Goal: Task Accomplishment & Management: Manage account settings

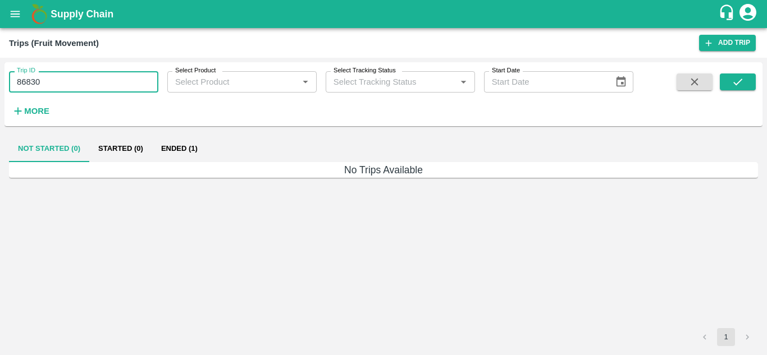
click at [57, 74] on input "86830" at bounding box center [83, 81] width 149 height 21
click at [734, 86] on icon "submit" at bounding box center [737, 82] width 12 height 12
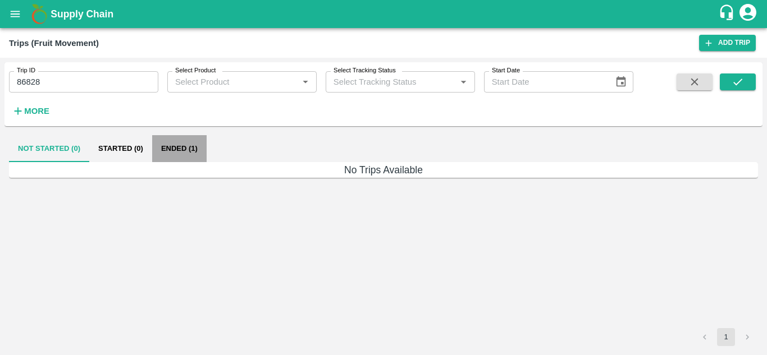
click at [178, 144] on button "Ended (1)" at bounding box center [179, 148] width 54 height 27
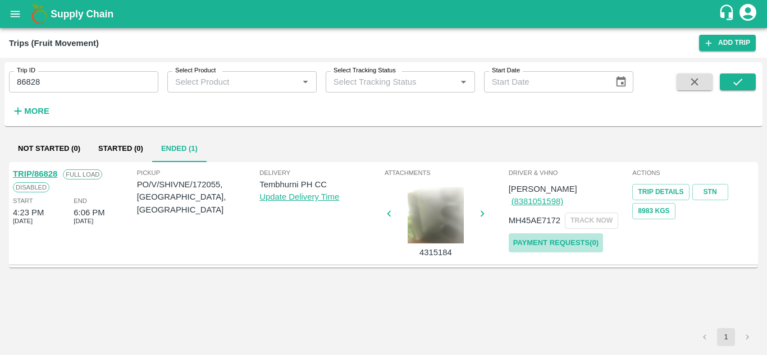
click at [572, 233] on link "Payment Requests( 0 )" at bounding box center [556, 243] width 94 height 20
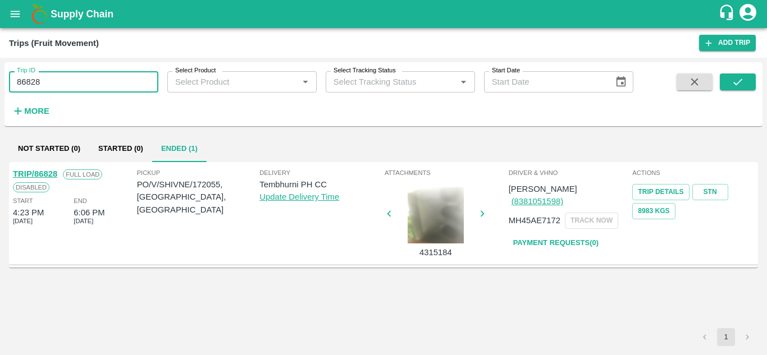
click at [58, 79] on input "86828" at bounding box center [83, 81] width 149 height 21
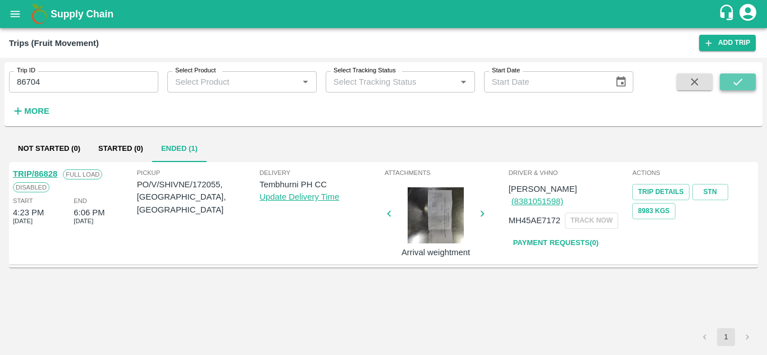
click at [740, 87] on icon "submit" at bounding box center [737, 82] width 12 height 12
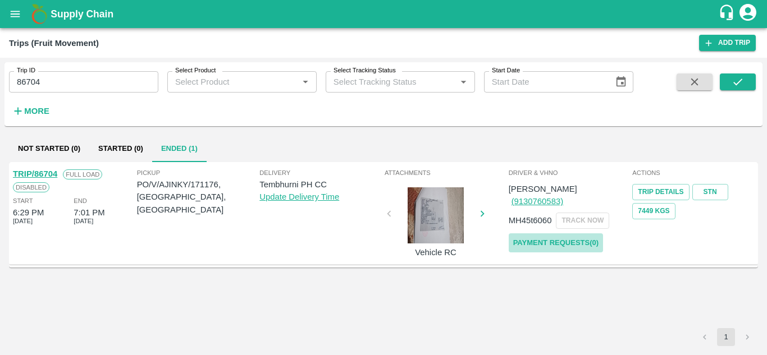
click at [563, 233] on link "Payment Requests( 0 )" at bounding box center [556, 243] width 94 height 20
click at [68, 94] on div "Trip ID 86704 Trip ID Select Product Select Product   * Select Tracking Status …" at bounding box center [316, 91] width 633 height 58
click at [66, 88] on input "86704" at bounding box center [83, 81] width 149 height 21
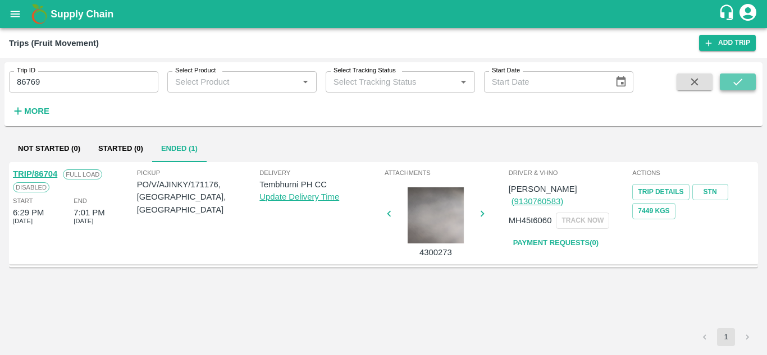
click at [736, 88] on icon "submit" at bounding box center [737, 82] width 12 height 12
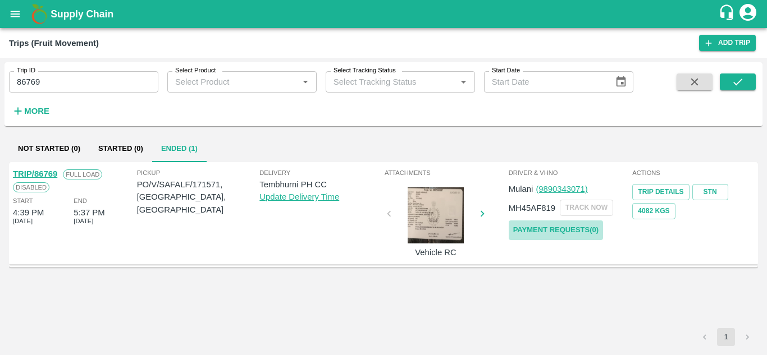
click at [574, 230] on link "Payment Requests( 0 )" at bounding box center [556, 231] width 94 height 20
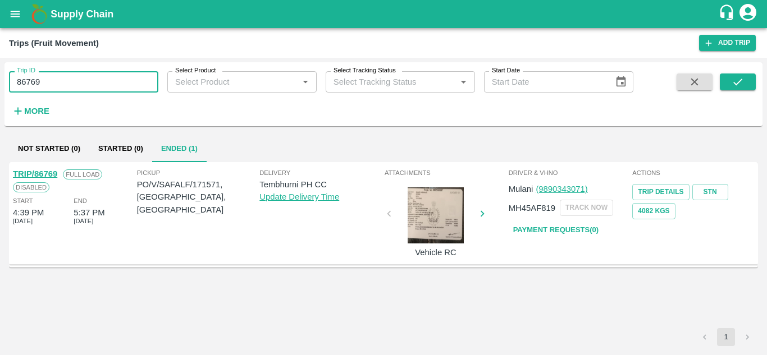
click at [61, 77] on input "86769" at bounding box center [83, 81] width 149 height 21
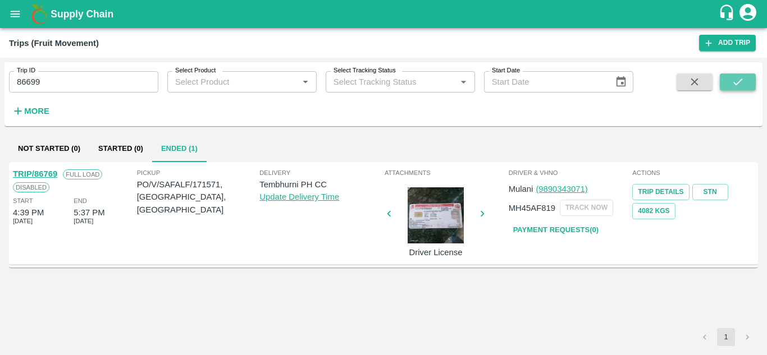
click at [735, 84] on icon "submit" at bounding box center [737, 82] width 9 height 7
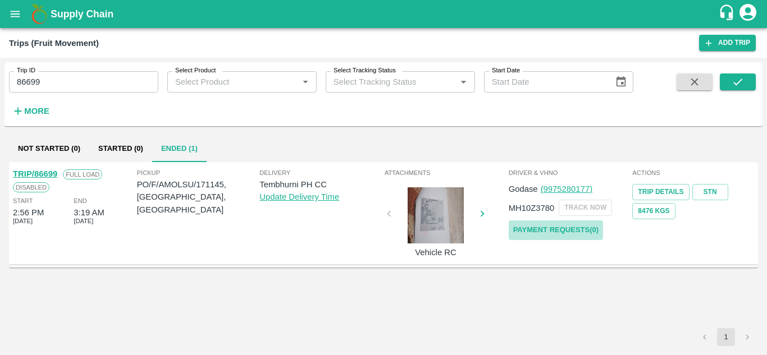
click at [567, 228] on link "Payment Requests( 0 )" at bounding box center [556, 231] width 94 height 20
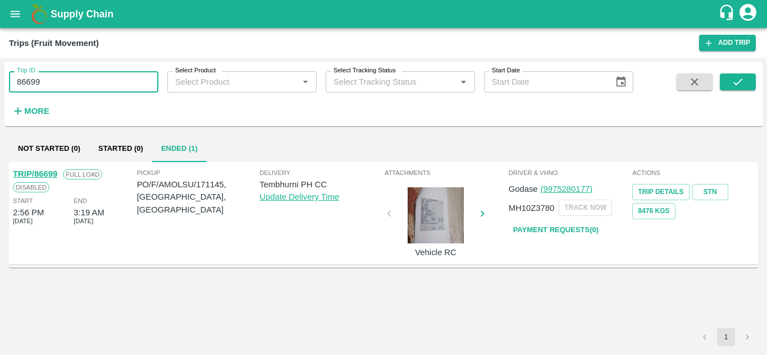
click at [65, 92] on input "86699" at bounding box center [83, 81] width 149 height 21
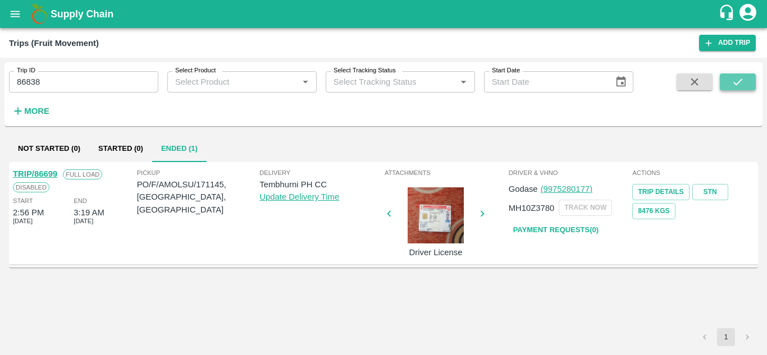
click at [744, 80] on icon "submit" at bounding box center [737, 82] width 12 height 12
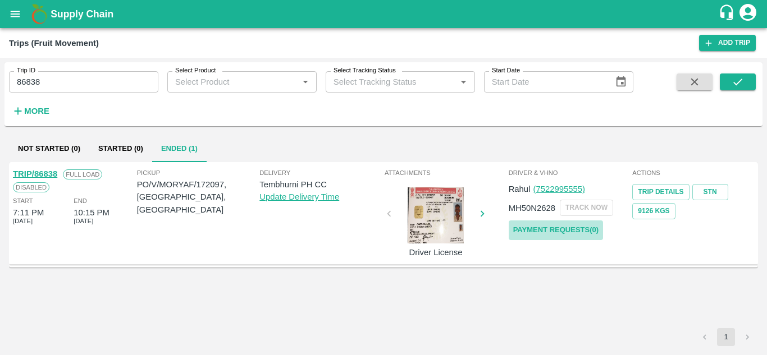
click at [551, 227] on link "Payment Requests( 0 )" at bounding box center [556, 231] width 94 height 20
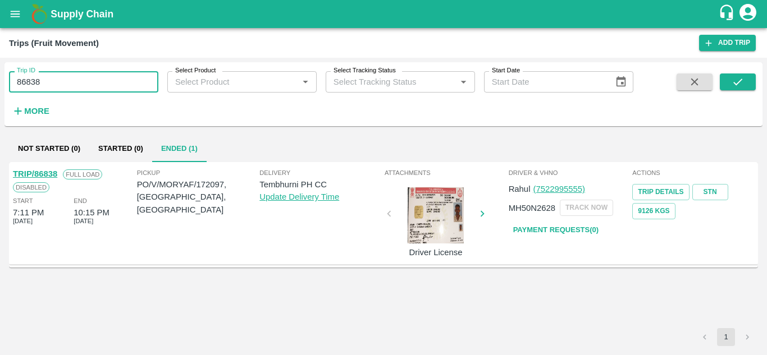
click at [58, 81] on input "86838" at bounding box center [83, 81] width 149 height 21
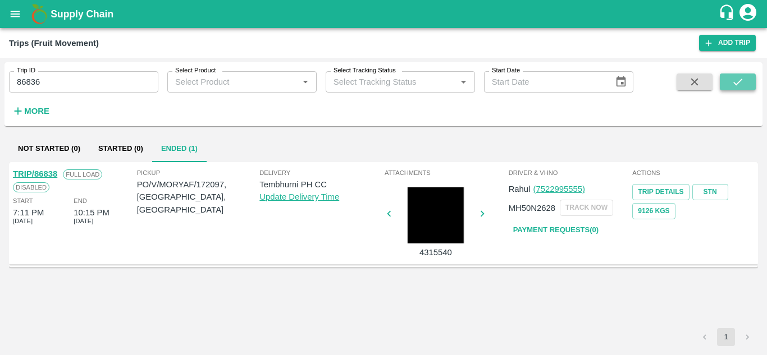
click at [740, 87] on icon "submit" at bounding box center [737, 82] width 12 height 12
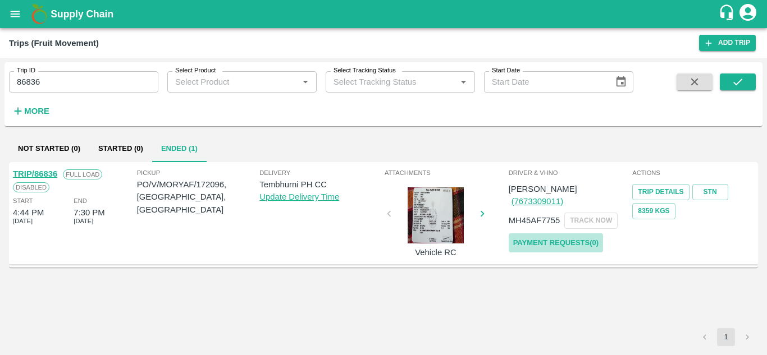
click at [566, 233] on link "Payment Requests( 0 )" at bounding box center [556, 243] width 94 height 20
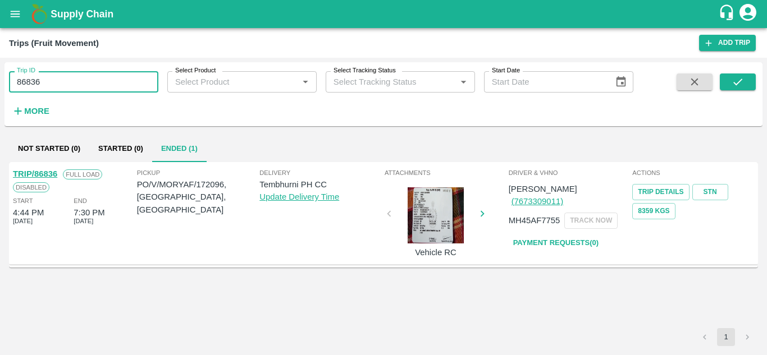
click at [49, 87] on input "86836" at bounding box center [83, 81] width 149 height 21
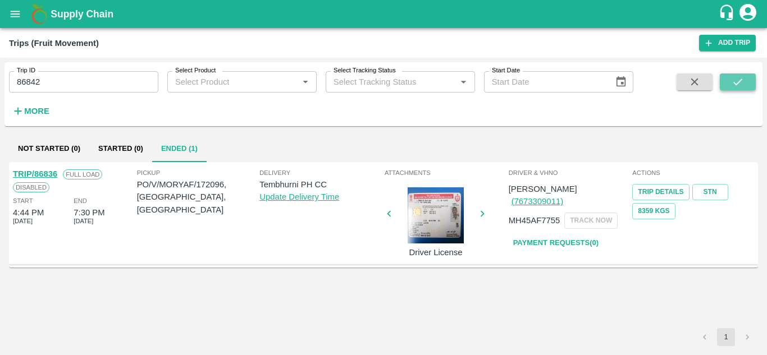
click at [739, 86] on icon "submit" at bounding box center [737, 82] width 12 height 12
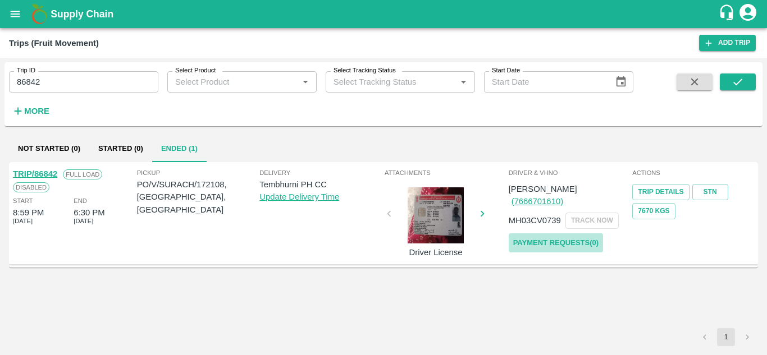
click at [530, 233] on link "Payment Requests( 0 )" at bounding box center [556, 243] width 94 height 20
drag, startPoint x: 53, startPoint y: 70, endPoint x: 56, endPoint y: 78, distance: 8.9
click at [56, 78] on div "Trip ID 86842 Trip ID" at bounding box center [79, 77] width 158 height 30
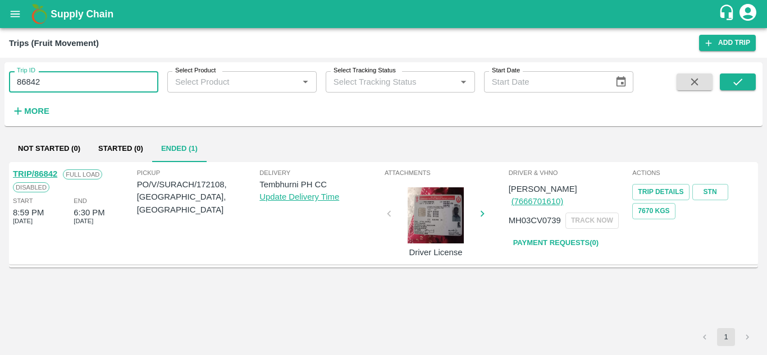
click at [56, 78] on input "86842" at bounding box center [83, 81] width 149 height 21
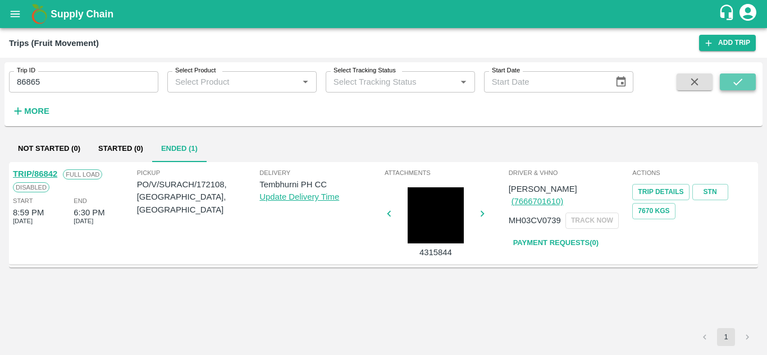
click at [731, 81] on icon "submit" at bounding box center [737, 82] width 12 height 12
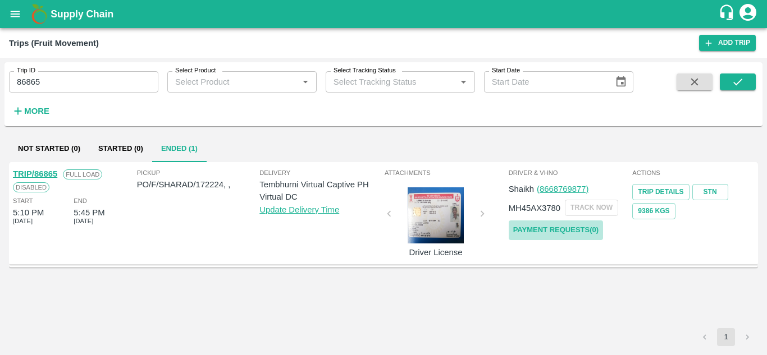
click at [546, 225] on link "Payment Requests( 0 )" at bounding box center [556, 231] width 94 height 20
click at [74, 88] on input "86865" at bounding box center [83, 81] width 149 height 21
click at [733, 81] on icon "submit" at bounding box center [737, 82] width 12 height 12
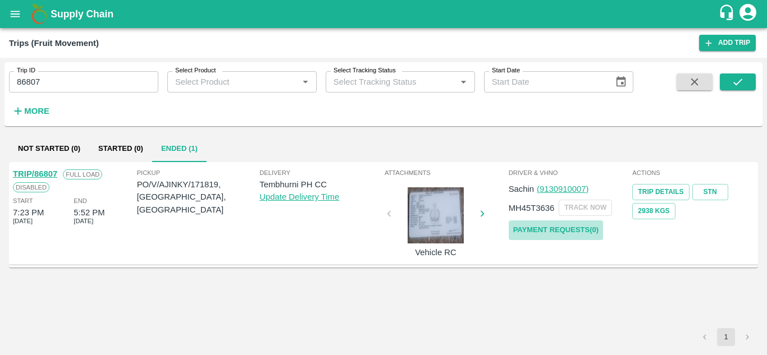
click at [539, 230] on link "Payment Requests( 0 )" at bounding box center [556, 231] width 94 height 20
click at [69, 73] on input "86807" at bounding box center [83, 81] width 149 height 21
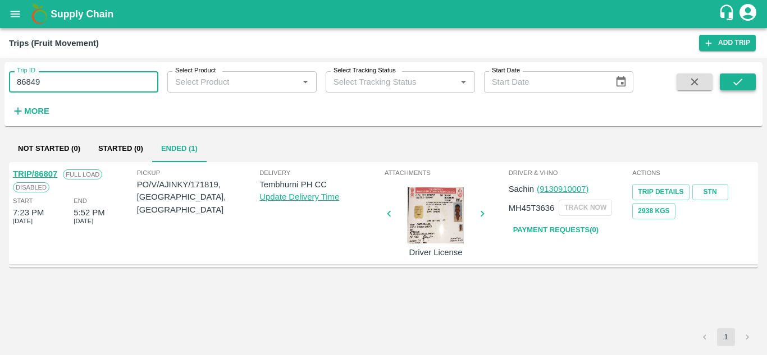
click at [741, 75] on button "submit" at bounding box center [738, 82] width 36 height 17
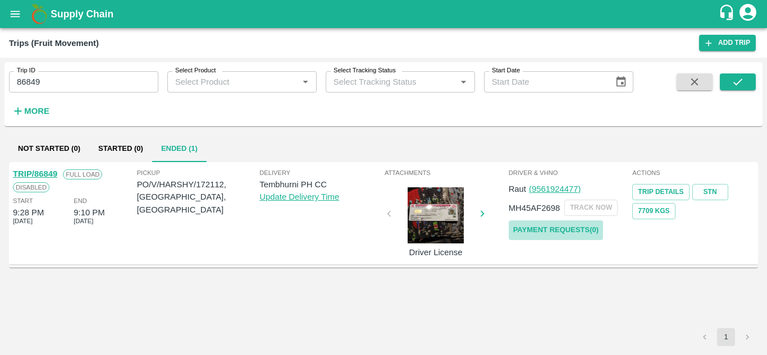
click at [542, 236] on link "Payment Requests( 0 )" at bounding box center [556, 231] width 94 height 20
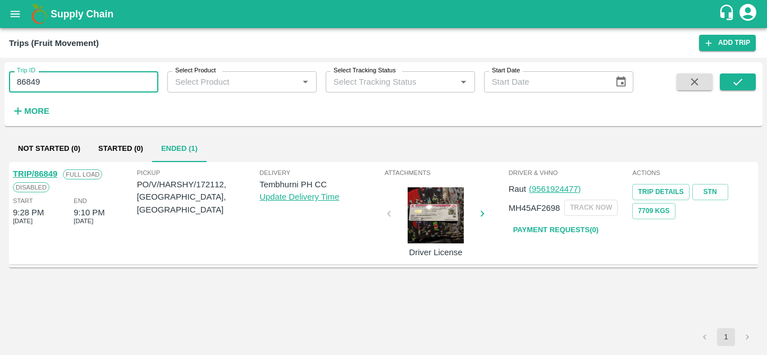
click at [51, 81] on input "86849" at bounding box center [83, 81] width 149 height 21
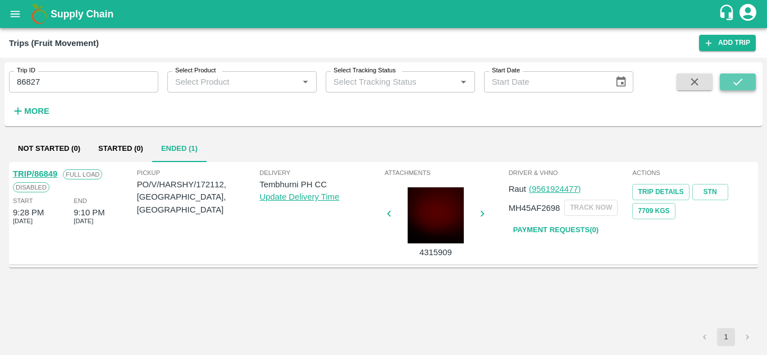
click at [745, 80] on button "submit" at bounding box center [738, 82] width 36 height 17
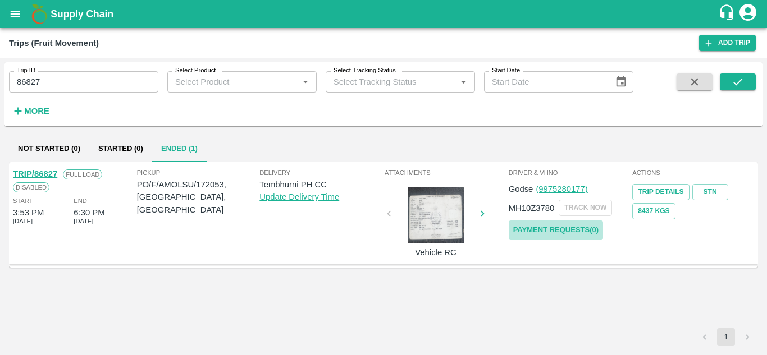
click at [539, 236] on link "Payment Requests( 0 )" at bounding box center [556, 231] width 94 height 20
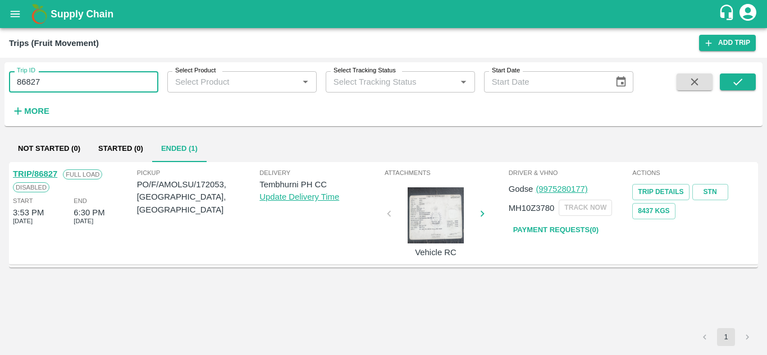
click at [61, 75] on input "86827" at bounding box center [83, 81] width 149 height 21
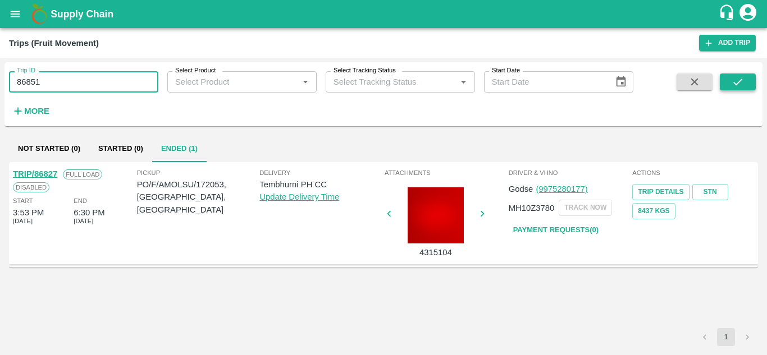
click at [735, 79] on icon "submit" at bounding box center [737, 82] width 12 height 12
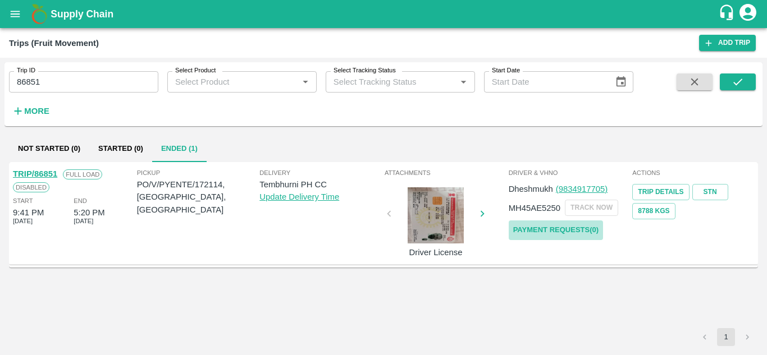
click at [573, 233] on link "Payment Requests( 0 )" at bounding box center [556, 231] width 94 height 20
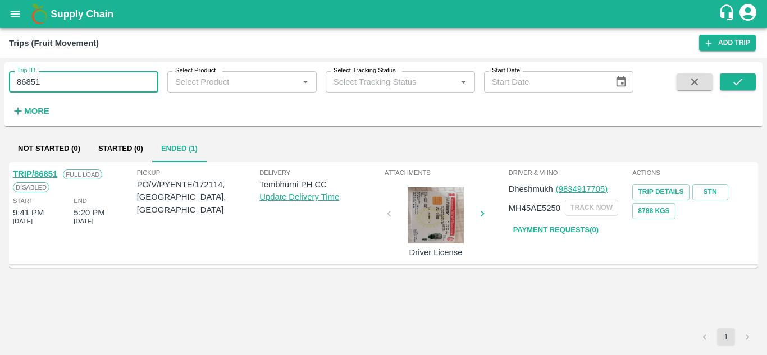
click at [56, 86] on input "86851" at bounding box center [83, 81] width 149 height 21
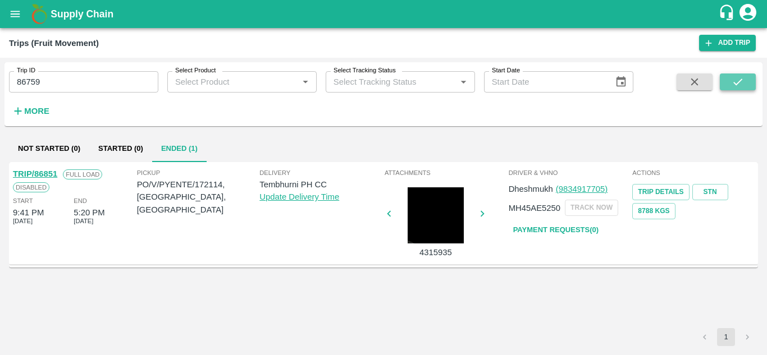
click at [749, 76] on button "submit" at bounding box center [738, 82] width 36 height 17
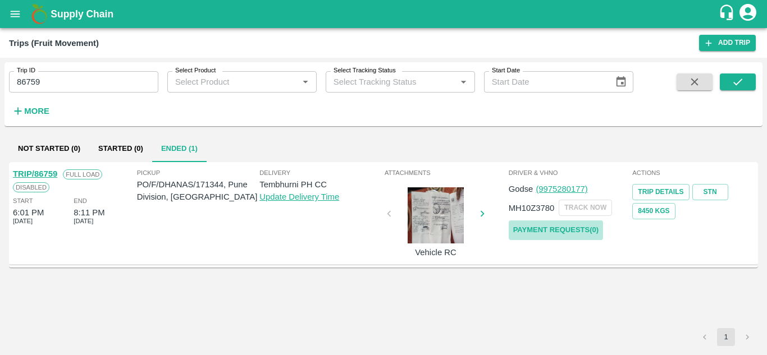
click at [538, 227] on link "Payment Requests( 0 )" at bounding box center [556, 231] width 94 height 20
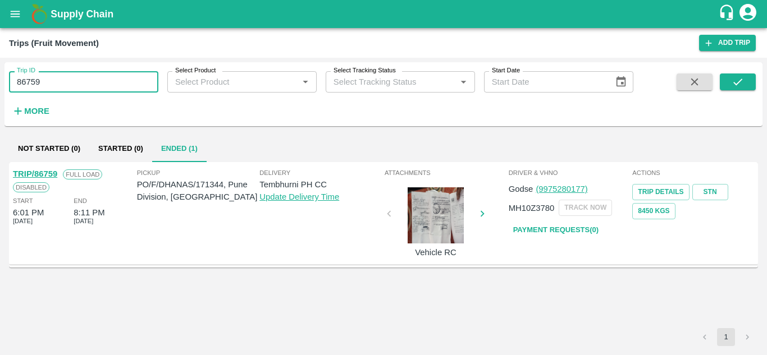
click at [51, 89] on input "86759" at bounding box center [83, 81] width 149 height 21
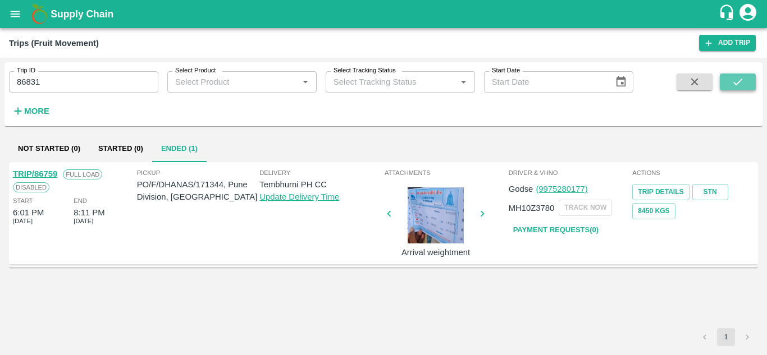
click at [736, 79] on icon "submit" at bounding box center [737, 82] width 12 height 12
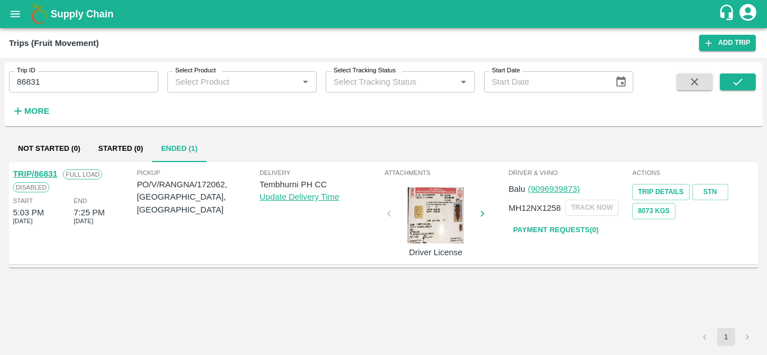
click at [544, 223] on link "Payment Requests( 0 )" at bounding box center [556, 231] width 94 height 20
click at [46, 79] on input "86831" at bounding box center [83, 81] width 149 height 21
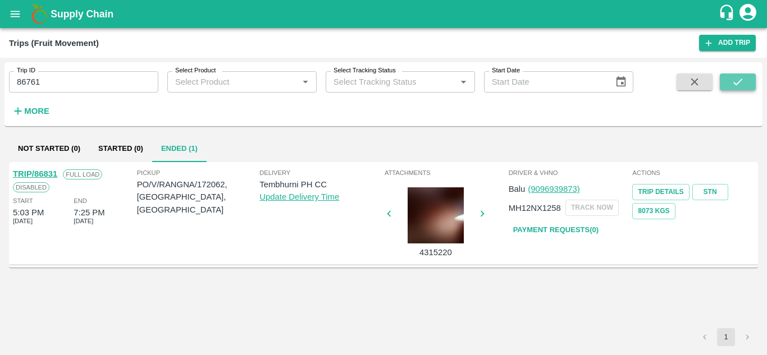
click at [745, 77] on button "submit" at bounding box center [738, 82] width 36 height 17
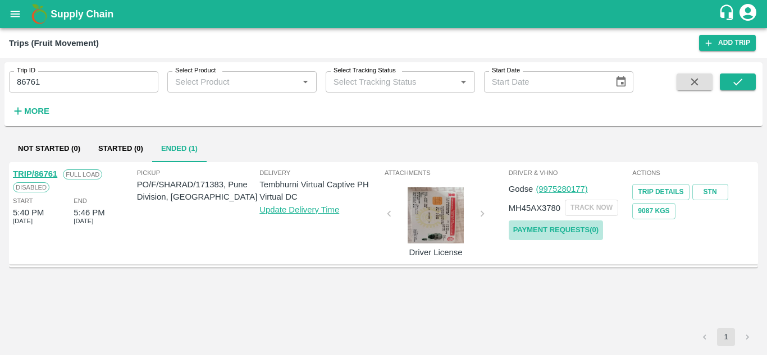
click at [542, 229] on link "Payment Requests( 0 )" at bounding box center [556, 231] width 94 height 20
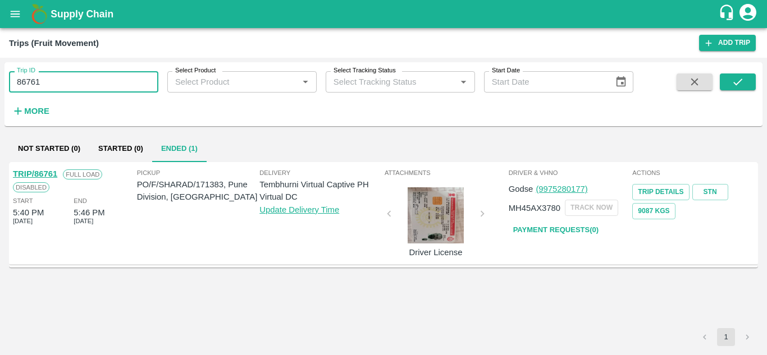
click at [63, 87] on input "86761" at bounding box center [83, 81] width 149 height 21
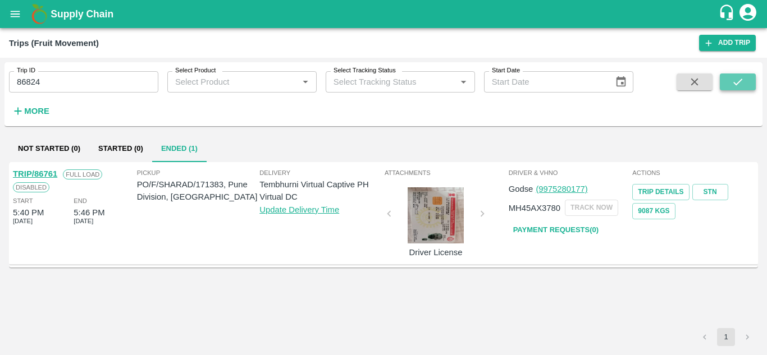
click at [729, 80] on button "submit" at bounding box center [738, 82] width 36 height 17
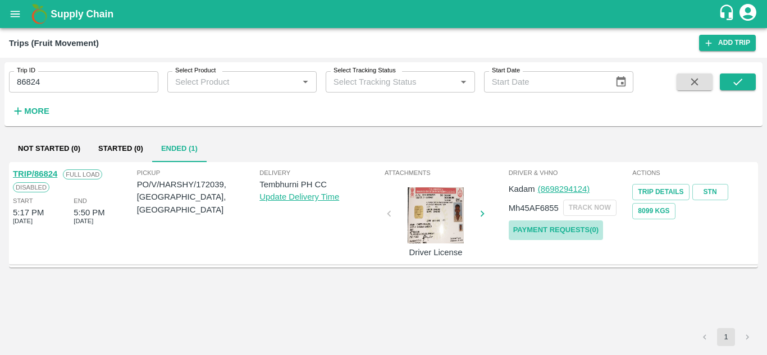
click at [539, 222] on link "Payment Requests( 0 )" at bounding box center [556, 231] width 94 height 20
click at [54, 86] on input "86824" at bounding box center [83, 81] width 149 height 21
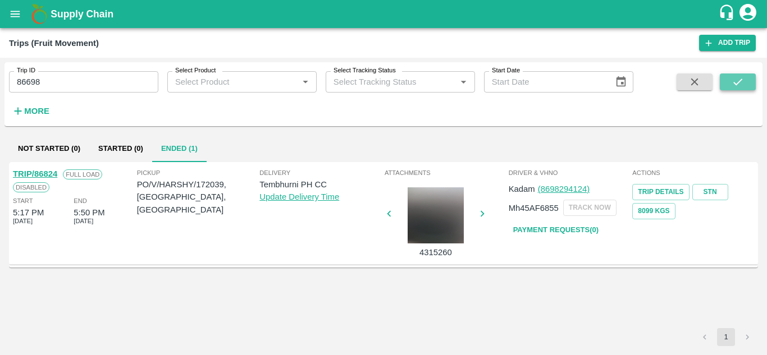
click at [734, 82] on icon "submit" at bounding box center [737, 82] width 12 height 12
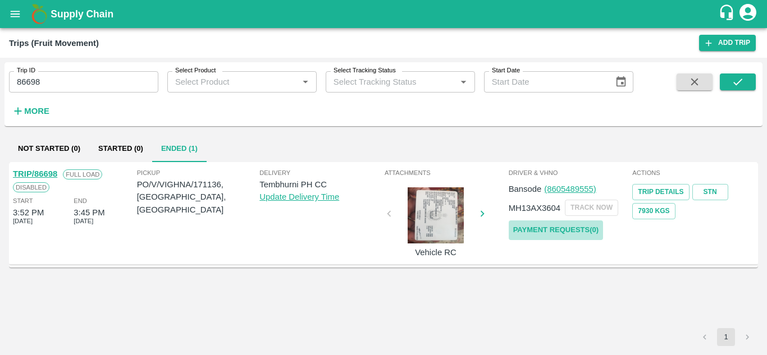
click at [572, 227] on link "Payment Requests( 0 )" at bounding box center [556, 231] width 94 height 20
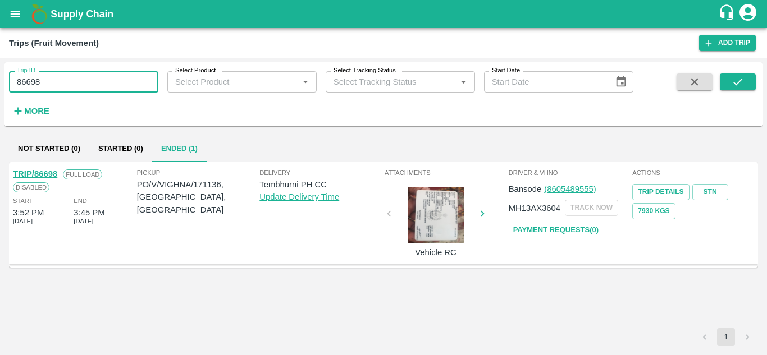
click at [48, 83] on input "86698" at bounding box center [83, 81] width 149 height 21
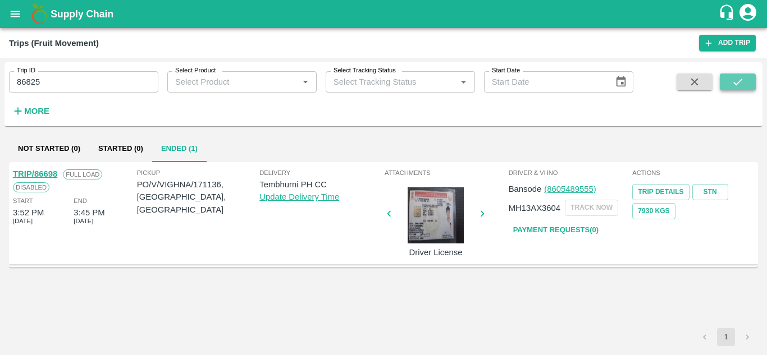
click at [738, 83] on icon "submit" at bounding box center [737, 82] width 9 height 7
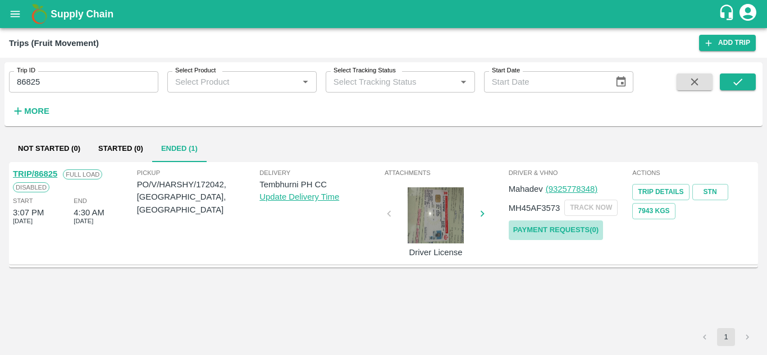
click at [560, 230] on link "Payment Requests( 0 )" at bounding box center [556, 231] width 94 height 20
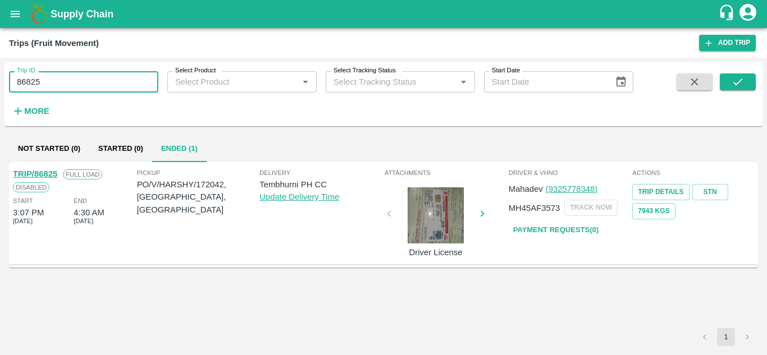
click at [64, 79] on input "86825" at bounding box center [83, 81] width 149 height 21
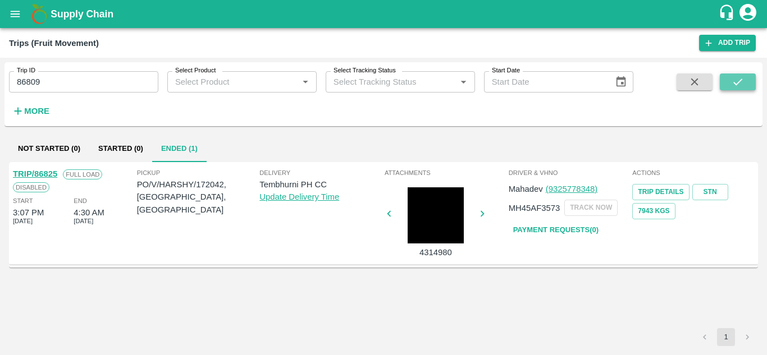
click at [734, 83] on icon "submit" at bounding box center [737, 82] width 9 height 7
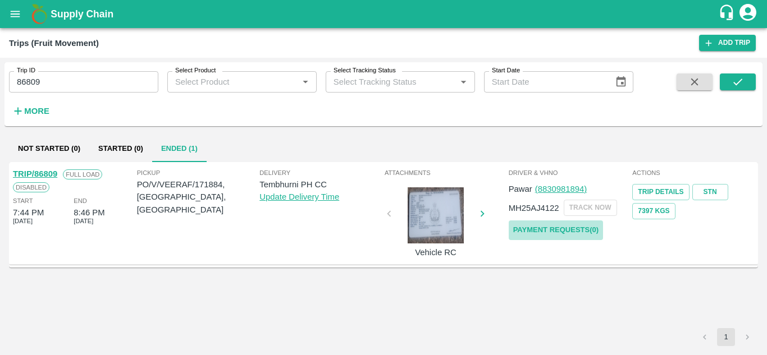
click at [579, 224] on link "Payment Requests( 0 )" at bounding box center [556, 231] width 94 height 20
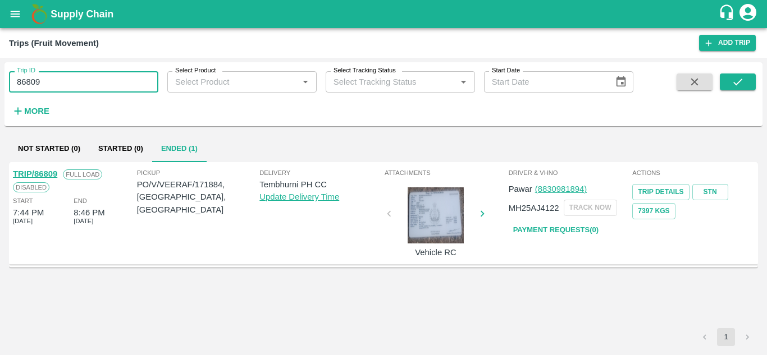
click at [71, 90] on input "86809" at bounding box center [83, 81] width 149 height 21
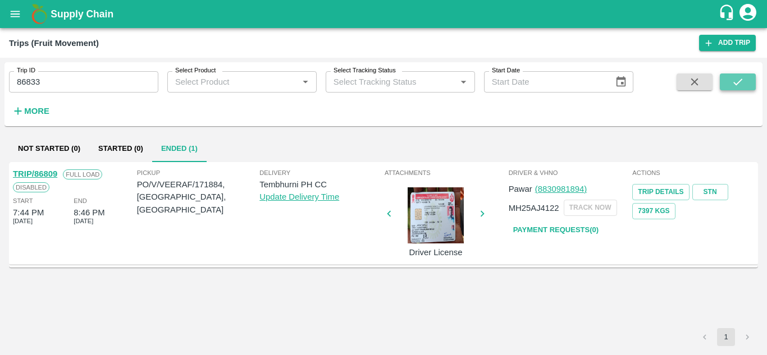
click at [734, 84] on icon "submit" at bounding box center [737, 82] width 12 height 12
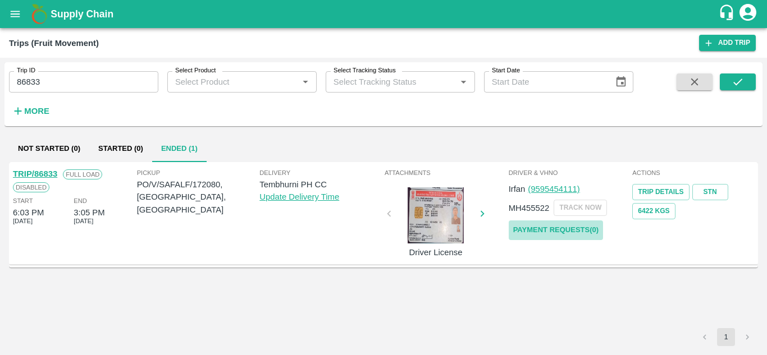
click at [550, 231] on link "Payment Requests( 0 )" at bounding box center [556, 231] width 94 height 20
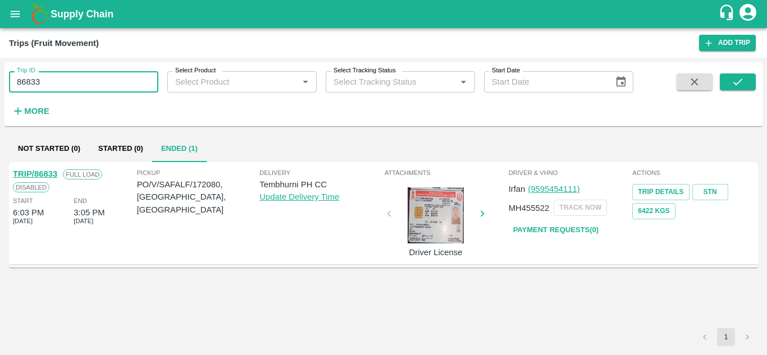
click at [48, 83] on input "86833" at bounding box center [83, 81] width 149 height 21
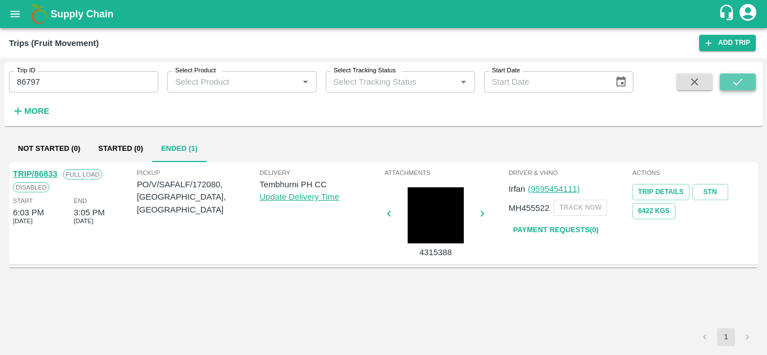
click at [741, 85] on icon "submit" at bounding box center [737, 82] width 12 height 12
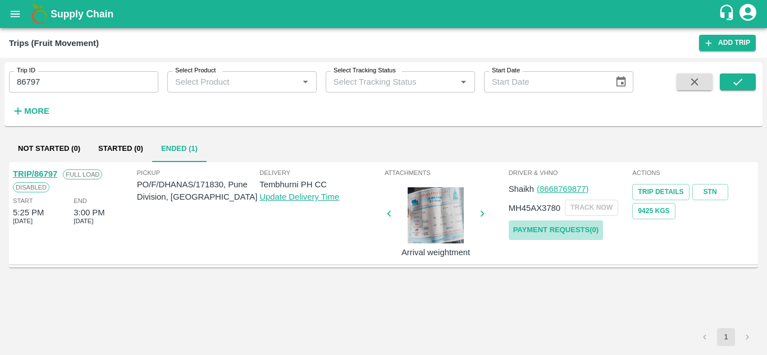
click at [552, 228] on link "Payment Requests( 0 )" at bounding box center [556, 231] width 94 height 20
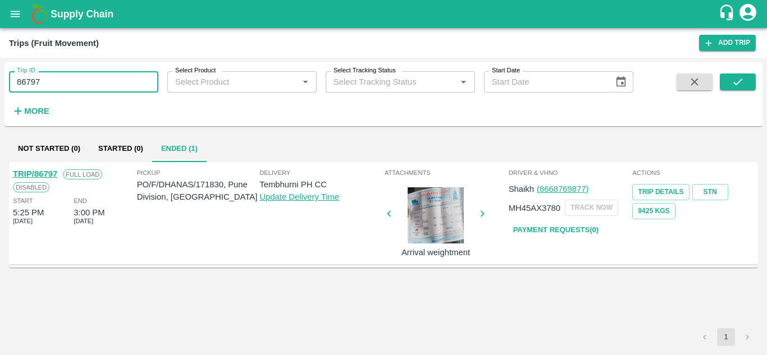
click at [66, 85] on input "86797" at bounding box center [83, 81] width 149 height 21
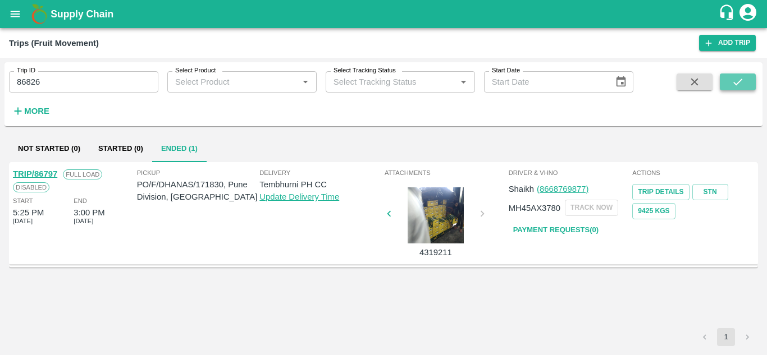
click at [734, 85] on icon "submit" at bounding box center [737, 82] width 12 height 12
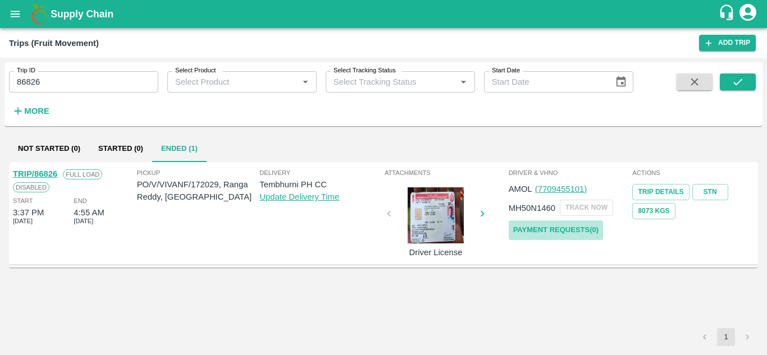
click at [557, 233] on link "Payment Requests( 0 )" at bounding box center [556, 231] width 94 height 20
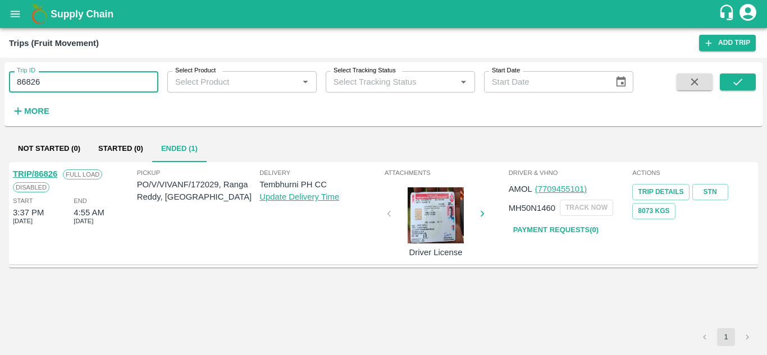
click at [64, 89] on input "86826" at bounding box center [83, 81] width 149 height 21
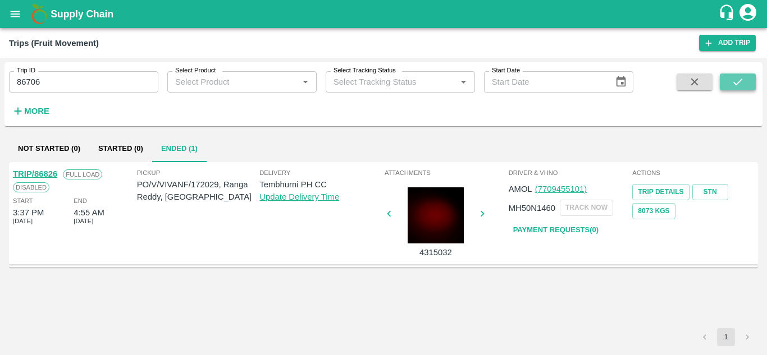
click at [734, 83] on icon "submit" at bounding box center [737, 82] width 9 height 7
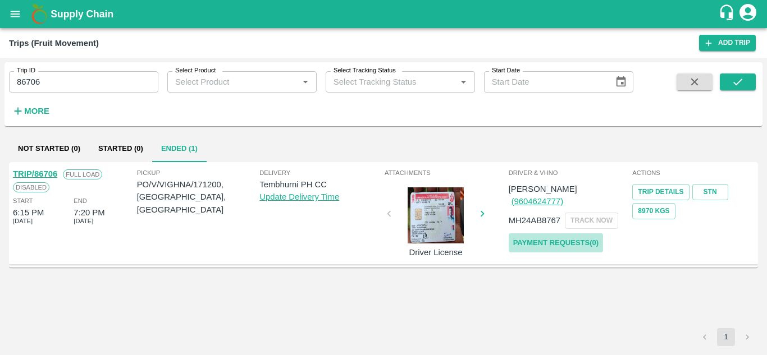
click at [571, 233] on link "Payment Requests( 0 )" at bounding box center [556, 243] width 94 height 20
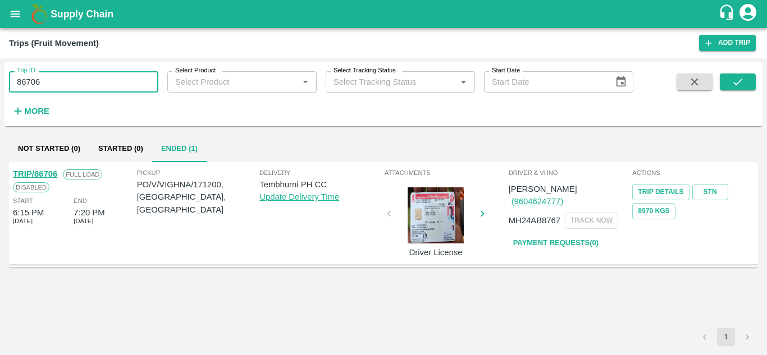
click at [65, 88] on input "86706" at bounding box center [83, 81] width 149 height 21
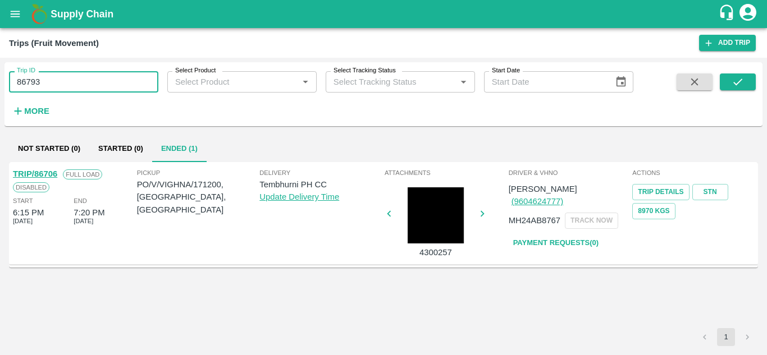
type input "86793"
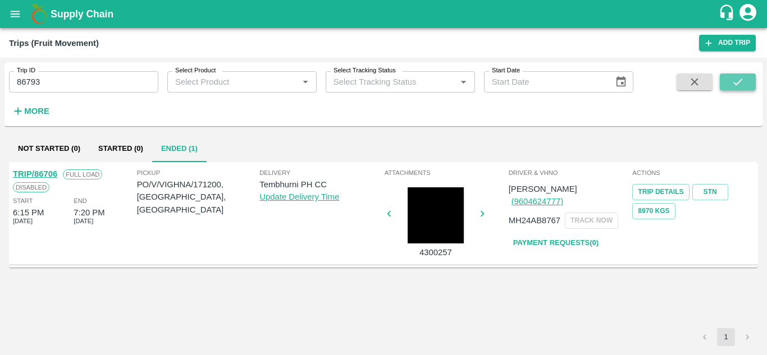
click at [735, 83] on icon "submit" at bounding box center [737, 82] width 12 height 12
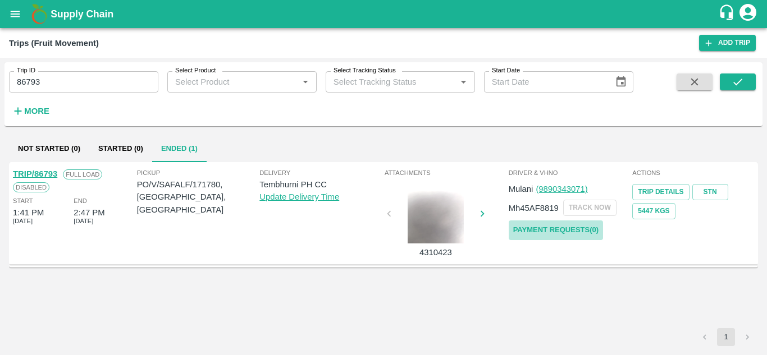
click at [587, 224] on link "Payment Requests( 0 )" at bounding box center [556, 231] width 94 height 20
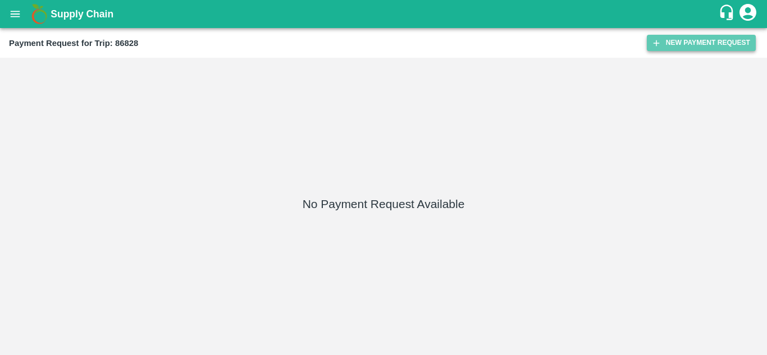
click at [697, 37] on button "New Payment Request" at bounding box center [701, 43] width 109 height 16
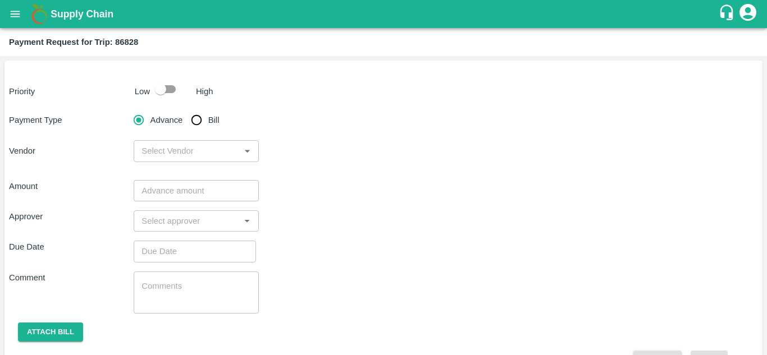
click at [174, 90] on input "checkbox" at bounding box center [161, 89] width 64 height 21
checkbox input "true"
click at [195, 121] on input "Bill" at bounding box center [196, 120] width 22 height 22
radio input "true"
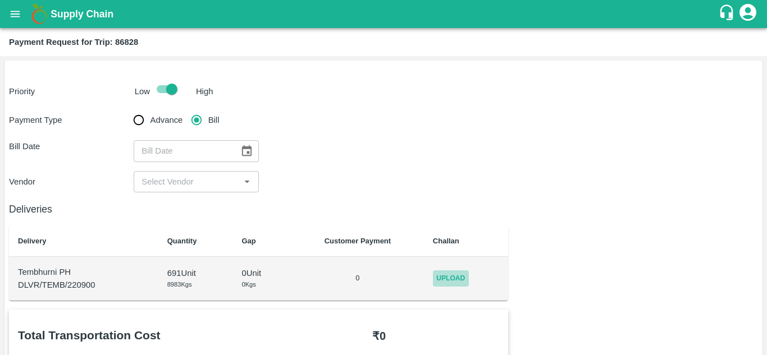
click at [454, 284] on span "Upload" at bounding box center [451, 279] width 36 height 16
click at [0, 0] on input "Upload" at bounding box center [0, 0] width 0 height 0
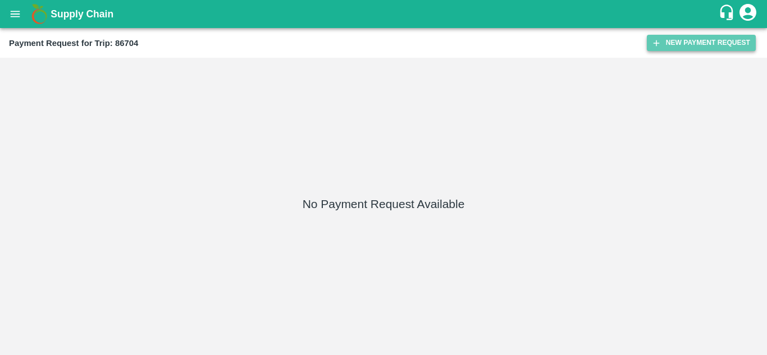
click at [694, 38] on button "New Payment Request" at bounding box center [701, 43] width 109 height 16
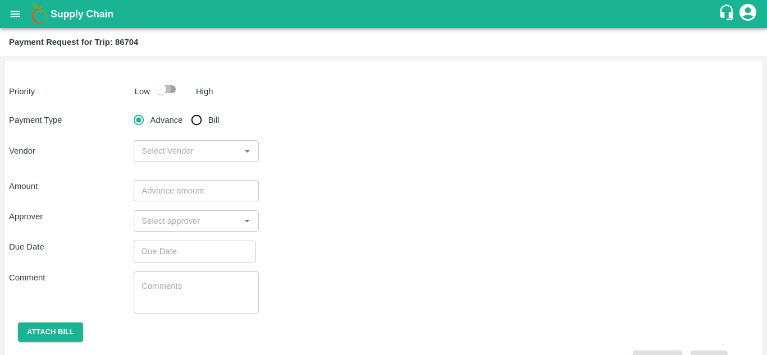
click at [171, 90] on input "checkbox" at bounding box center [161, 89] width 64 height 21
checkbox input "true"
drag, startPoint x: 195, startPoint y: 112, endPoint x: 197, endPoint y: 118, distance: 5.9
click at [197, 118] on input "Bill" at bounding box center [196, 120] width 22 height 22
radio input "true"
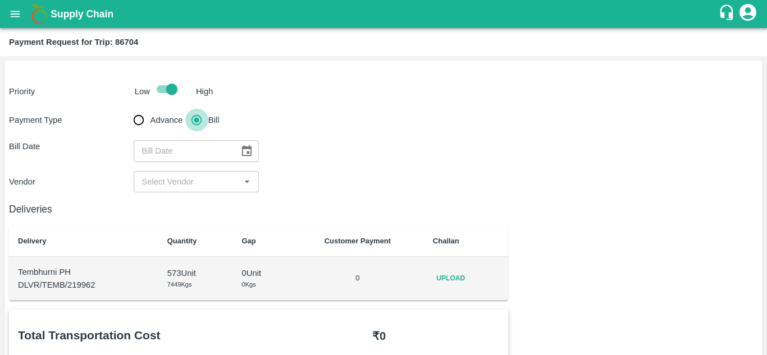
click at [197, 118] on input "Bill" at bounding box center [196, 120] width 22 height 22
click at [456, 276] on span "Upload" at bounding box center [451, 279] width 36 height 16
click at [0, 0] on input "Upload" at bounding box center [0, 0] width 0 height 0
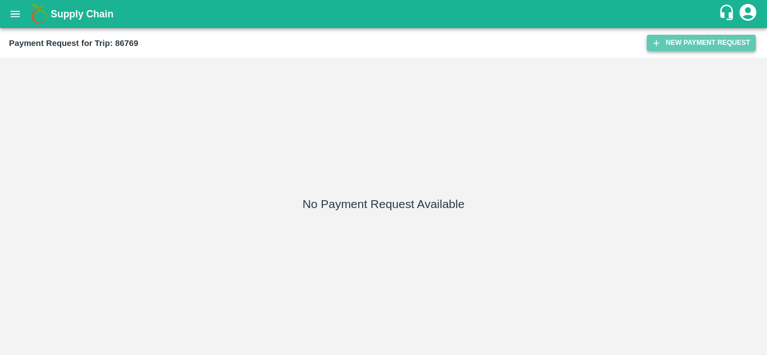
click at [707, 39] on button "New Payment Request" at bounding box center [701, 43] width 109 height 16
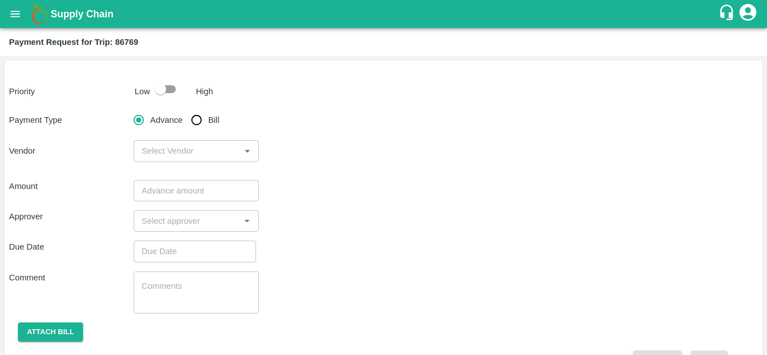
click at [169, 85] on input "checkbox" at bounding box center [161, 89] width 64 height 21
checkbox input "true"
click at [194, 121] on input "Bill" at bounding box center [196, 120] width 22 height 22
radio input "true"
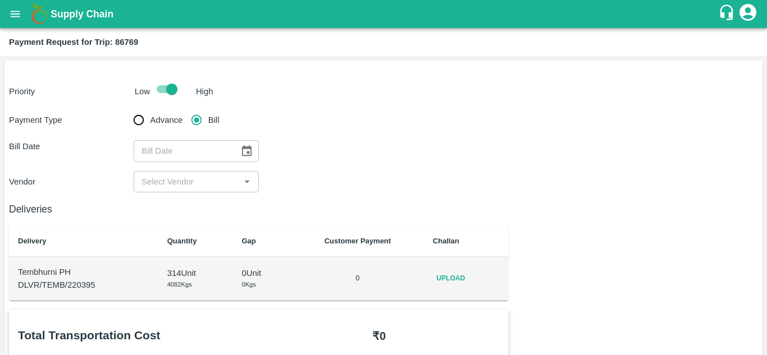
click at [456, 280] on span "Upload" at bounding box center [451, 279] width 36 height 16
click at [0, 0] on input "Upload" at bounding box center [0, 0] width 0 height 0
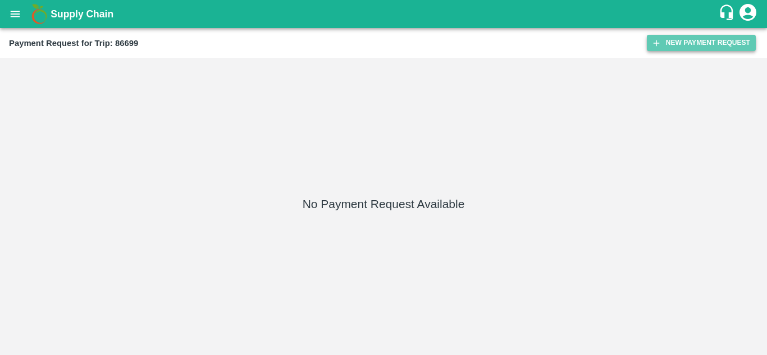
click at [699, 39] on button "New Payment Request" at bounding box center [701, 43] width 109 height 16
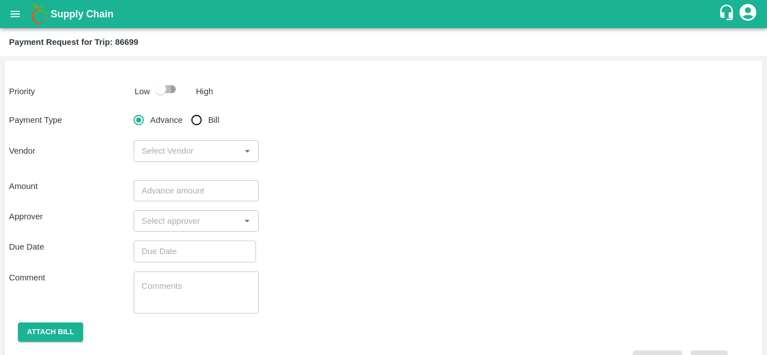
click at [169, 93] on input "checkbox" at bounding box center [161, 89] width 64 height 21
checkbox input "true"
click at [196, 119] on input "Bill" at bounding box center [196, 120] width 22 height 22
radio input "true"
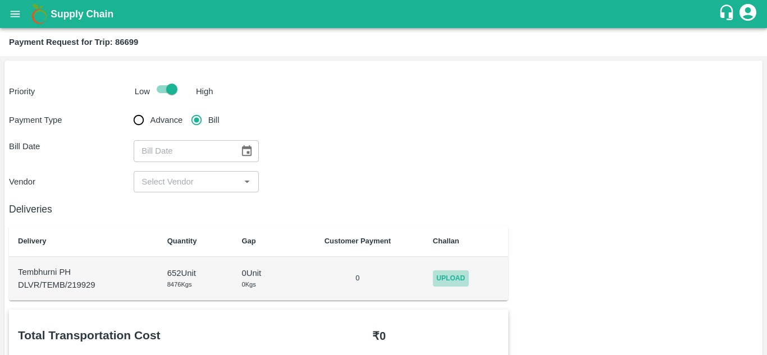
click at [461, 282] on span "Upload" at bounding box center [451, 279] width 36 height 16
click at [0, 0] on input "Upload" at bounding box center [0, 0] width 0 height 0
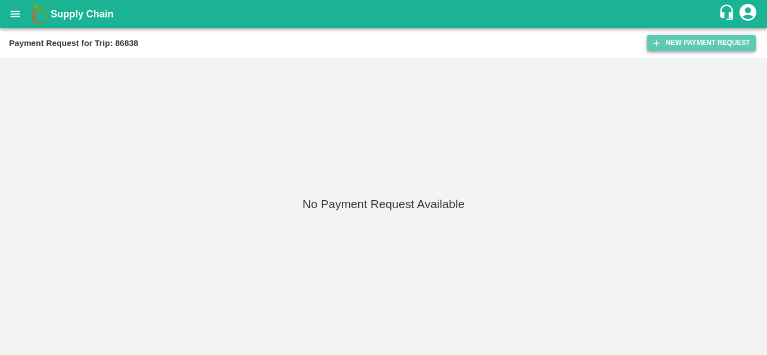
click at [681, 41] on button "New Payment Request" at bounding box center [701, 43] width 109 height 16
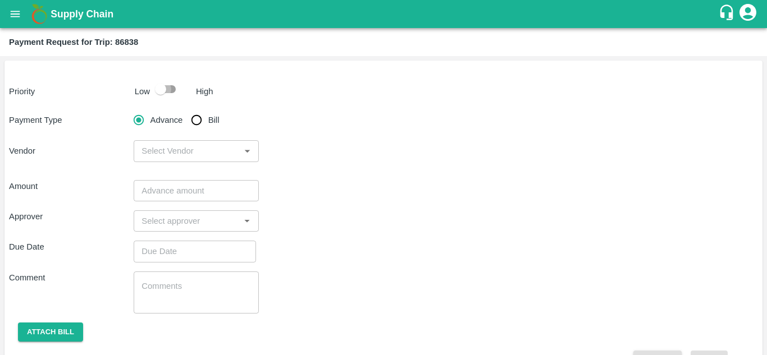
click at [168, 87] on input "checkbox" at bounding box center [161, 89] width 64 height 21
checkbox input "true"
click at [199, 121] on input "Bill" at bounding box center [196, 120] width 22 height 22
radio input "true"
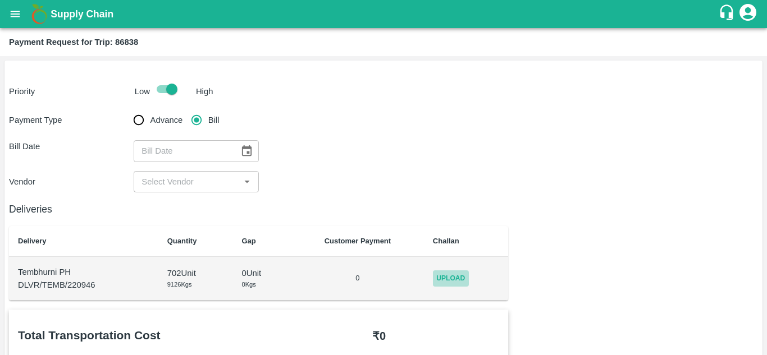
click at [451, 279] on span "Upload" at bounding box center [451, 279] width 36 height 16
click at [0, 0] on input "Upload" at bounding box center [0, 0] width 0 height 0
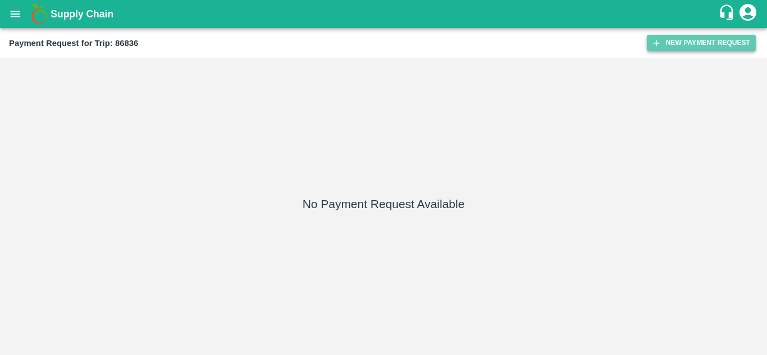
click at [686, 48] on button "New Payment Request" at bounding box center [701, 43] width 109 height 16
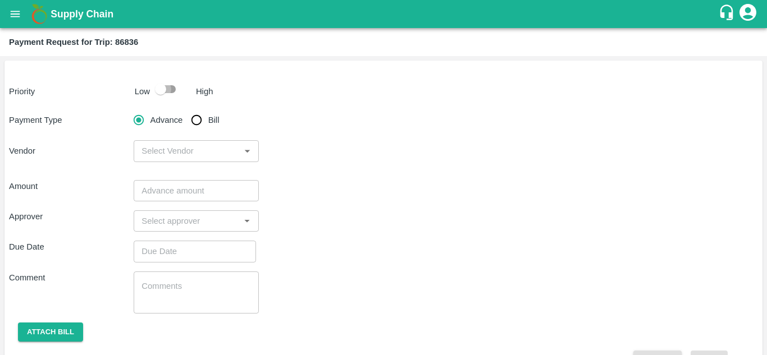
click at [170, 85] on input "checkbox" at bounding box center [161, 89] width 64 height 21
checkbox input "true"
click at [198, 117] on input "Bill" at bounding box center [196, 120] width 22 height 22
radio input "true"
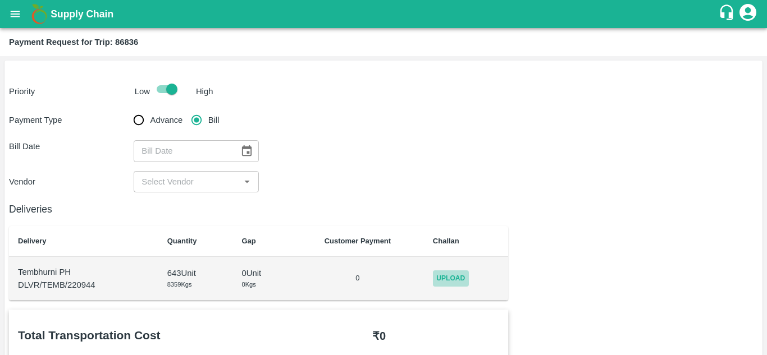
click at [450, 277] on span "Upload" at bounding box center [451, 279] width 36 height 16
click at [0, 0] on input "Upload" at bounding box center [0, 0] width 0 height 0
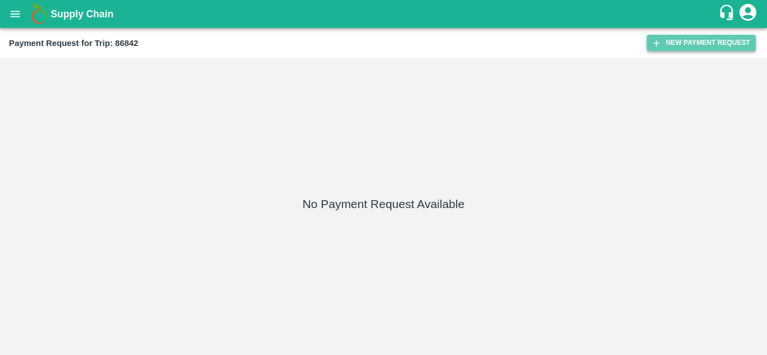
click at [685, 38] on button "New Payment Request" at bounding box center [701, 43] width 109 height 16
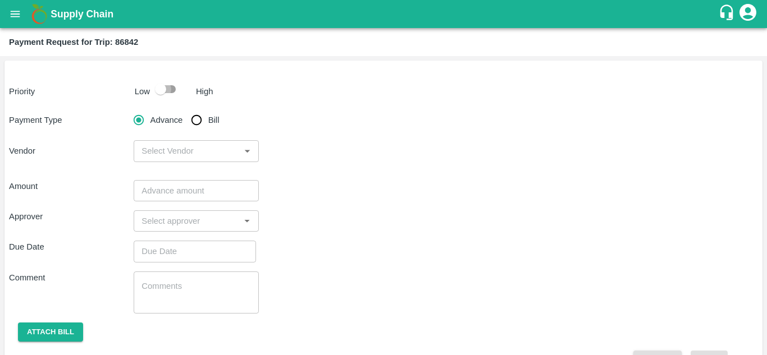
click at [168, 93] on input "checkbox" at bounding box center [161, 89] width 64 height 21
checkbox input "true"
click at [193, 122] on input "Bill" at bounding box center [196, 120] width 22 height 22
radio input "true"
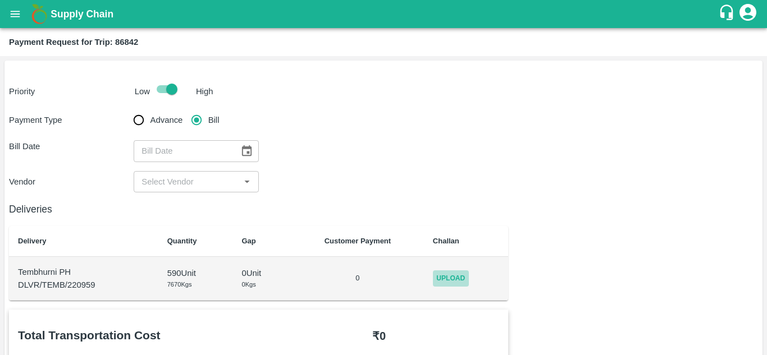
click at [452, 280] on span "Upload" at bounding box center [451, 279] width 36 height 16
click at [0, 0] on input "Upload" at bounding box center [0, 0] width 0 height 0
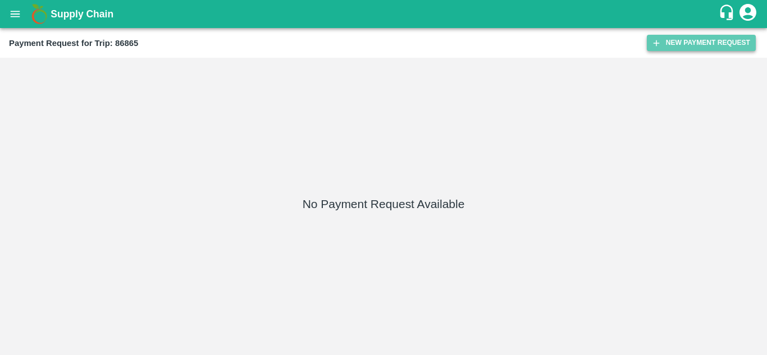
click at [702, 41] on button "New Payment Request" at bounding box center [701, 43] width 109 height 16
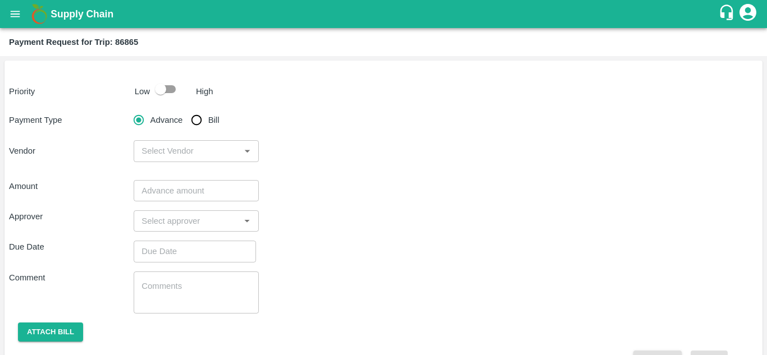
click at [170, 82] on input "checkbox" at bounding box center [161, 89] width 64 height 21
checkbox input "true"
click at [196, 123] on input "Bill" at bounding box center [196, 120] width 22 height 22
radio input "true"
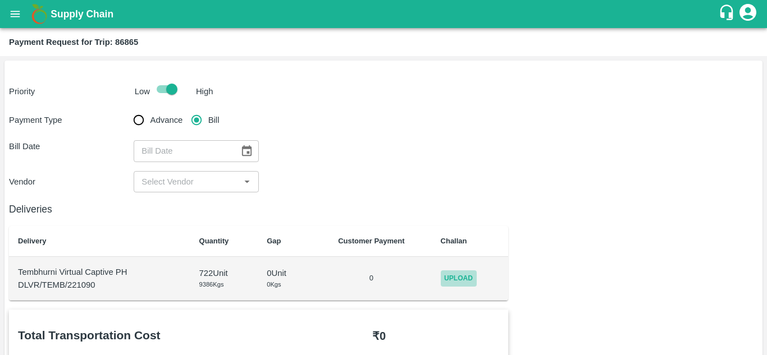
click at [462, 281] on span "Upload" at bounding box center [459, 279] width 36 height 16
click at [0, 0] on input "Upload" at bounding box center [0, 0] width 0 height 0
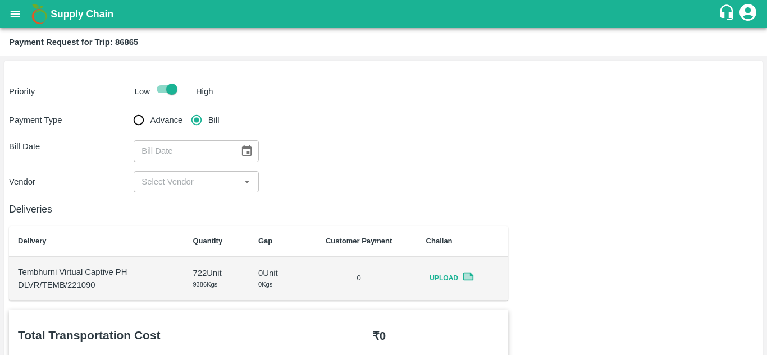
scroll to position [1, 0]
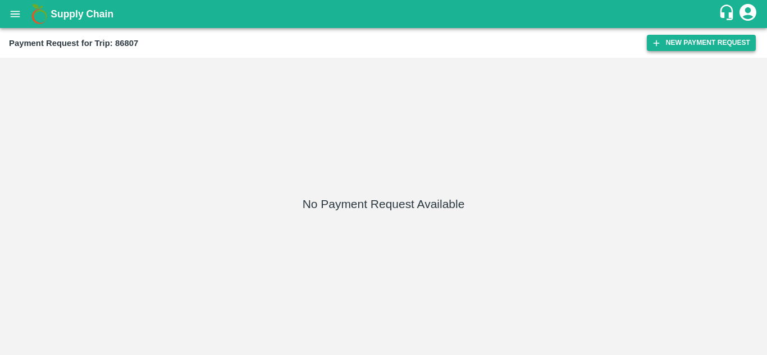
click at [695, 46] on button "New Payment Request" at bounding box center [701, 43] width 109 height 16
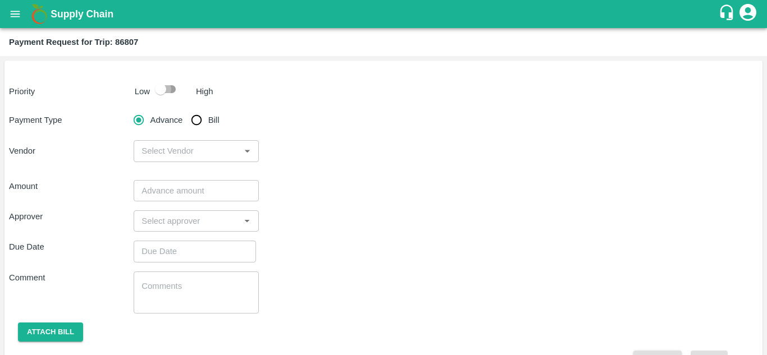
click at [173, 88] on input "checkbox" at bounding box center [161, 89] width 64 height 21
checkbox input "true"
click at [202, 117] on input "Bill" at bounding box center [196, 120] width 22 height 22
radio input "true"
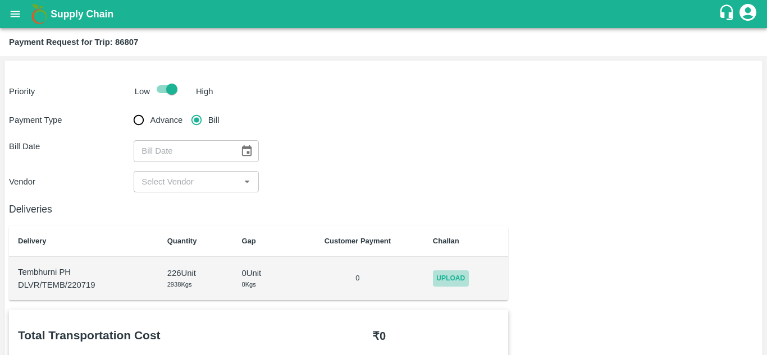
click at [450, 278] on span "Upload" at bounding box center [451, 279] width 36 height 16
click at [0, 0] on input "Upload" at bounding box center [0, 0] width 0 height 0
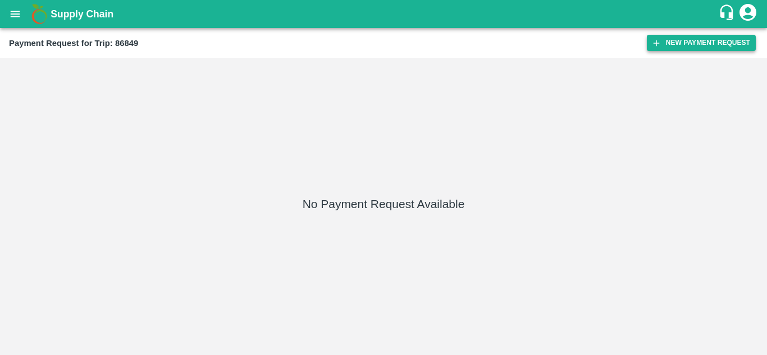
click at [695, 51] on button "New Payment Request" at bounding box center [701, 43] width 109 height 16
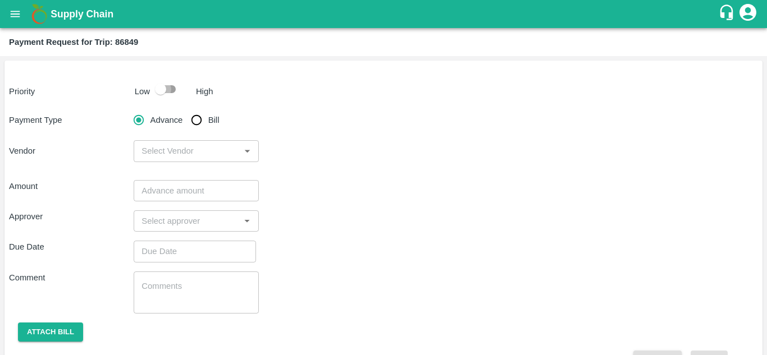
click at [175, 89] on input "checkbox" at bounding box center [161, 89] width 64 height 21
checkbox input "true"
click at [196, 125] on input "Bill" at bounding box center [196, 120] width 22 height 22
radio input "true"
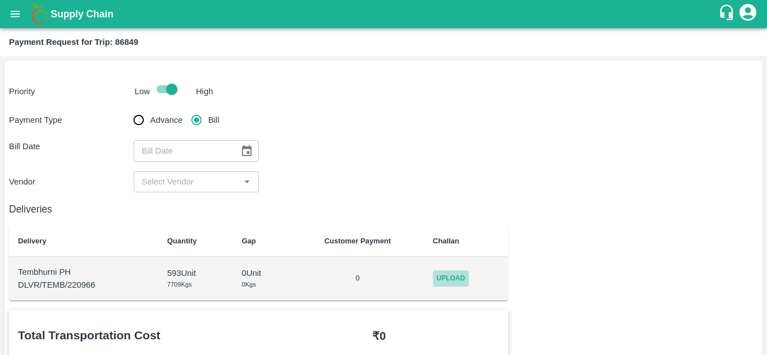
click at [459, 275] on span "Upload" at bounding box center [451, 279] width 36 height 16
click at [0, 0] on input "Upload" at bounding box center [0, 0] width 0 height 0
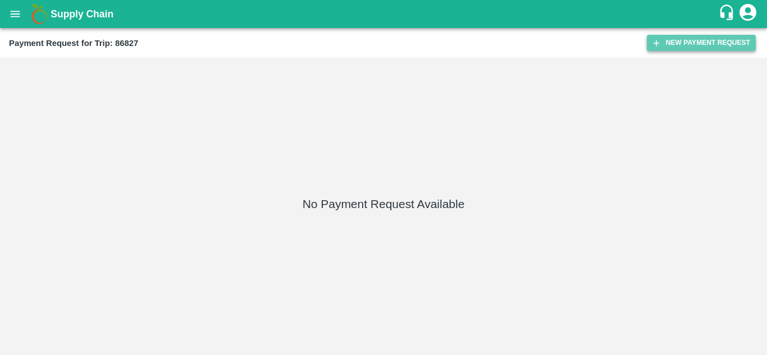
click at [678, 42] on button "New Payment Request" at bounding box center [701, 43] width 109 height 16
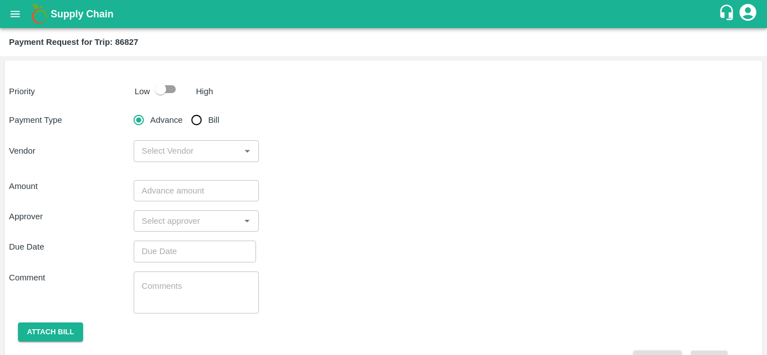
click at [169, 88] on input "checkbox" at bounding box center [161, 89] width 64 height 21
checkbox input "true"
click at [200, 124] on input "Bill" at bounding box center [196, 120] width 22 height 22
radio input "true"
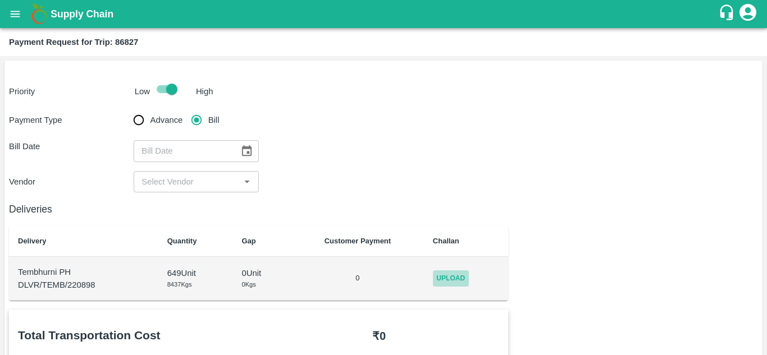
click at [452, 276] on span "Upload" at bounding box center [451, 279] width 36 height 16
click at [0, 0] on input "Upload" at bounding box center [0, 0] width 0 height 0
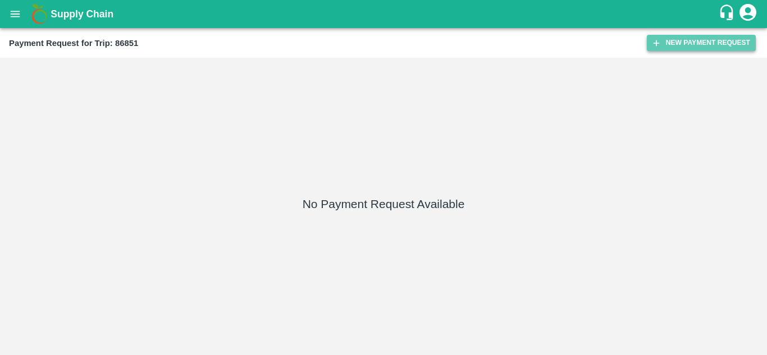
click at [682, 40] on button "New Payment Request" at bounding box center [701, 43] width 109 height 16
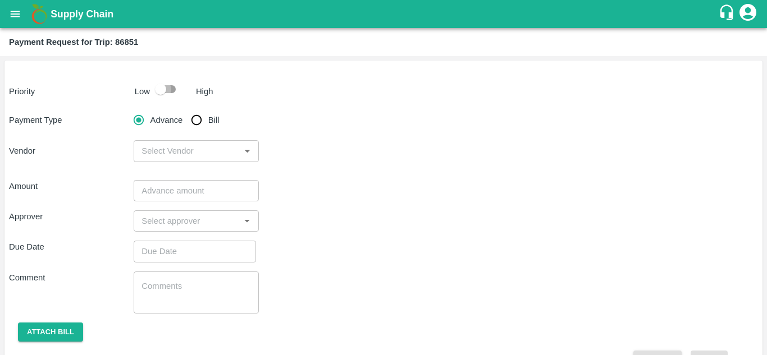
click at [171, 93] on input "checkbox" at bounding box center [161, 89] width 64 height 21
checkbox input "true"
click at [195, 122] on input "Bill" at bounding box center [196, 120] width 22 height 22
radio input "true"
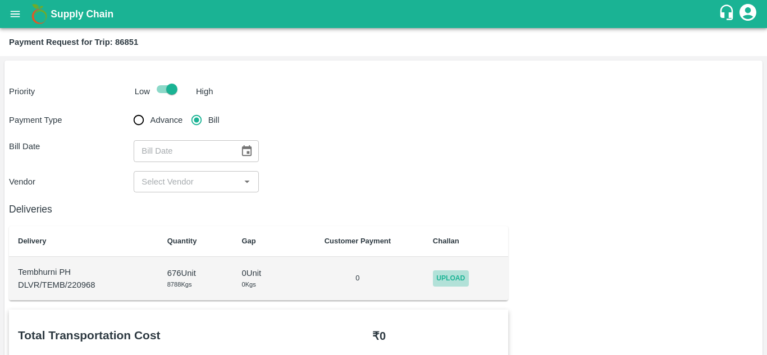
click at [457, 279] on span "Upload" at bounding box center [451, 279] width 36 height 16
click at [0, 0] on input "Upload" at bounding box center [0, 0] width 0 height 0
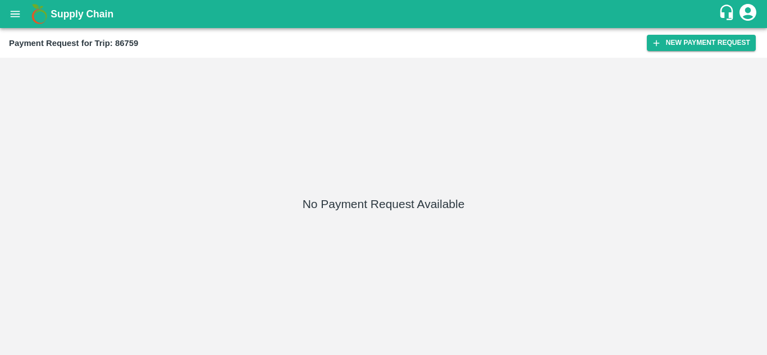
click at [677, 33] on div "Payment Request for Trip: 86759 New Payment Request" at bounding box center [383, 43] width 767 height 30
click at [680, 41] on button "New Payment Request" at bounding box center [701, 43] width 109 height 16
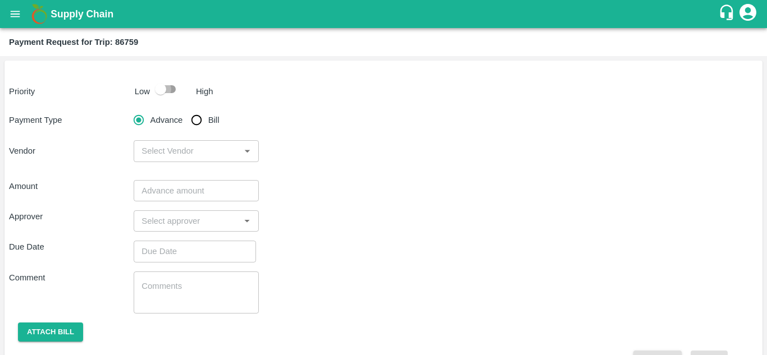
click at [170, 89] on input "checkbox" at bounding box center [161, 89] width 64 height 21
checkbox input "true"
click at [198, 127] on input "Bill" at bounding box center [196, 120] width 22 height 22
radio input "true"
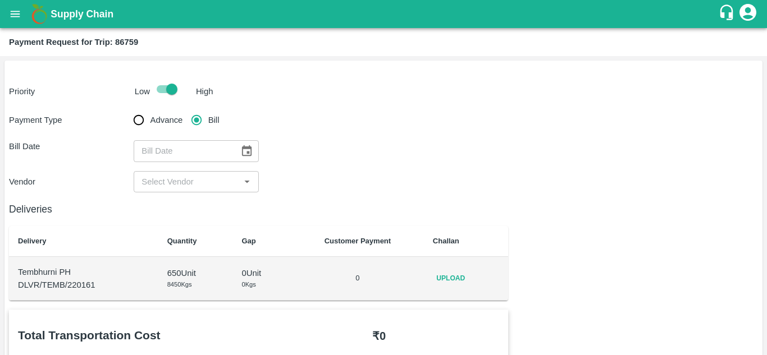
click at [441, 278] on span "Upload" at bounding box center [451, 279] width 36 height 16
click at [0, 0] on input "Upload" at bounding box center [0, 0] width 0 height 0
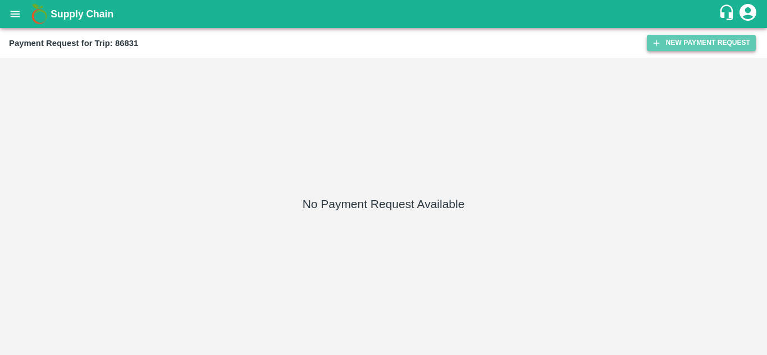
click at [686, 37] on button "New Payment Request" at bounding box center [701, 43] width 109 height 16
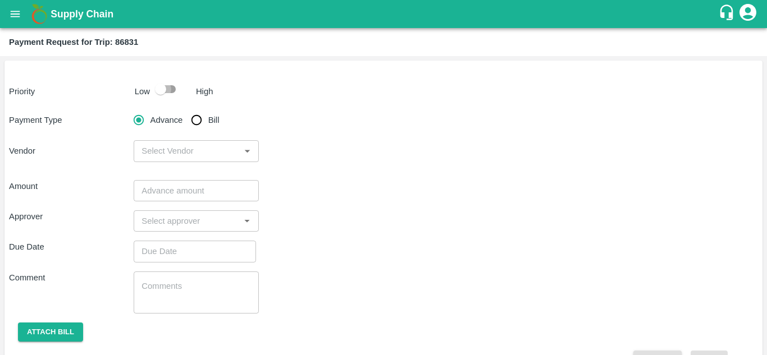
click at [174, 93] on input "checkbox" at bounding box center [161, 89] width 64 height 21
checkbox input "true"
click at [194, 119] on input "Bill" at bounding box center [196, 120] width 22 height 22
radio input "true"
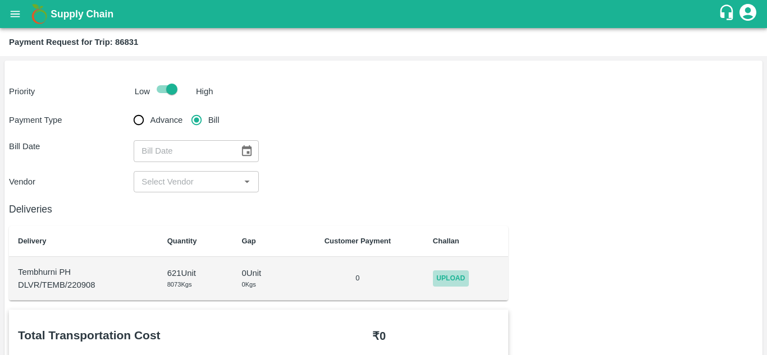
click at [460, 276] on span "Upload" at bounding box center [451, 279] width 36 height 16
click at [0, 0] on input "Upload" at bounding box center [0, 0] width 0 height 0
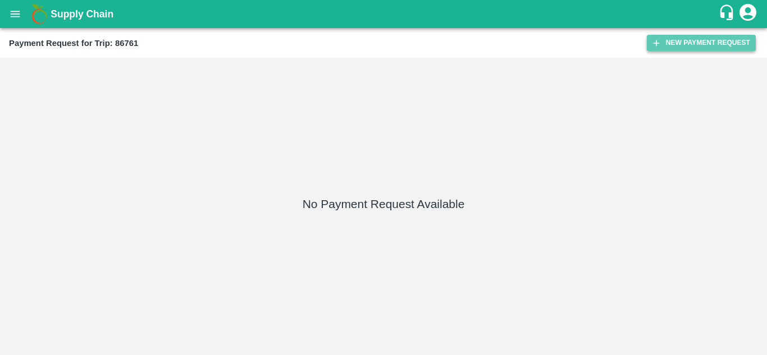
click at [701, 46] on button "New Payment Request" at bounding box center [701, 43] width 109 height 16
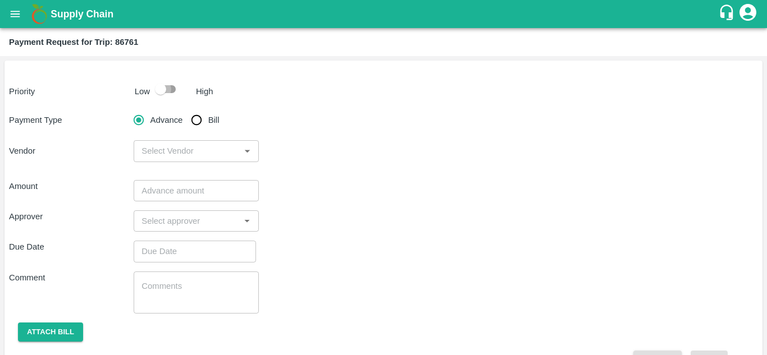
click at [167, 83] on input "checkbox" at bounding box center [161, 89] width 64 height 21
checkbox input "true"
click at [197, 121] on input "Bill" at bounding box center [196, 120] width 22 height 22
radio input "true"
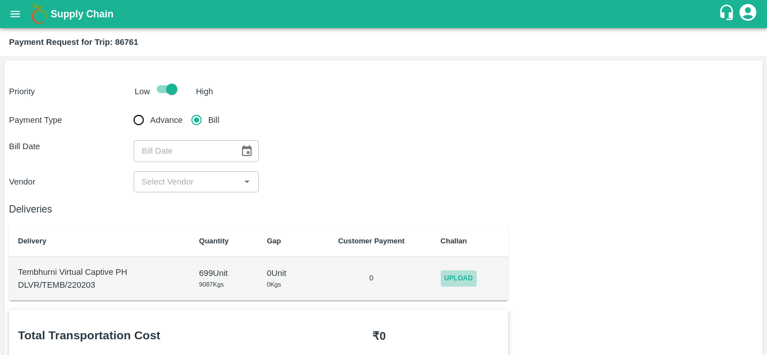
click at [455, 275] on span "Upload" at bounding box center [459, 279] width 36 height 16
click at [0, 0] on input "Upload" at bounding box center [0, 0] width 0 height 0
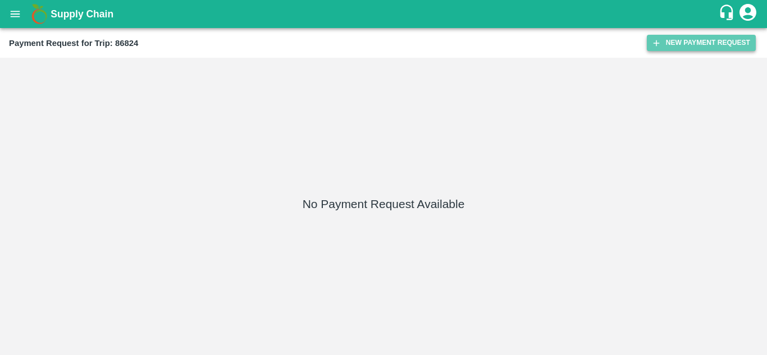
click at [705, 43] on button "New Payment Request" at bounding box center [701, 43] width 109 height 16
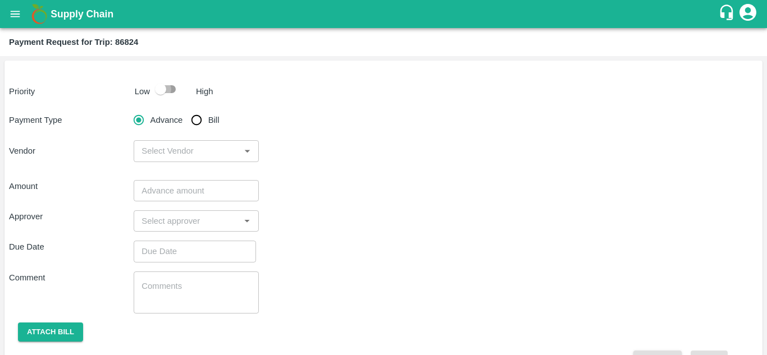
click at [163, 85] on input "checkbox" at bounding box center [161, 89] width 64 height 21
checkbox input "true"
click at [196, 121] on input "Bill" at bounding box center [196, 120] width 22 height 22
radio input "true"
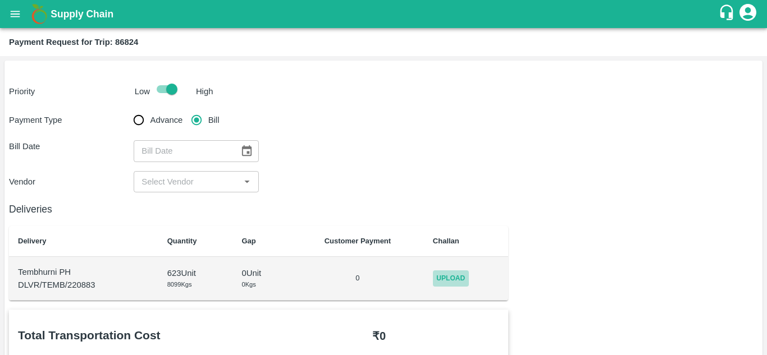
click at [459, 281] on span "Upload" at bounding box center [451, 279] width 36 height 16
click at [0, 0] on input "Upload" at bounding box center [0, 0] width 0 height 0
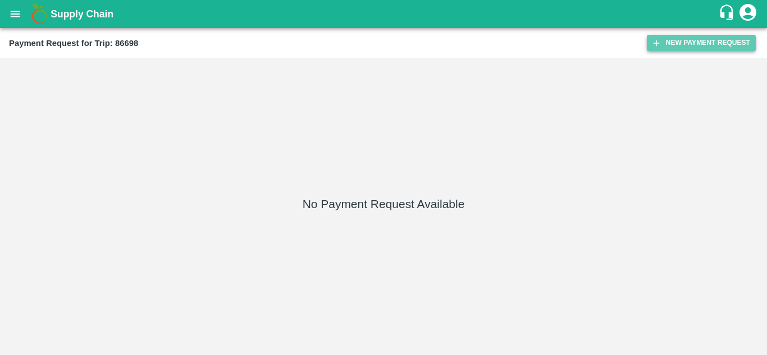
click at [690, 44] on button "New Payment Request" at bounding box center [701, 43] width 109 height 16
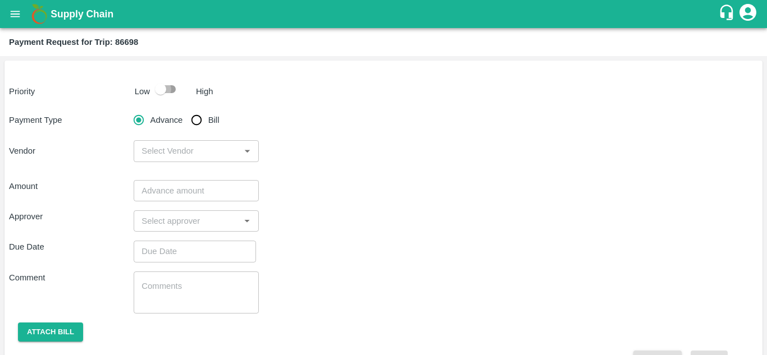
click at [164, 89] on input "checkbox" at bounding box center [161, 89] width 64 height 21
checkbox input "true"
click at [195, 119] on input "Bill" at bounding box center [196, 120] width 22 height 22
radio input "true"
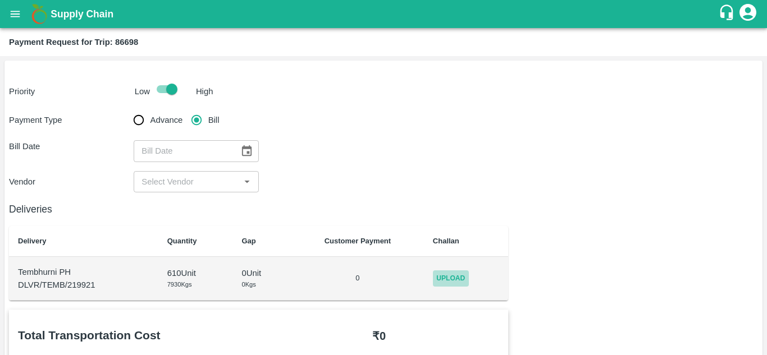
click at [453, 275] on span "Upload" at bounding box center [451, 279] width 36 height 16
click at [0, 0] on input "Upload" at bounding box center [0, 0] width 0 height 0
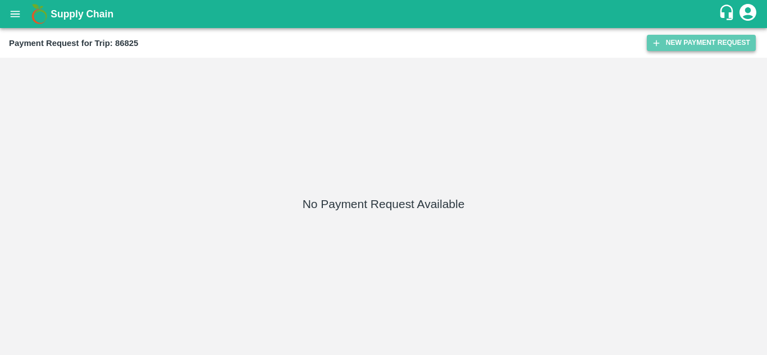
click at [687, 44] on button "New Payment Request" at bounding box center [701, 43] width 109 height 16
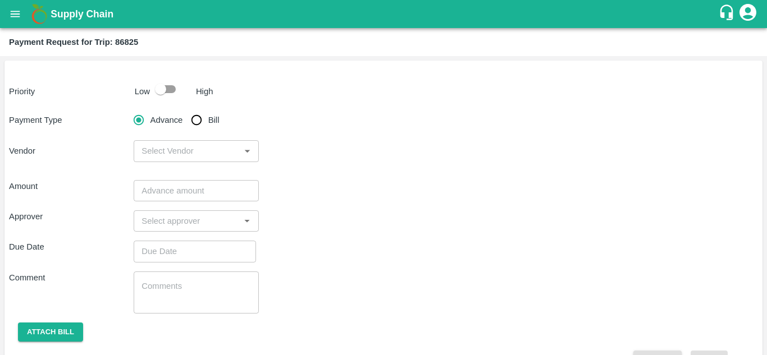
click at [171, 92] on input "checkbox" at bounding box center [161, 89] width 64 height 21
checkbox input "true"
click at [199, 119] on input "Bill" at bounding box center [196, 120] width 22 height 22
radio input "true"
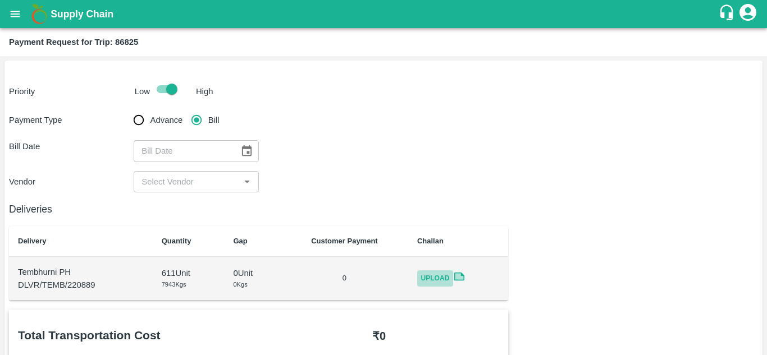
click at [429, 272] on span "Upload" at bounding box center [435, 279] width 36 height 16
click at [0, 0] on input "Upload" at bounding box center [0, 0] width 0 height 0
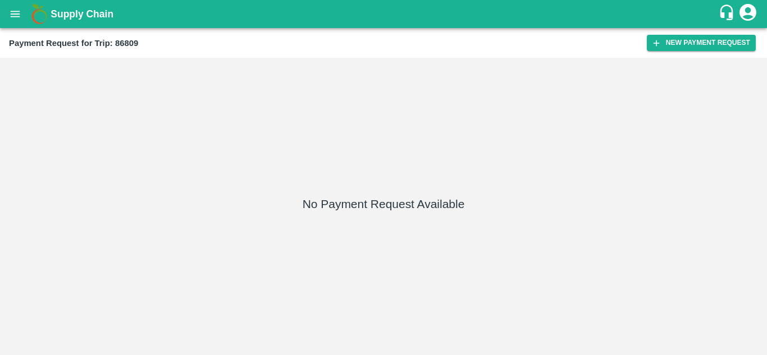
click at [705, 34] on div "Payment Request for Trip: 86809 New Payment Request" at bounding box center [383, 43] width 767 height 30
click at [705, 36] on button "New Payment Request" at bounding box center [701, 43] width 109 height 16
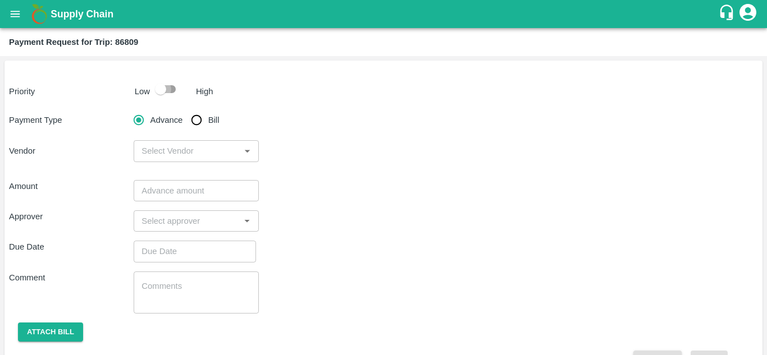
click at [173, 93] on input "checkbox" at bounding box center [161, 89] width 64 height 21
checkbox input "true"
click at [194, 121] on input "Bill" at bounding box center [196, 120] width 22 height 22
radio input "true"
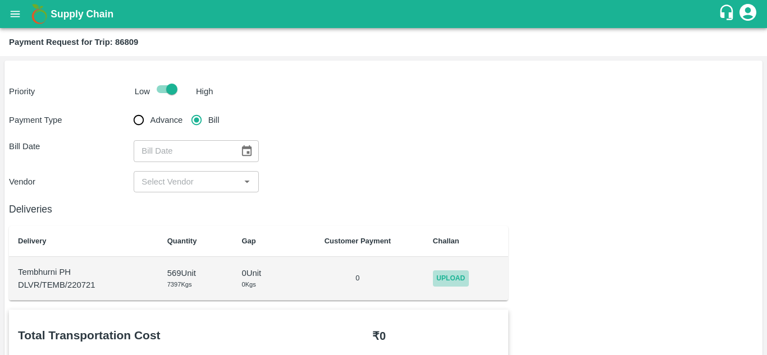
click at [439, 278] on span "Upload" at bounding box center [451, 279] width 36 height 16
click at [0, 0] on input "Upload" at bounding box center [0, 0] width 0 height 0
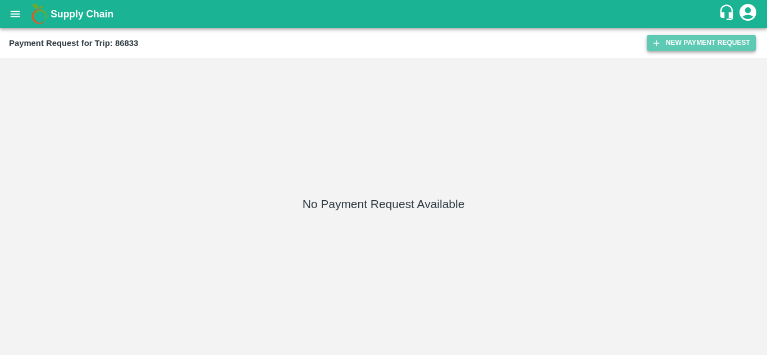
click at [689, 50] on button "New Payment Request" at bounding box center [701, 43] width 109 height 16
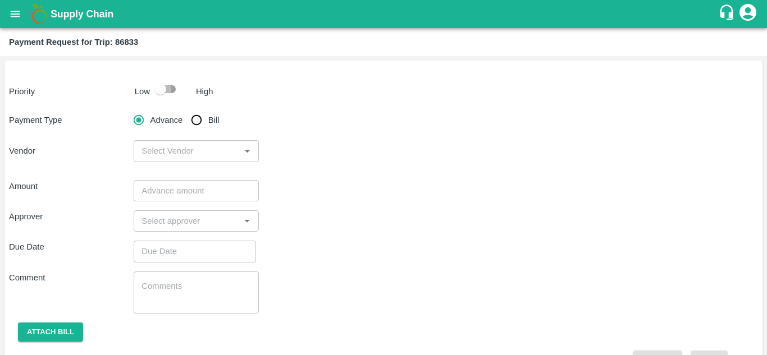
click at [170, 88] on input "checkbox" at bounding box center [161, 89] width 64 height 21
checkbox input "true"
click at [198, 123] on input "Bill" at bounding box center [196, 120] width 22 height 22
radio input "true"
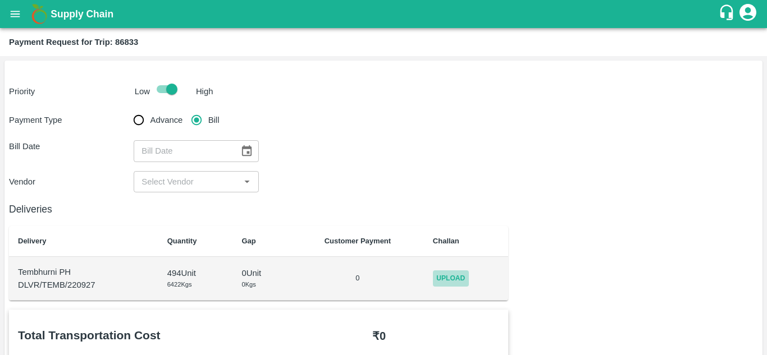
click at [450, 276] on span "Upload" at bounding box center [451, 279] width 36 height 16
click at [0, 0] on input "Upload" at bounding box center [0, 0] width 0 height 0
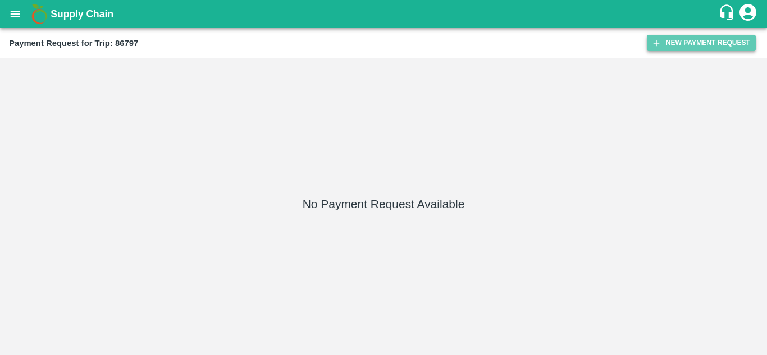
click at [719, 39] on button "New Payment Request" at bounding box center [701, 43] width 109 height 16
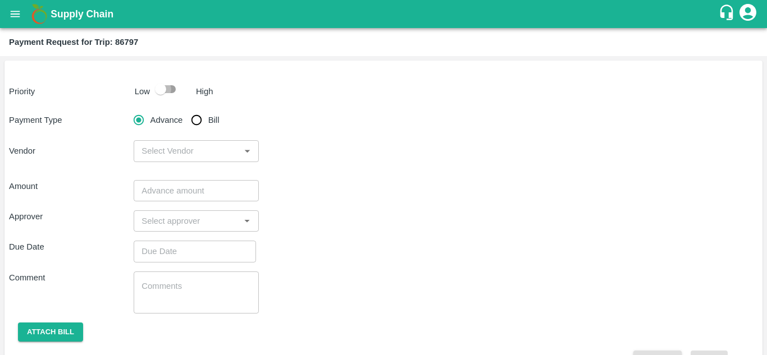
click at [170, 89] on input "checkbox" at bounding box center [161, 89] width 64 height 21
checkbox input "true"
click at [194, 118] on input "Bill" at bounding box center [196, 120] width 22 height 22
radio input "true"
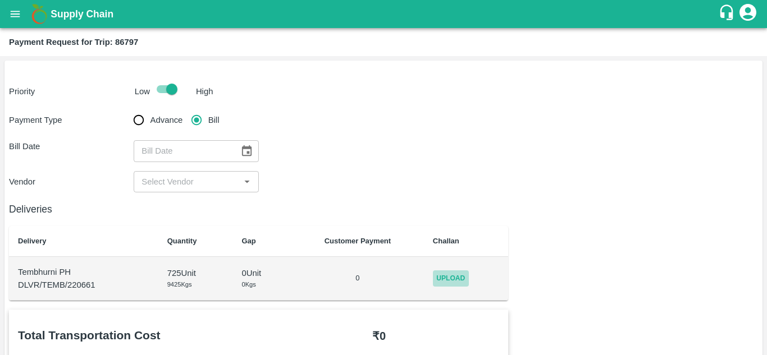
click at [464, 280] on span "Upload" at bounding box center [451, 279] width 36 height 16
click at [0, 0] on input "Upload" at bounding box center [0, 0] width 0 height 0
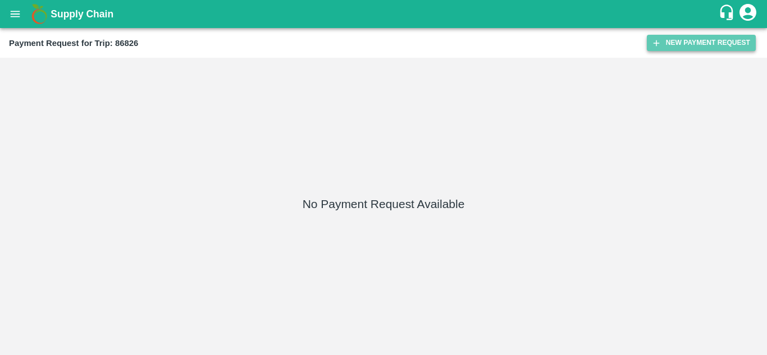
click at [713, 42] on button "New Payment Request" at bounding box center [701, 43] width 109 height 16
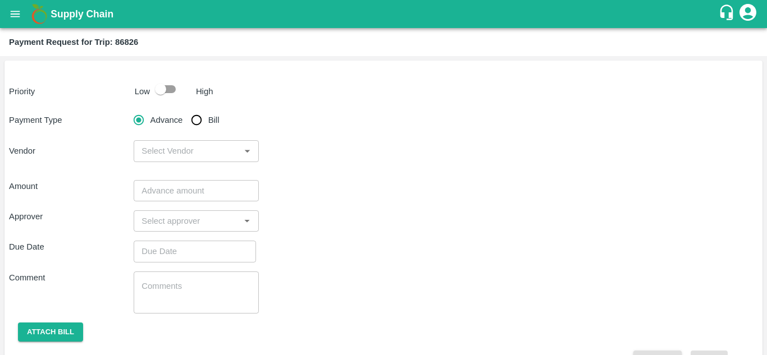
click at [170, 89] on input "checkbox" at bounding box center [161, 89] width 64 height 21
checkbox input "true"
click at [196, 118] on input "Bill" at bounding box center [196, 120] width 22 height 22
radio input "true"
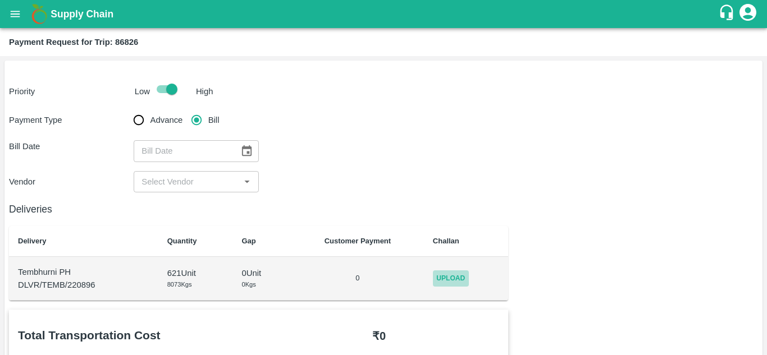
click at [457, 281] on span "Upload" at bounding box center [451, 279] width 36 height 16
click at [0, 0] on input "Upload" at bounding box center [0, 0] width 0 height 0
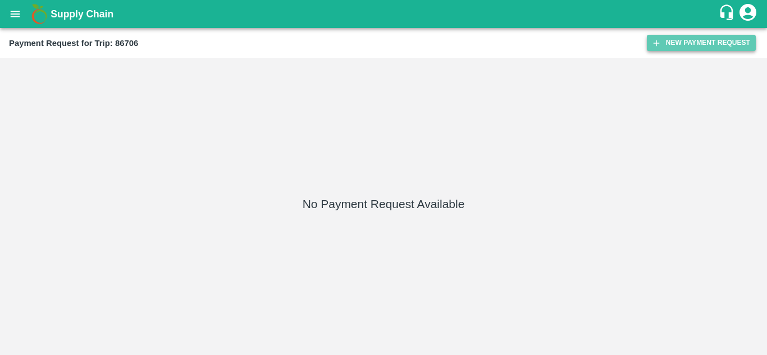
click at [681, 45] on button "New Payment Request" at bounding box center [701, 43] width 109 height 16
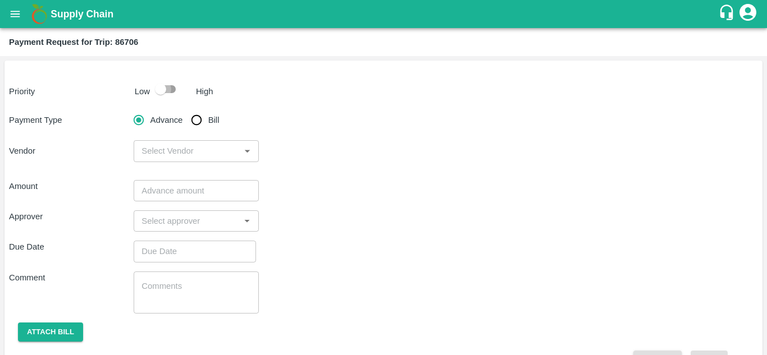
click at [171, 91] on input "checkbox" at bounding box center [161, 89] width 64 height 21
checkbox input "true"
click at [192, 118] on input "Bill" at bounding box center [196, 120] width 22 height 22
radio input "true"
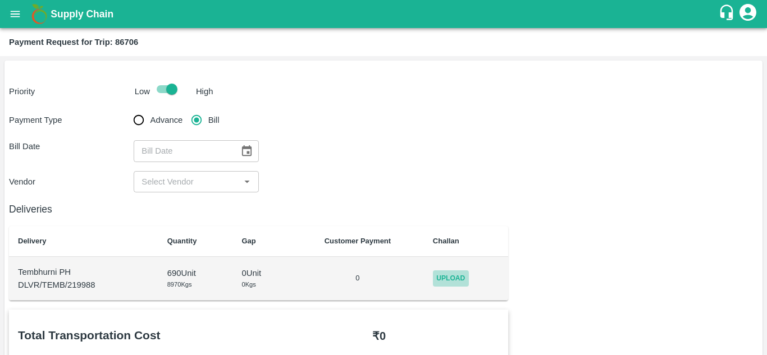
click at [465, 276] on span "Upload" at bounding box center [451, 279] width 36 height 16
click at [0, 0] on input "Upload" at bounding box center [0, 0] width 0 height 0
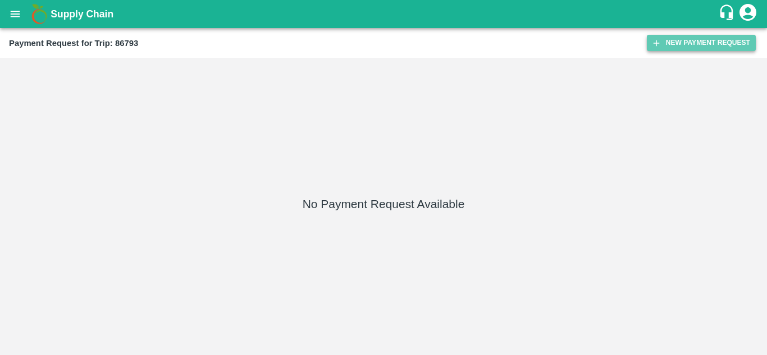
click at [667, 45] on button "New Payment Request" at bounding box center [701, 43] width 109 height 16
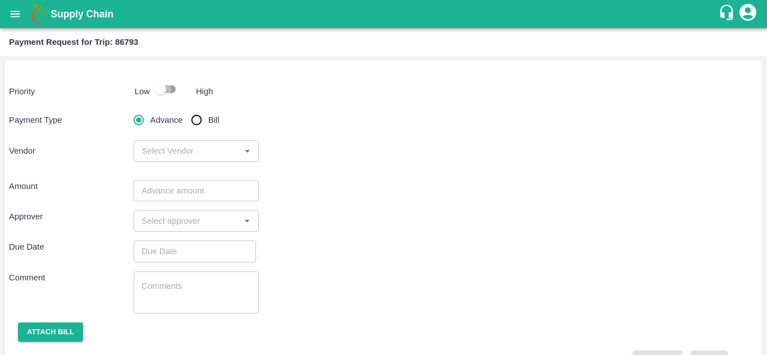
click at [167, 85] on input "checkbox" at bounding box center [161, 89] width 64 height 21
checkbox input "true"
click at [198, 121] on input "Bill" at bounding box center [196, 120] width 22 height 22
radio input "true"
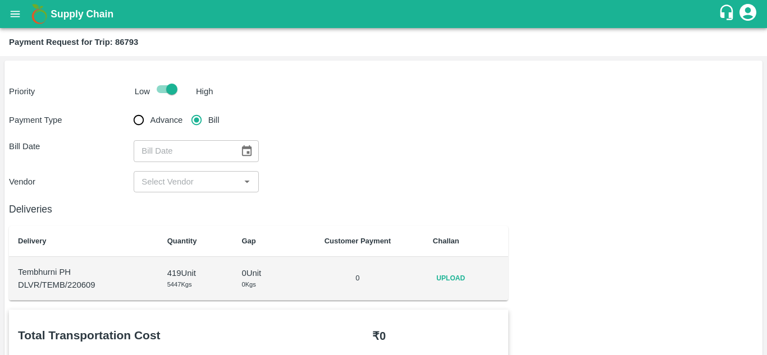
click at [452, 281] on span "Upload" at bounding box center [451, 279] width 36 height 16
click at [0, 0] on input "Upload" at bounding box center [0, 0] width 0 height 0
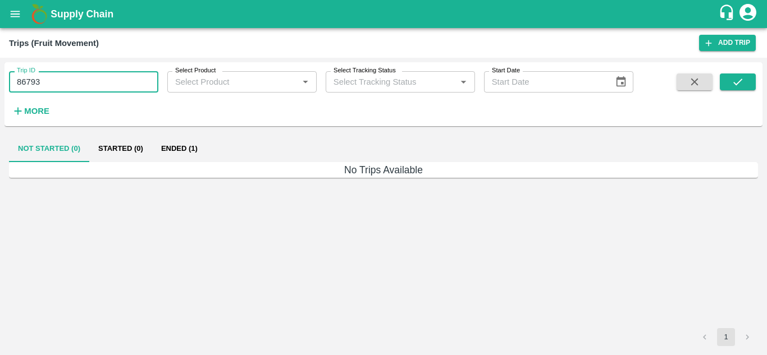
click at [84, 80] on input "86793" at bounding box center [83, 81] width 149 height 21
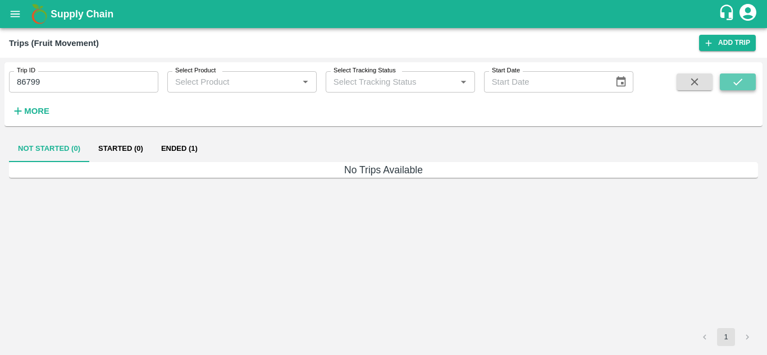
click at [739, 85] on icon "submit" at bounding box center [737, 82] width 12 height 12
click at [180, 144] on button "Ended (1)" at bounding box center [179, 148] width 54 height 27
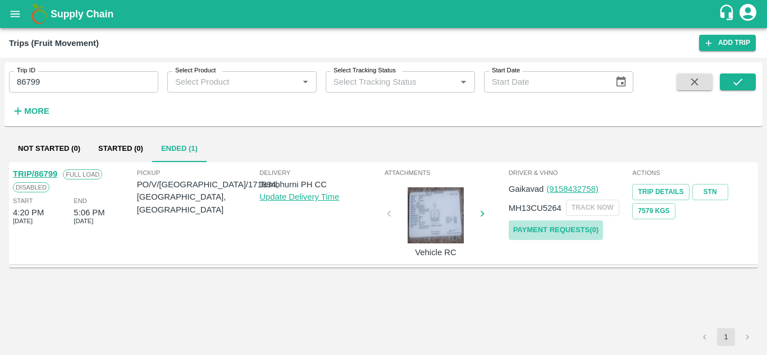
click at [566, 228] on link "Payment Requests( 0 )" at bounding box center [556, 231] width 94 height 20
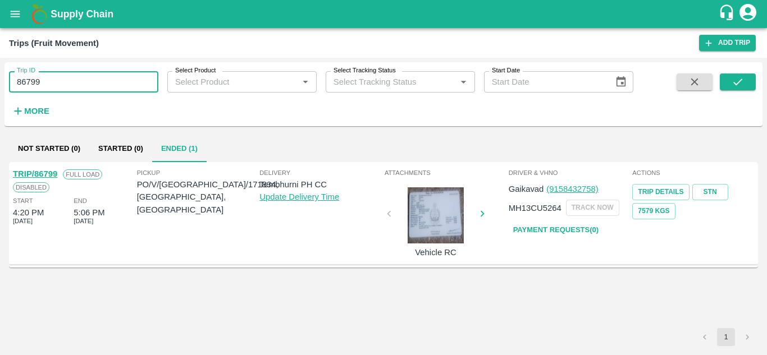
click at [59, 83] on input "86799" at bounding box center [83, 81] width 149 height 21
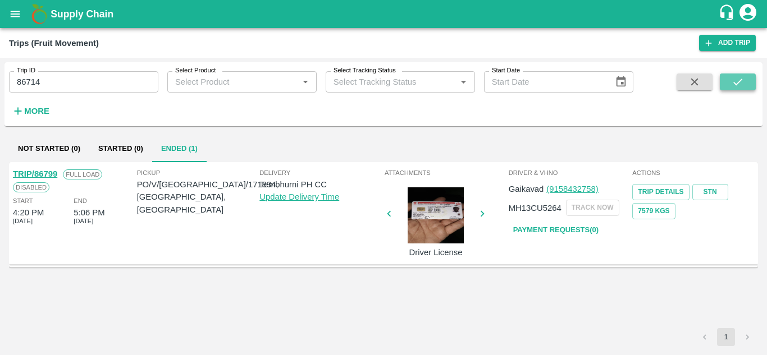
click at [738, 79] on icon "submit" at bounding box center [737, 82] width 12 height 12
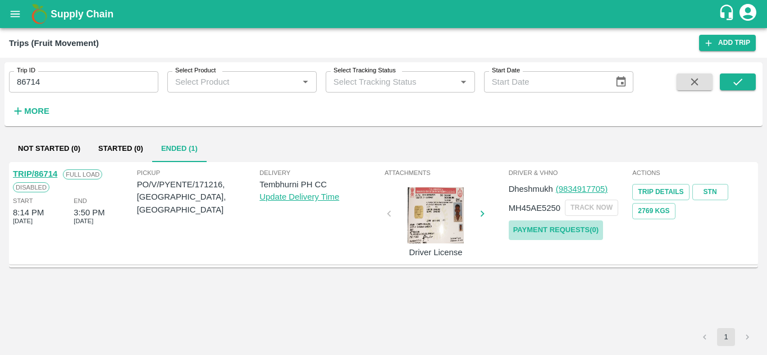
click at [557, 225] on link "Payment Requests( 0 )" at bounding box center [556, 231] width 94 height 20
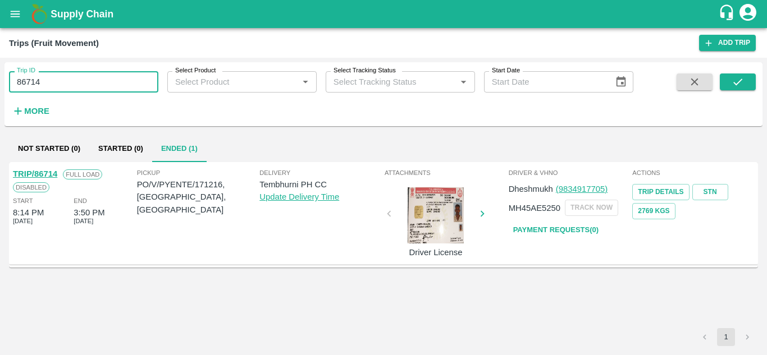
click at [58, 76] on input "86714" at bounding box center [83, 81] width 149 height 21
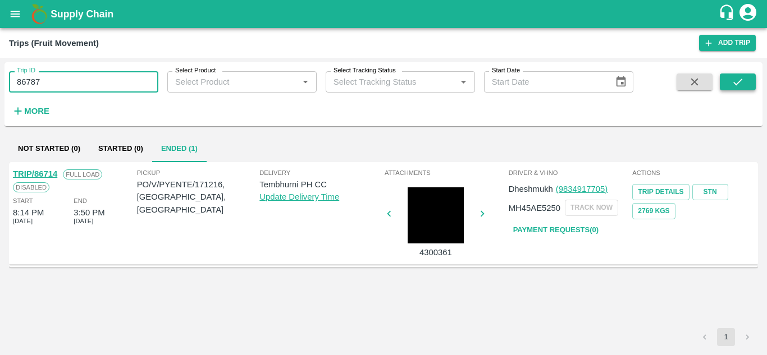
click at [740, 79] on icon "submit" at bounding box center [737, 82] width 12 height 12
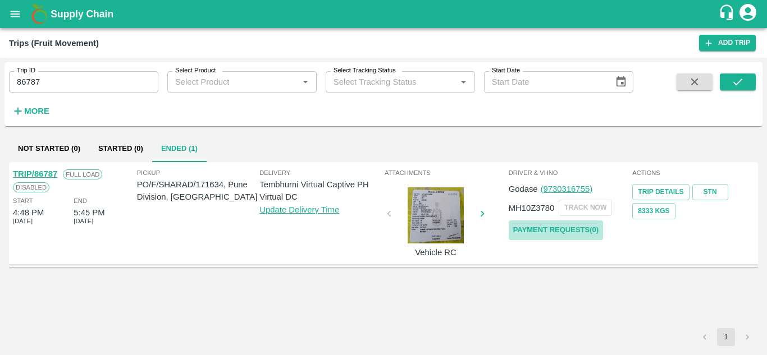
click at [536, 226] on link "Payment Requests( 0 )" at bounding box center [556, 231] width 94 height 20
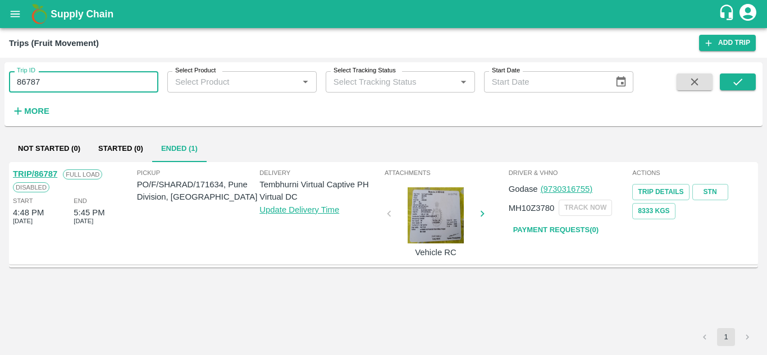
click at [56, 86] on input "86787" at bounding box center [83, 81] width 149 height 21
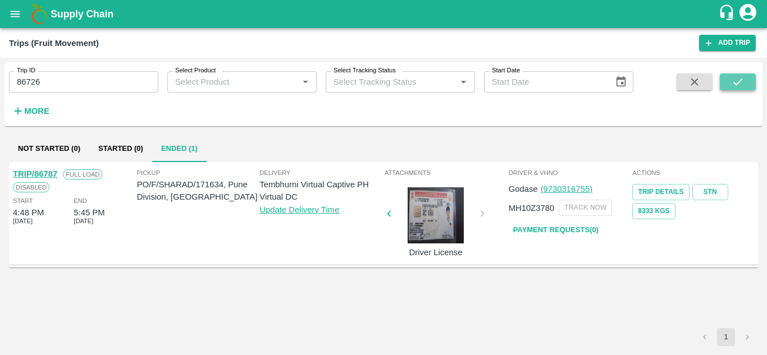
click at [740, 81] on icon "submit" at bounding box center [737, 82] width 12 height 12
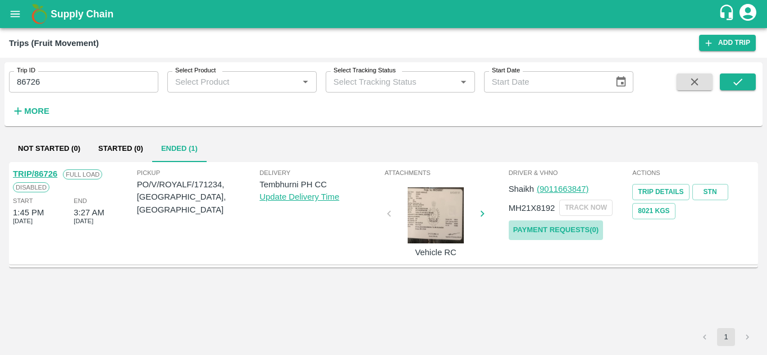
click at [540, 236] on link "Payment Requests( 0 )" at bounding box center [556, 231] width 94 height 20
drag, startPoint x: 74, startPoint y: 97, endPoint x: 55, endPoint y: 85, distance: 22.4
click at [55, 85] on div "Trip ID 86726 Trip ID Select Product Select Product   * Select Tracking Status …" at bounding box center [316, 91] width 633 height 58
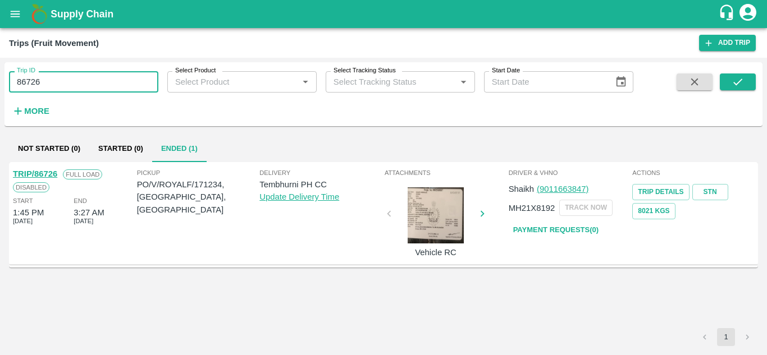
click at [55, 85] on input "86726" at bounding box center [83, 81] width 149 height 21
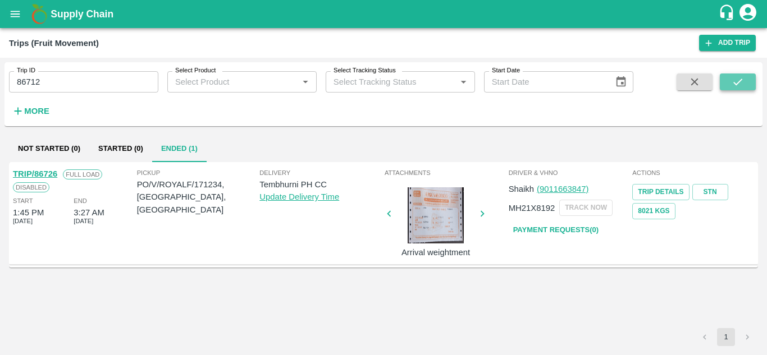
click at [741, 88] on icon "submit" at bounding box center [737, 82] width 12 height 12
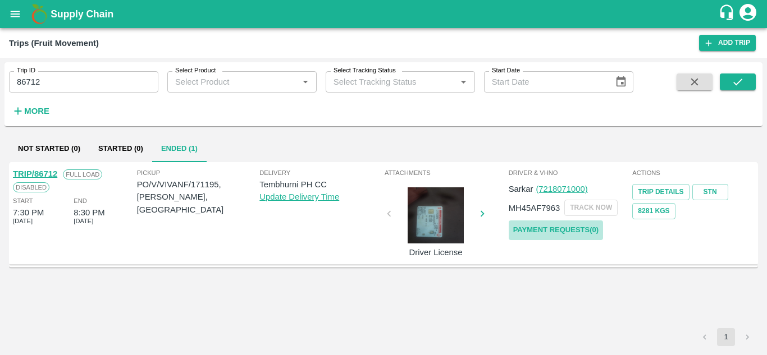
click at [581, 231] on link "Payment Requests( 0 )" at bounding box center [556, 231] width 94 height 20
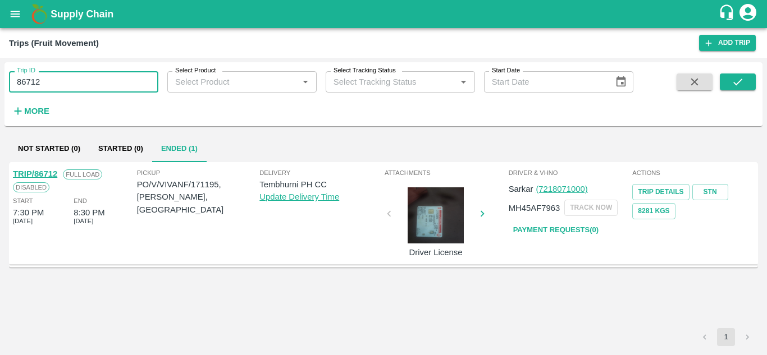
click at [54, 82] on input "86712" at bounding box center [83, 81] width 149 height 21
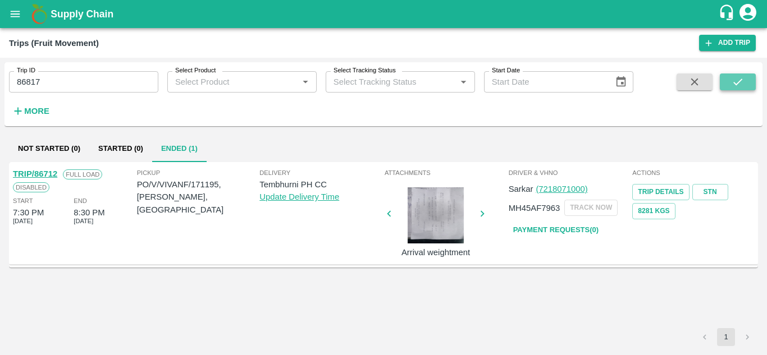
click at [740, 76] on icon "submit" at bounding box center [737, 82] width 12 height 12
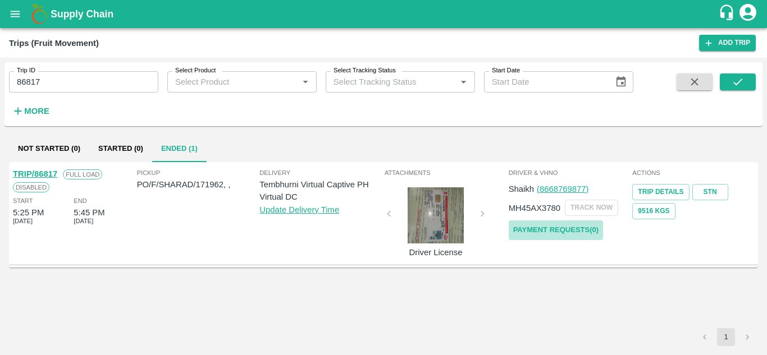
click at [550, 234] on link "Payment Requests( 0 )" at bounding box center [556, 231] width 94 height 20
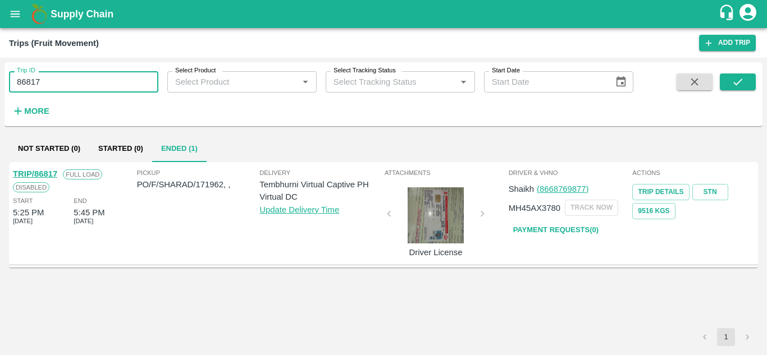
click at [61, 84] on input "86817" at bounding box center [83, 81] width 149 height 21
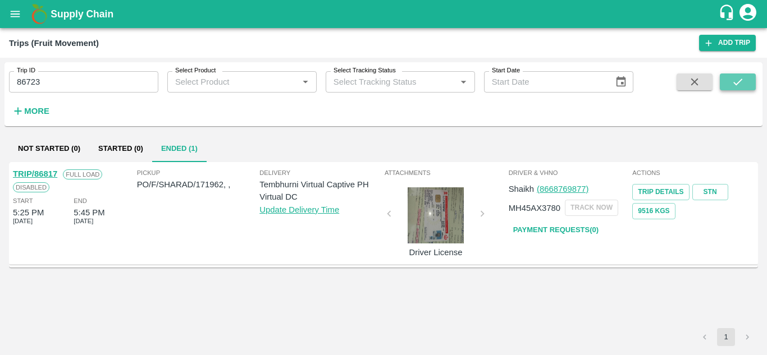
click at [744, 74] on button "submit" at bounding box center [738, 82] width 36 height 17
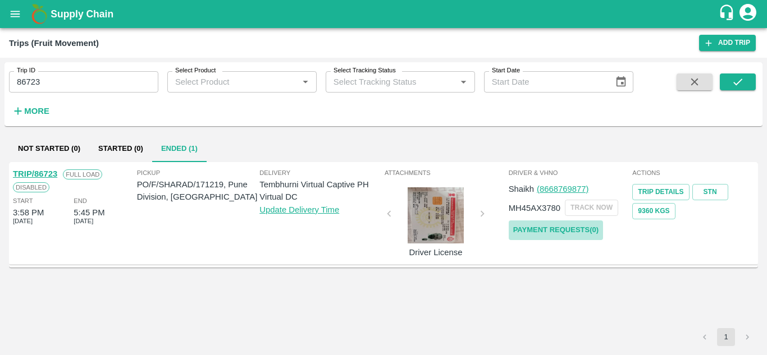
click at [538, 230] on link "Payment Requests( 0 )" at bounding box center [556, 231] width 94 height 20
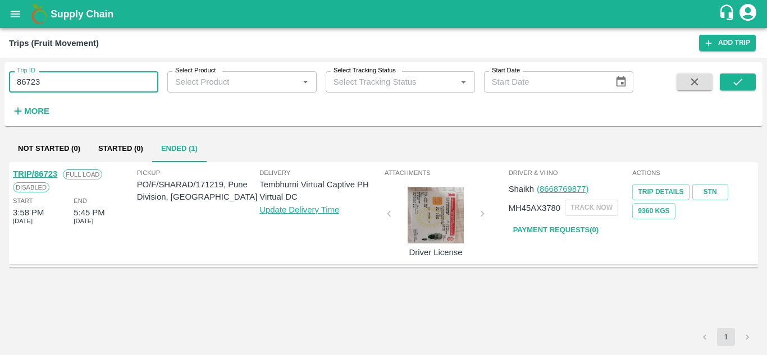
click at [51, 78] on input "86723" at bounding box center [83, 81] width 149 height 21
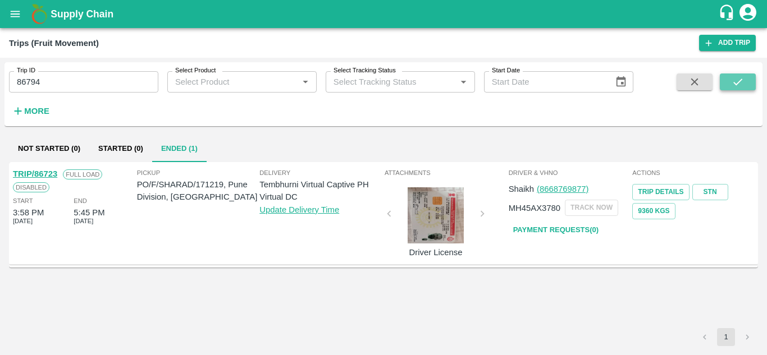
click at [735, 90] on button "submit" at bounding box center [738, 82] width 36 height 17
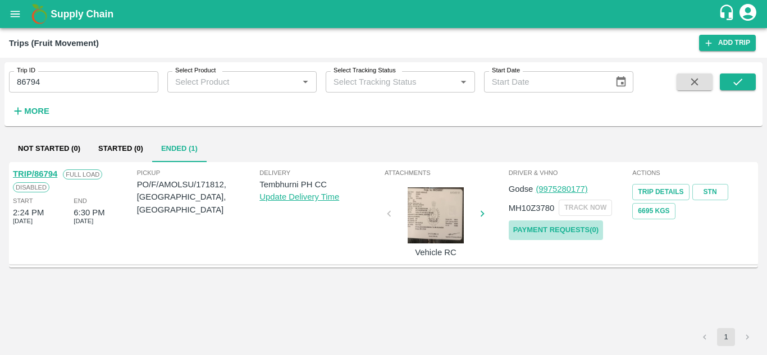
click at [561, 231] on link "Payment Requests( 0 )" at bounding box center [556, 231] width 94 height 20
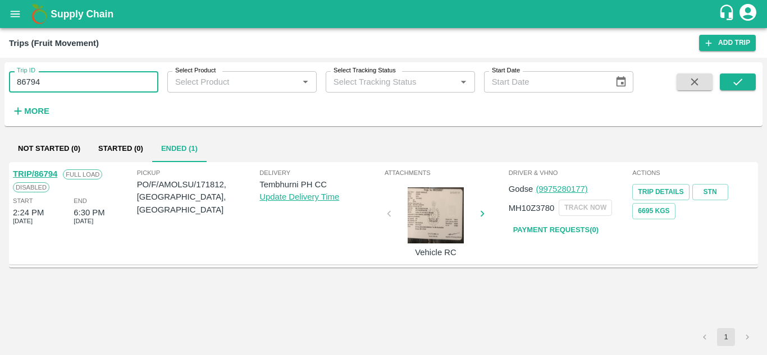
click at [54, 78] on input "86794" at bounding box center [83, 81] width 149 height 21
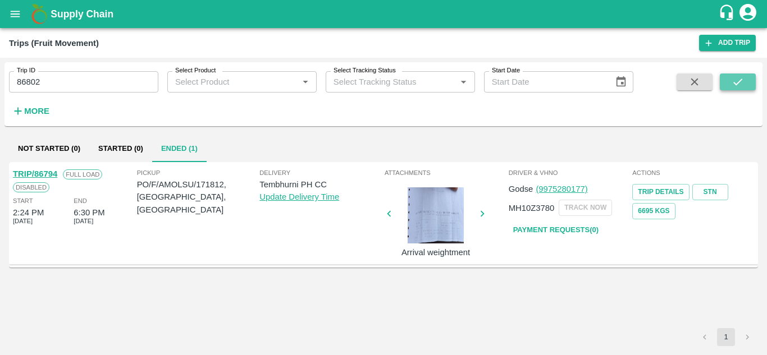
click at [750, 78] on button "submit" at bounding box center [738, 82] width 36 height 17
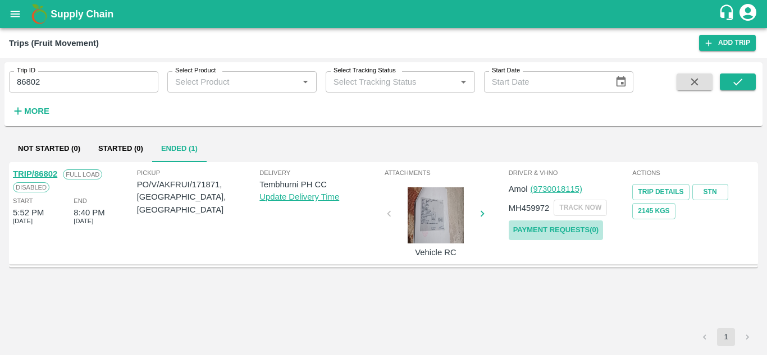
click at [561, 228] on link "Payment Requests( 0 )" at bounding box center [556, 231] width 94 height 20
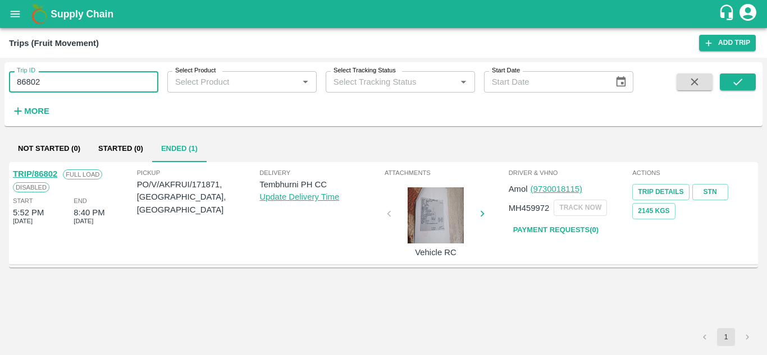
click at [49, 80] on input "86802" at bounding box center [83, 81] width 149 height 21
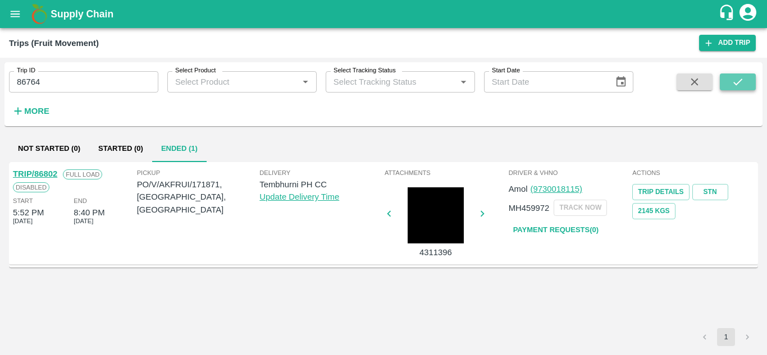
click at [735, 81] on icon "submit" at bounding box center [737, 82] width 12 height 12
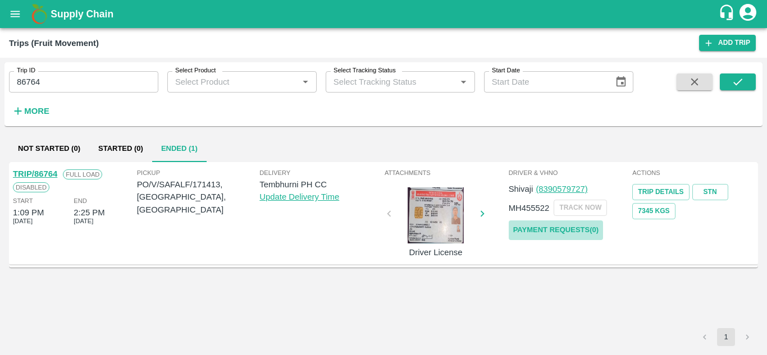
click at [578, 230] on link "Payment Requests( 0 )" at bounding box center [556, 231] width 94 height 20
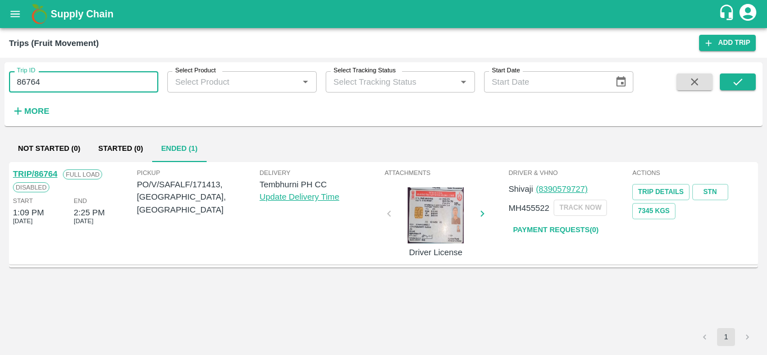
click at [52, 74] on input "86764" at bounding box center [83, 81] width 149 height 21
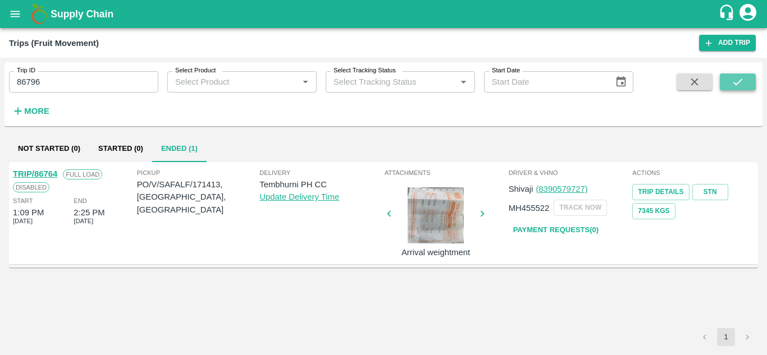
click at [723, 76] on button "submit" at bounding box center [738, 82] width 36 height 17
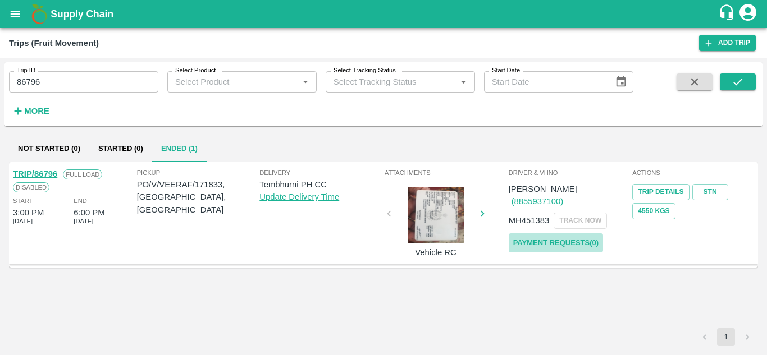
click at [561, 233] on link "Payment Requests( 0 )" at bounding box center [556, 243] width 94 height 20
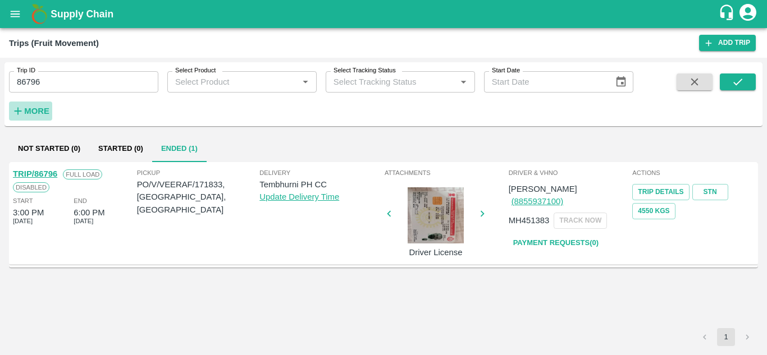
click at [38, 107] on strong "More" at bounding box center [36, 111] width 25 height 9
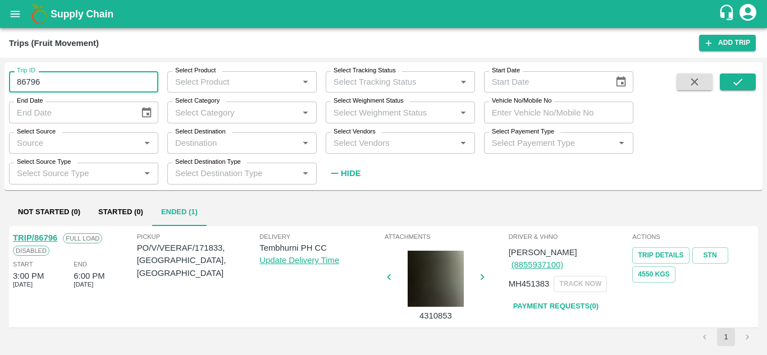
click at [46, 81] on input "86796" at bounding box center [83, 81] width 149 height 21
type input "8"
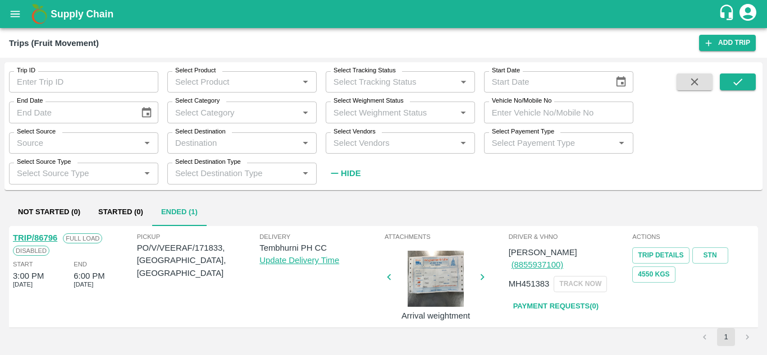
click at [329, 209] on div "Not Started (0) Started (0) Ended (1)" at bounding box center [383, 212] width 749 height 27
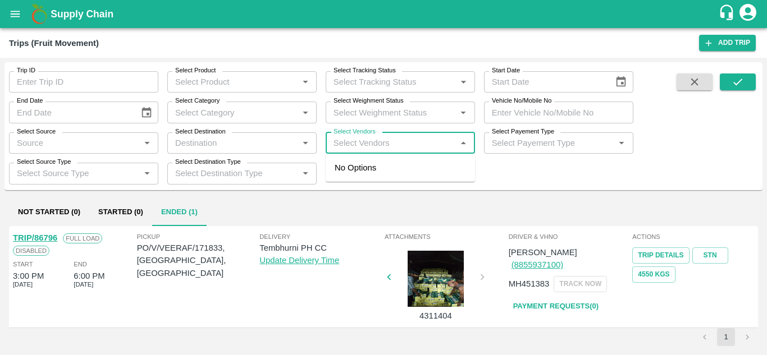
click at [355, 143] on input "Select Vendors" at bounding box center [391, 143] width 124 height 15
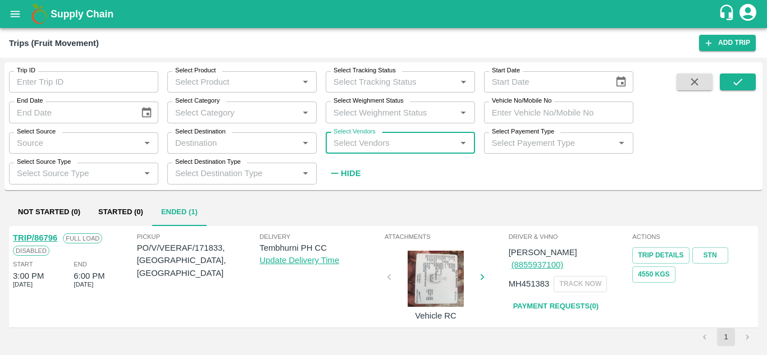
click at [355, 143] on input "Select Vendors" at bounding box center [391, 143] width 124 height 15
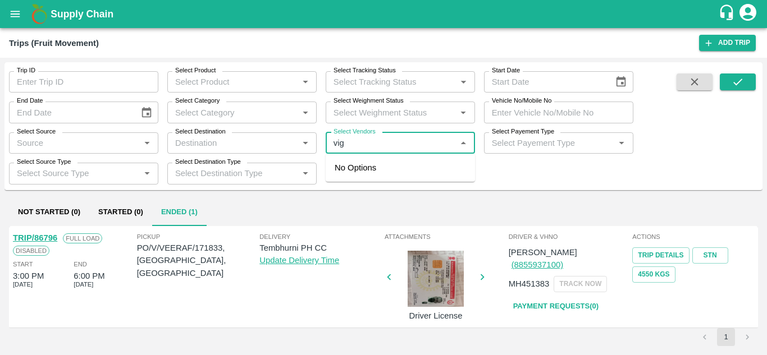
type input "vigh"
type input "86793"
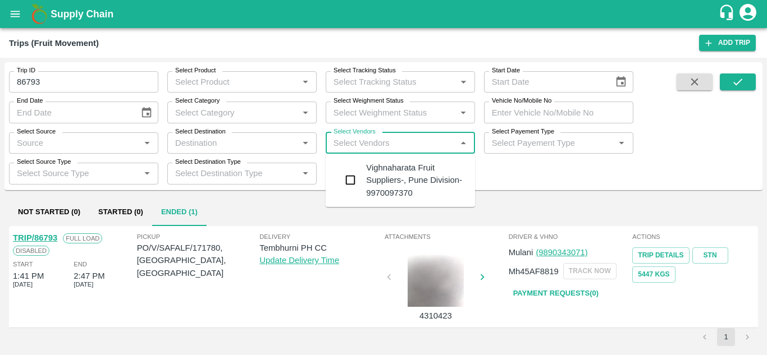
click at [391, 167] on div "Vighnaharata Fruit Suppliers-, Pune Division-9970097370" at bounding box center [416, 181] width 100 height 38
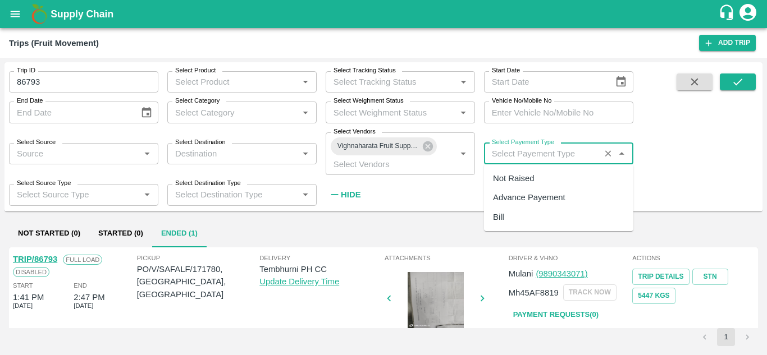
click at [495, 148] on input "Select Payement Type" at bounding box center [541, 153] width 109 height 15
click at [512, 175] on div "Not Raised" at bounding box center [513, 178] width 41 height 12
type input "Not Raised"
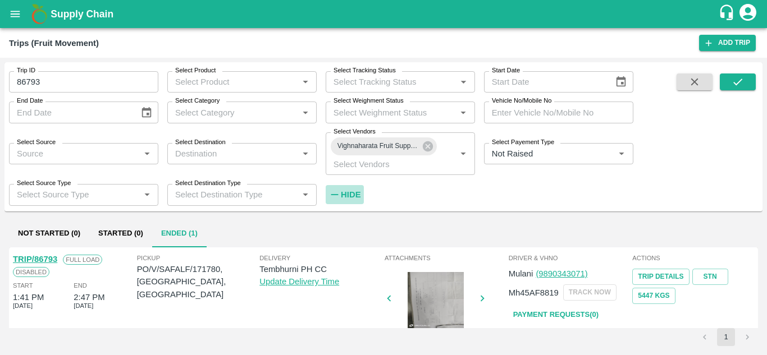
click at [352, 191] on strong "Hide" at bounding box center [351, 194] width 20 height 9
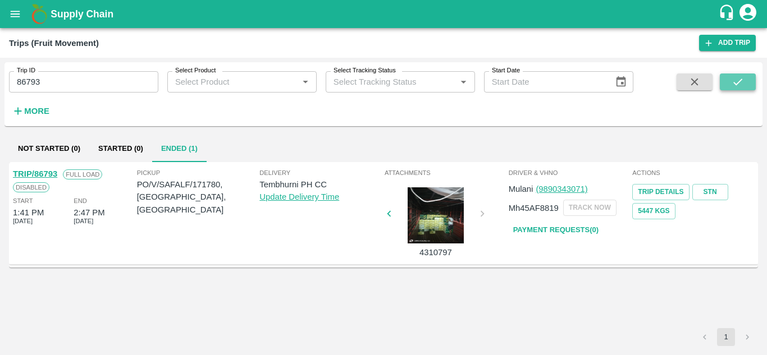
click at [731, 81] on icon "submit" at bounding box center [737, 82] width 12 height 12
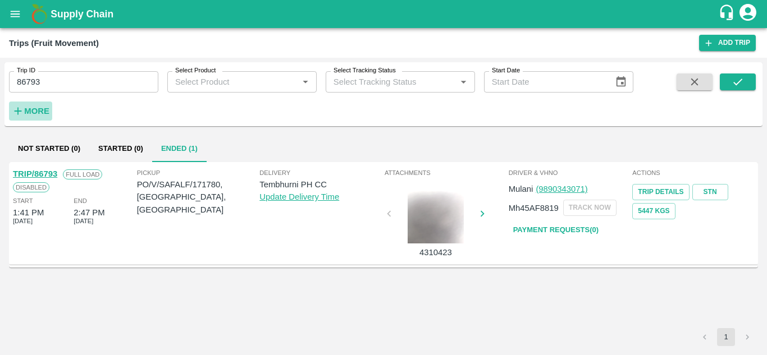
click at [44, 109] on strong "More" at bounding box center [36, 111] width 25 height 9
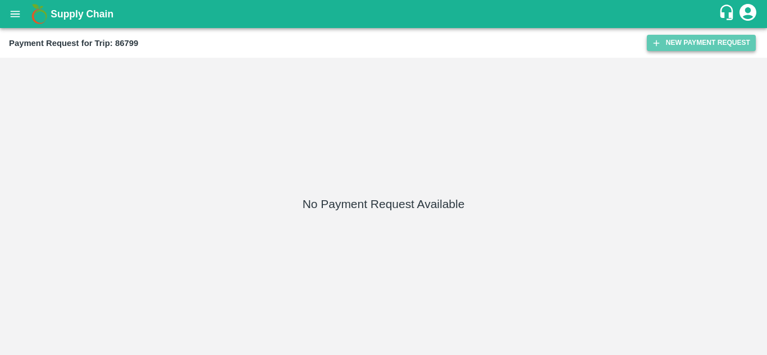
click at [682, 45] on button "New Payment Request" at bounding box center [701, 43] width 109 height 16
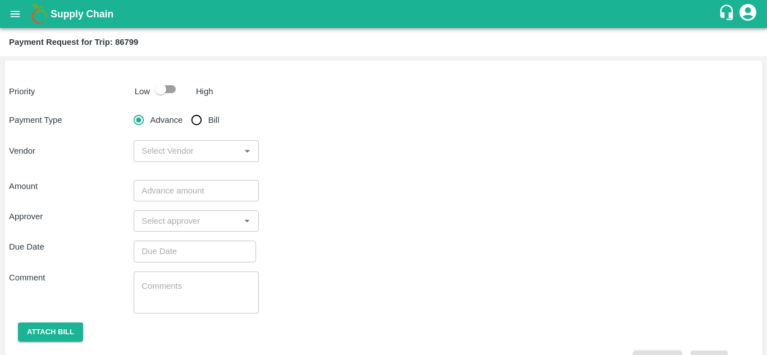
click at [187, 161] on div "​" at bounding box center [196, 150] width 125 height 21
click at [172, 84] on input "checkbox" at bounding box center [161, 89] width 64 height 21
checkbox input "true"
click at [196, 126] on input "Bill" at bounding box center [196, 120] width 22 height 22
radio input "true"
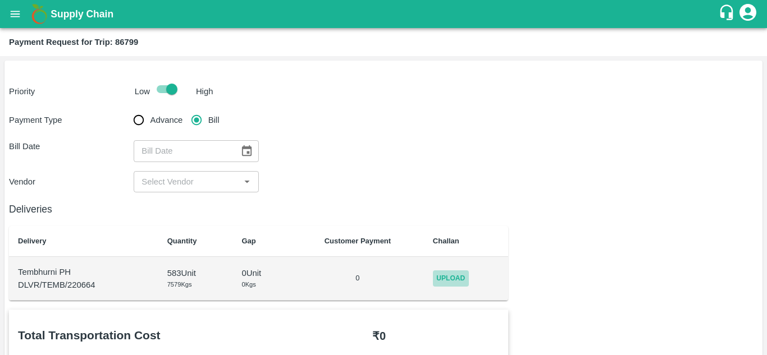
click at [466, 279] on span "Upload" at bounding box center [451, 279] width 36 height 16
click at [0, 0] on input "Upload" at bounding box center [0, 0] width 0 height 0
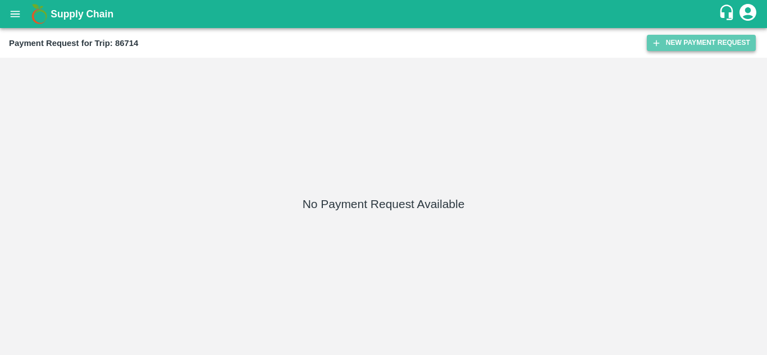
click at [694, 42] on button "New Payment Request" at bounding box center [701, 43] width 109 height 16
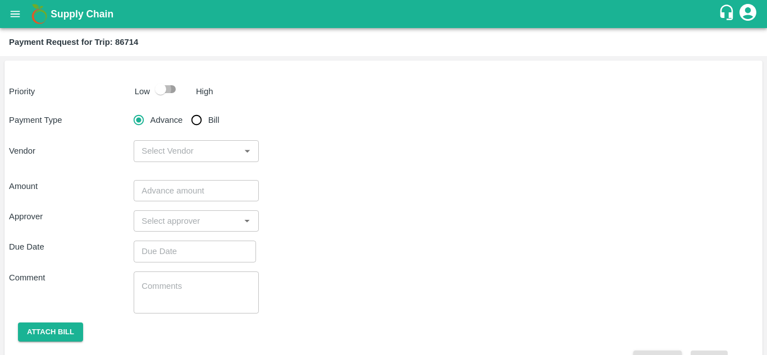
click at [166, 89] on input "checkbox" at bounding box center [161, 89] width 64 height 21
checkbox input "true"
click at [195, 118] on input "Bill" at bounding box center [196, 120] width 22 height 22
radio input "true"
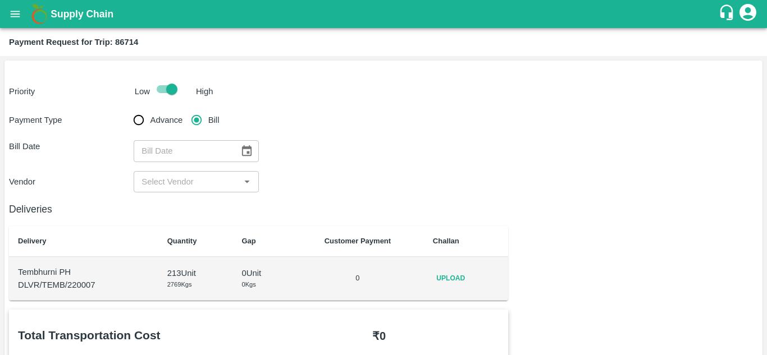
click at [452, 274] on span "Upload" at bounding box center [451, 279] width 36 height 16
click at [0, 0] on input "Upload" at bounding box center [0, 0] width 0 height 0
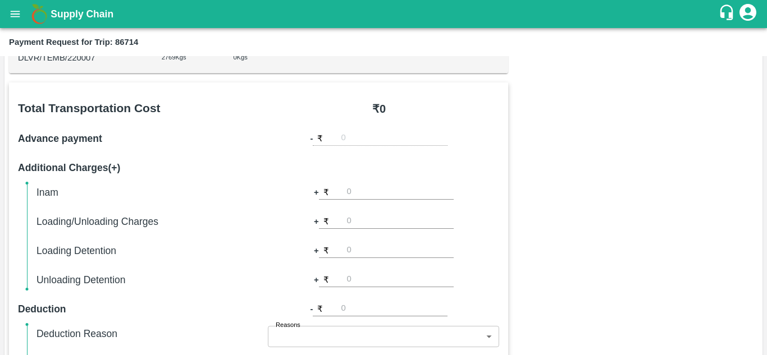
scroll to position [190, 0]
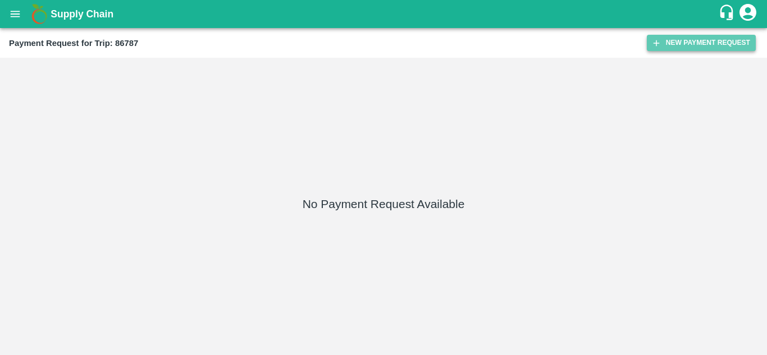
click at [674, 39] on button "New Payment Request" at bounding box center [701, 43] width 109 height 16
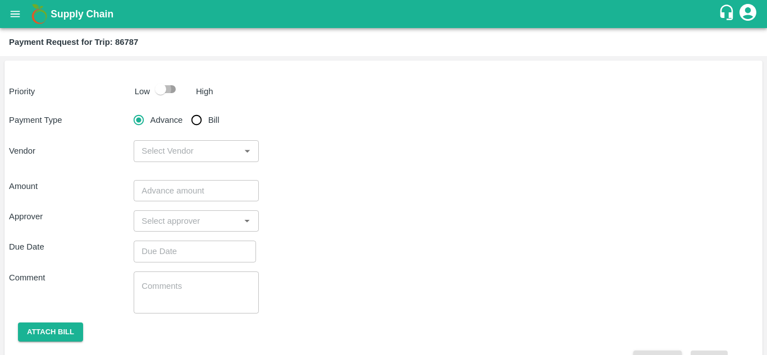
click at [171, 87] on input "checkbox" at bounding box center [161, 89] width 64 height 21
checkbox input "true"
click at [194, 120] on input "Bill" at bounding box center [196, 120] width 22 height 22
radio input "true"
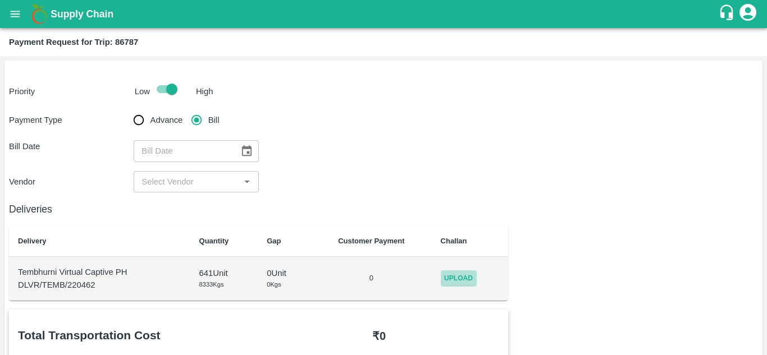
click at [471, 277] on span "Upload" at bounding box center [459, 279] width 36 height 16
click at [0, 0] on input "Upload" at bounding box center [0, 0] width 0 height 0
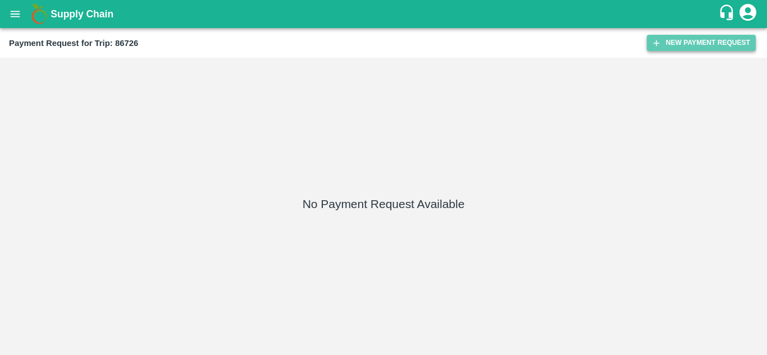
click at [711, 40] on button "New Payment Request" at bounding box center [701, 43] width 109 height 16
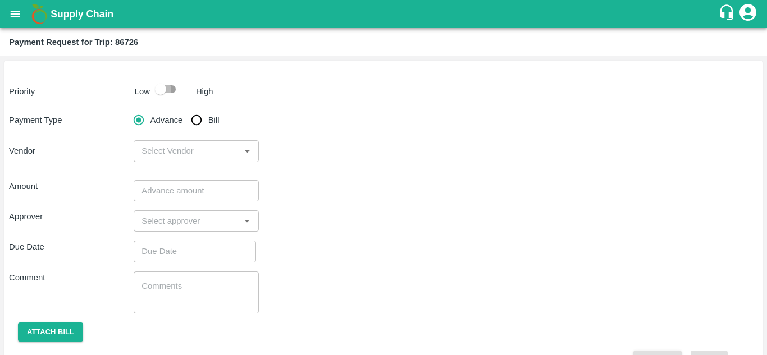
click at [170, 86] on input "checkbox" at bounding box center [161, 89] width 64 height 21
checkbox input "true"
click at [197, 121] on input "Bill" at bounding box center [196, 120] width 22 height 22
radio input "true"
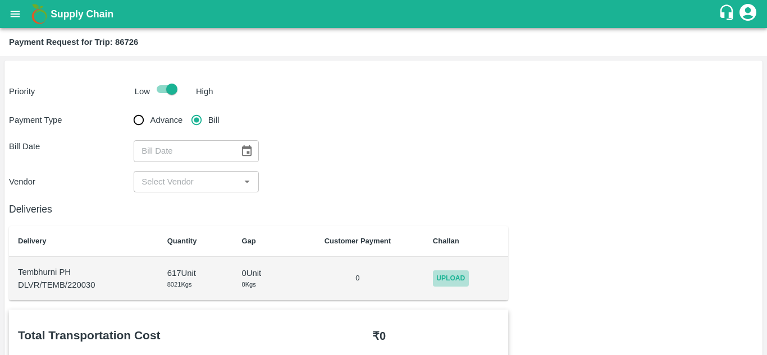
click at [451, 277] on span "Upload" at bounding box center [451, 279] width 36 height 16
click at [0, 0] on input "Upload" at bounding box center [0, 0] width 0 height 0
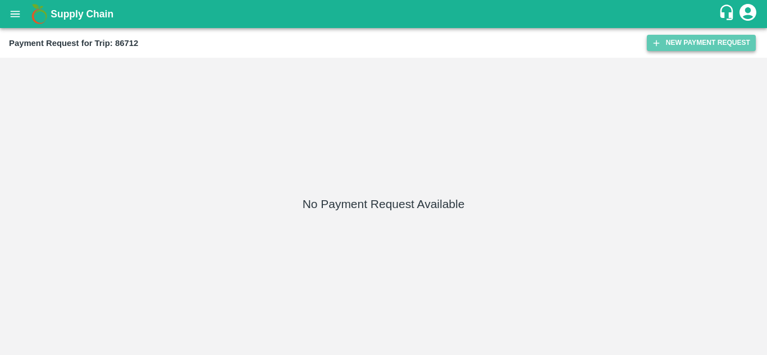
click at [700, 44] on button "New Payment Request" at bounding box center [701, 43] width 109 height 16
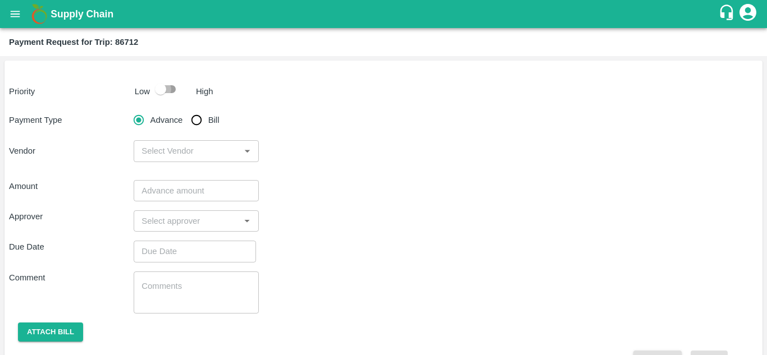
click at [170, 88] on input "checkbox" at bounding box center [161, 89] width 64 height 21
checkbox input "true"
click at [195, 122] on input "Bill" at bounding box center [196, 120] width 22 height 22
radio input "true"
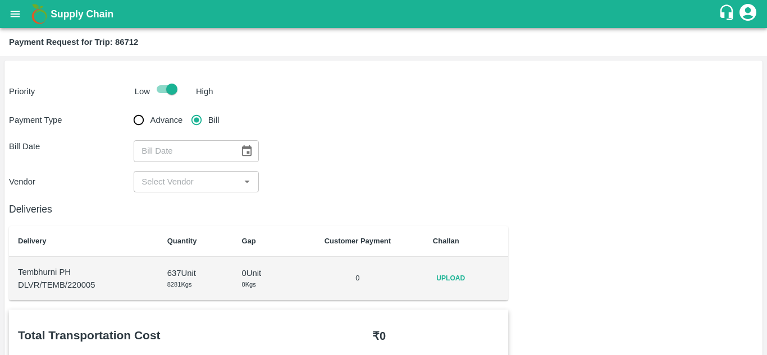
click at [454, 277] on span "Upload" at bounding box center [451, 279] width 36 height 16
click at [0, 0] on input "Upload" at bounding box center [0, 0] width 0 height 0
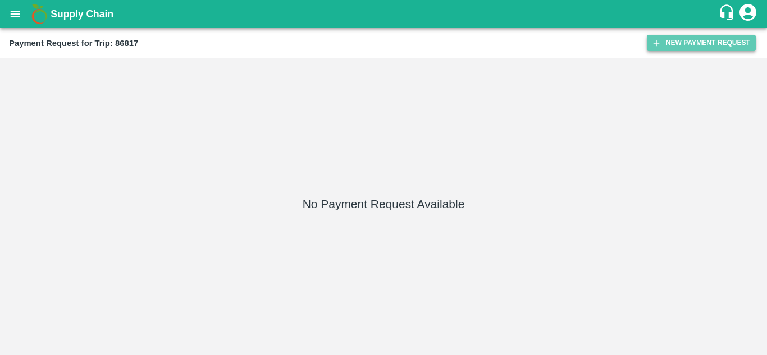
click at [680, 44] on button "New Payment Request" at bounding box center [701, 43] width 109 height 16
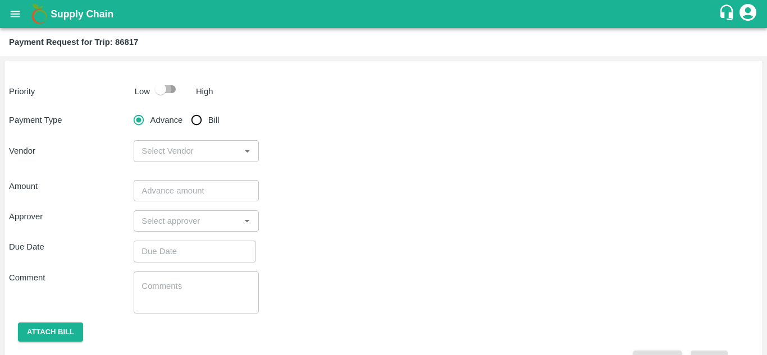
click at [168, 90] on input "checkbox" at bounding box center [161, 89] width 64 height 21
checkbox input "true"
click at [198, 120] on input "Bill" at bounding box center [196, 120] width 22 height 22
radio input "true"
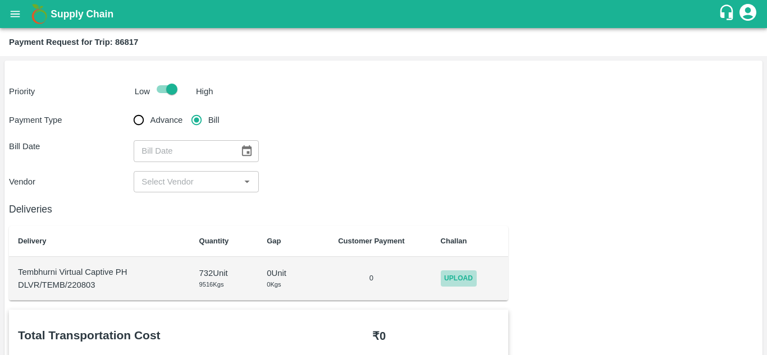
click at [457, 282] on span "Upload" at bounding box center [459, 279] width 36 height 16
click at [0, 0] on input "Upload" at bounding box center [0, 0] width 0 height 0
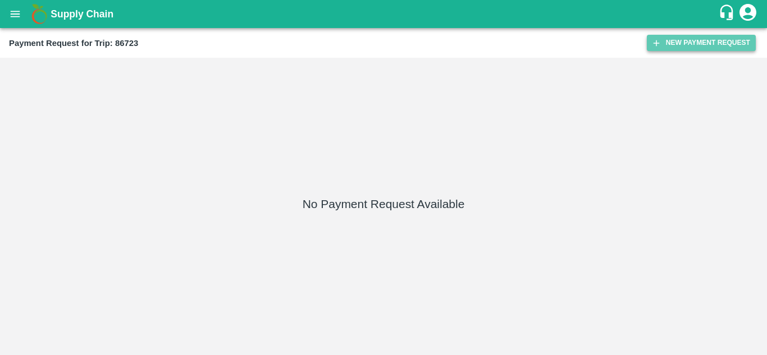
click at [676, 42] on button "New Payment Request" at bounding box center [701, 43] width 109 height 16
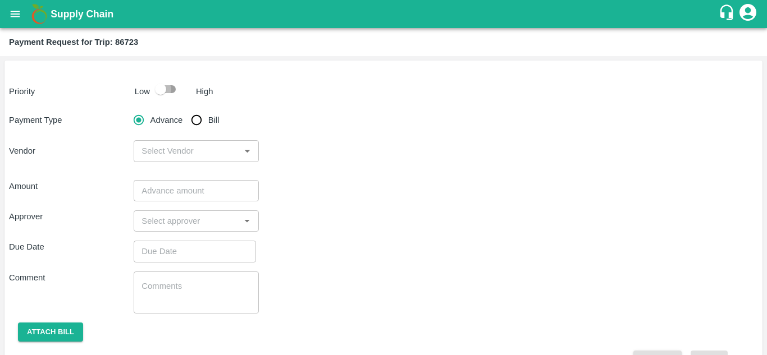
click at [175, 92] on input "checkbox" at bounding box center [161, 89] width 64 height 21
checkbox input "true"
click at [197, 125] on input "Bill" at bounding box center [196, 120] width 22 height 22
radio input "true"
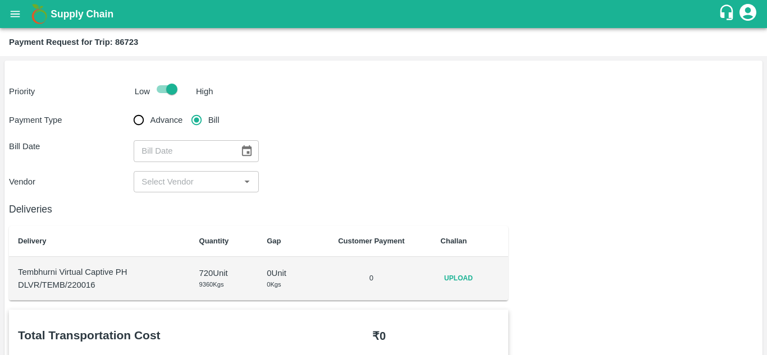
click at [478, 284] on div "Upload" at bounding box center [470, 279] width 59 height 16
click at [463, 278] on span "Upload" at bounding box center [459, 279] width 36 height 16
click at [0, 0] on input "Upload" at bounding box center [0, 0] width 0 height 0
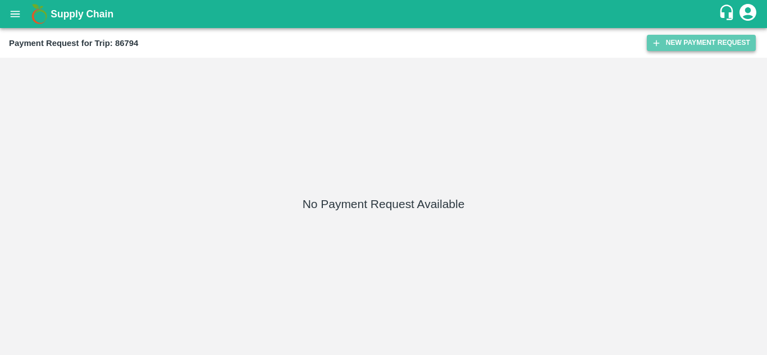
click at [665, 43] on button "New Payment Request" at bounding box center [701, 43] width 109 height 16
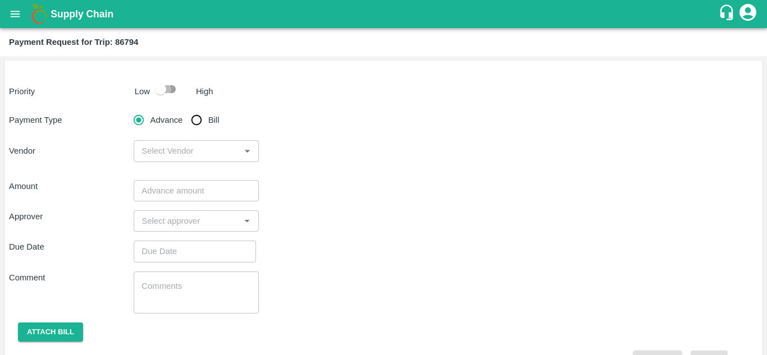
click at [171, 88] on input "checkbox" at bounding box center [161, 89] width 64 height 21
checkbox input "true"
click at [194, 120] on input "Bill" at bounding box center [196, 120] width 22 height 22
radio input "true"
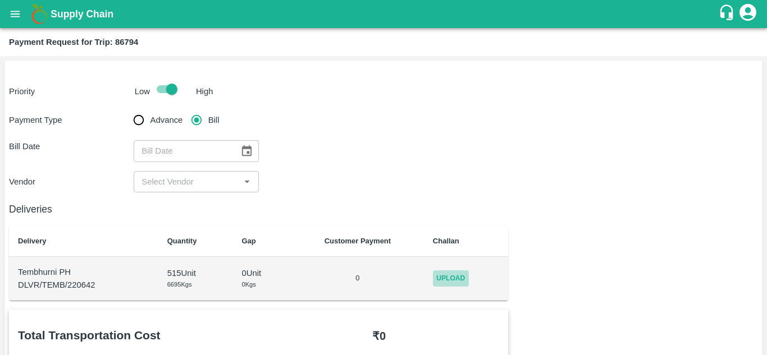
click at [450, 277] on span "Upload" at bounding box center [451, 279] width 36 height 16
click at [0, 0] on input "Upload" at bounding box center [0, 0] width 0 height 0
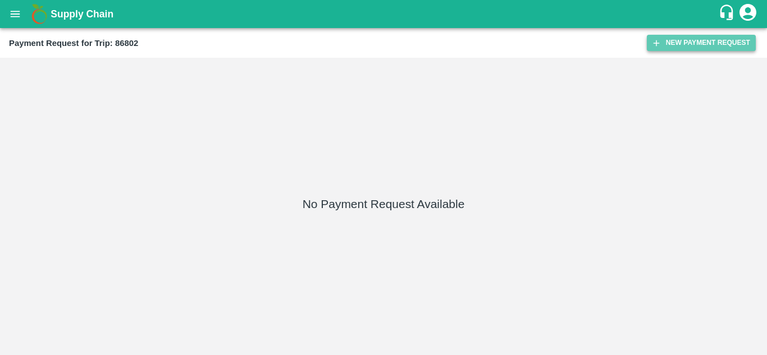
click at [697, 43] on button "New Payment Request" at bounding box center [701, 43] width 109 height 16
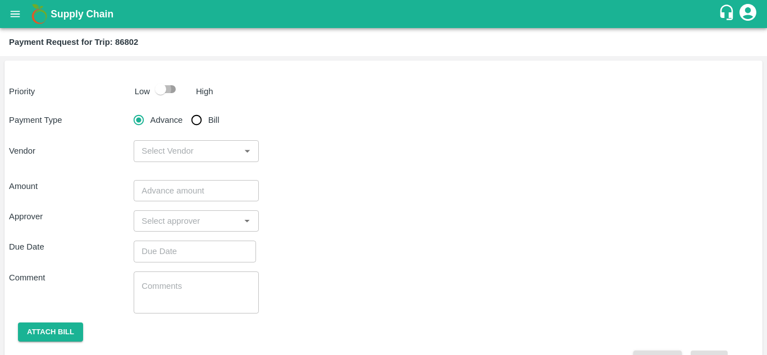
click at [172, 87] on input "checkbox" at bounding box center [161, 89] width 64 height 21
checkbox input "true"
click at [195, 121] on input "Bill" at bounding box center [196, 120] width 22 height 22
radio input "true"
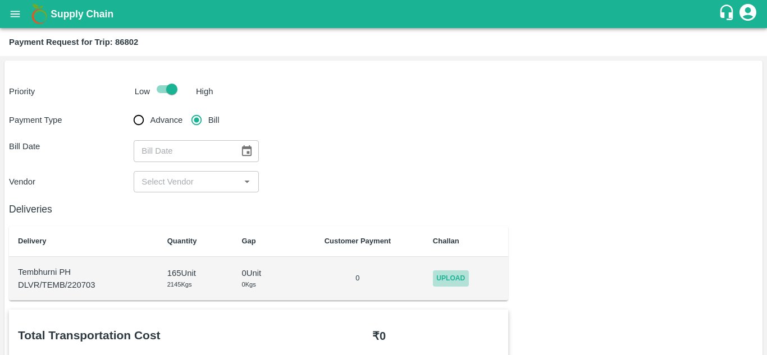
click at [455, 279] on span "Upload" at bounding box center [451, 279] width 36 height 16
click at [0, 0] on input "Upload" at bounding box center [0, 0] width 0 height 0
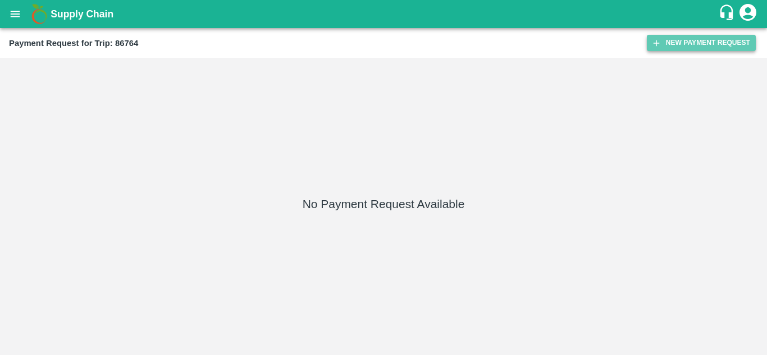
click at [707, 45] on button "New Payment Request" at bounding box center [701, 43] width 109 height 16
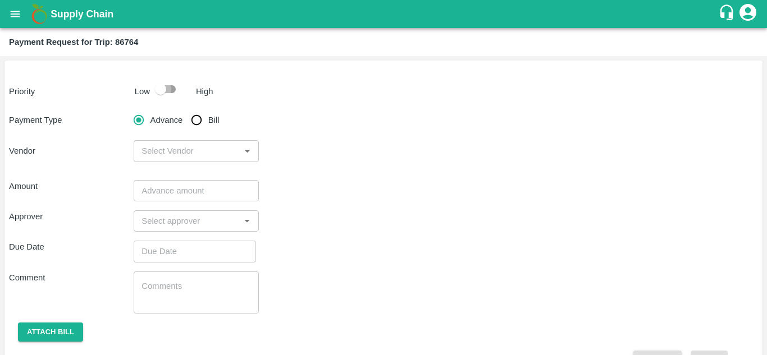
click at [169, 88] on input "checkbox" at bounding box center [161, 89] width 64 height 21
checkbox input "true"
click at [197, 117] on input "Bill" at bounding box center [196, 120] width 22 height 22
radio input "true"
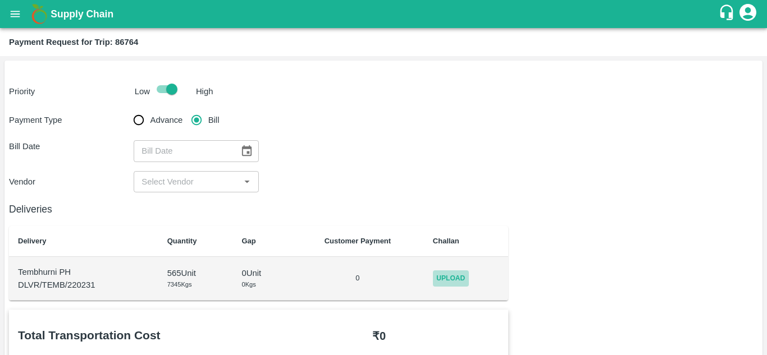
click at [437, 277] on span "Upload" at bounding box center [451, 279] width 36 height 16
click at [0, 0] on input "Upload" at bounding box center [0, 0] width 0 height 0
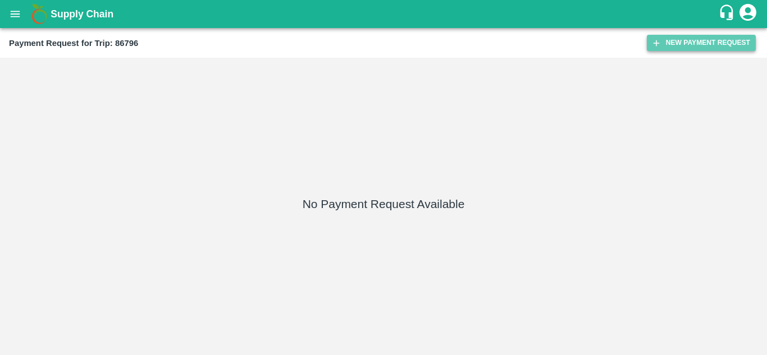
click at [705, 38] on button "New Payment Request" at bounding box center [701, 43] width 109 height 16
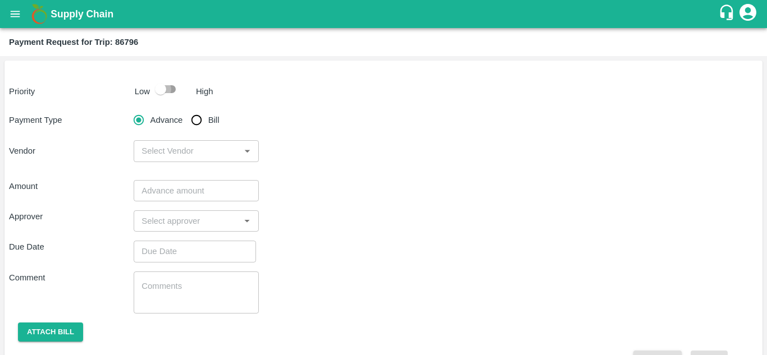
click at [167, 93] on input "checkbox" at bounding box center [161, 89] width 64 height 21
checkbox input "true"
click at [195, 122] on input "Bill" at bounding box center [196, 120] width 22 height 22
radio input "true"
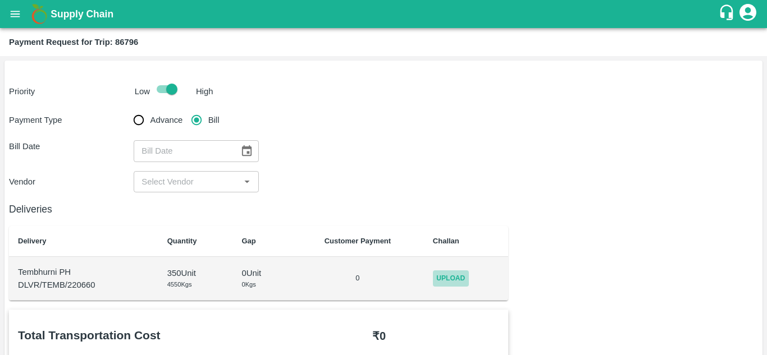
click at [441, 276] on span "Upload" at bounding box center [451, 279] width 36 height 16
click at [0, 0] on input "Upload" at bounding box center [0, 0] width 0 height 0
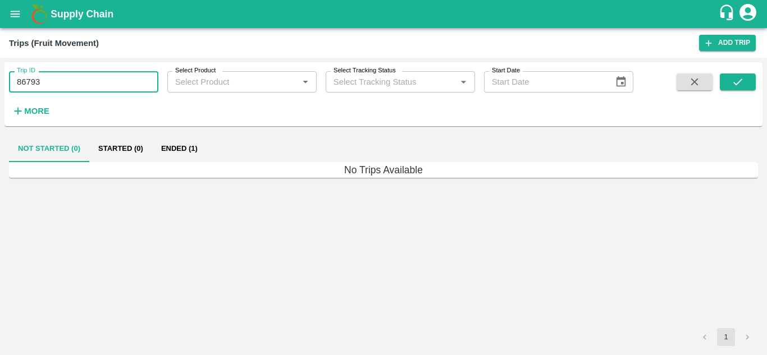
click at [53, 88] on input "86793" at bounding box center [83, 81] width 149 height 21
type input "8"
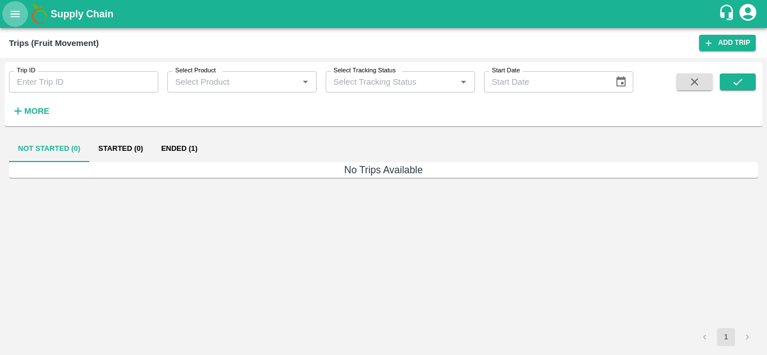
click at [15, 11] on icon "open drawer" at bounding box center [16, 14] width 10 height 6
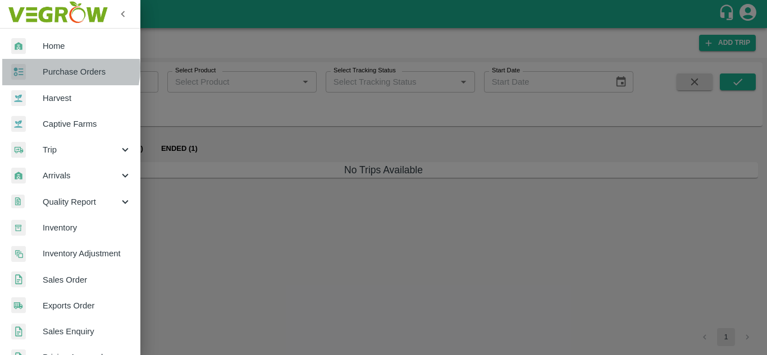
click at [53, 68] on span "Purchase Orders" at bounding box center [87, 72] width 89 height 12
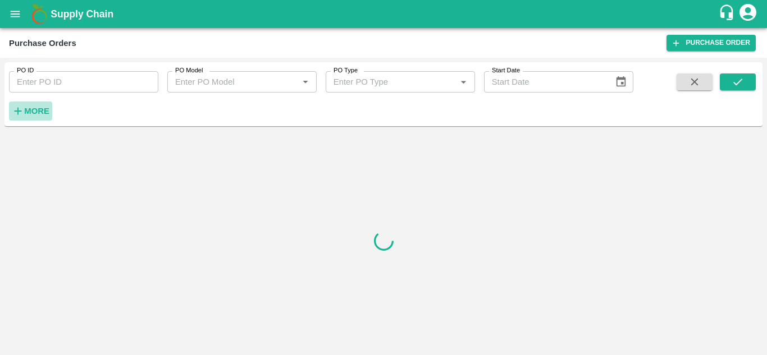
click at [40, 111] on strong "More" at bounding box center [36, 111] width 25 height 9
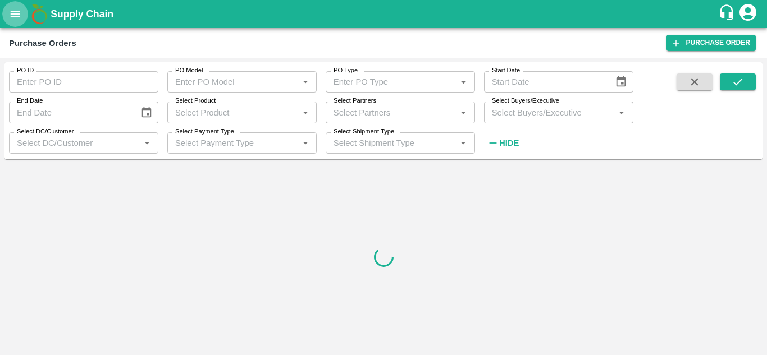
click at [16, 14] on icon "open drawer" at bounding box center [16, 14] width 10 height 6
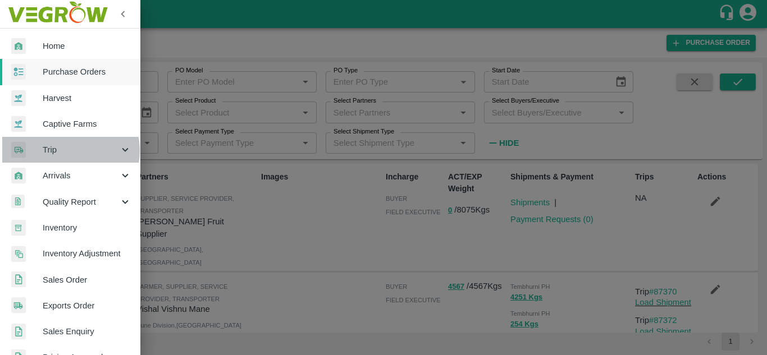
click at [68, 150] on span "Trip" at bounding box center [81, 150] width 76 height 12
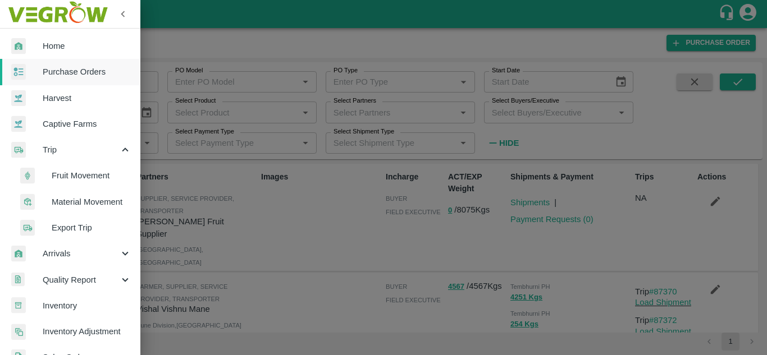
click at [75, 178] on span "Fruit Movement" at bounding box center [92, 176] width 80 height 12
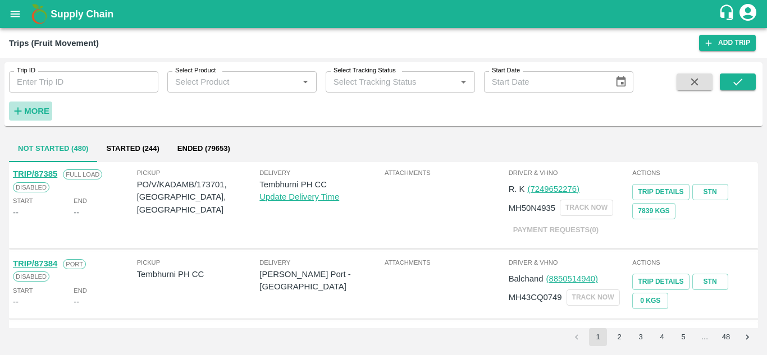
click at [41, 108] on strong "More" at bounding box center [36, 111] width 25 height 9
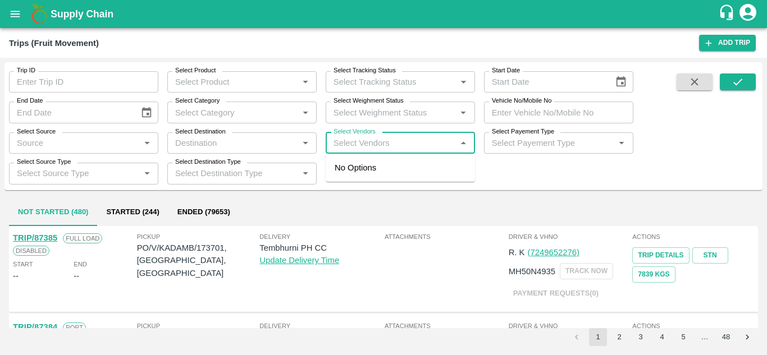
click at [351, 138] on input "Select Vendors" at bounding box center [391, 143] width 124 height 15
type input "vigh"
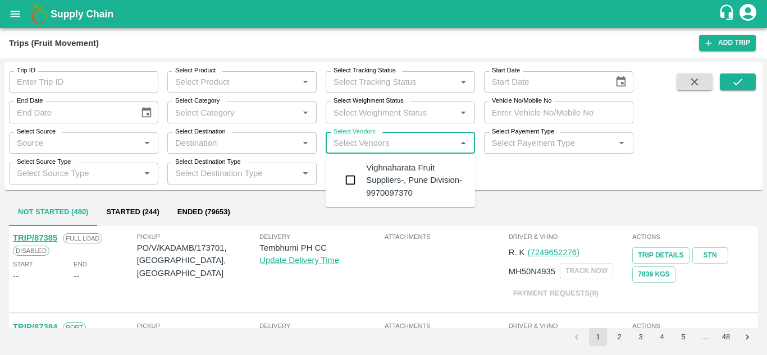
click at [415, 190] on div "Vighnaharata Fruit Suppliers-, Pune Division-9970097370" at bounding box center [416, 181] width 100 height 38
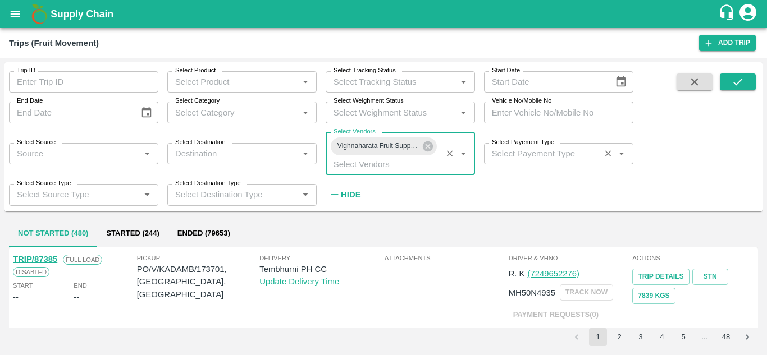
click at [503, 152] on input "Select Payement Type" at bounding box center [541, 153] width 109 height 15
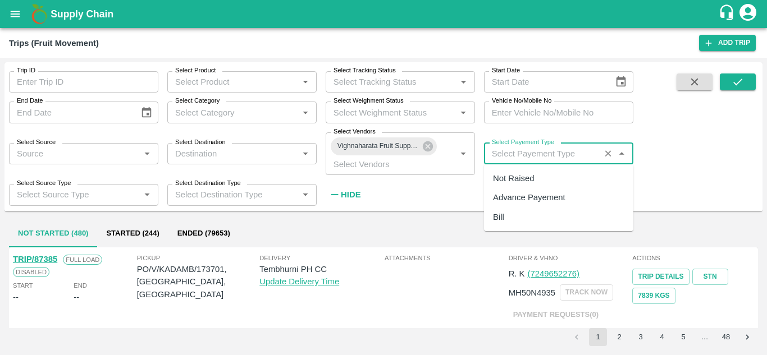
click at [514, 180] on div "Not Raised" at bounding box center [513, 178] width 41 height 12
type input "Not Raised"
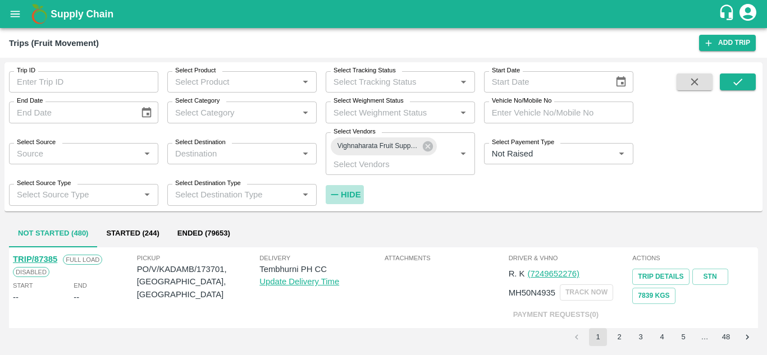
click at [349, 193] on strong "Hide" at bounding box center [351, 194] width 20 height 9
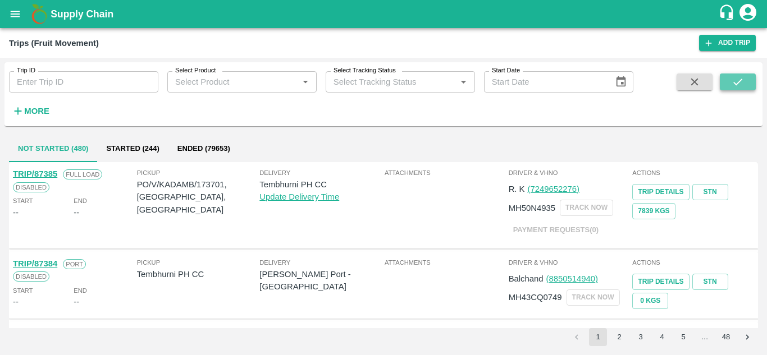
click at [738, 86] on icon "submit" at bounding box center [737, 82] width 12 height 12
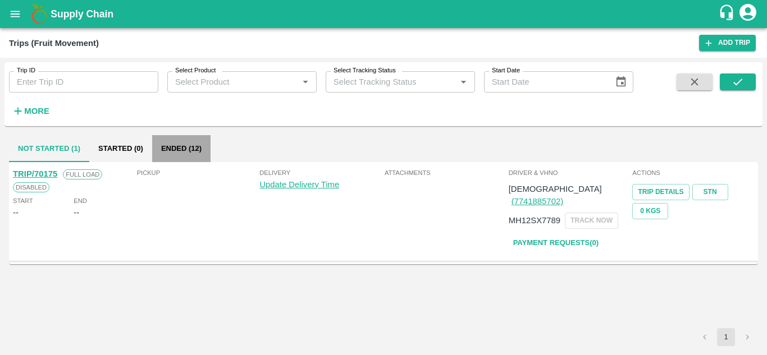
click at [177, 143] on button "Ended (12)" at bounding box center [181, 148] width 58 height 27
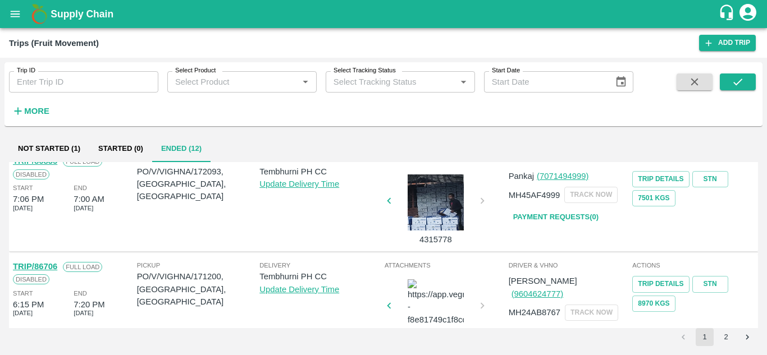
scroll to position [750, 0]
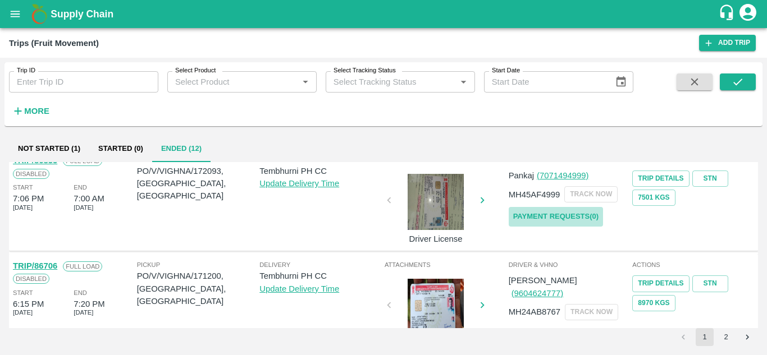
click at [544, 214] on link "Payment Requests( 0 )" at bounding box center [556, 217] width 94 height 20
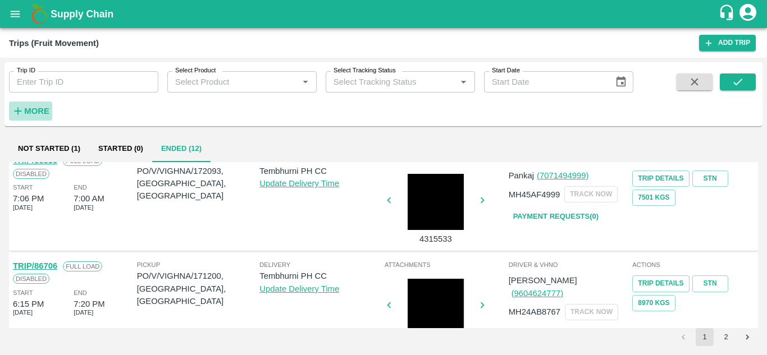
click at [26, 103] on button "More" at bounding box center [30, 111] width 43 height 19
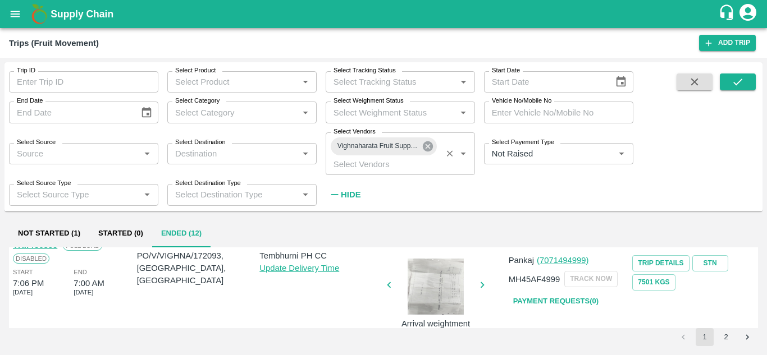
click at [427, 148] on icon at bounding box center [428, 146] width 10 height 10
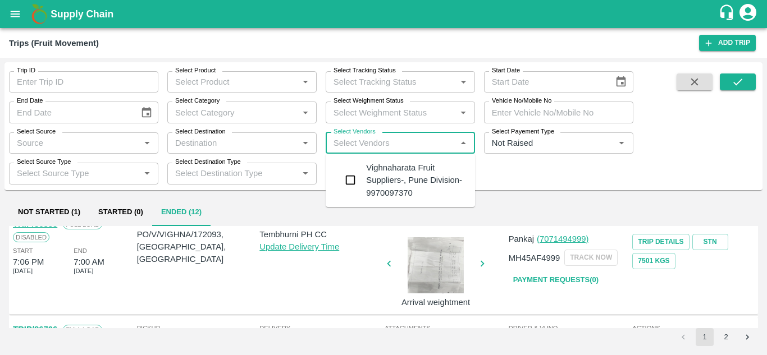
click at [376, 139] on input "Select Vendors" at bounding box center [391, 143] width 124 height 15
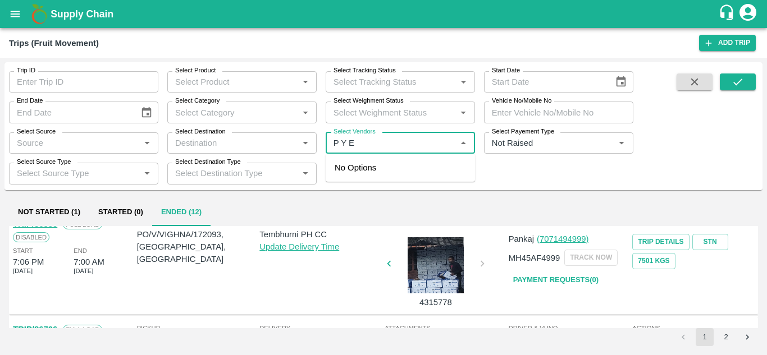
type input "P Y EN"
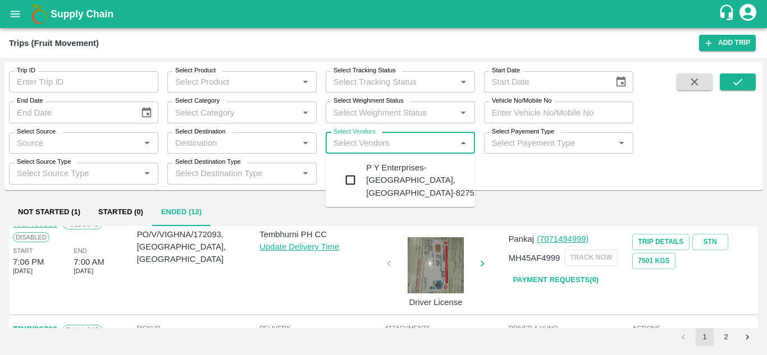
click at [414, 176] on div "P Y Enterprises-Kandar, Solapur-8275274400" at bounding box center [434, 181] width 136 height 38
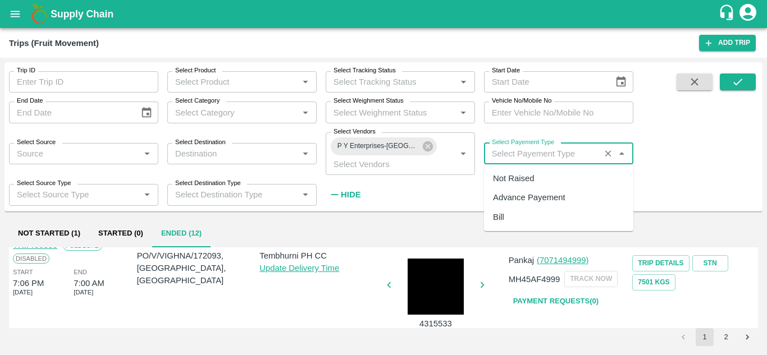
click at [492, 159] on input "Select Payement Type" at bounding box center [541, 153] width 109 height 15
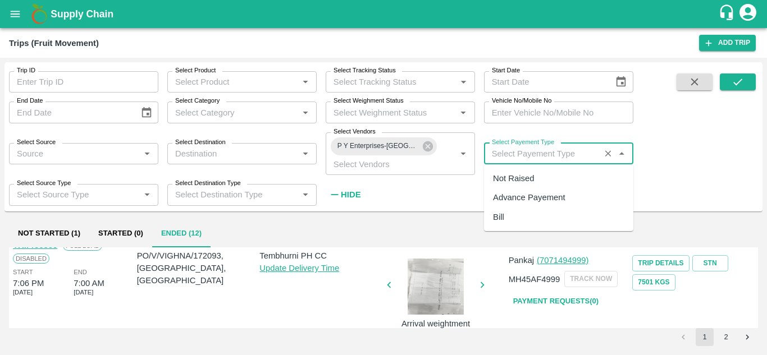
click at [516, 181] on div "Not Raised" at bounding box center [513, 178] width 41 height 12
type input "Not Raised"
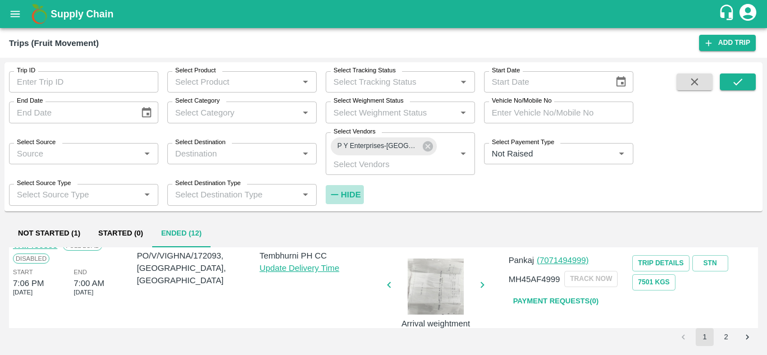
click at [355, 196] on strong "Hide" at bounding box center [351, 194] width 20 height 9
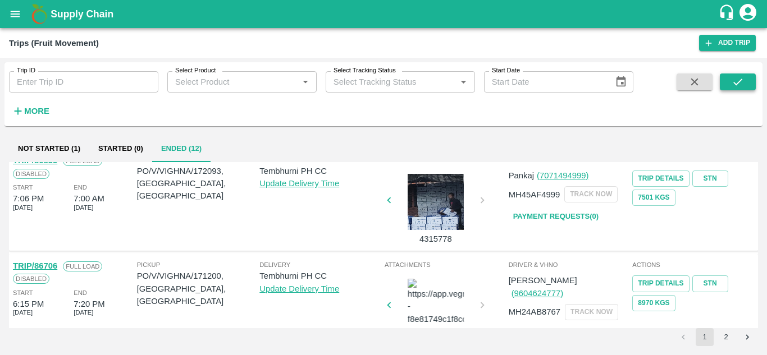
click at [743, 75] on button "submit" at bounding box center [738, 82] width 36 height 17
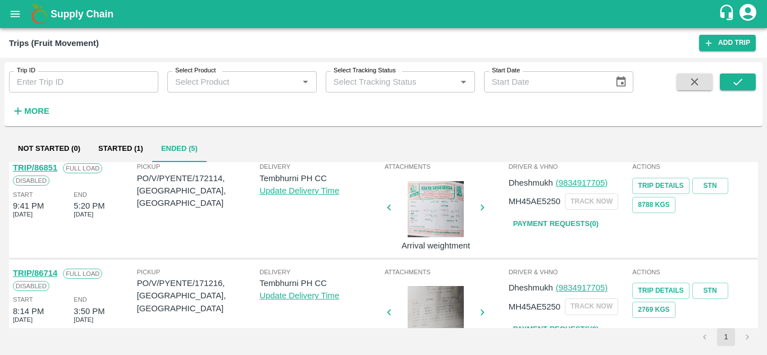
scroll to position [322, 0]
click at [539, 223] on link "Payment Requests( 0 )" at bounding box center [556, 225] width 94 height 20
click at [42, 103] on button "More" at bounding box center [30, 111] width 43 height 19
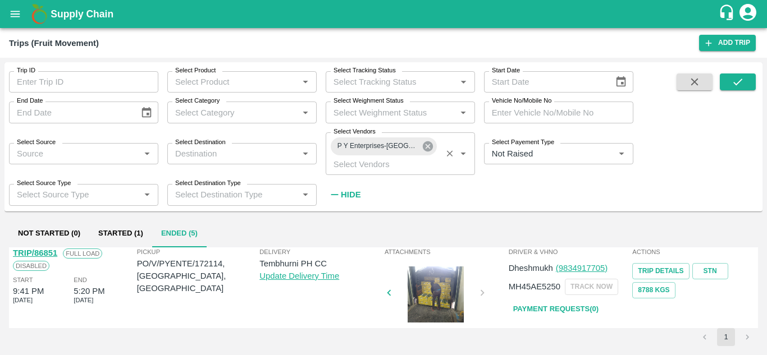
click at [427, 149] on icon at bounding box center [428, 146] width 10 height 10
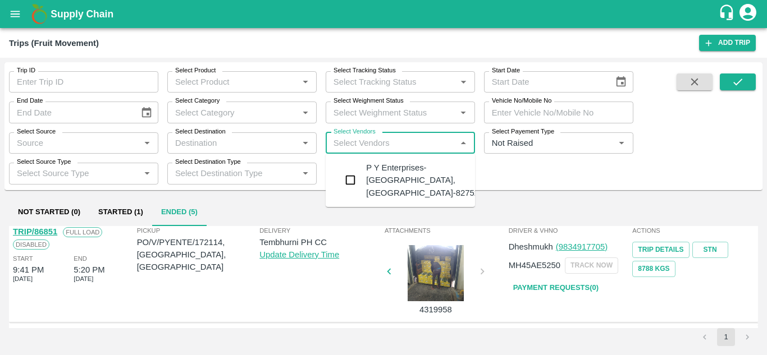
click at [372, 143] on input "Select Vendors" at bounding box center [391, 143] width 124 height 15
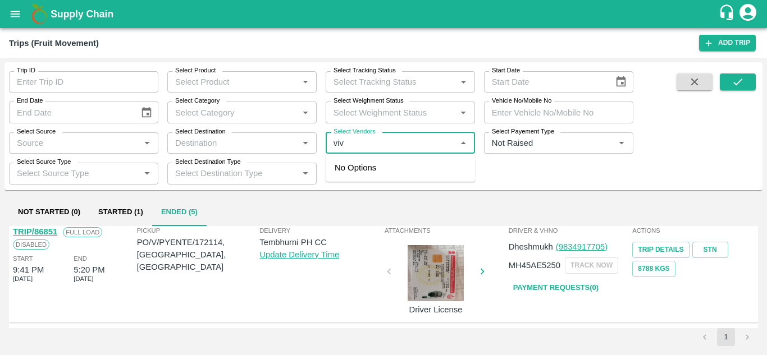
type input "viva"
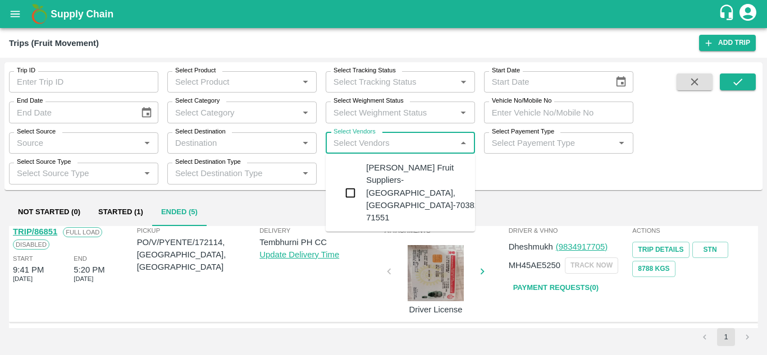
type input "n"
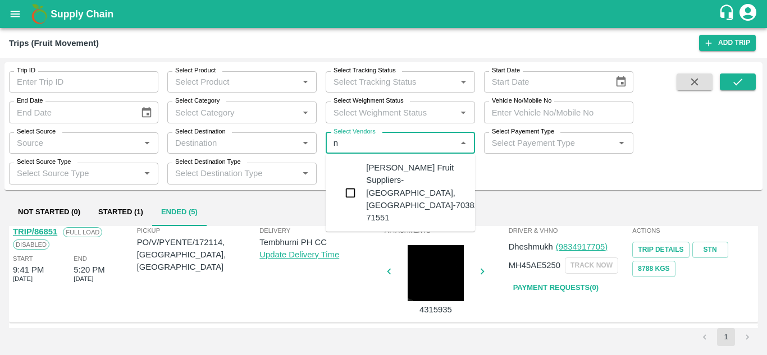
click at [420, 174] on div "Vivan Fruit Suppliers-Shetfal, Solapur-70382 71551" at bounding box center [422, 193] width 113 height 62
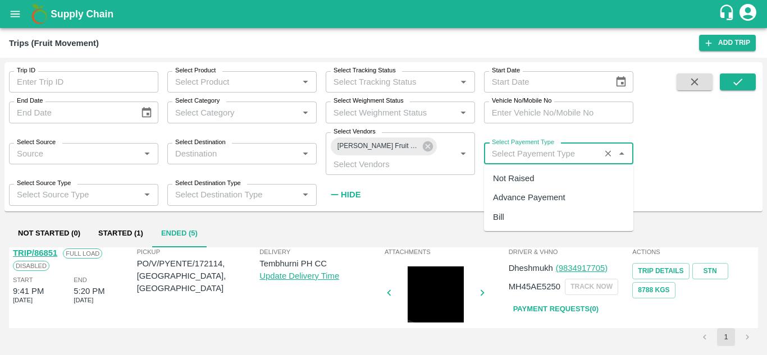
click at [501, 159] on input "Select Payement Type" at bounding box center [541, 153] width 109 height 15
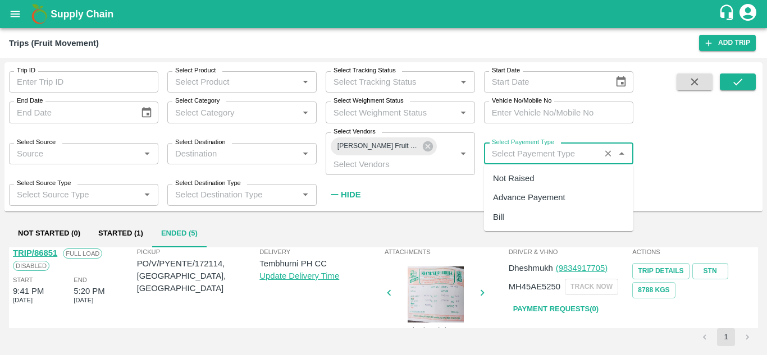
click at [510, 178] on div "Not Raised" at bounding box center [513, 178] width 41 height 12
type input "Not Raised"
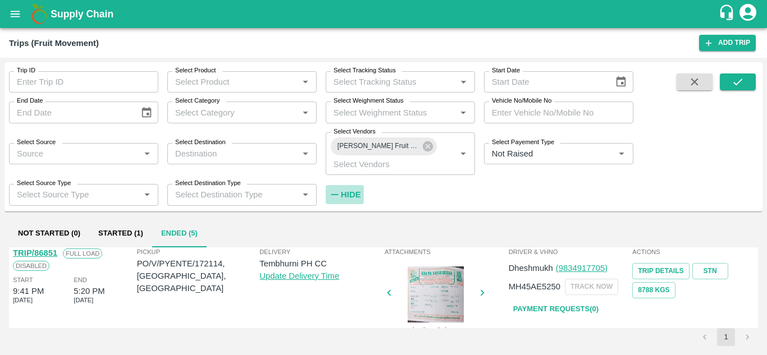
click at [347, 193] on strong "Hide" at bounding box center [351, 194] width 20 height 9
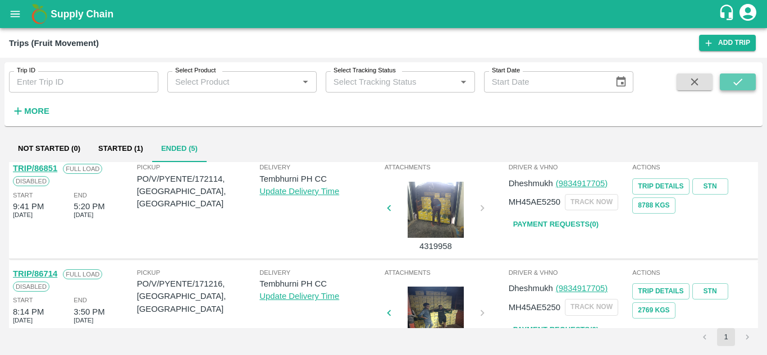
click at [735, 75] on button "submit" at bounding box center [738, 82] width 36 height 17
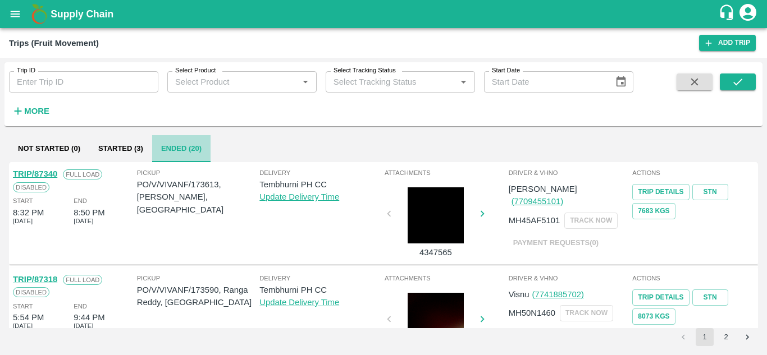
click at [172, 152] on button "Ended (20)" at bounding box center [181, 148] width 58 height 27
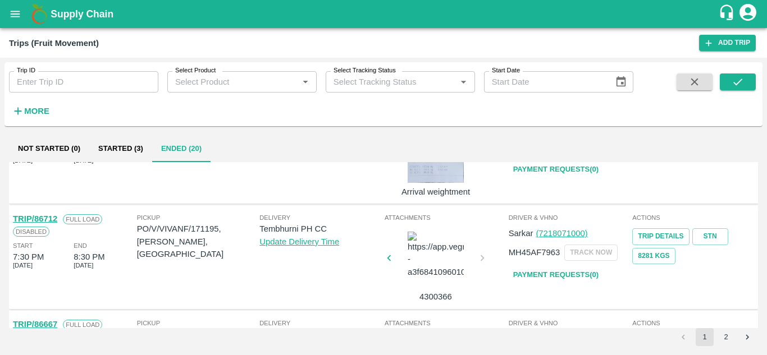
scroll to position [887, 0]
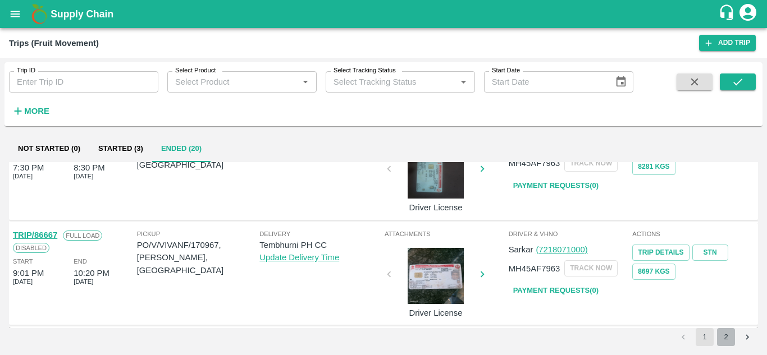
click at [725, 340] on button "2" at bounding box center [726, 337] width 18 height 18
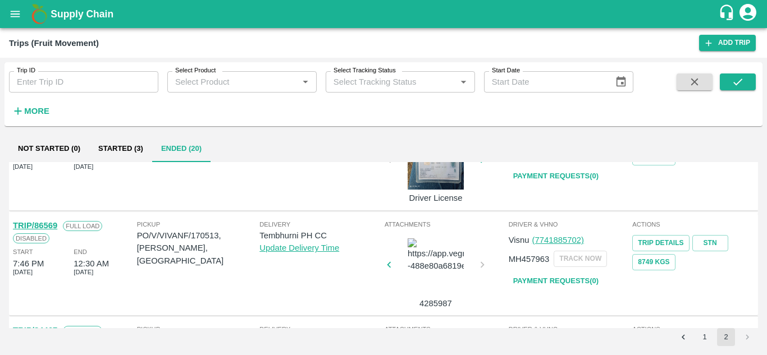
scroll to position [163, 0]
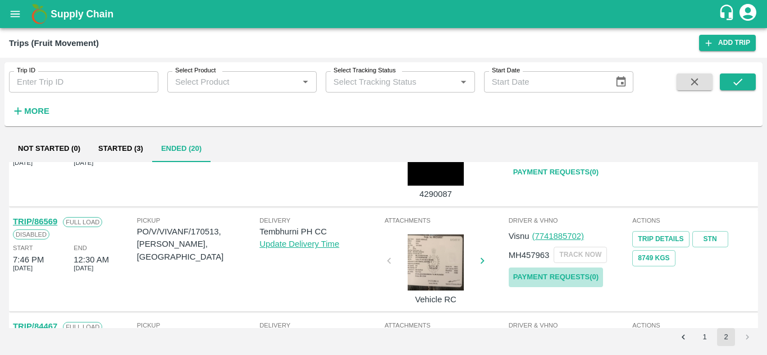
click at [560, 280] on link "Payment Requests( 0 )" at bounding box center [556, 278] width 94 height 20
click at [745, 79] on button "submit" at bounding box center [738, 82] width 36 height 17
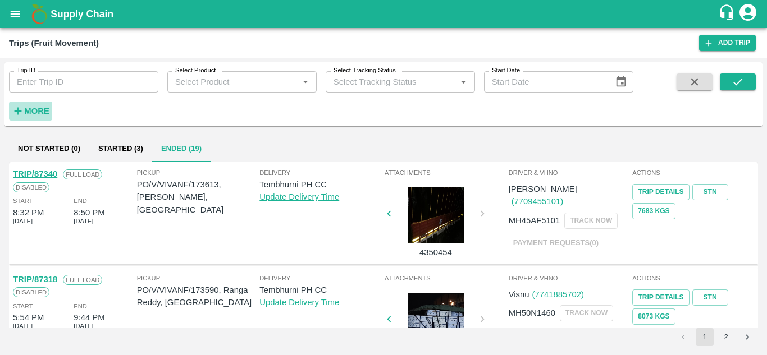
click at [37, 115] on strong "More" at bounding box center [36, 111] width 25 height 9
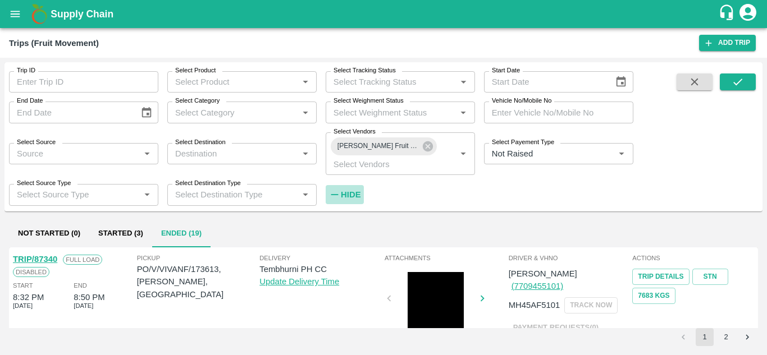
click at [352, 195] on strong "Hide" at bounding box center [351, 194] width 20 height 9
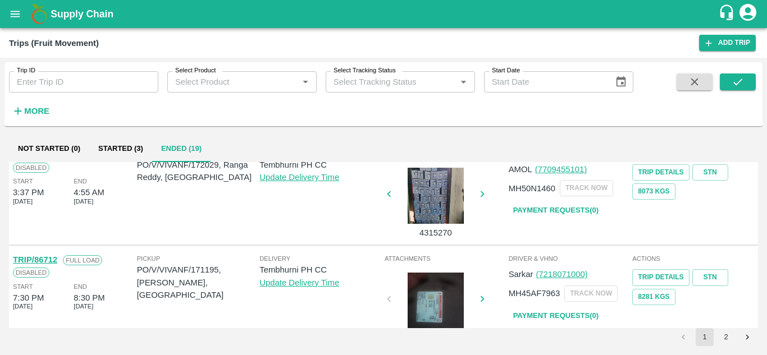
scroll to position [887, 0]
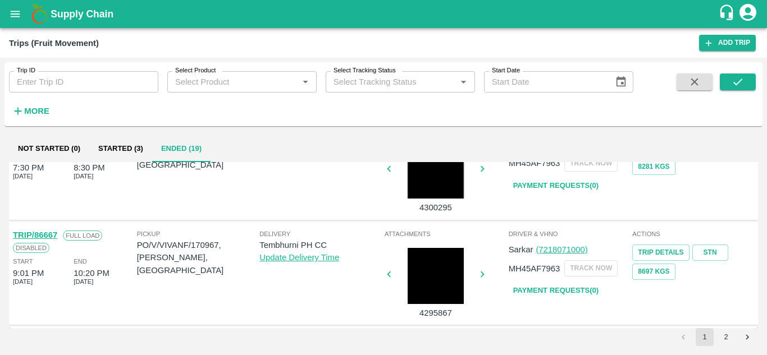
click at [726, 337] on button "2" at bounding box center [726, 337] width 18 height 18
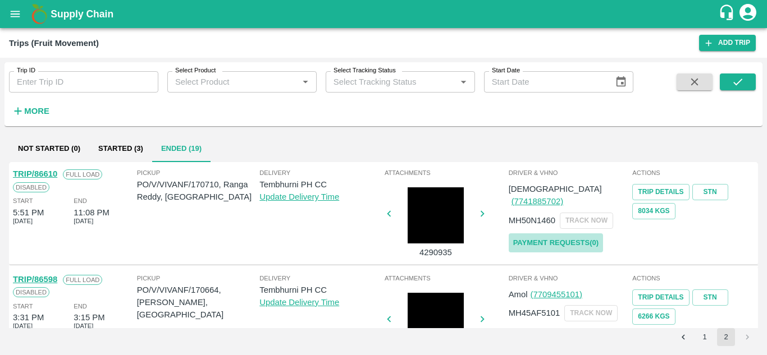
click at [536, 233] on link "Payment Requests( 0 )" at bounding box center [556, 243] width 94 height 20
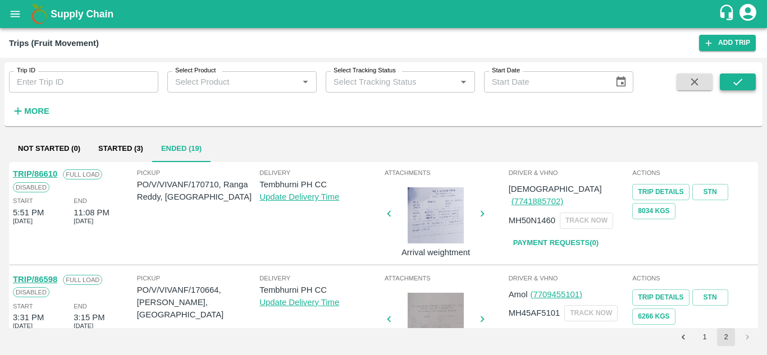
click at [738, 77] on icon "submit" at bounding box center [737, 82] width 12 height 12
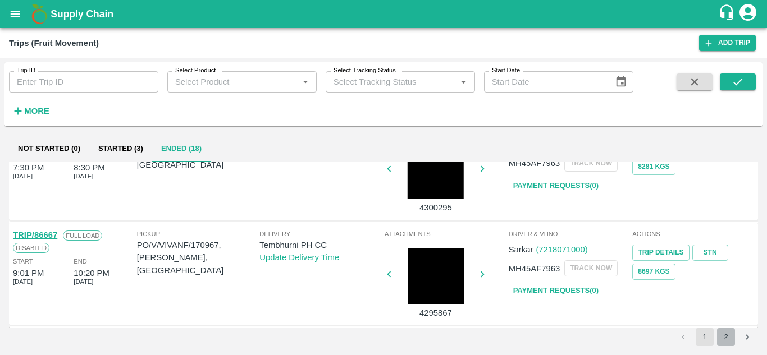
click at [726, 341] on button "2" at bounding box center [726, 337] width 18 height 18
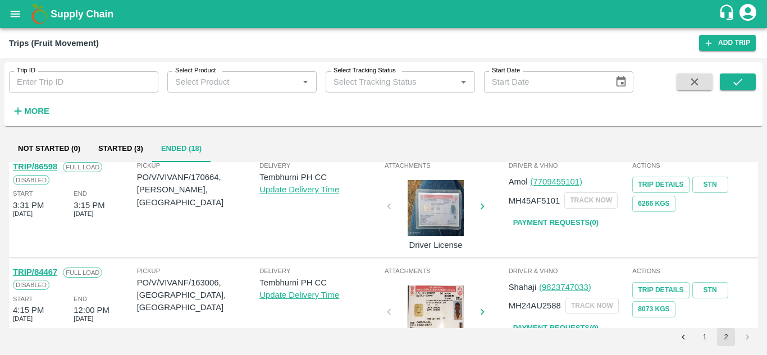
scroll to position [0, 0]
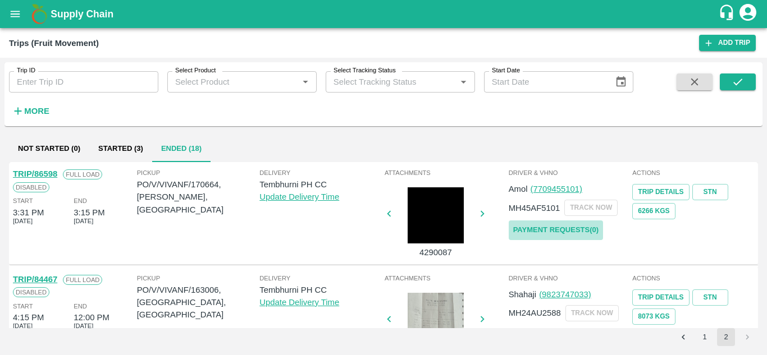
click at [548, 228] on link "Payment Requests( 0 )" at bounding box center [556, 231] width 94 height 20
click at [746, 83] on button "submit" at bounding box center [738, 82] width 36 height 17
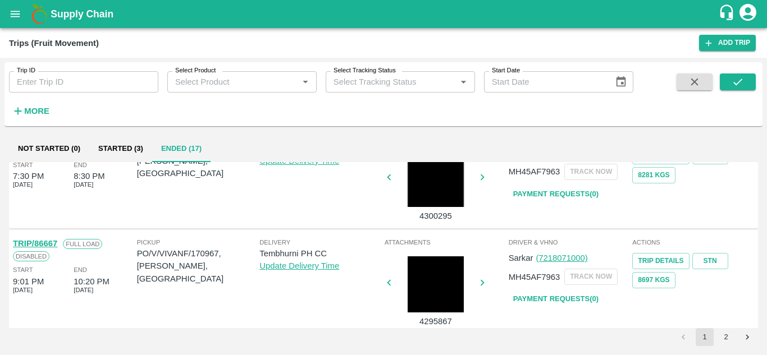
scroll to position [887, 0]
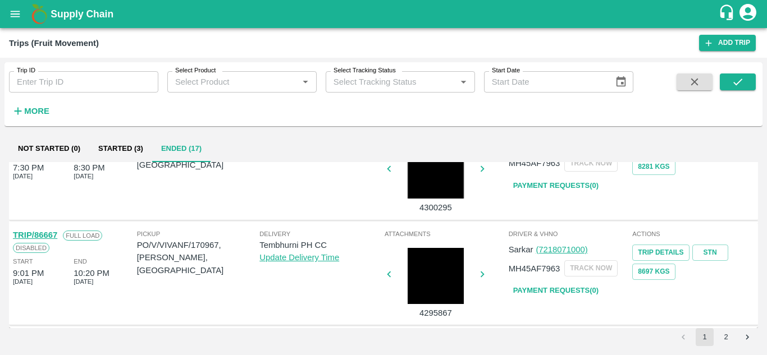
click at [551, 288] on link "Payment Requests( 0 )" at bounding box center [556, 291] width 94 height 20
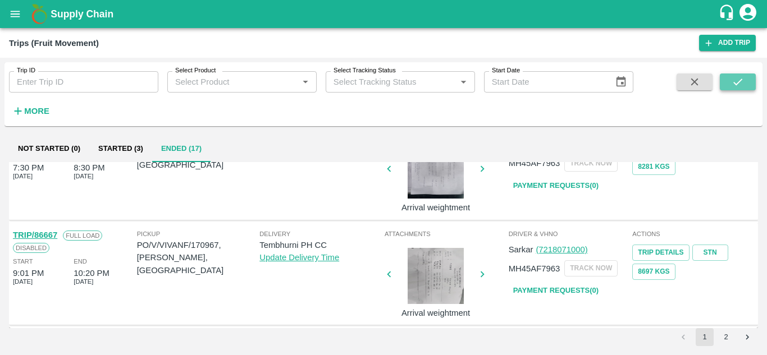
click at [744, 79] on button "submit" at bounding box center [738, 82] width 36 height 17
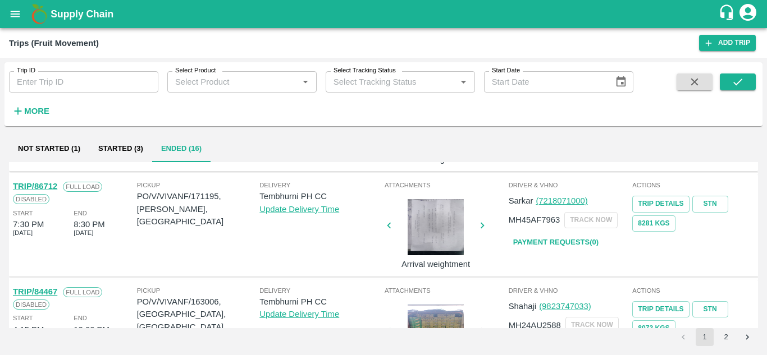
scroll to position [834, 0]
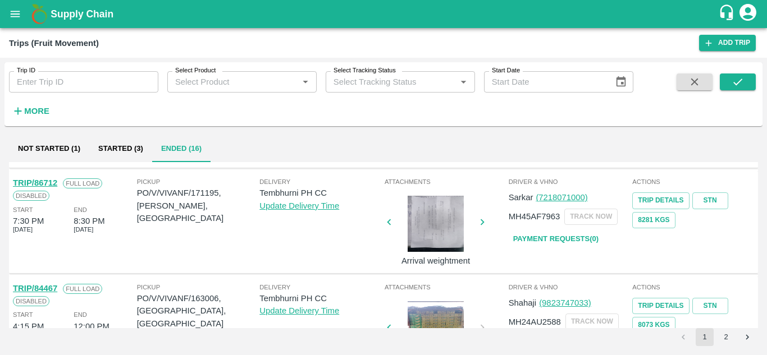
click at [551, 240] on link "Payment Requests( 0 )" at bounding box center [556, 240] width 94 height 20
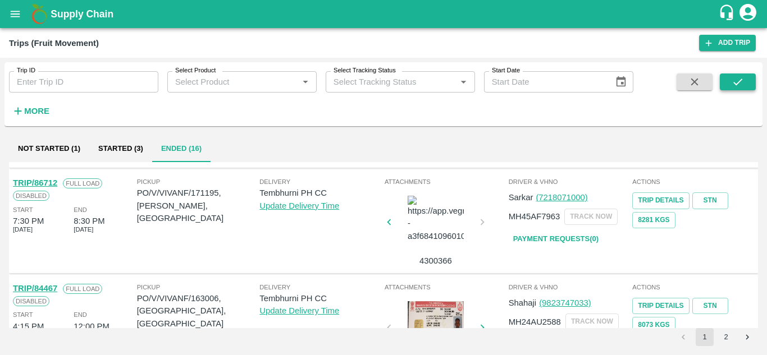
click at [735, 81] on icon "submit" at bounding box center [737, 82] width 12 height 12
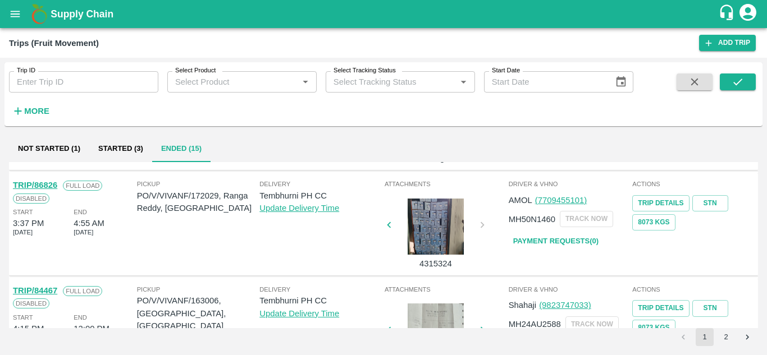
scroll to position [726, 0]
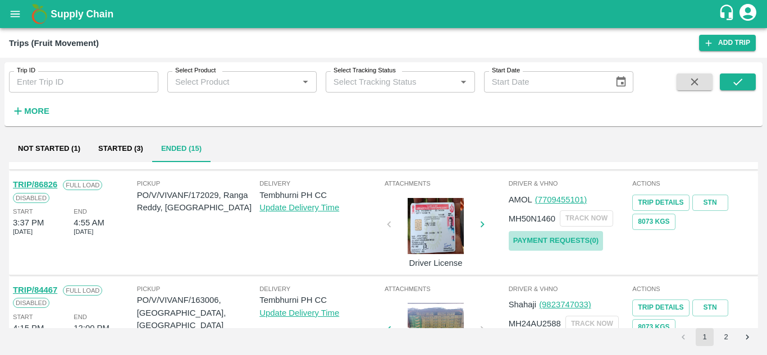
click at [546, 237] on link "Payment Requests( 0 )" at bounding box center [556, 241] width 94 height 20
click at [746, 83] on button "submit" at bounding box center [738, 82] width 36 height 17
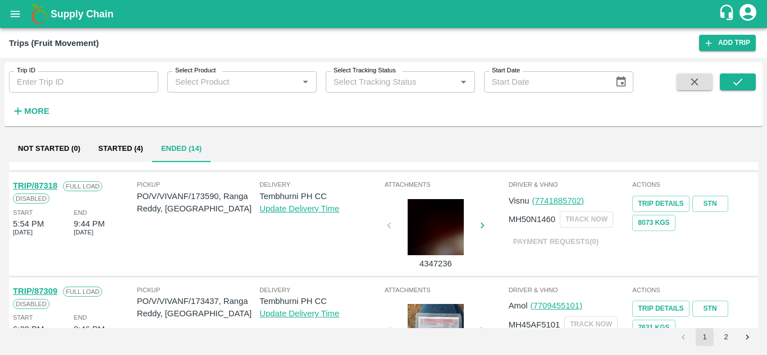
scroll to position [94, 0]
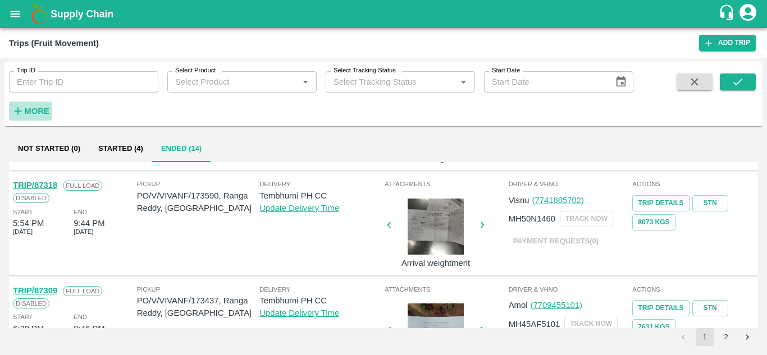
click at [26, 117] on h6 "More" at bounding box center [36, 111] width 25 height 15
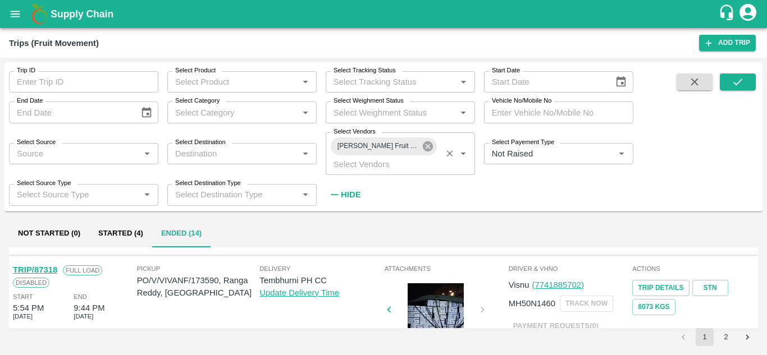
click at [429, 148] on icon at bounding box center [428, 146] width 12 height 12
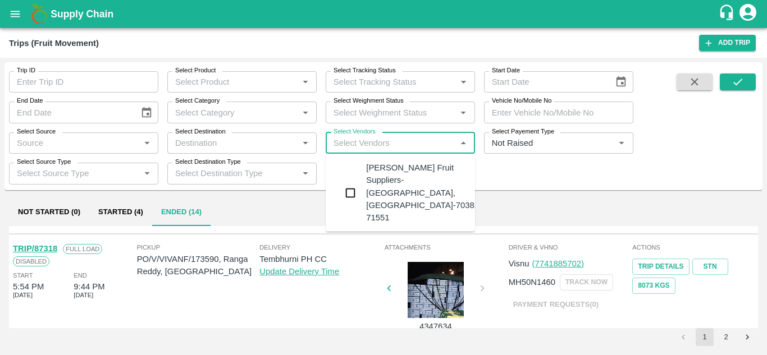
click at [355, 144] on input "Select Vendors" at bounding box center [391, 143] width 124 height 15
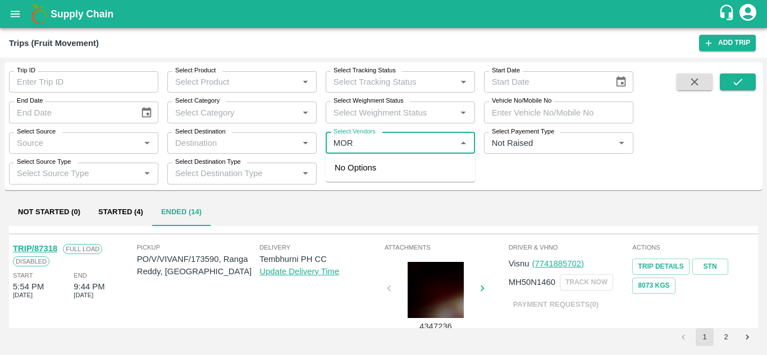
type input "MORY"
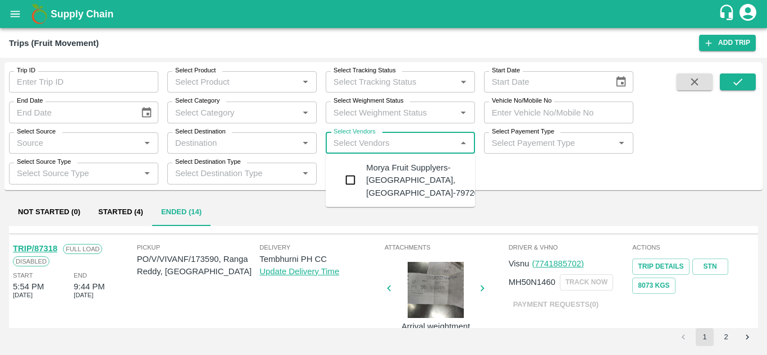
type input "A"
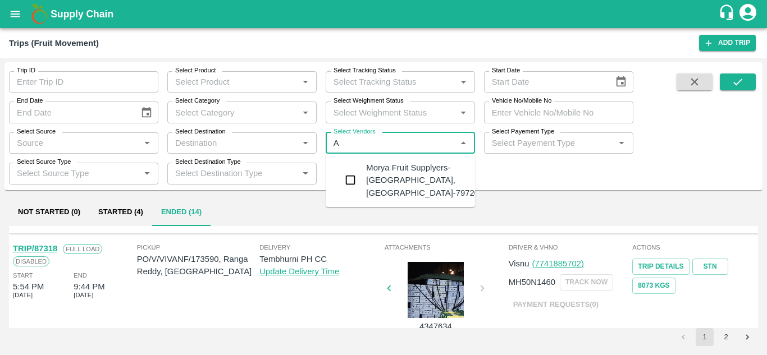
click at [398, 164] on div "Morya Fruit Supplyers-Kandar, Solapur-797208941" at bounding box center [431, 181] width 131 height 38
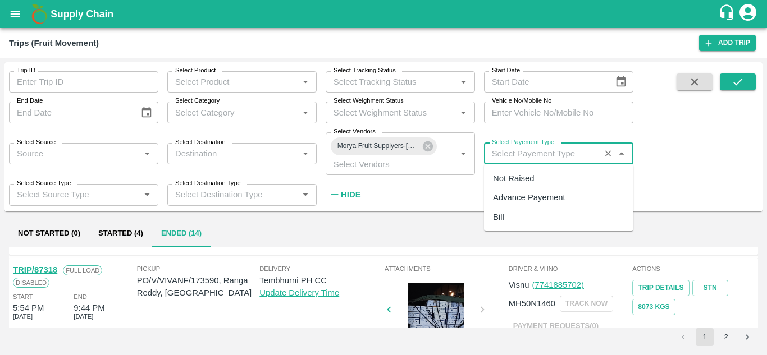
click at [506, 152] on input "Select Payement Type" at bounding box center [541, 153] width 109 height 15
click at [512, 185] on div "Not Raised" at bounding box center [558, 178] width 149 height 19
type input "Not Raised"
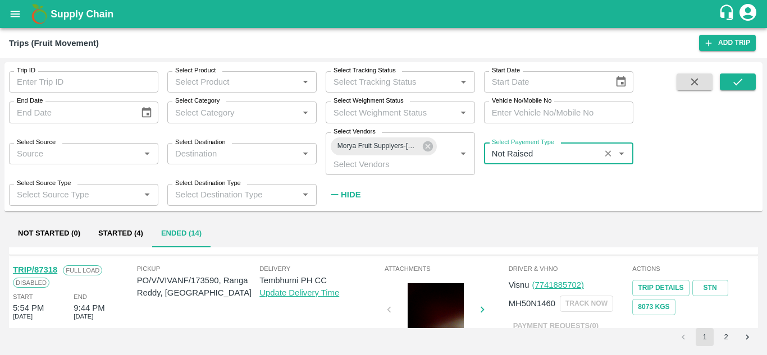
click at [354, 193] on strong "Hide" at bounding box center [351, 194] width 20 height 9
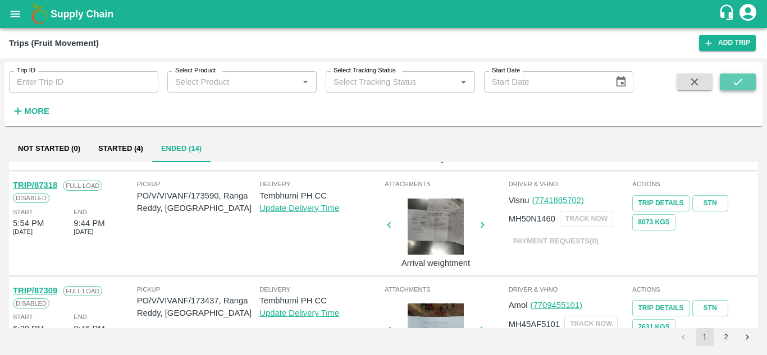
click at [743, 74] on button "submit" at bounding box center [738, 82] width 36 height 17
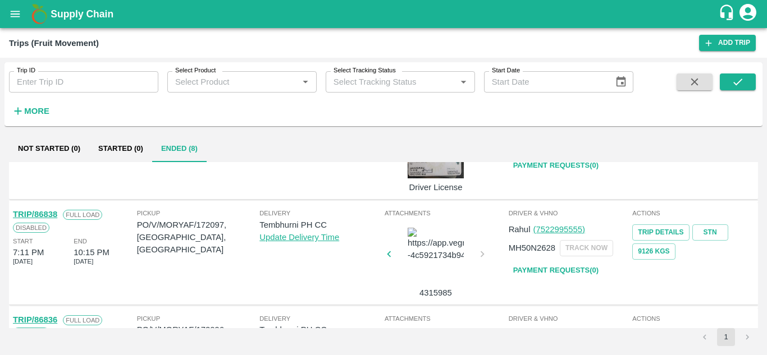
scroll to position [489, 0]
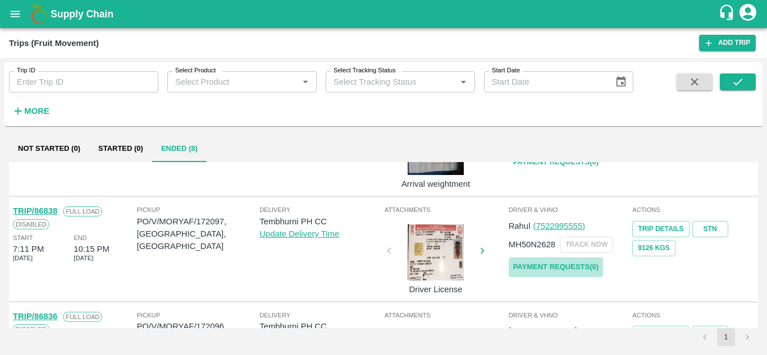
click at [553, 266] on link "Payment Requests( 0 )" at bounding box center [556, 268] width 94 height 20
click at [734, 76] on icon "submit" at bounding box center [737, 82] width 12 height 12
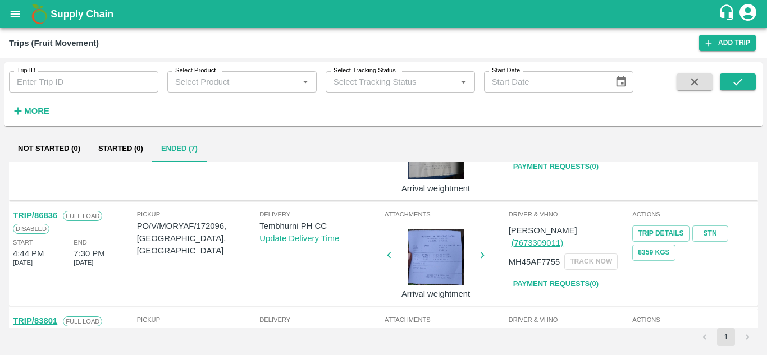
scroll to position [571, 0]
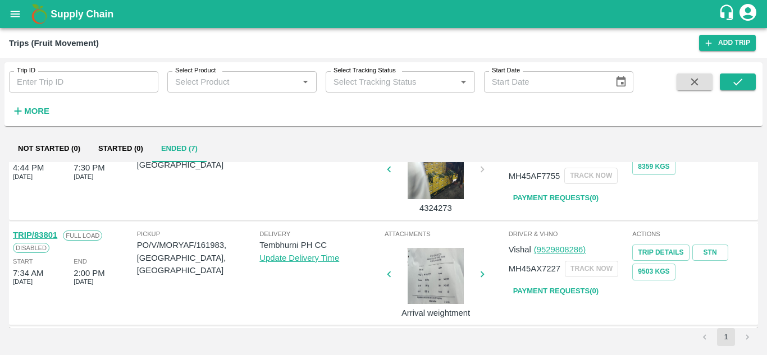
click at [750, 340] on li "pagination navigation" at bounding box center [746, 337] width 21 height 18
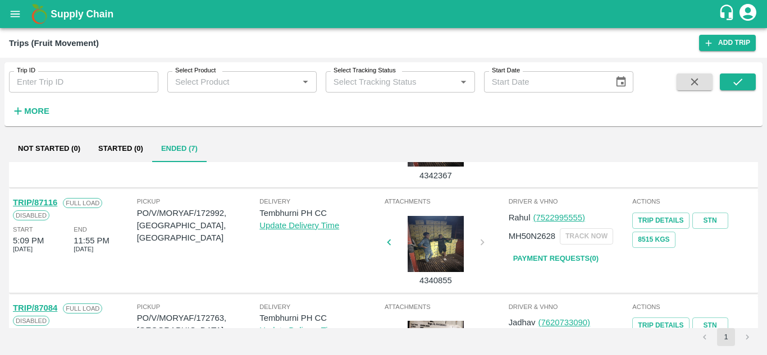
scroll to position [76, 0]
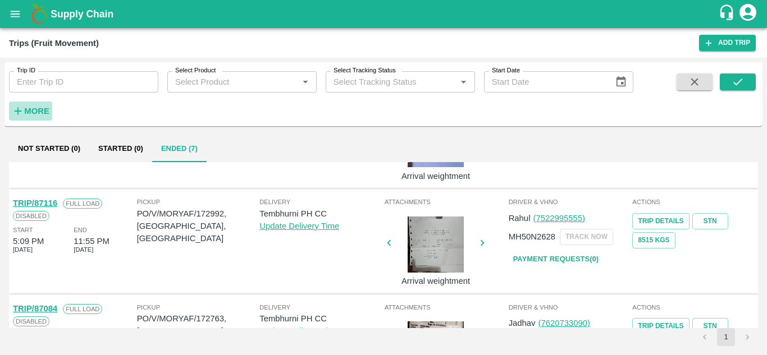
click at [38, 107] on strong "More" at bounding box center [36, 111] width 25 height 9
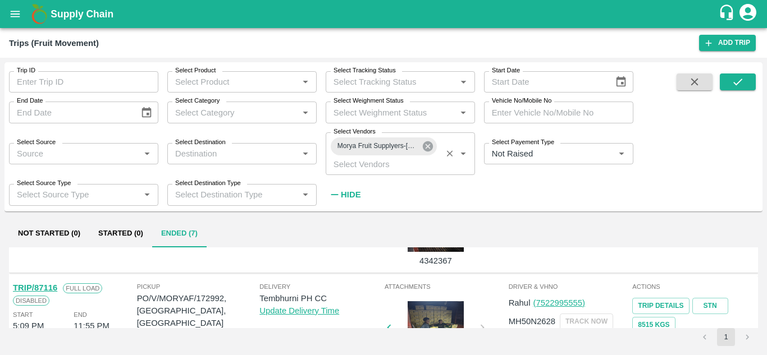
click at [428, 150] on icon at bounding box center [428, 146] width 10 height 10
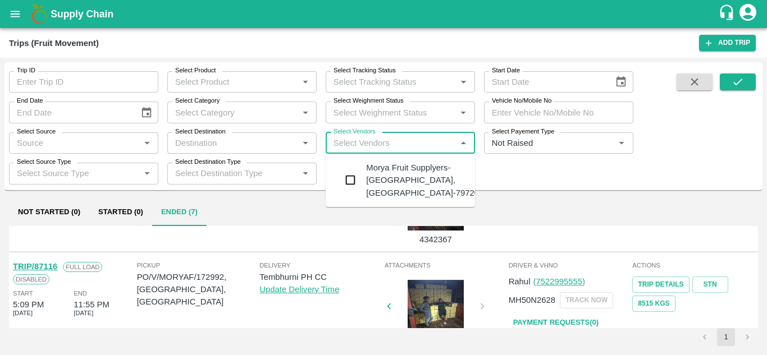
click at [370, 139] on input "Select Vendors" at bounding box center [391, 143] width 124 height 15
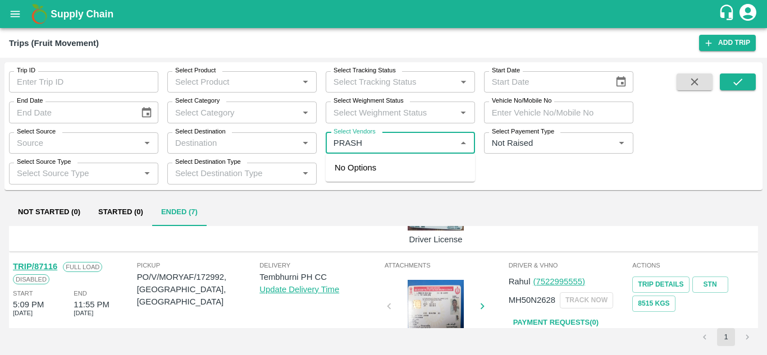
type input "PRASHA"
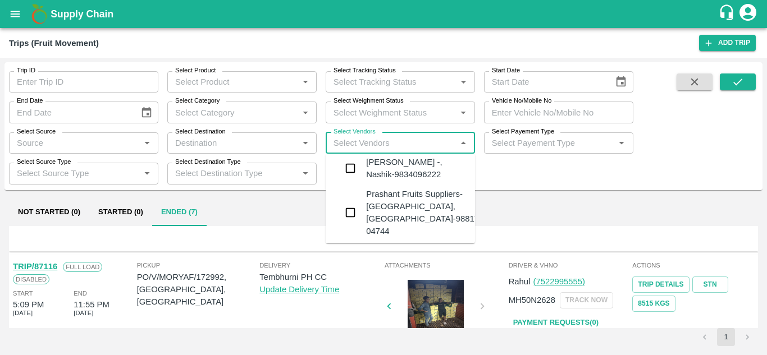
scroll to position [140, 0]
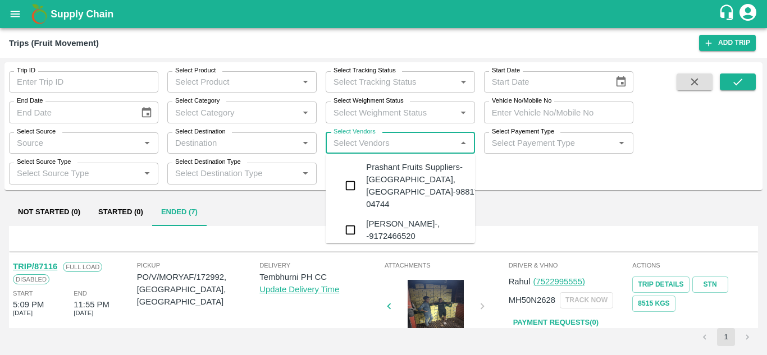
click at [404, 187] on div "Prashant Fruits Suppliers-Shiral, Solapur-98817 04744" at bounding box center [422, 186] width 113 height 50
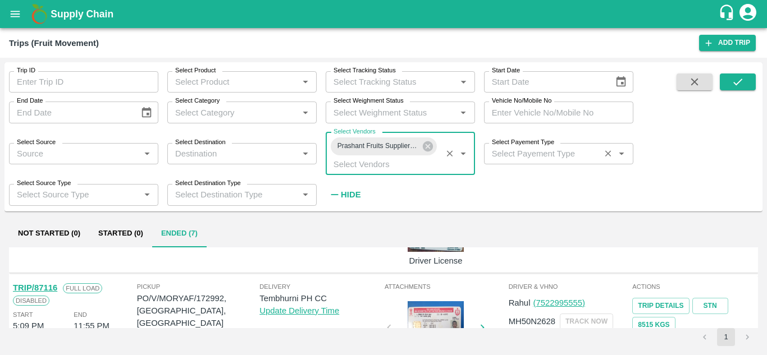
click at [501, 149] on input "Select Payement Type" at bounding box center [541, 153] width 109 height 15
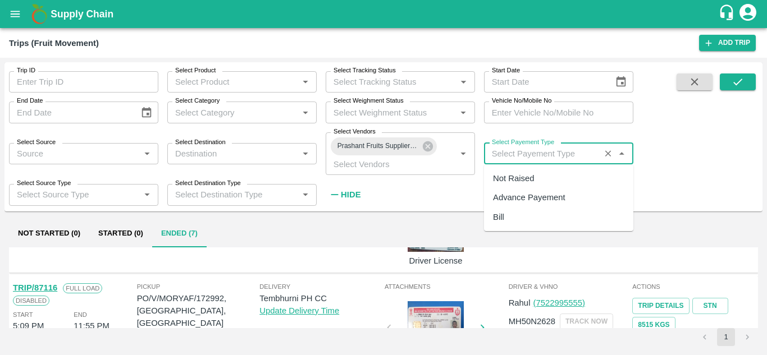
click at [515, 174] on div "Not Raised" at bounding box center [513, 178] width 41 height 12
type input "Not Raised"
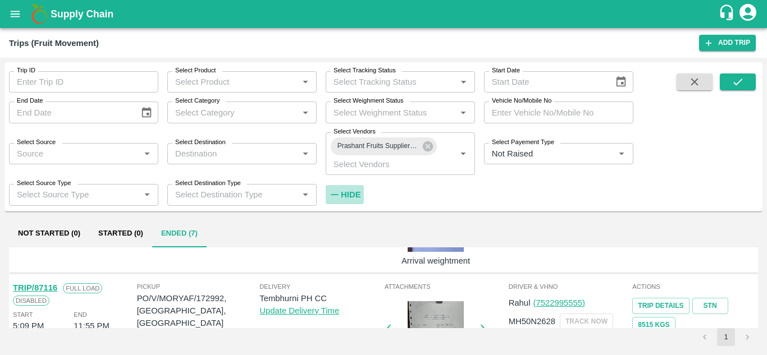
click at [353, 193] on strong "Hide" at bounding box center [351, 194] width 20 height 9
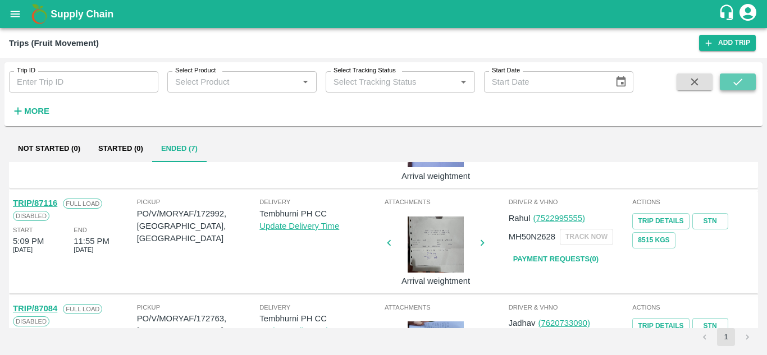
click at [741, 75] on button "submit" at bounding box center [738, 82] width 36 height 17
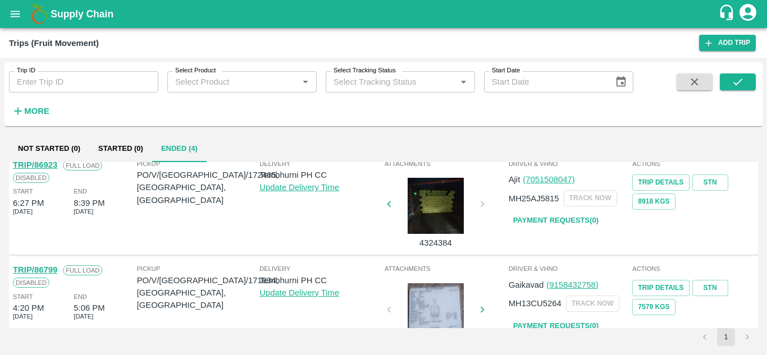
scroll to position [255, 0]
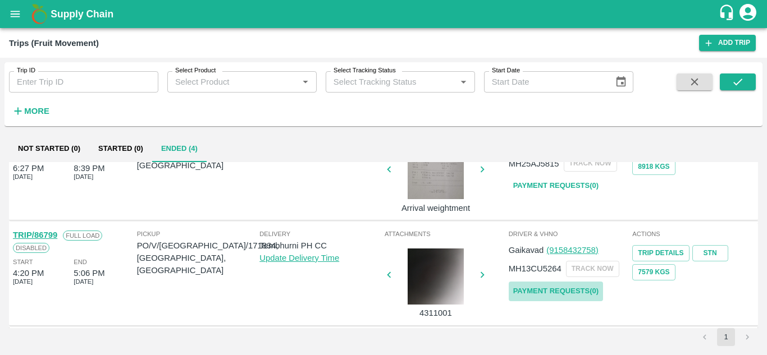
click at [538, 291] on link "Payment Requests( 0 )" at bounding box center [556, 292] width 94 height 20
click at [738, 86] on icon "submit" at bounding box center [737, 82] width 12 height 12
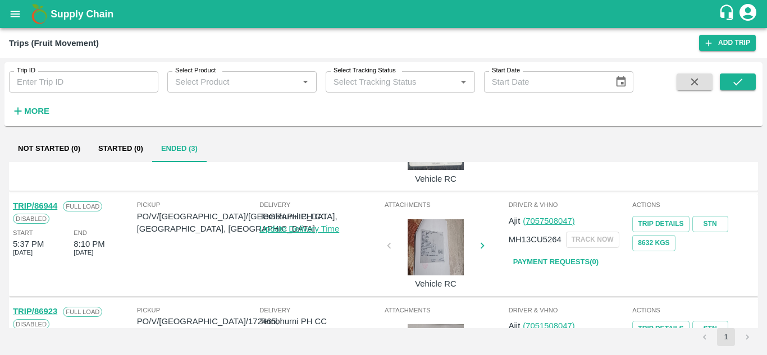
scroll to position [74, 0]
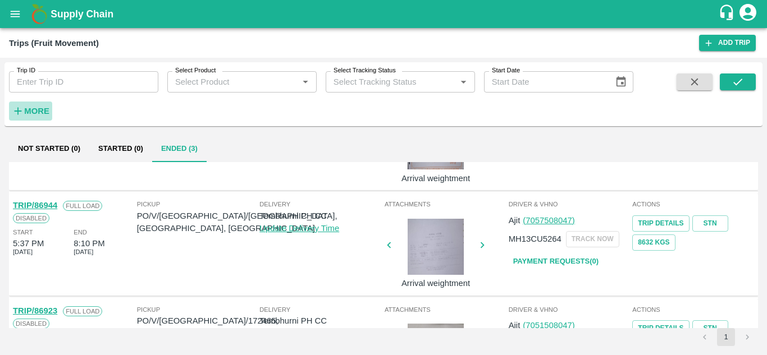
click at [28, 107] on strong "More" at bounding box center [36, 111] width 25 height 9
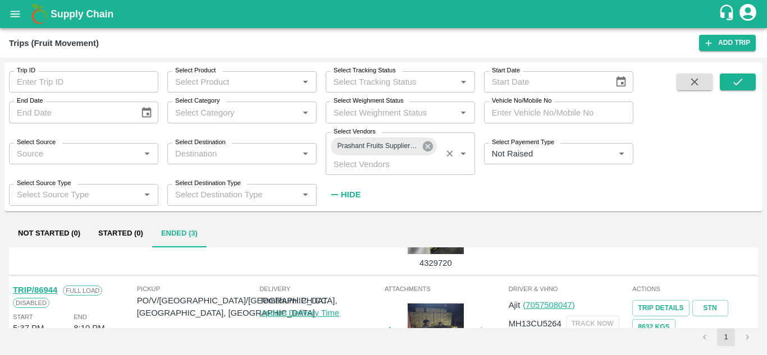
click at [429, 145] on icon at bounding box center [428, 146] width 12 height 12
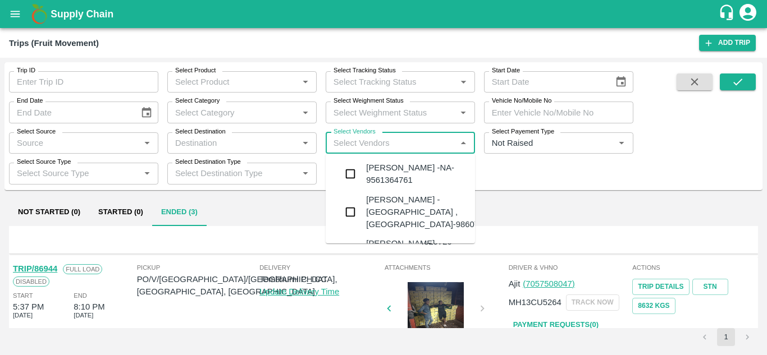
click at [358, 139] on input "Select Vendors" at bounding box center [391, 143] width 124 height 15
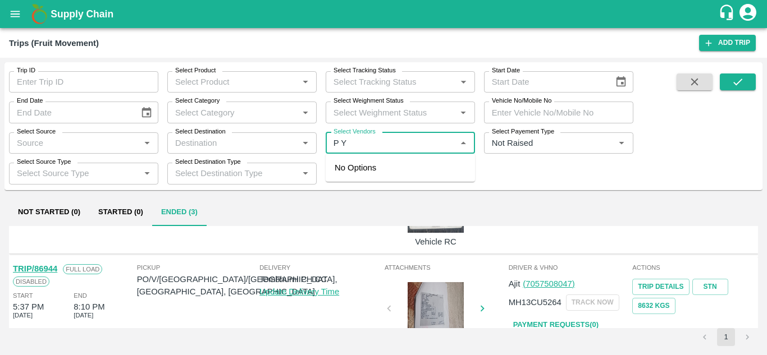
type input "P Y E"
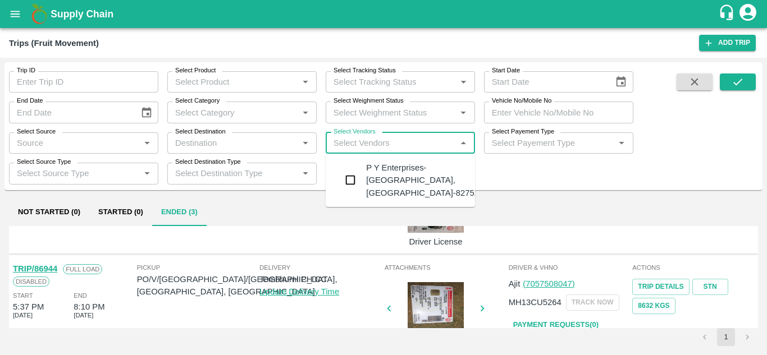
click at [413, 178] on div "P Y Enterprises-Kandar, Solapur-8275274400" at bounding box center [434, 181] width 136 height 38
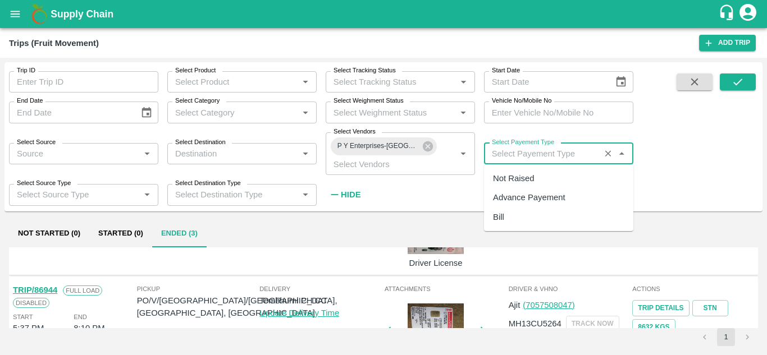
click at [518, 153] on input "Select Payement Type" at bounding box center [541, 153] width 109 height 15
click at [512, 175] on div "Not Raised" at bounding box center [513, 178] width 41 height 12
type input "Not Raised"
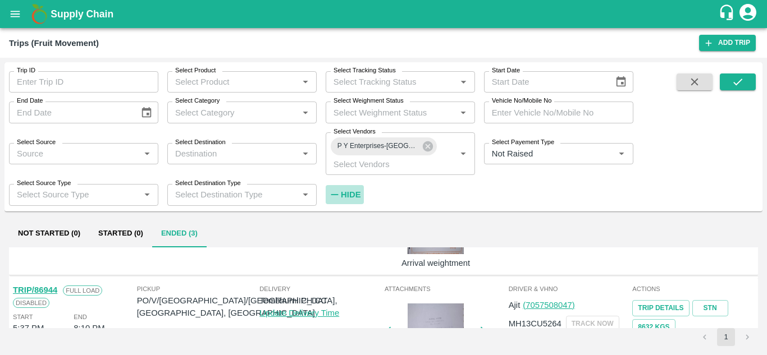
click at [352, 195] on strong "Hide" at bounding box center [351, 194] width 20 height 9
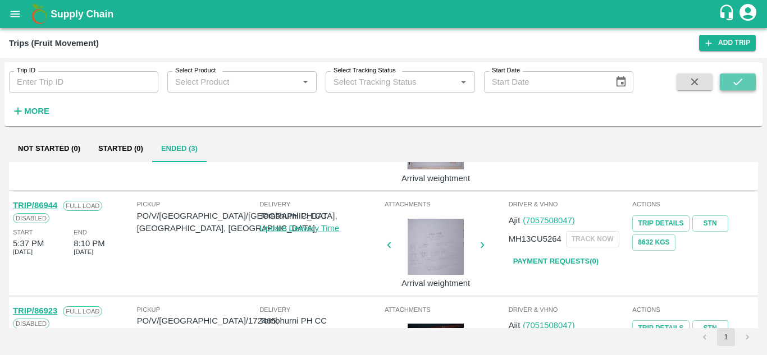
click at [739, 79] on icon "submit" at bounding box center [737, 82] width 12 height 12
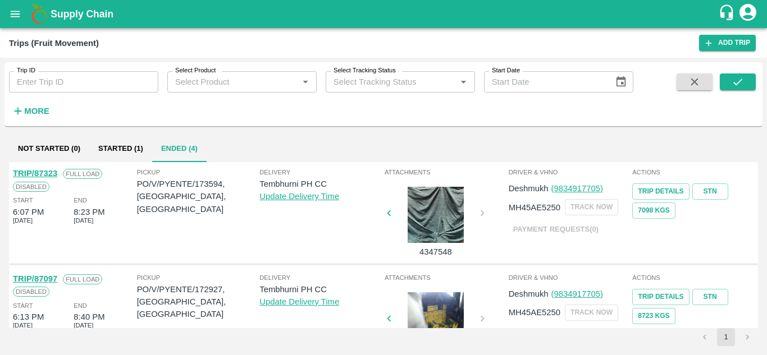
scroll to position [255, 0]
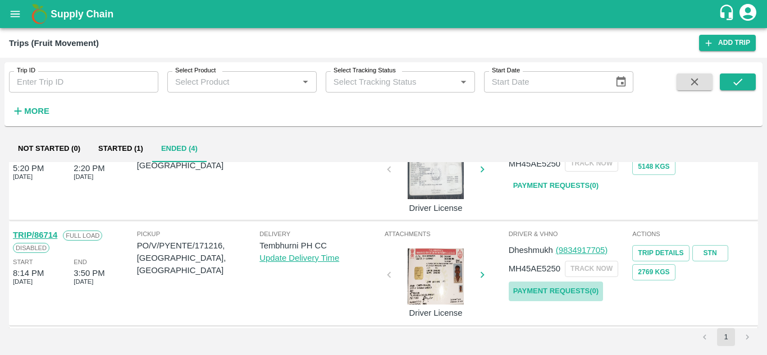
click at [563, 285] on link "Payment Requests( 0 )" at bounding box center [556, 292] width 94 height 20
click at [735, 85] on icon "submit" at bounding box center [737, 82] width 12 height 12
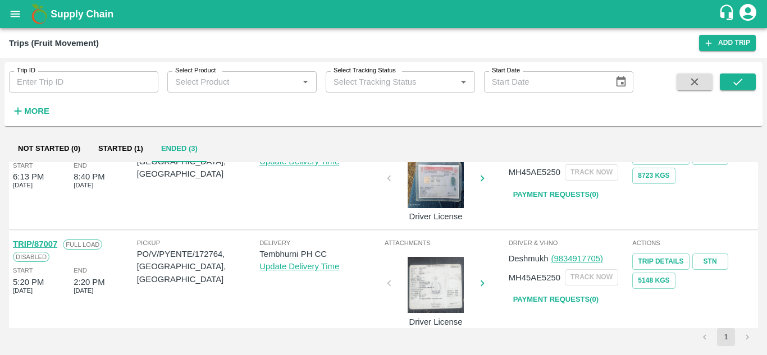
scroll to position [0, 0]
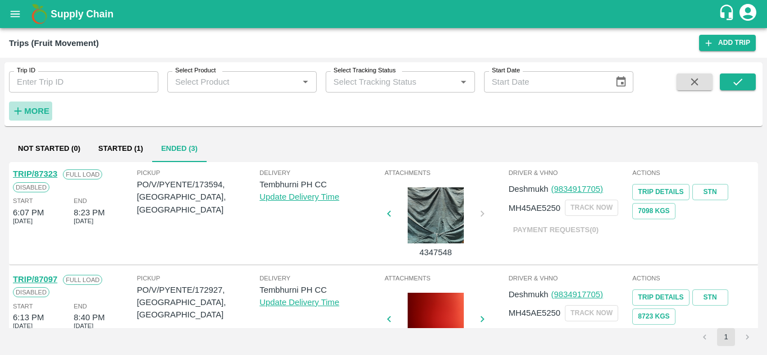
click at [30, 103] on button "More" at bounding box center [30, 111] width 43 height 19
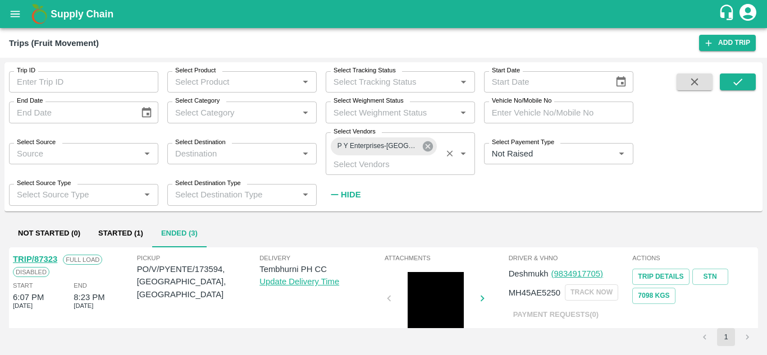
click at [427, 146] on icon at bounding box center [428, 146] width 10 height 10
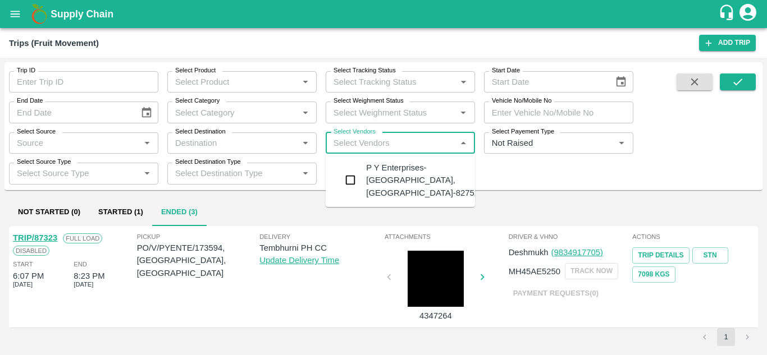
click at [350, 149] on input "Select Vendors" at bounding box center [391, 143] width 124 height 15
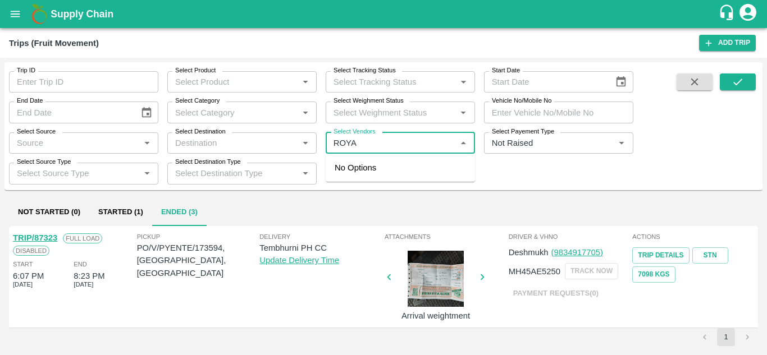
type input "ROYAL"
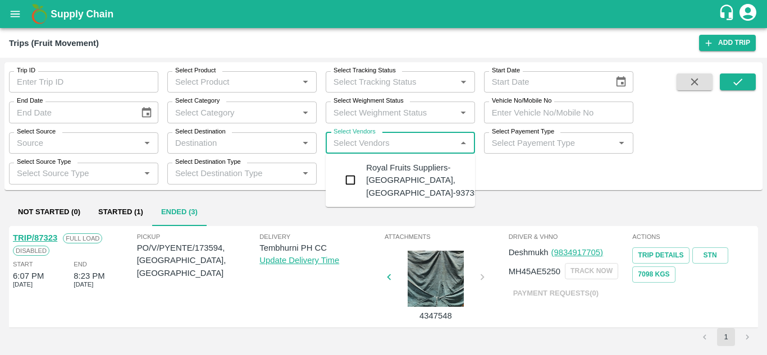
click at [404, 167] on div "Royal Fruits Suppliers-Surli, Solapur-9373530370" at bounding box center [434, 181] width 136 height 38
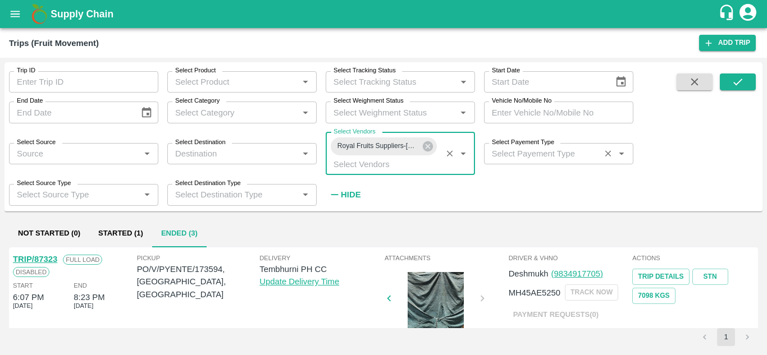
click at [502, 152] on input "Select Payement Type" at bounding box center [541, 153] width 109 height 15
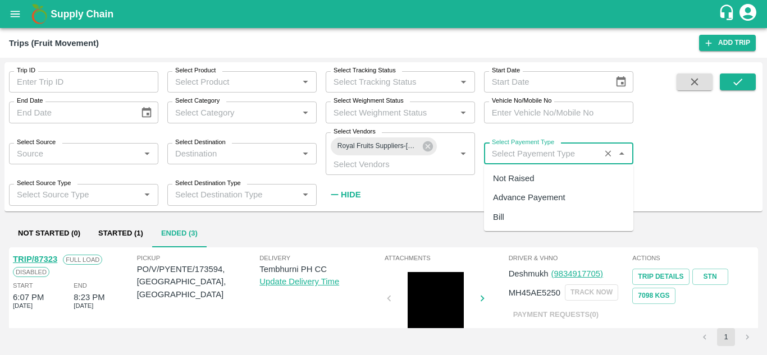
click at [507, 175] on div "Not Raised" at bounding box center [513, 178] width 41 height 12
type input "Not Raised"
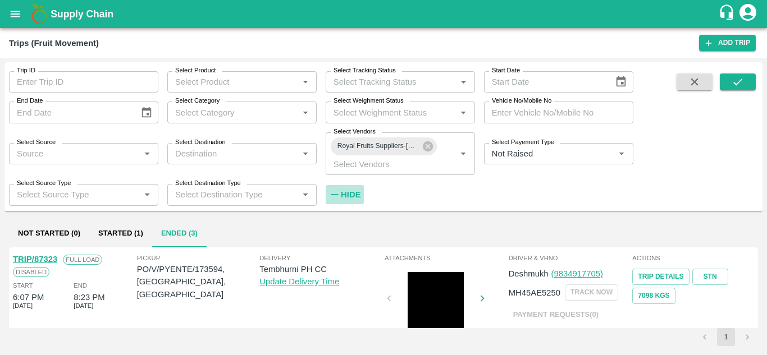
click at [350, 194] on strong "Hide" at bounding box center [351, 194] width 20 height 9
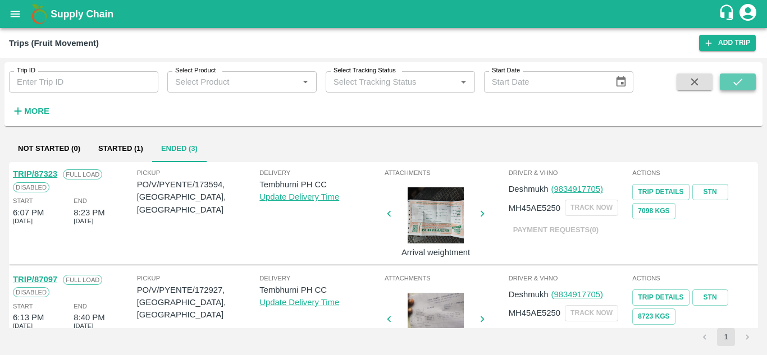
click at [736, 78] on icon "submit" at bounding box center [737, 82] width 12 height 12
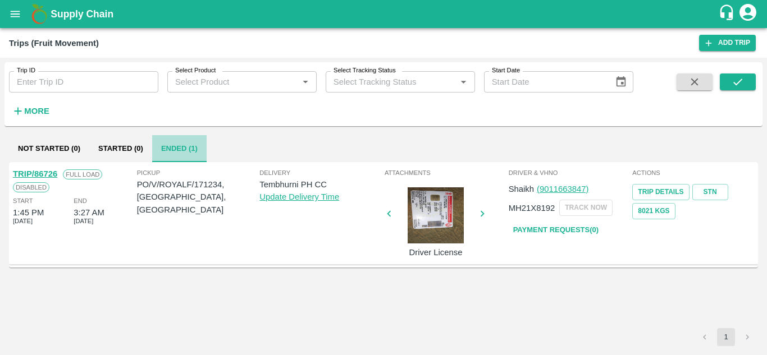
click at [167, 150] on button "Ended (1)" at bounding box center [179, 148] width 54 height 27
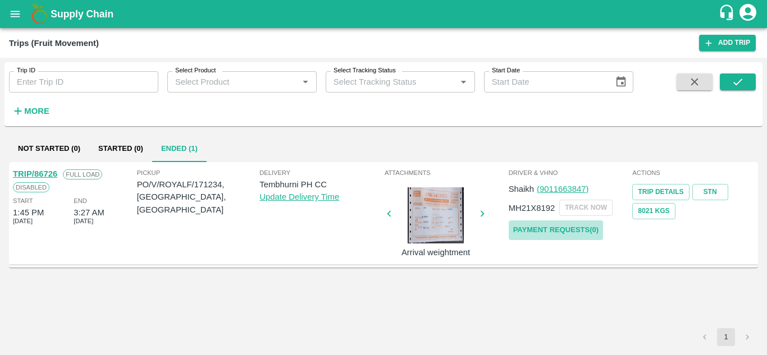
click at [564, 232] on link "Payment Requests( 0 )" at bounding box center [556, 231] width 94 height 20
click at [40, 111] on strong "More" at bounding box center [36, 111] width 25 height 9
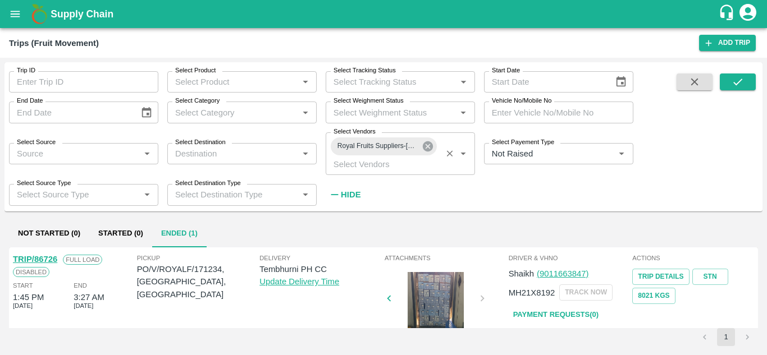
click at [428, 148] on icon at bounding box center [428, 146] width 10 height 10
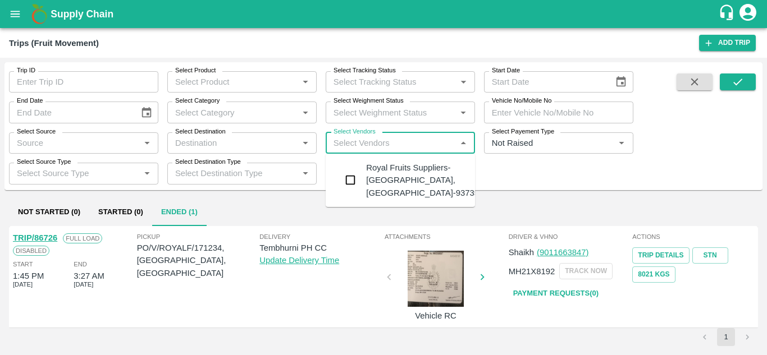
click at [346, 146] on input "Select Vendors" at bounding box center [391, 143] width 124 height 15
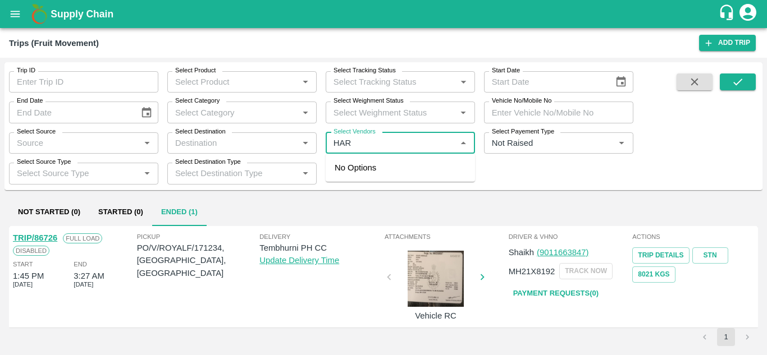
type input "HARS"
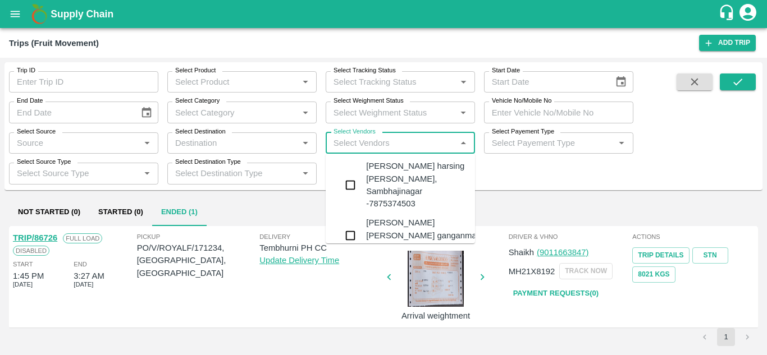
scroll to position [500, 0]
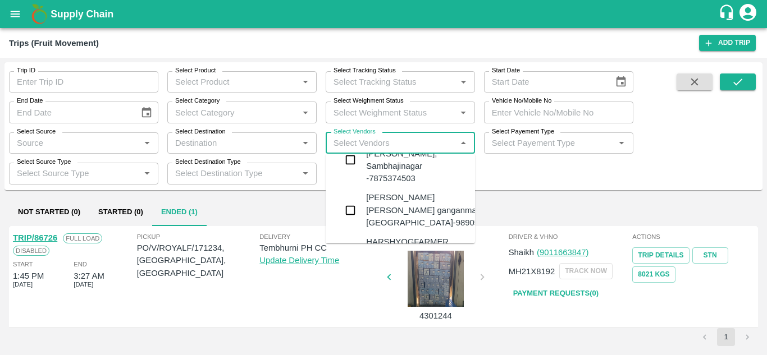
click at [394, 236] on div "HARSHYOGFARMER PRODUCER COMPANY LIMITED-G NO 37, Sangavi , Solapur-8007955595" at bounding box center [431, 255] width 131 height 38
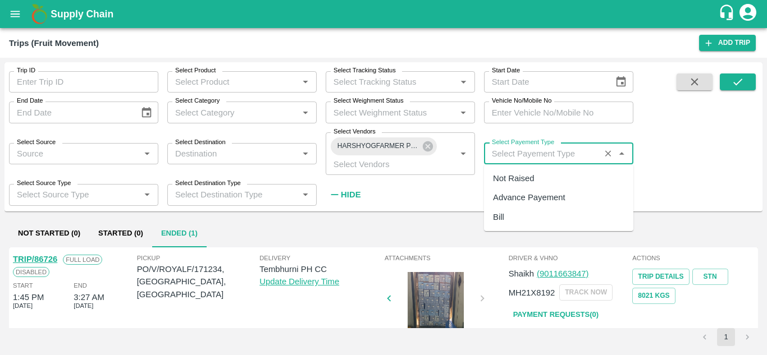
click at [498, 156] on input "Select Payement Type" at bounding box center [541, 153] width 109 height 15
click at [513, 183] on div "Not Raised" at bounding box center [513, 178] width 41 height 12
type input "Not Raised"
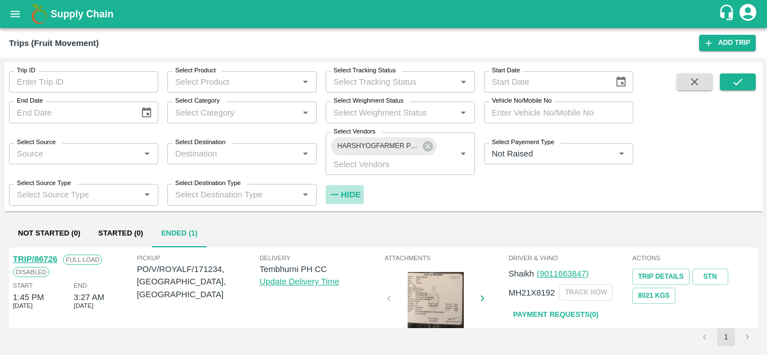
click at [355, 195] on strong "Hide" at bounding box center [351, 194] width 20 height 9
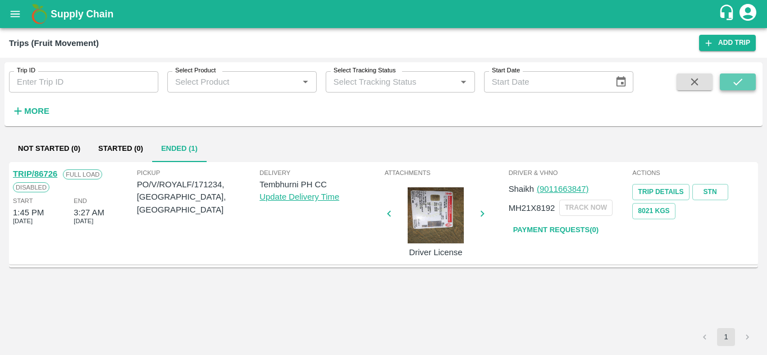
click at [730, 75] on button "submit" at bounding box center [738, 82] width 36 height 17
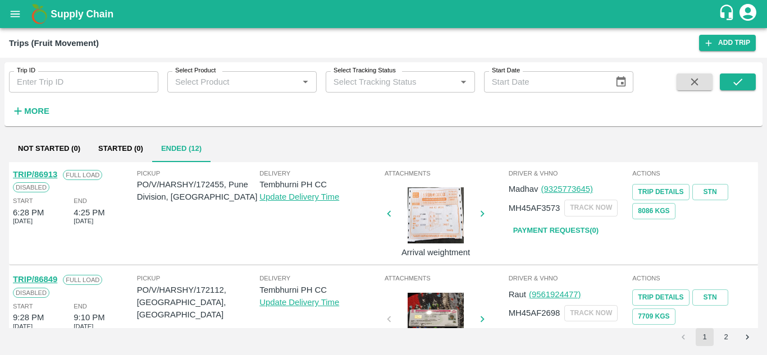
scroll to position [420, 0]
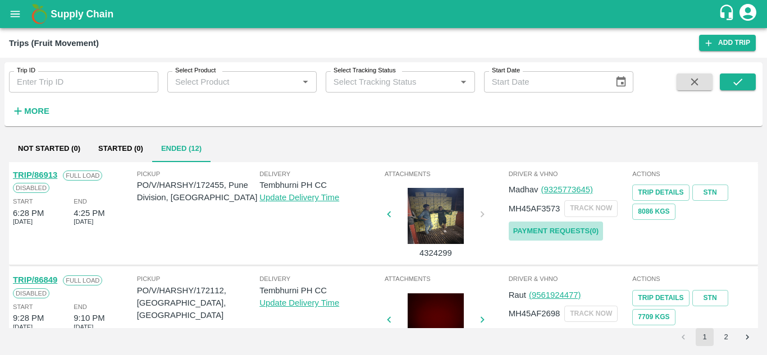
click at [571, 230] on link "Payment Requests( 0 )" at bounding box center [556, 232] width 94 height 20
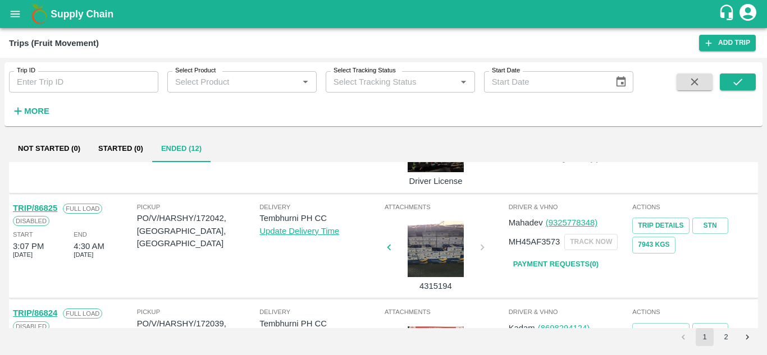
scroll to position [598, 0]
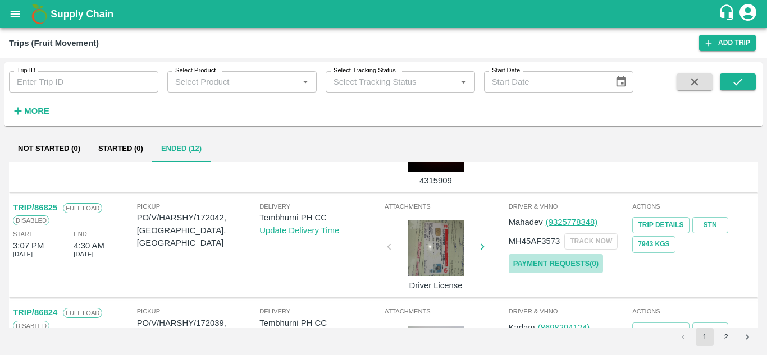
click at [546, 263] on link "Payment Requests( 0 )" at bounding box center [556, 264] width 94 height 20
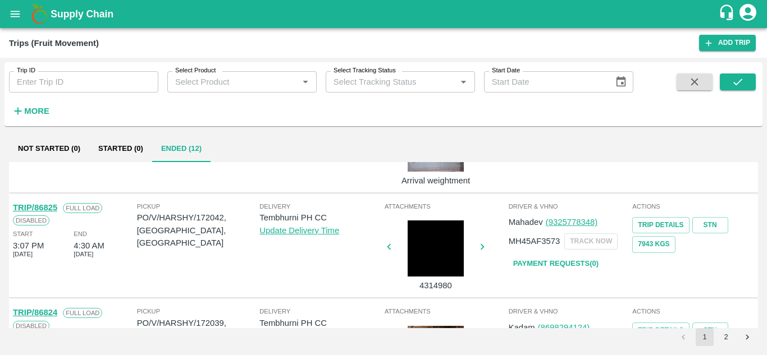
scroll to position [887, 0]
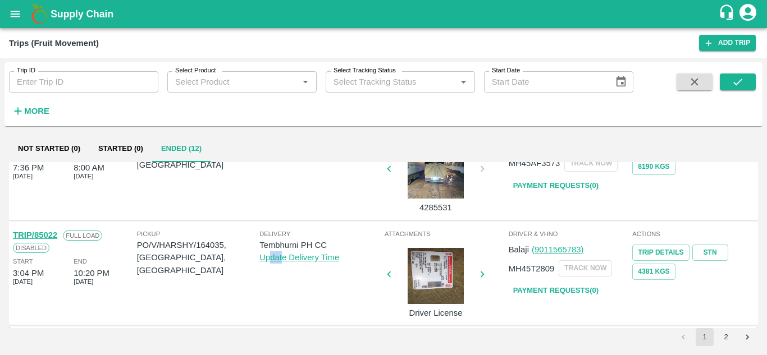
drag, startPoint x: 269, startPoint y: 311, endPoint x: 281, endPoint y: 258, distance: 53.9
click at [281, 258] on div "Delivery Tembhurni PH CC Update Delivery Time" at bounding box center [320, 274] width 123 height 91
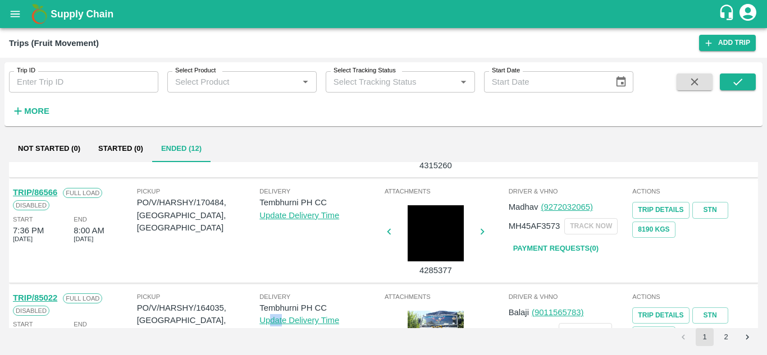
scroll to position [823, 0]
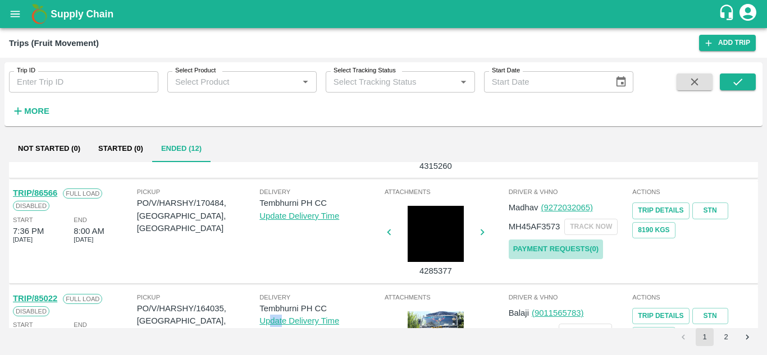
click at [551, 249] on link "Payment Requests( 0 )" at bounding box center [556, 250] width 94 height 20
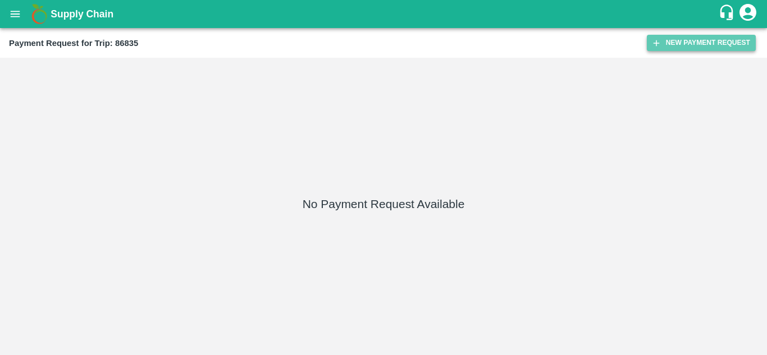
click at [688, 49] on button "New Payment Request" at bounding box center [701, 43] width 109 height 16
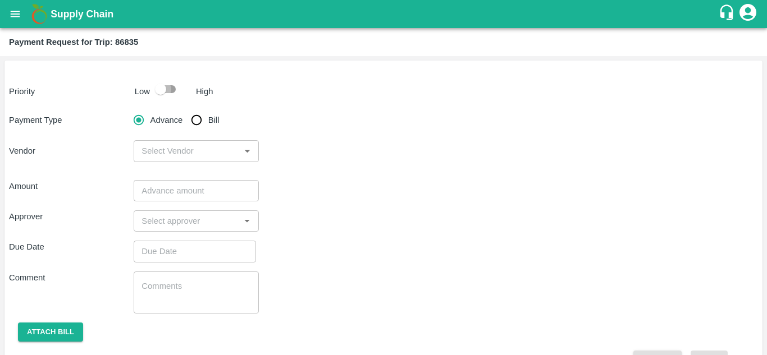
click at [165, 89] on input "checkbox" at bounding box center [161, 89] width 64 height 21
checkbox input "true"
click at [200, 122] on input "Bill" at bounding box center [196, 120] width 22 height 22
radio input "true"
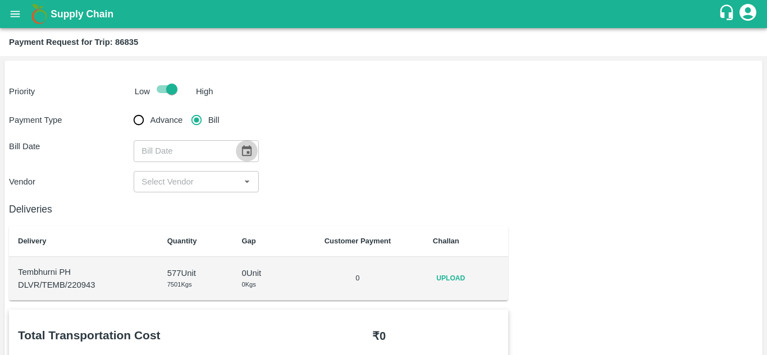
click at [248, 152] on icon "Choose date" at bounding box center [247, 150] width 10 height 11
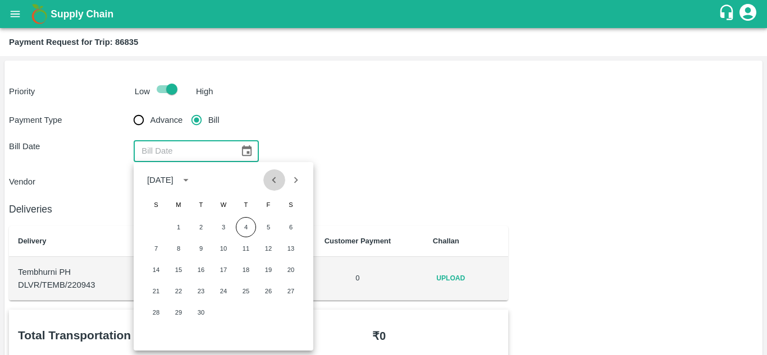
click at [279, 185] on icon "Previous month" at bounding box center [274, 180] width 12 height 12
click at [222, 312] on button "27" at bounding box center [223, 313] width 20 height 20
type input "[DATE]"
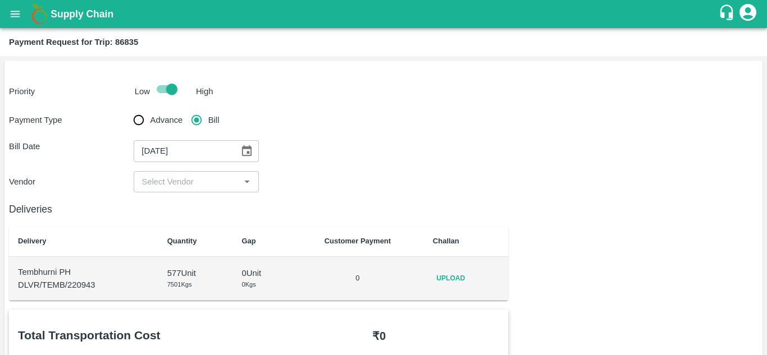
click at [196, 189] on div "​" at bounding box center [196, 181] width 125 height 21
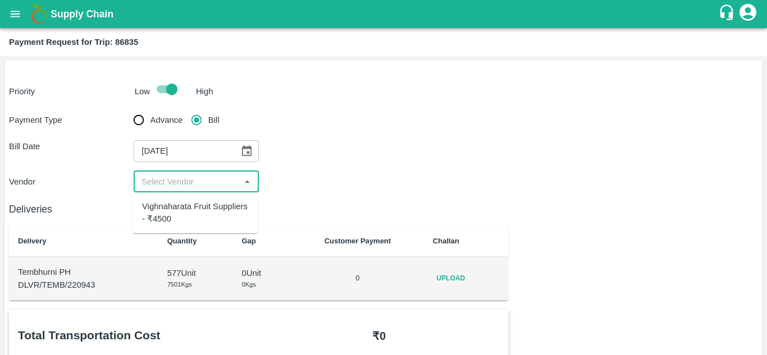
click at [191, 210] on div "Vighnaharata Fruit Suppliers - ₹4500" at bounding box center [195, 212] width 107 height 25
type input "Vighnaharata Fruit Suppliers - ₹4500"
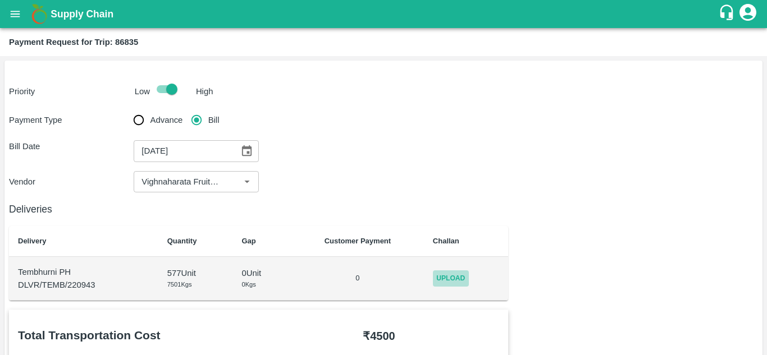
click at [454, 273] on span "Upload" at bounding box center [451, 279] width 36 height 16
click at [0, 0] on input "Upload" at bounding box center [0, 0] width 0 height 0
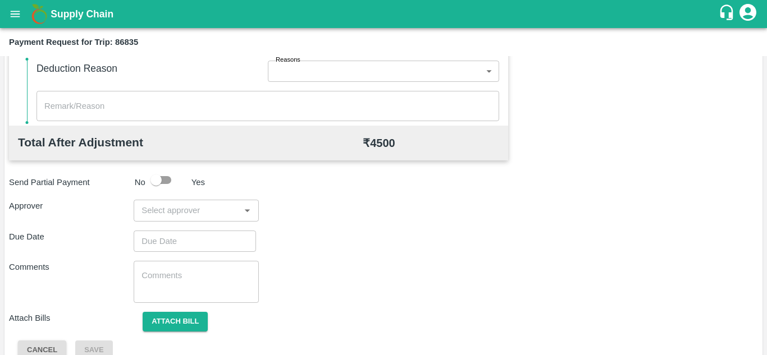
scroll to position [495, 0]
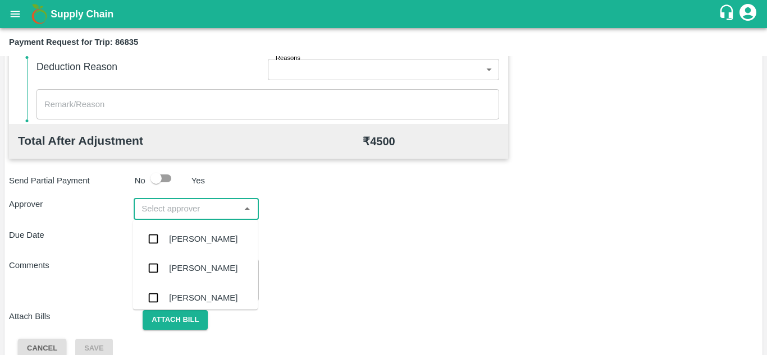
click at [173, 210] on input "input" at bounding box center [186, 209] width 99 height 15
type input "PRASA"
click at [182, 239] on div "[PERSON_NAME]" at bounding box center [203, 239] width 68 height 12
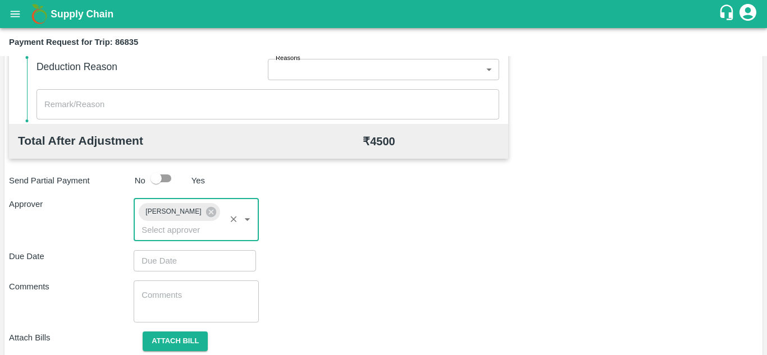
type input "DD/MM/YYYY hh:mm aa"
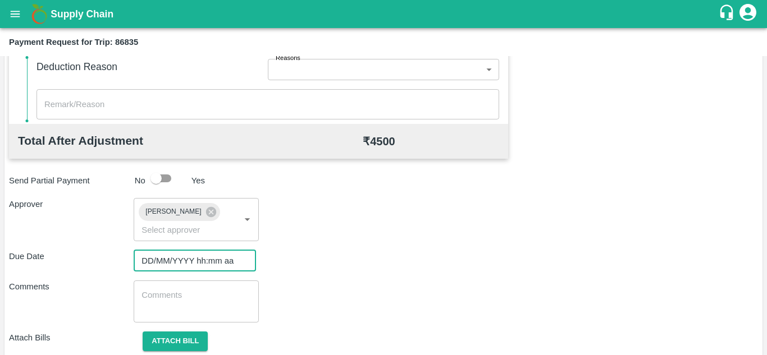
click at [164, 257] on input "DD/MM/YYYY hh:mm aa" at bounding box center [191, 260] width 115 height 21
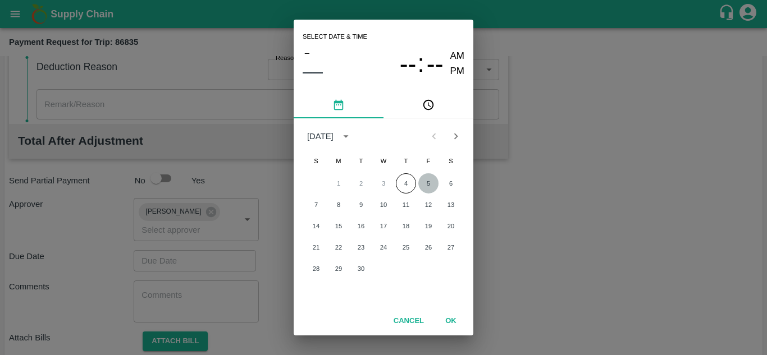
click at [434, 184] on button "5" at bounding box center [428, 183] width 20 height 20
type input "[DATE] 12:00 AM"
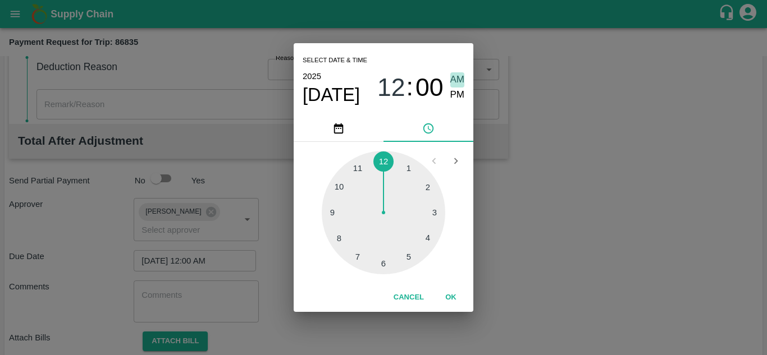
click at [455, 79] on span "AM" at bounding box center [457, 79] width 15 height 15
click at [451, 292] on button "OK" at bounding box center [451, 298] width 36 height 20
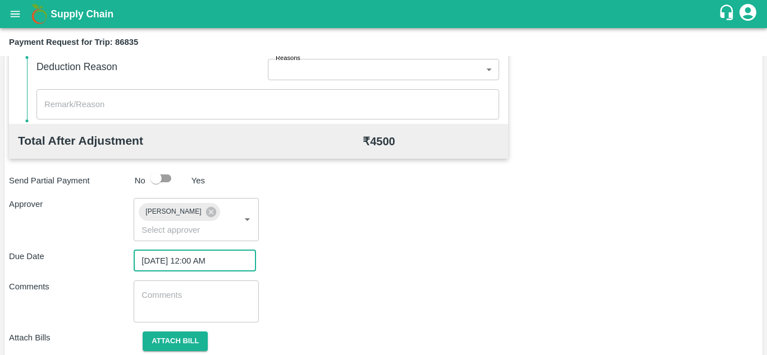
scroll to position [532, 0]
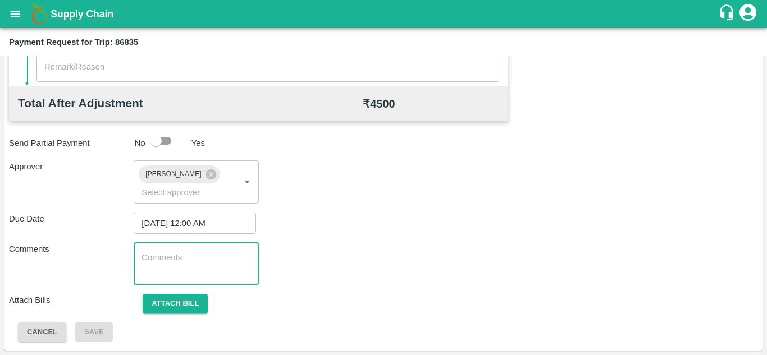
click at [217, 269] on textarea at bounding box center [195, 264] width 109 height 24
click at [229, 282] on div "x ​" at bounding box center [196, 264] width 125 height 42
type textarea "t"
type textarea "Transport Bill"
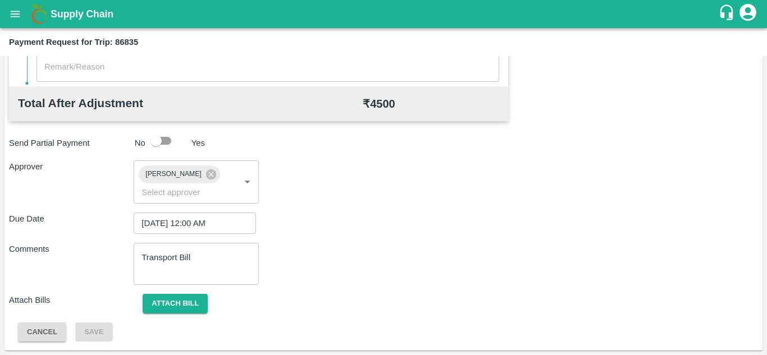
click at [367, 273] on div "Comments Transport Bill x ​" at bounding box center [383, 264] width 749 height 42
click at [180, 298] on button "Attach bill" at bounding box center [175, 304] width 65 height 20
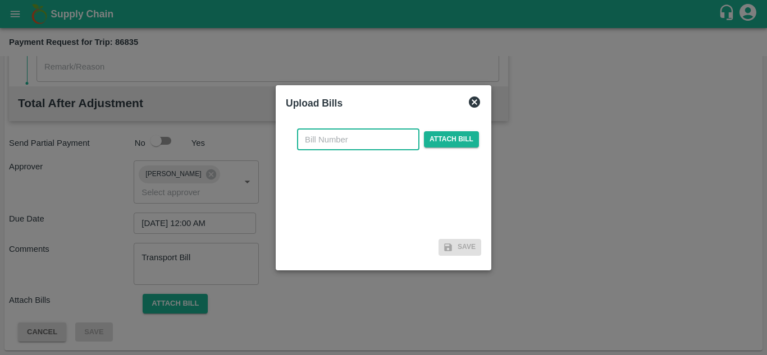
click at [313, 139] on input "text" at bounding box center [358, 139] width 122 height 21
type input "918"
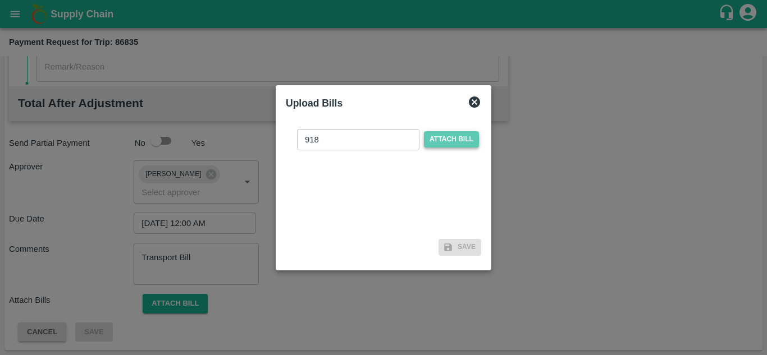
click at [451, 139] on span "Attach bill" at bounding box center [451, 139] width 55 height 16
click at [0, 0] on input "Attach bill" at bounding box center [0, 0] width 0 height 0
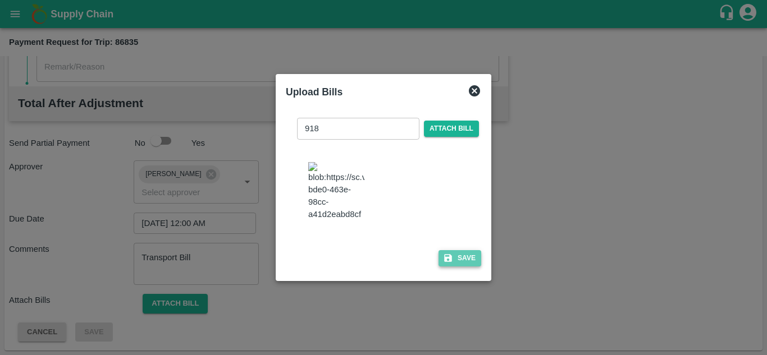
click at [460, 262] on button "Save" at bounding box center [459, 258] width 43 height 16
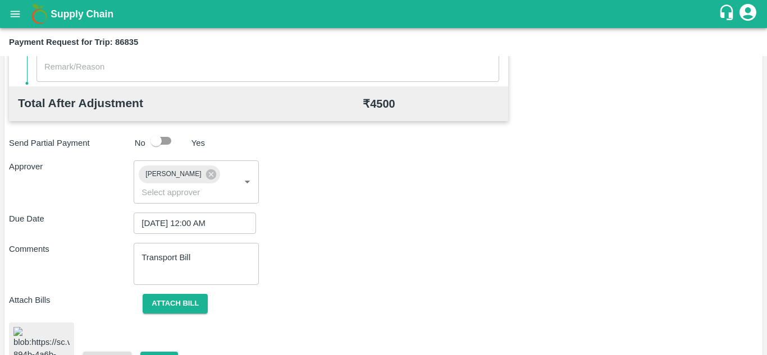
click at [423, 220] on div "Due Date 05/09/2025 12:00 AM ​" at bounding box center [383, 223] width 749 height 21
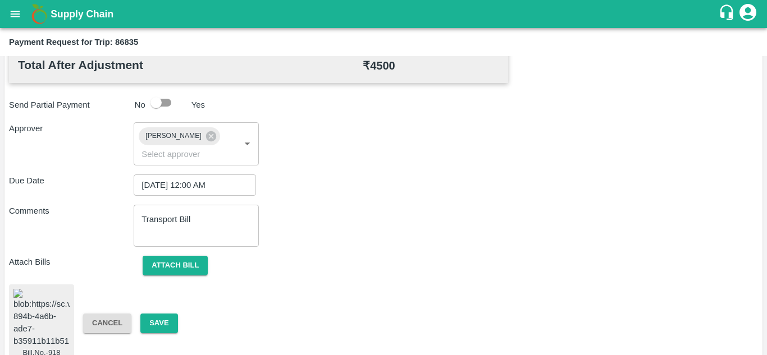
scroll to position [602, 0]
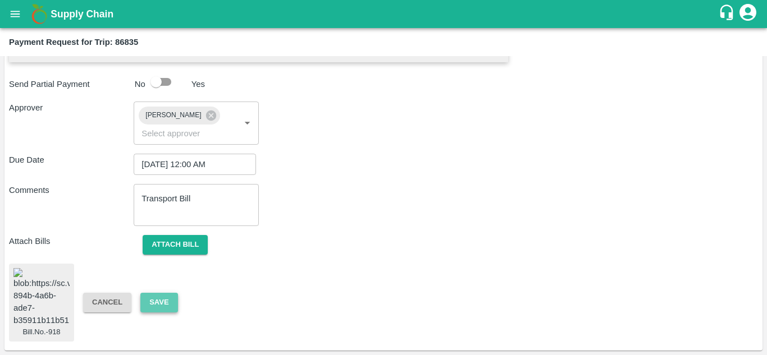
click at [159, 295] on button "Save" at bounding box center [158, 303] width 37 height 20
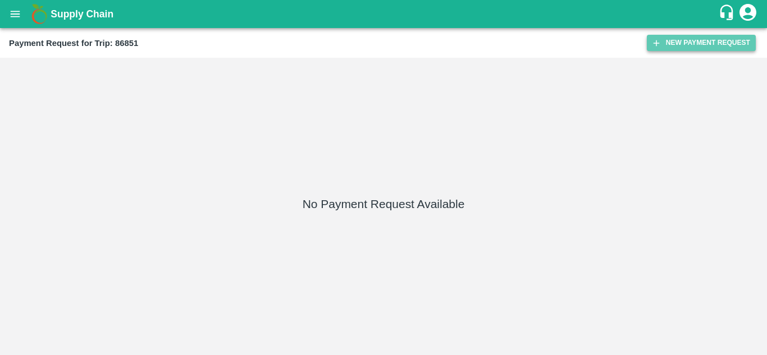
click at [679, 45] on button "New Payment Request" at bounding box center [701, 43] width 109 height 16
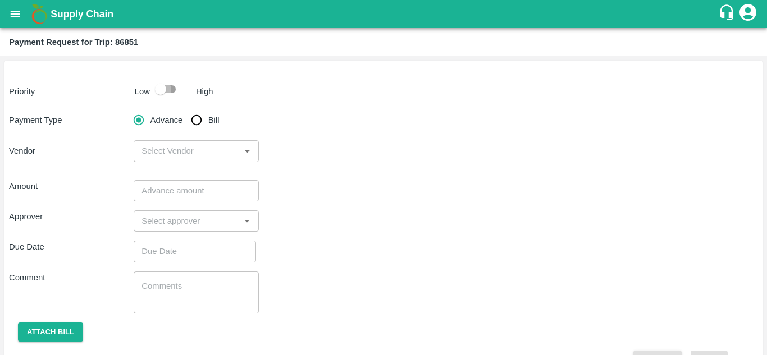
click at [171, 88] on input "checkbox" at bounding box center [161, 89] width 64 height 21
checkbox input "true"
click at [200, 116] on input "Bill" at bounding box center [196, 120] width 22 height 22
radio input "true"
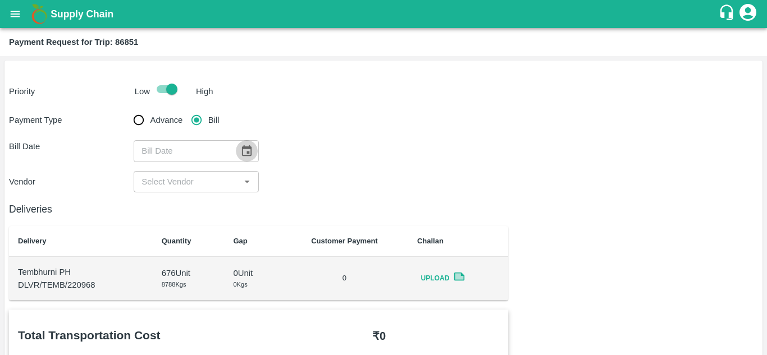
click at [246, 153] on icon "Choose date" at bounding box center [246, 151] width 12 height 12
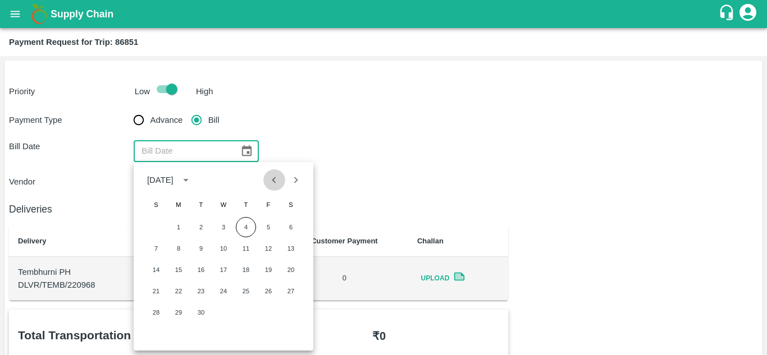
click at [276, 179] on icon "Previous month" at bounding box center [274, 180] width 12 height 12
click at [228, 312] on button "27" at bounding box center [223, 313] width 20 height 20
type input "[DATE]"
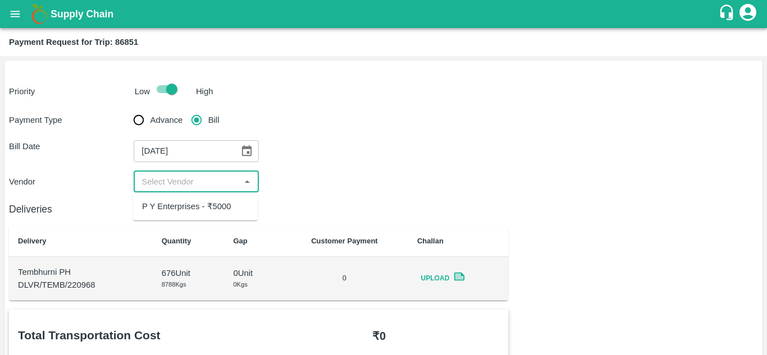
click at [224, 178] on input "input" at bounding box center [186, 182] width 99 height 15
click at [222, 204] on div "P Y Enterprises - ₹5000" at bounding box center [186, 206] width 89 height 12
type input "P Y Enterprises - ₹5000"
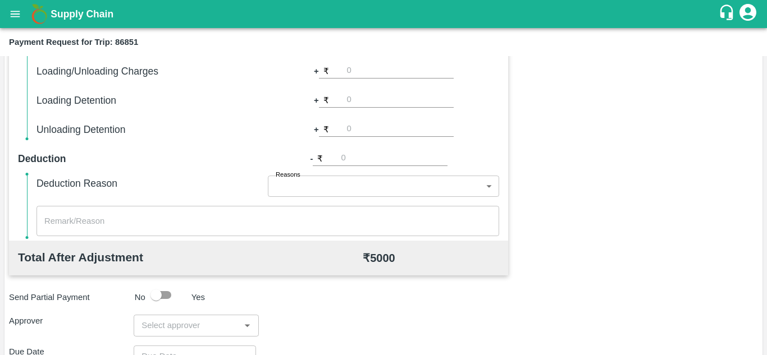
scroll to position [511, 0]
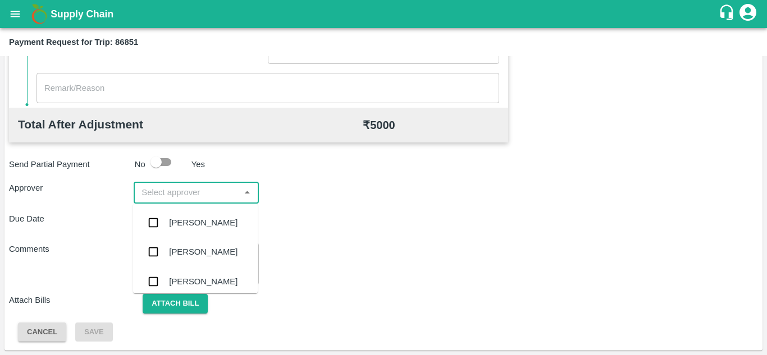
click at [190, 194] on input "input" at bounding box center [186, 192] width 99 height 15
type input "PRASAD"
click at [196, 219] on div "[PERSON_NAME]" at bounding box center [203, 223] width 68 height 12
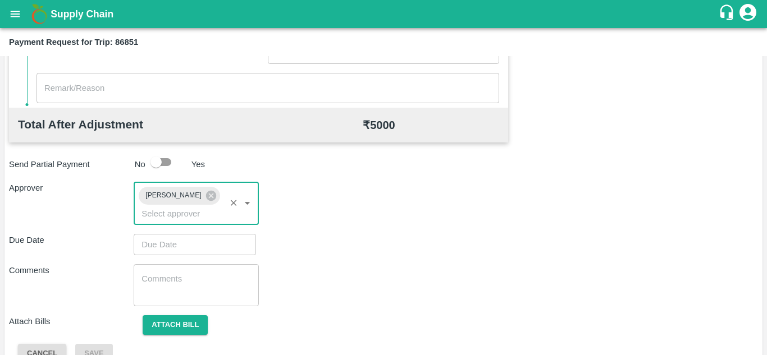
type input "DD/MM/YYYY hh:mm aa"
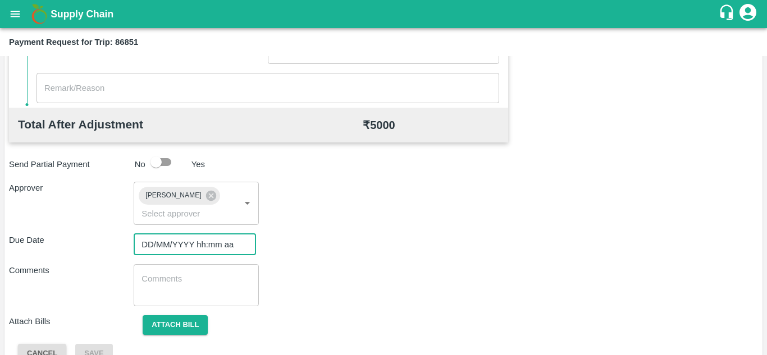
click at [170, 246] on input "DD/MM/YYYY hh:mm aa" at bounding box center [191, 244] width 115 height 21
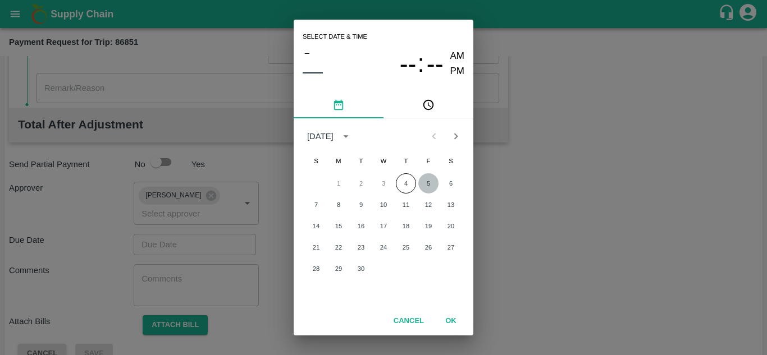
click at [425, 181] on button "5" at bounding box center [428, 183] width 20 height 20
type input "[DATE] 12:00 AM"
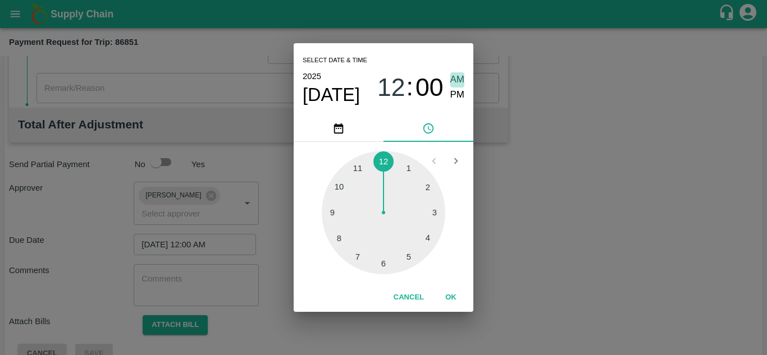
click at [456, 82] on span "AM" at bounding box center [457, 79] width 15 height 15
click at [452, 295] on button "OK" at bounding box center [451, 298] width 36 height 20
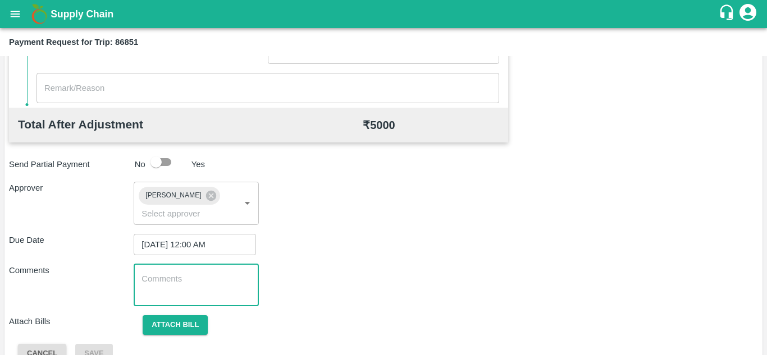
click at [194, 292] on textarea at bounding box center [195, 285] width 109 height 24
type textarea "Transport Bill"
click at [314, 317] on div "Attach Bills Attach bill" at bounding box center [383, 325] width 749 height 20
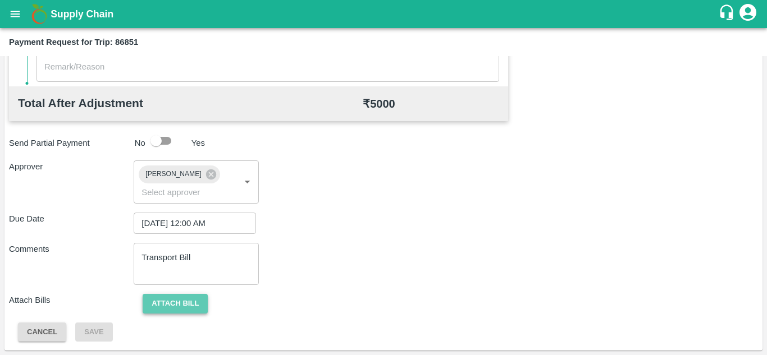
click at [175, 296] on button "Attach bill" at bounding box center [175, 304] width 65 height 20
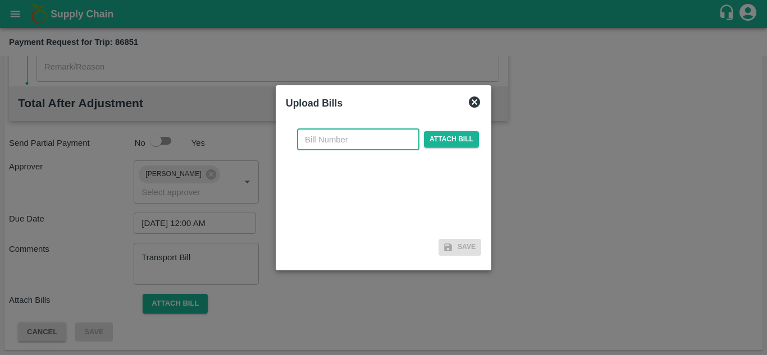
click at [333, 139] on input "text" at bounding box center [358, 139] width 122 height 21
type input "859"
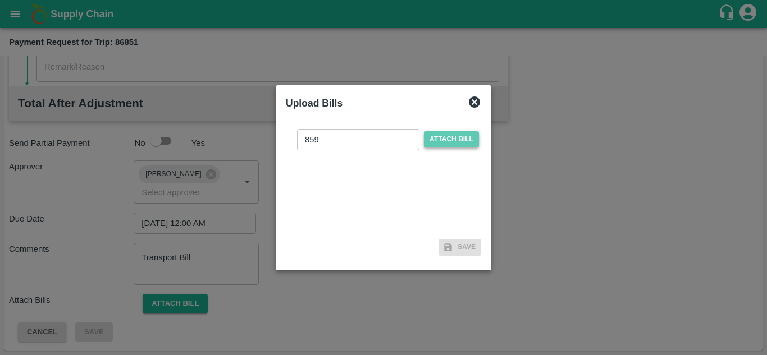
click at [451, 139] on span "Attach bill" at bounding box center [451, 139] width 55 height 16
click at [0, 0] on input "Attach bill" at bounding box center [0, 0] width 0 height 0
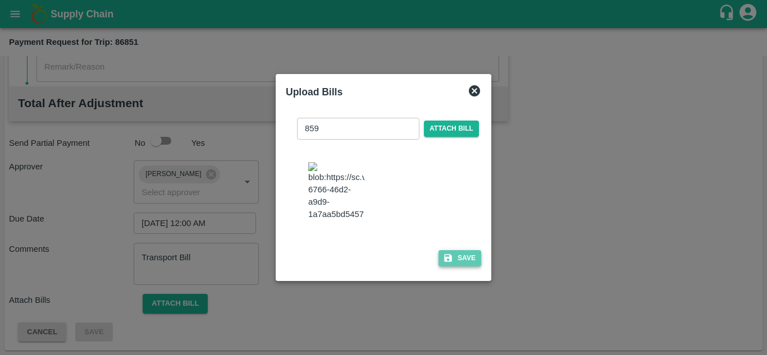
click at [465, 267] on button "Save" at bounding box center [459, 258] width 43 height 16
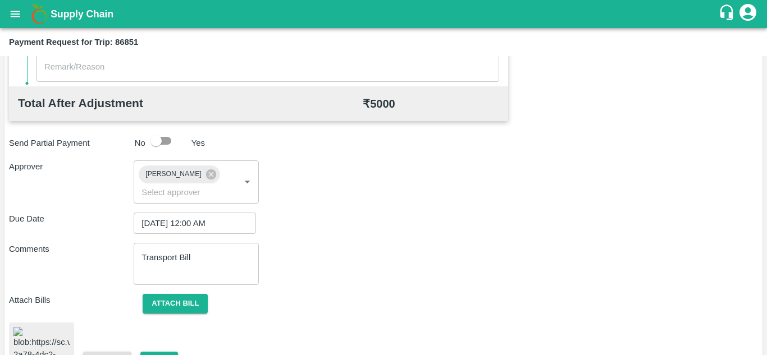
scroll to position [610, 0]
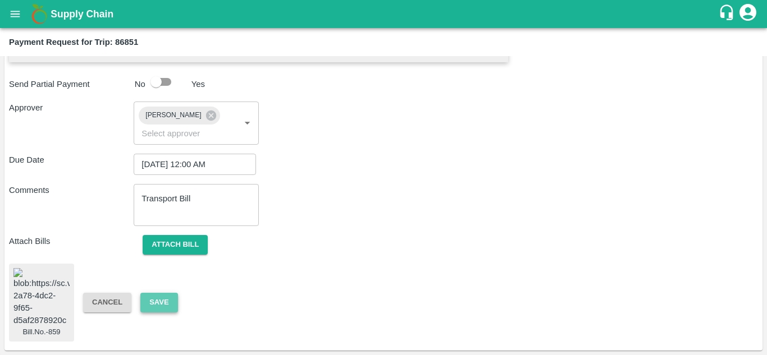
click at [151, 300] on button "Save" at bounding box center [158, 303] width 37 height 20
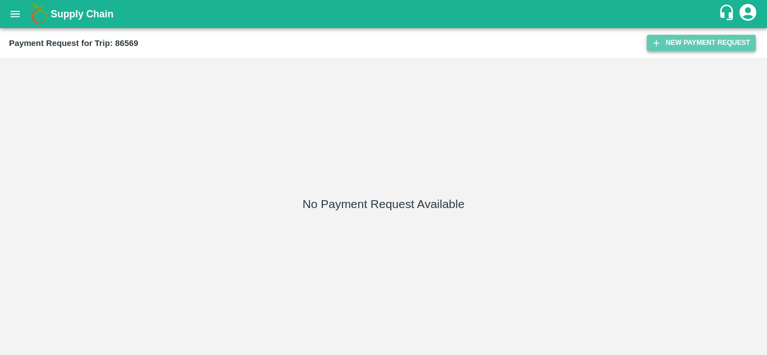
click at [677, 36] on button "New Payment Request" at bounding box center [701, 43] width 109 height 16
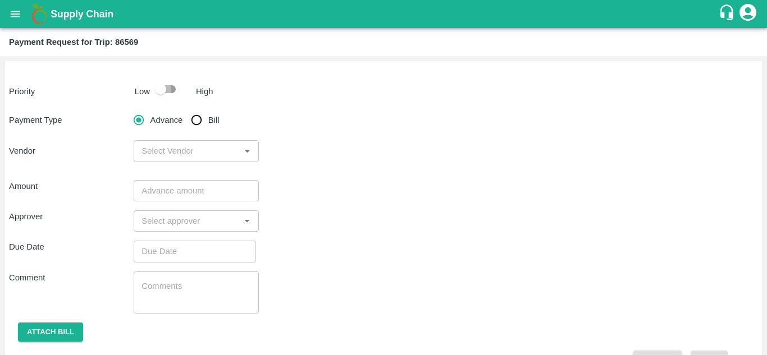
click at [171, 87] on input "checkbox" at bounding box center [161, 89] width 64 height 21
checkbox input "true"
click at [198, 115] on input "Bill" at bounding box center [196, 120] width 22 height 22
radio input "true"
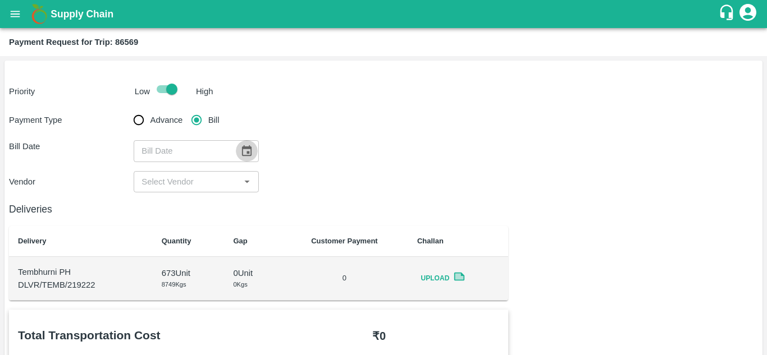
click at [247, 150] on icon "Choose date" at bounding box center [246, 151] width 12 height 12
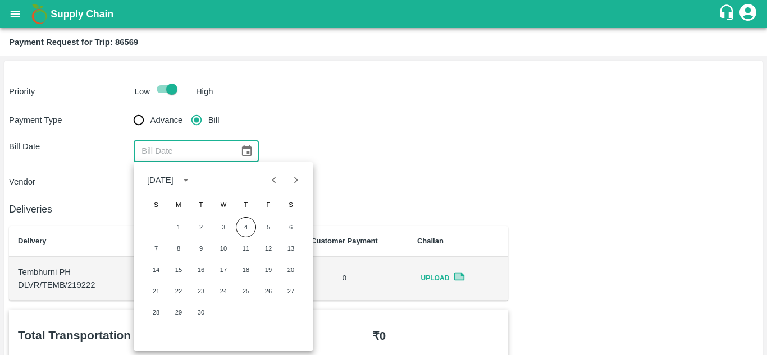
click at [273, 180] on icon "Previous month" at bounding box center [274, 180] width 4 height 6
click at [226, 297] on button "20" at bounding box center [223, 291] width 20 height 20
type input "[DATE]"
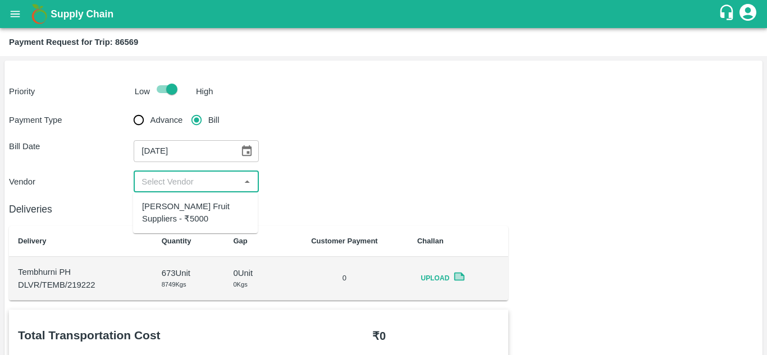
click at [167, 181] on input "input" at bounding box center [186, 182] width 99 height 15
click at [195, 210] on div "[PERSON_NAME] Fruit Suppliers - ₹5000" at bounding box center [195, 212] width 107 height 25
type input "[PERSON_NAME] Fruit Suppliers - ₹5000"
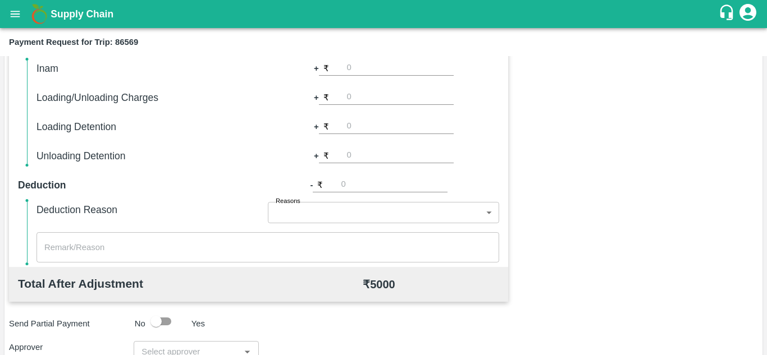
scroll to position [511, 0]
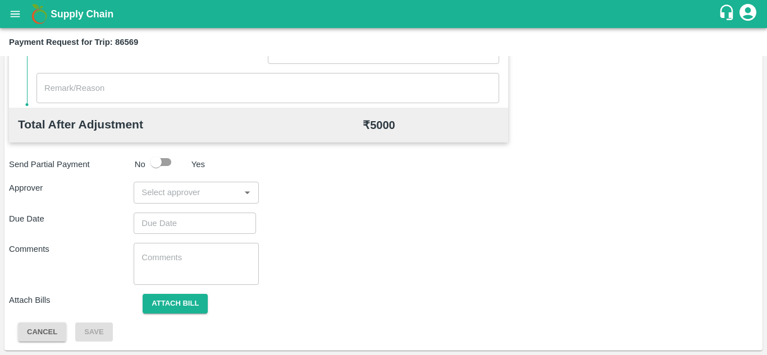
click at [191, 187] on input "input" at bounding box center [186, 192] width 99 height 15
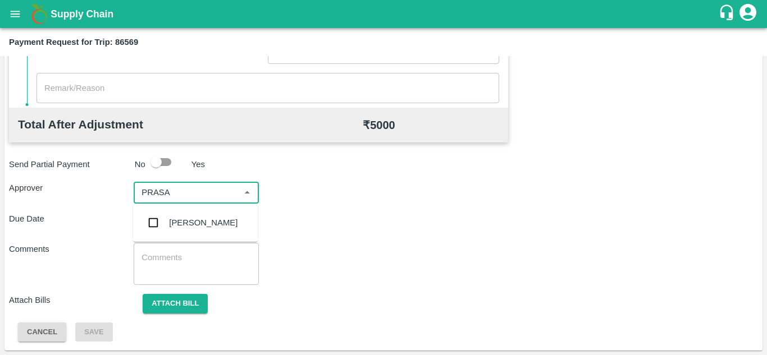
type input "PRASAD"
click at [200, 214] on div "[PERSON_NAME]" at bounding box center [195, 222] width 125 height 29
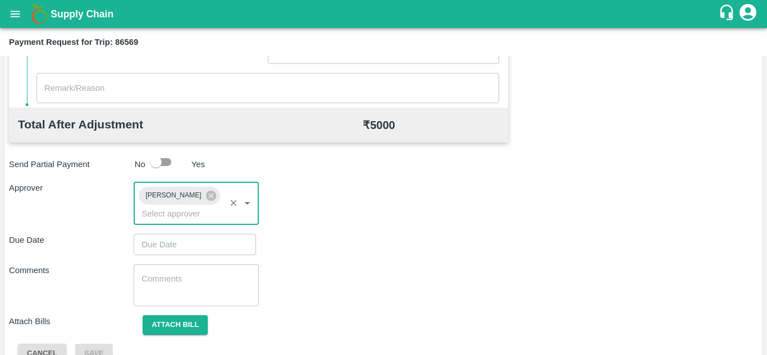
type input "DD/MM/YYYY hh:mm aa"
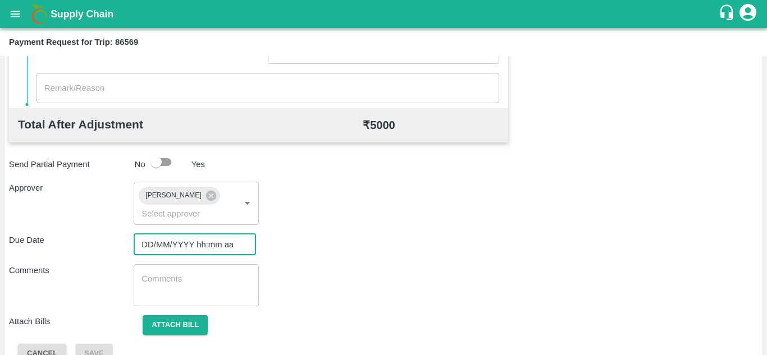
click at [173, 247] on input "DD/MM/YYYY hh:mm aa" at bounding box center [191, 244] width 115 height 21
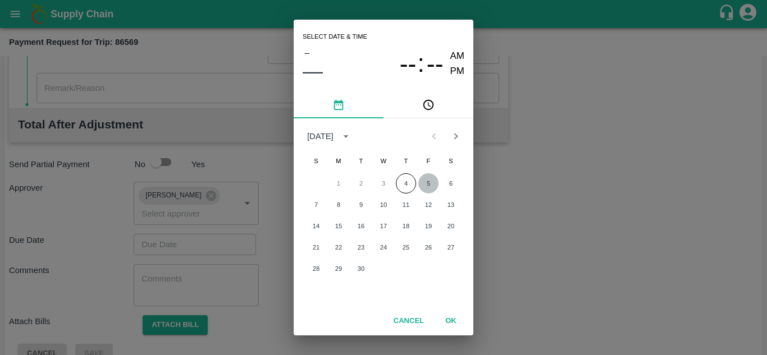
click at [426, 184] on button "5" at bounding box center [428, 183] width 20 height 20
type input "[DATE] 12:00 AM"
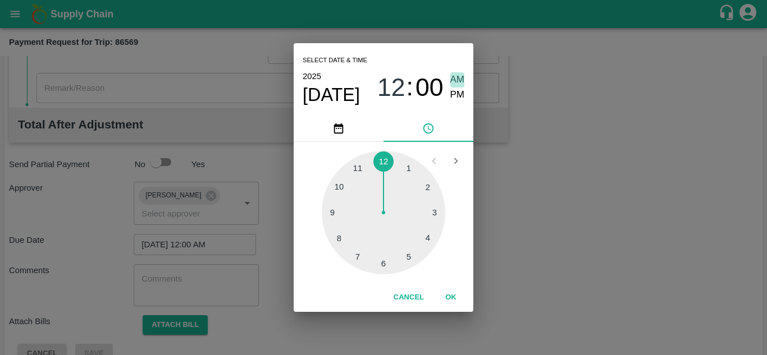
click at [456, 77] on span "AM" at bounding box center [457, 79] width 15 height 15
click at [450, 297] on button "OK" at bounding box center [451, 298] width 36 height 20
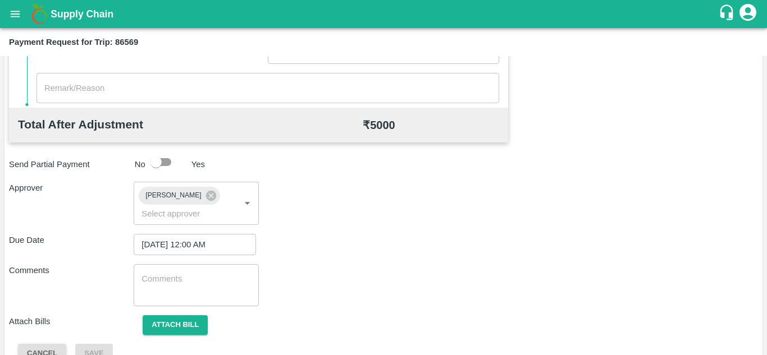
click at [312, 259] on div "Total Transportation Cost ₹ 5000 Advance payment - ₹ Additional Charges(+) Inam…" at bounding box center [383, 81] width 749 height 565
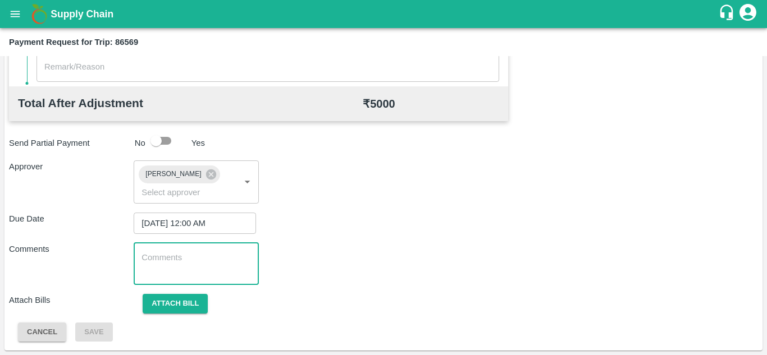
click at [184, 260] on textarea at bounding box center [195, 264] width 109 height 24
type textarea "Transport Bill"
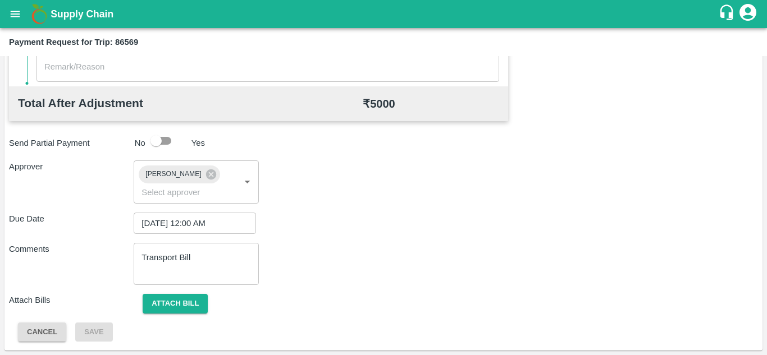
click at [418, 245] on div "Comments Transport Bill x ​" at bounding box center [383, 264] width 749 height 42
click at [167, 306] on button "Attach bill" at bounding box center [175, 304] width 65 height 20
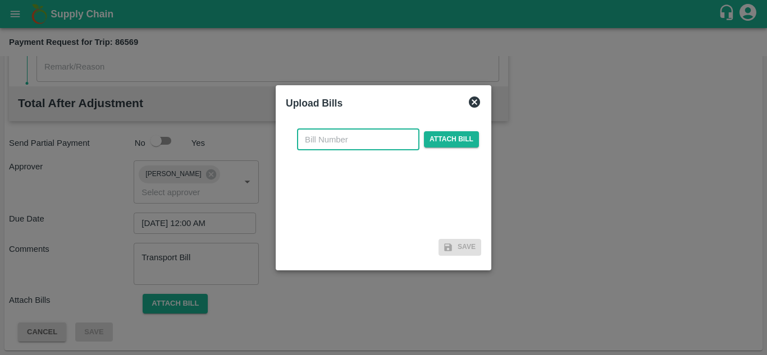
click at [318, 137] on input "text" at bounding box center [358, 139] width 122 height 21
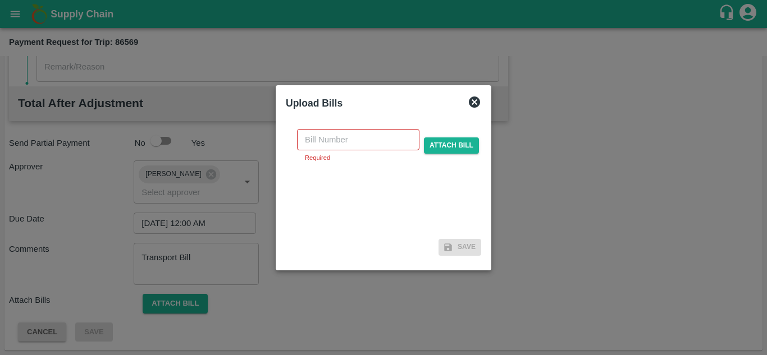
click at [589, 154] on div at bounding box center [383, 177] width 767 height 355
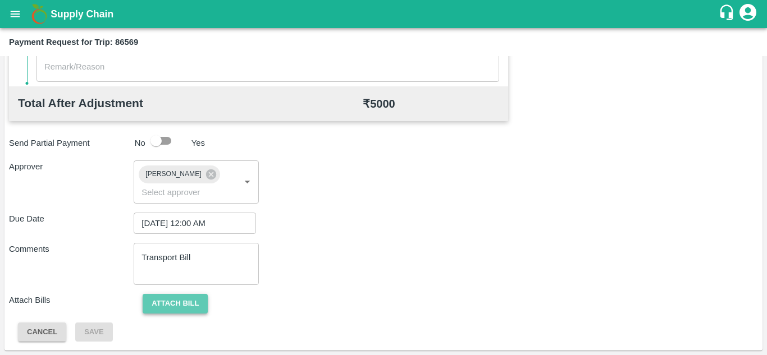
click at [173, 304] on button "Attach bill" at bounding box center [175, 304] width 65 height 20
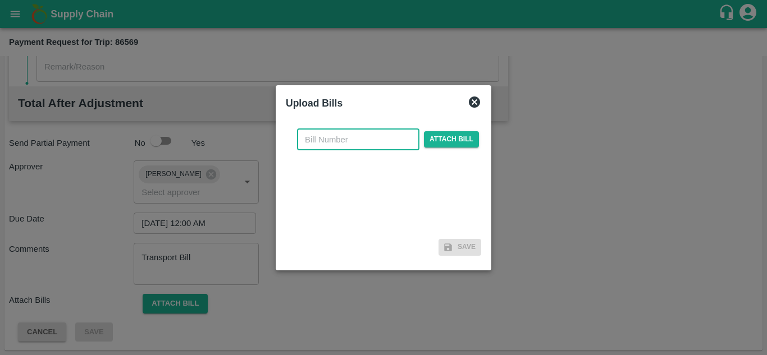
click at [323, 140] on input "text" at bounding box center [358, 139] width 122 height 21
type input "556"
click at [443, 130] on div "556 ​ Attach bill" at bounding box center [388, 139] width 186 height 21
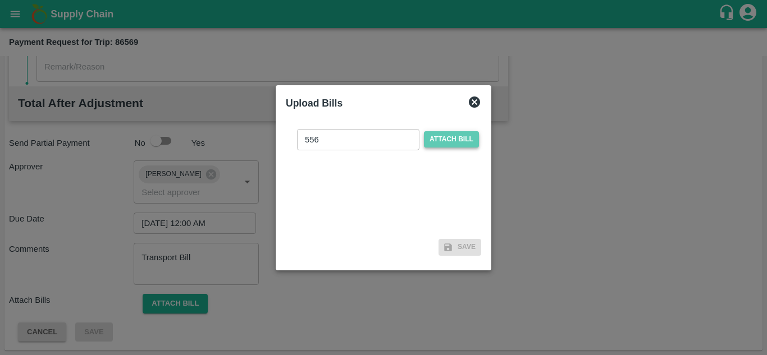
click at [449, 135] on span "Attach bill" at bounding box center [451, 139] width 55 height 16
click at [0, 0] on input "Attach bill" at bounding box center [0, 0] width 0 height 0
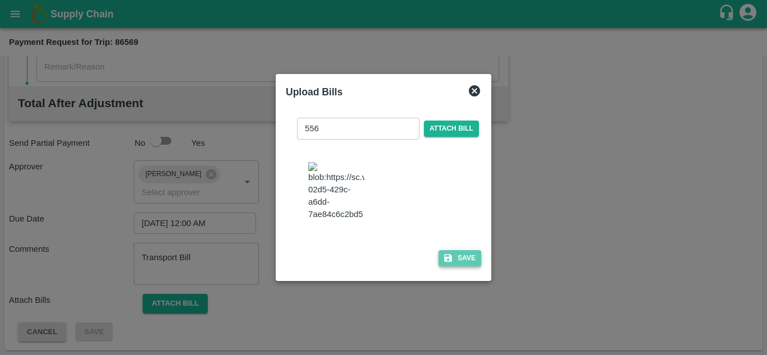
click at [468, 266] on button "Save" at bounding box center [459, 258] width 43 height 16
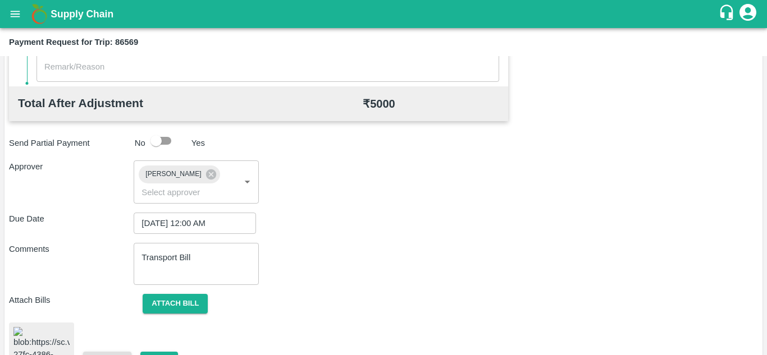
scroll to position [610, 0]
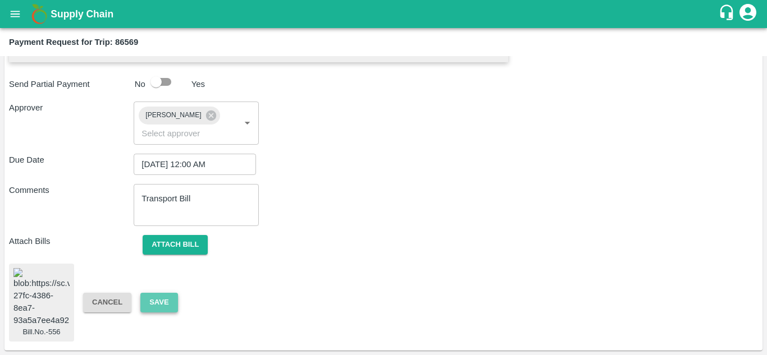
click at [153, 295] on button "Save" at bounding box center [158, 303] width 37 height 20
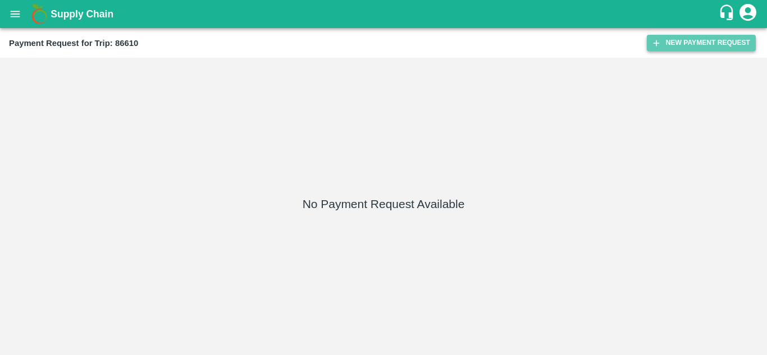
click at [697, 40] on button "New Payment Request" at bounding box center [701, 43] width 109 height 16
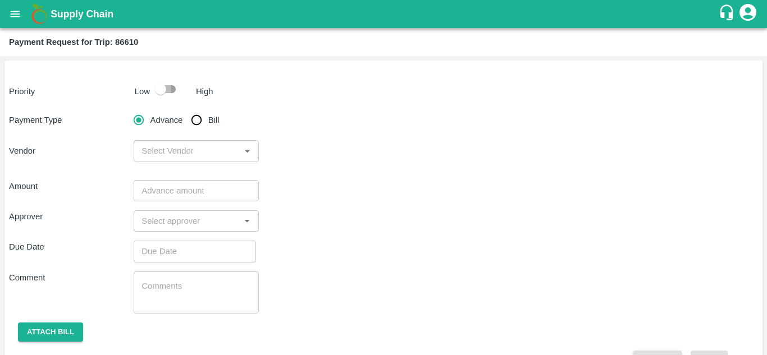
click at [170, 89] on input "checkbox" at bounding box center [161, 89] width 64 height 21
checkbox input "true"
click at [198, 121] on input "Bill" at bounding box center [196, 120] width 22 height 22
radio input "true"
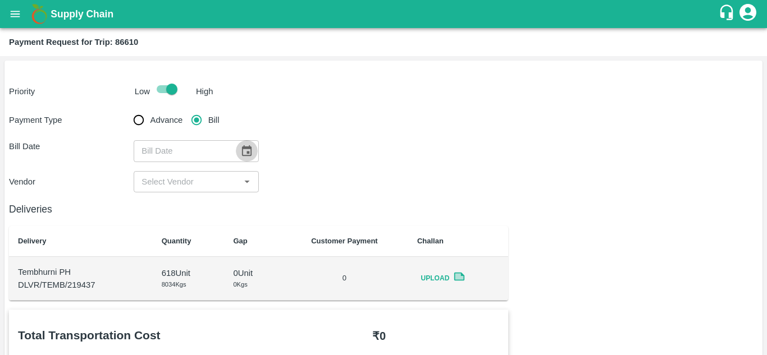
click at [242, 155] on icon "Choose date" at bounding box center [247, 150] width 10 height 11
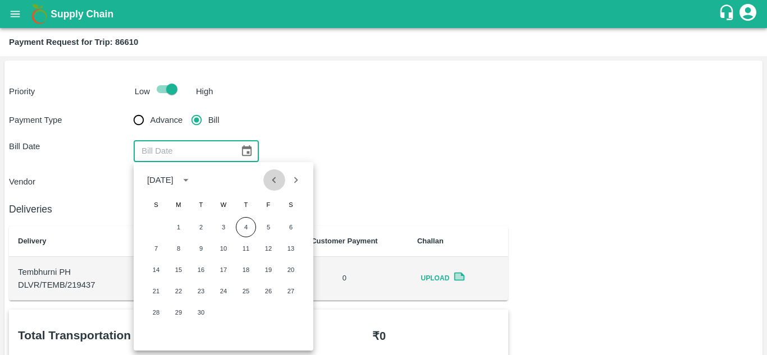
click at [269, 177] on icon "Previous month" at bounding box center [274, 180] width 12 height 12
click at [244, 292] on button "21" at bounding box center [246, 291] width 20 height 20
type input "[DATE]"
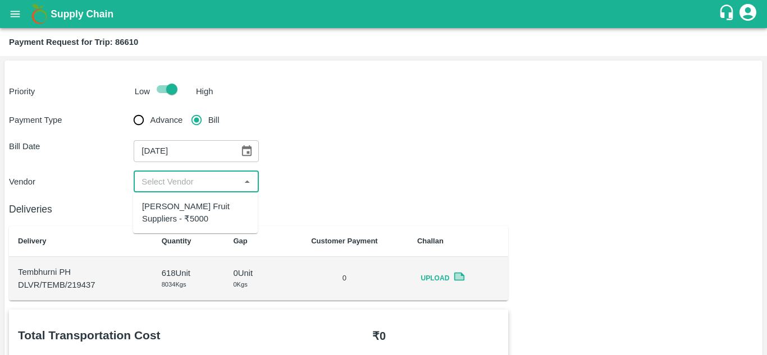
click at [188, 186] on input "input" at bounding box center [186, 182] width 99 height 15
click at [182, 208] on div "[PERSON_NAME] Fruit Suppliers - ₹5000" at bounding box center [195, 212] width 107 height 25
type input "[PERSON_NAME] Fruit Suppliers - ₹5000"
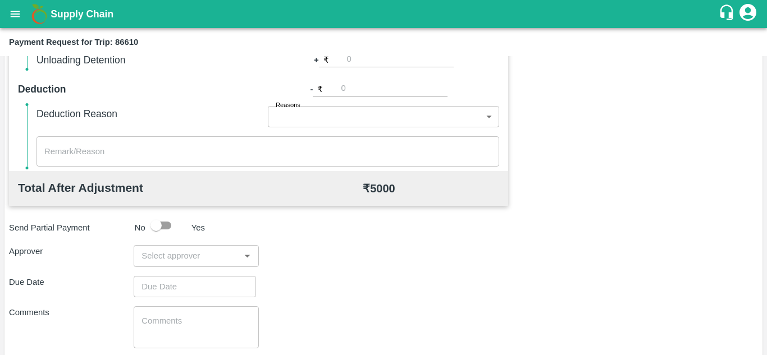
scroll to position [511, 0]
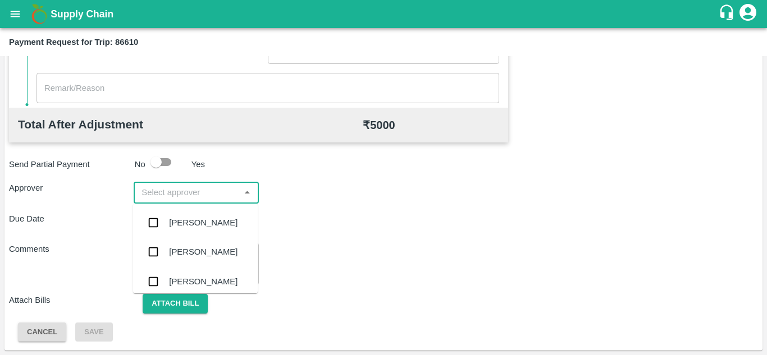
click at [180, 194] on input "input" at bounding box center [186, 192] width 99 height 15
type input "PRASA"
click at [207, 222] on div "[PERSON_NAME]" at bounding box center [203, 223] width 68 height 12
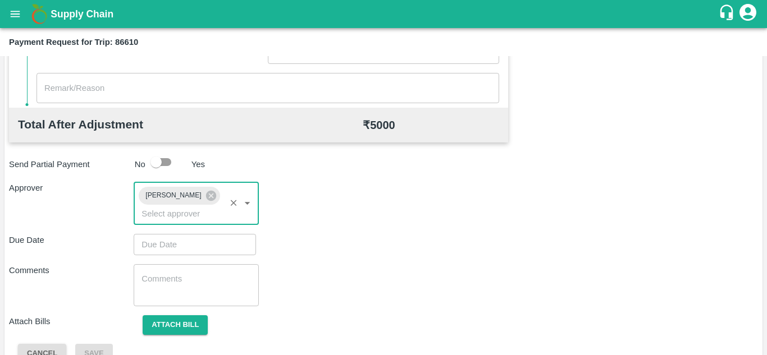
type input "DD/MM/YYYY hh:mm aa"
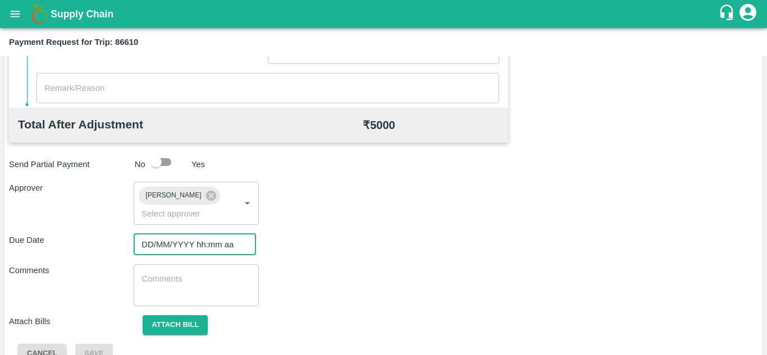
click at [175, 243] on input "DD/MM/YYYY hh:mm aa" at bounding box center [191, 244] width 115 height 21
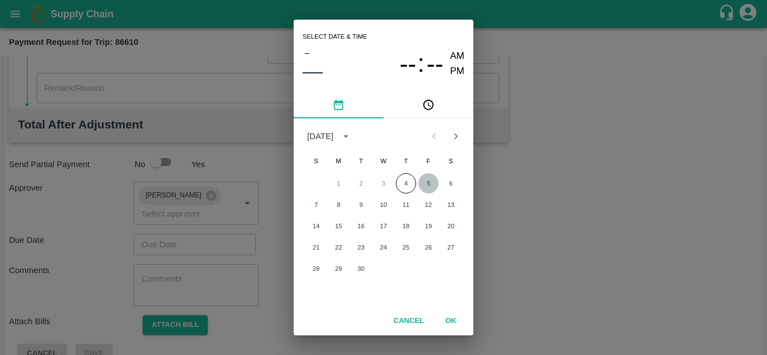
click at [428, 182] on button "5" at bounding box center [428, 183] width 20 height 20
type input "[DATE] 12:00 AM"
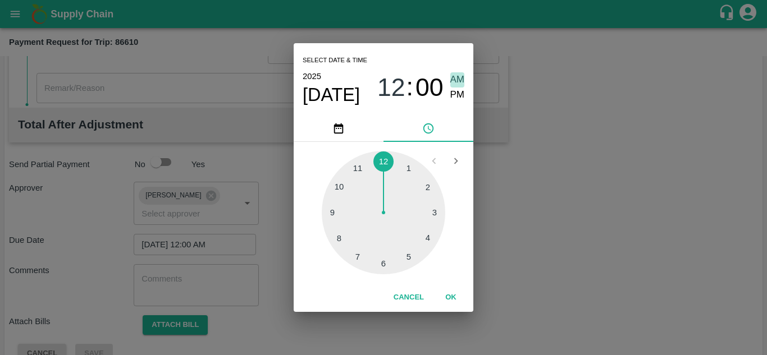
click at [453, 79] on span "AM" at bounding box center [457, 79] width 15 height 15
click at [452, 294] on button "OK" at bounding box center [451, 298] width 36 height 20
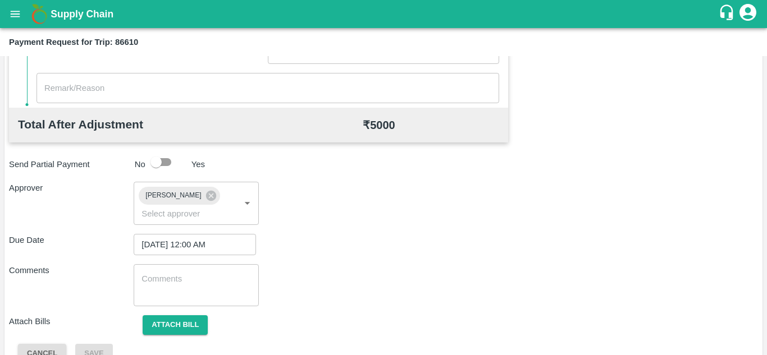
click at [204, 271] on div "x ​" at bounding box center [196, 285] width 125 height 42
paste textarea "Transport Bill"
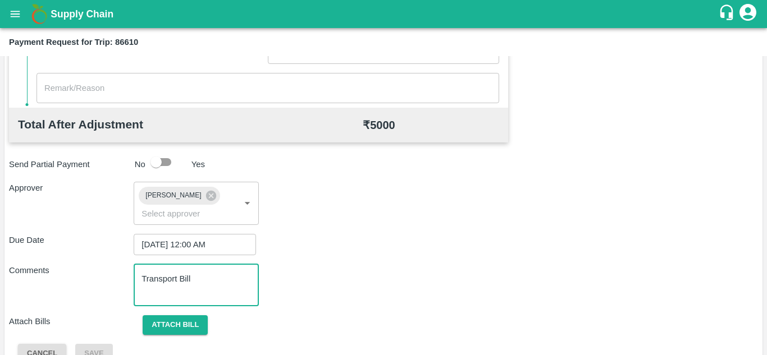
type textarea "Transport Bill"
click at [364, 262] on div "Total Transportation Cost ₹ 5000 Advance payment - ₹ Additional Charges(+) Inam…" at bounding box center [383, 81] width 749 height 565
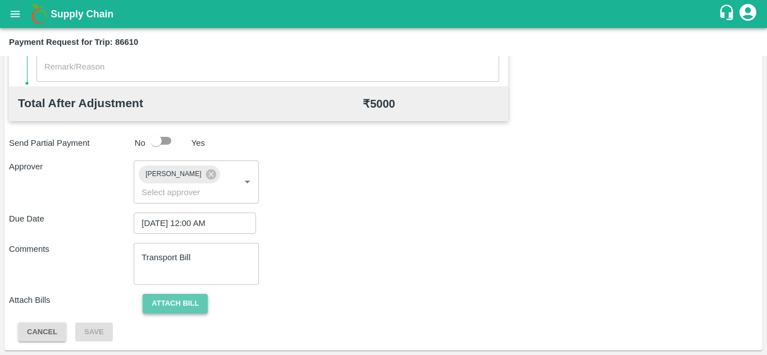
click at [194, 303] on button "Attach bill" at bounding box center [175, 304] width 65 height 20
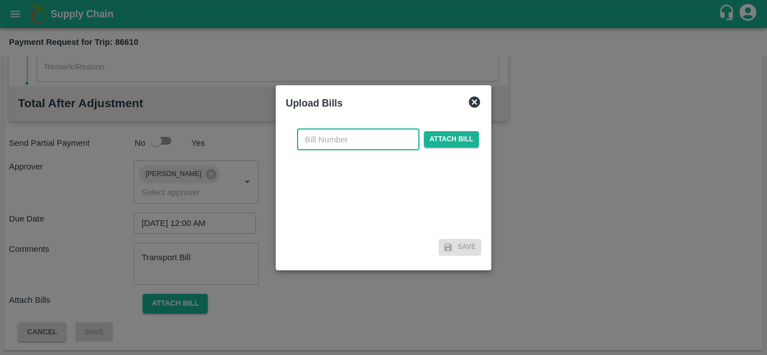
click at [323, 144] on input "text" at bounding box center [358, 139] width 122 height 21
type input "557"
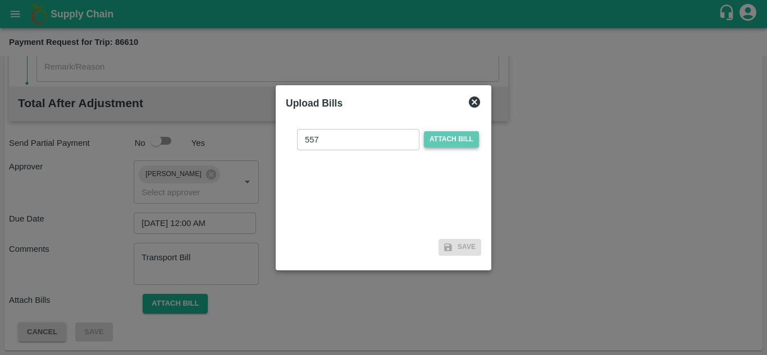
click at [445, 136] on span "Attach bill" at bounding box center [451, 139] width 55 height 16
click at [0, 0] on input "Attach bill" at bounding box center [0, 0] width 0 height 0
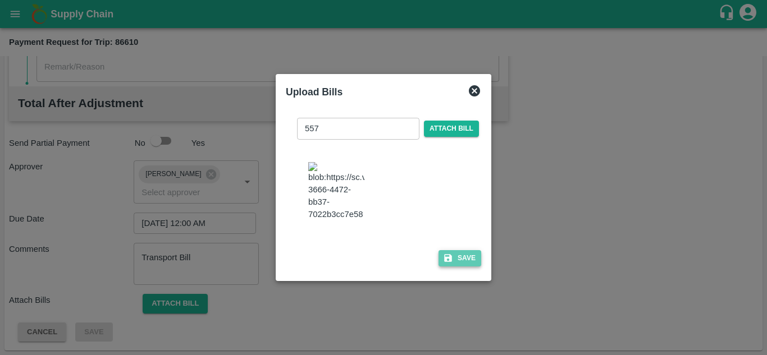
click at [468, 262] on button "Save" at bounding box center [459, 258] width 43 height 16
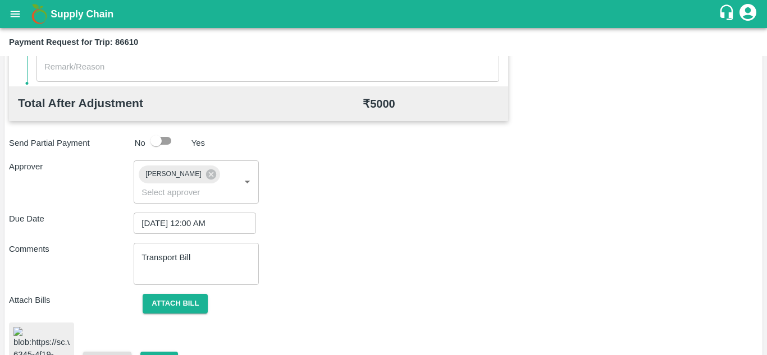
scroll to position [606, 0]
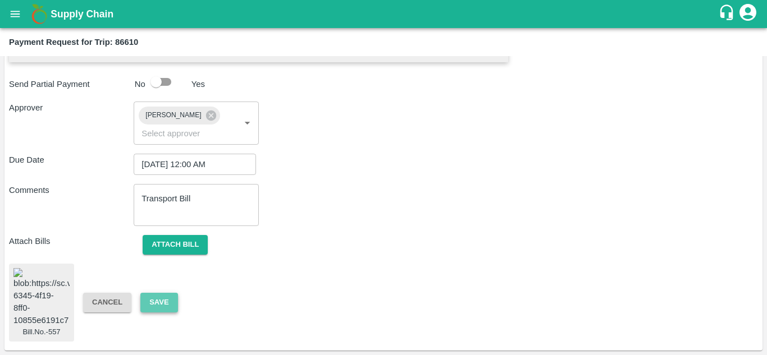
click at [150, 293] on button "Save" at bounding box center [158, 303] width 37 height 20
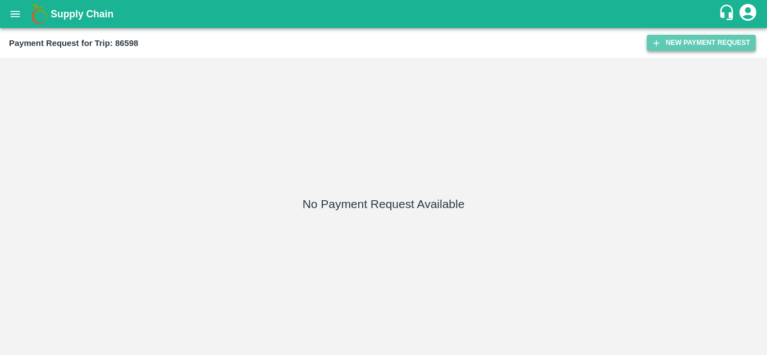
click at [692, 45] on button "New Payment Request" at bounding box center [701, 43] width 109 height 16
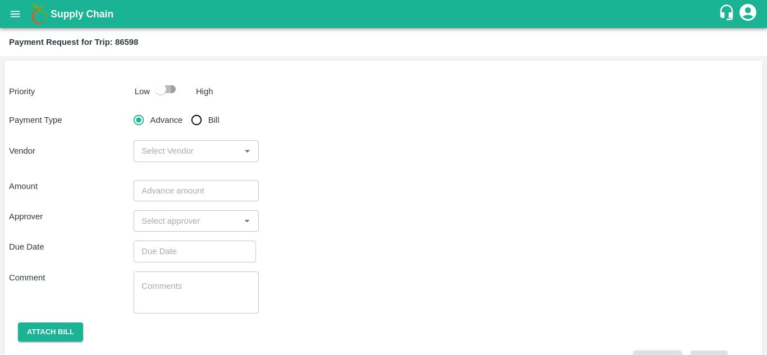
click at [169, 88] on input "checkbox" at bounding box center [161, 89] width 64 height 21
checkbox input "true"
click at [194, 117] on input "Bill" at bounding box center [196, 120] width 22 height 22
radio input "true"
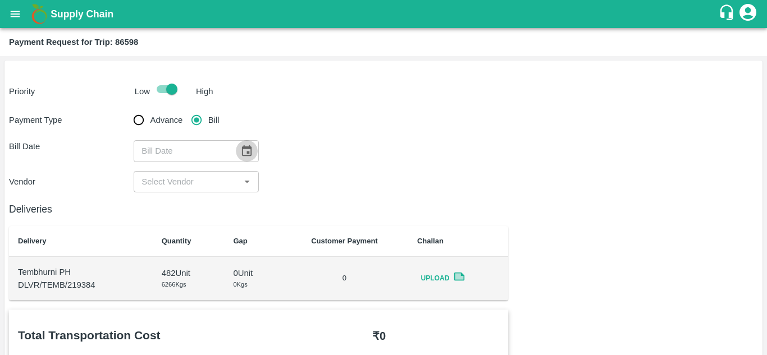
click at [244, 149] on icon "Choose date" at bounding box center [247, 150] width 10 height 11
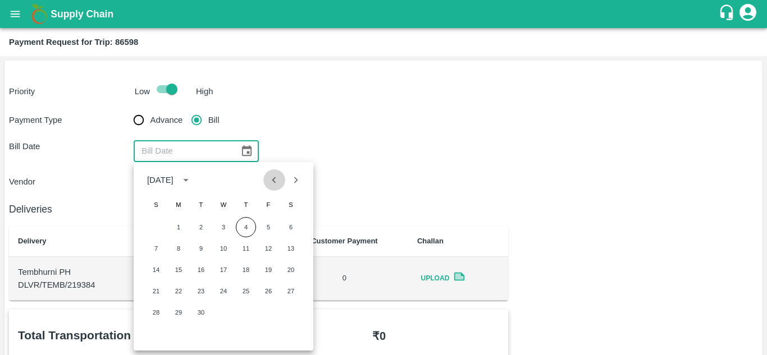
click at [272, 182] on icon "Previous month" at bounding box center [274, 180] width 12 height 12
click at [243, 292] on button "21" at bounding box center [246, 291] width 20 height 20
type input "[DATE]"
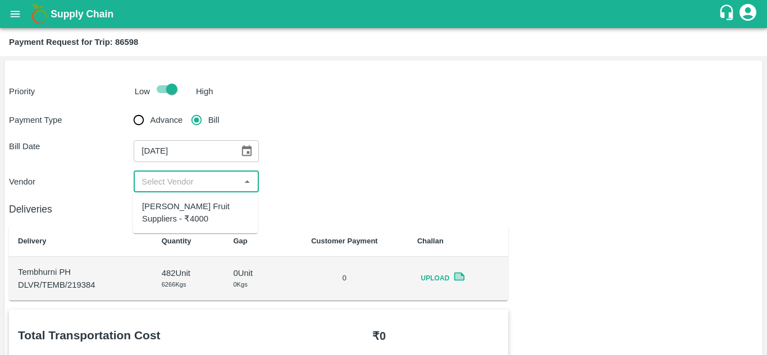
click at [208, 177] on input "input" at bounding box center [186, 182] width 99 height 15
click at [194, 212] on div "[PERSON_NAME] Fruit Suppliers - ₹4000" at bounding box center [195, 212] width 107 height 25
type input "[PERSON_NAME] Fruit Suppliers - ₹4000"
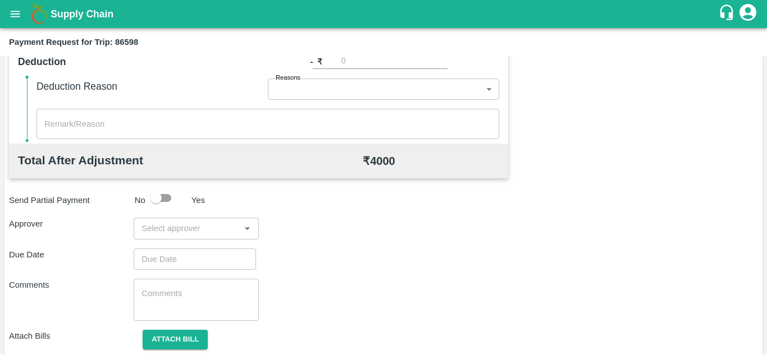
scroll to position [511, 0]
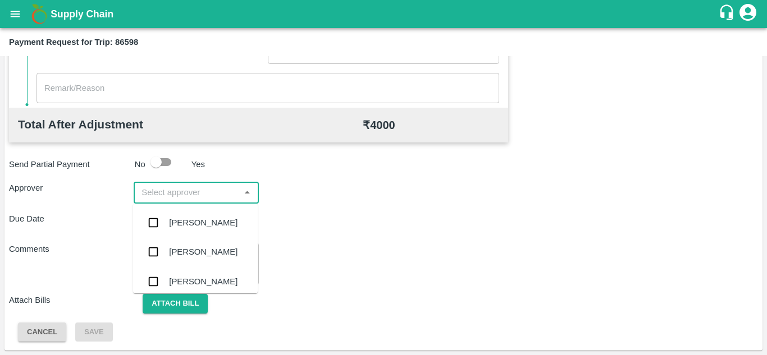
click at [184, 188] on input "input" at bounding box center [186, 192] width 99 height 15
type input "PRASA"
click at [208, 217] on div "[PERSON_NAME]" at bounding box center [203, 223] width 68 height 12
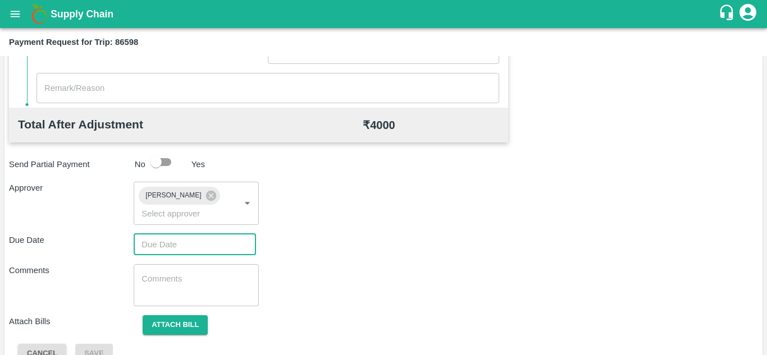
type input "DD/MM/YYYY hh:mm aa"
click at [176, 243] on input "DD/MM/YYYY hh:mm aa" at bounding box center [191, 244] width 115 height 21
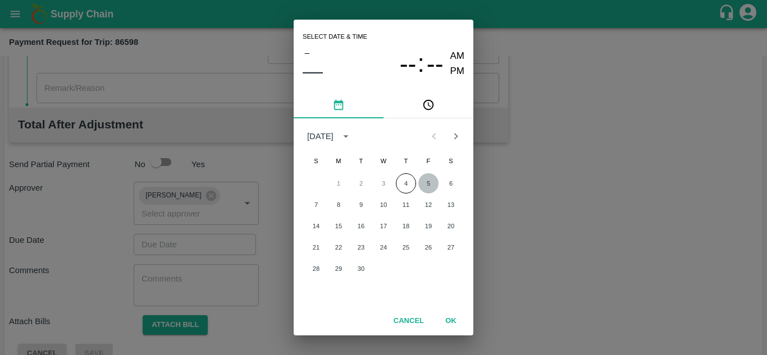
click at [426, 182] on button "5" at bounding box center [428, 183] width 20 height 20
type input "[DATE] 12:00 AM"
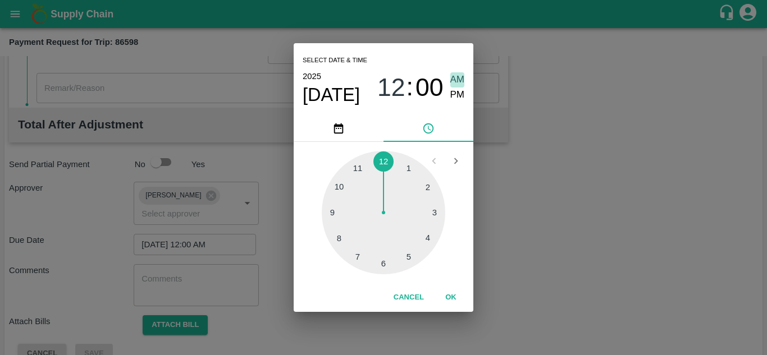
click at [459, 77] on span "AM" at bounding box center [457, 79] width 15 height 15
click at [453, 295] on button "OK" at bounding box center [451, 298] width 36 height 20
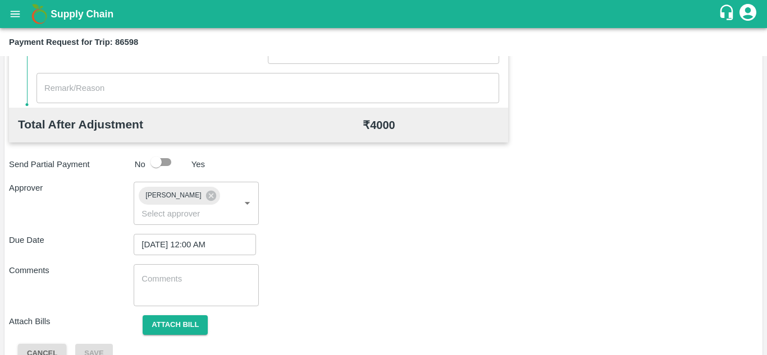
click at [157, 271] on div "x ​" at bounding box center [196, 285] width 125 height 42
paste textarea "Transport Bill"
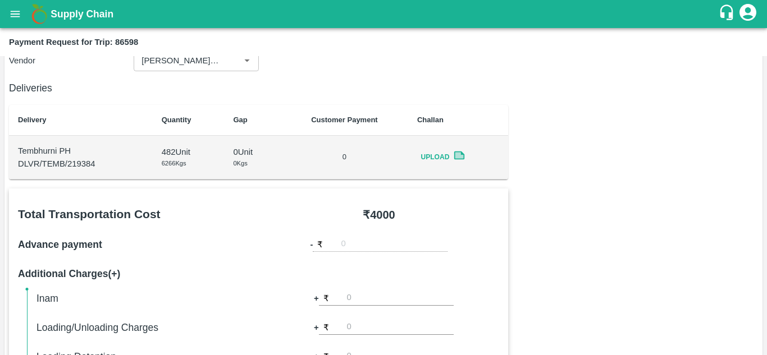
scroll to position [121, 0]
type textarea "Transport Bill"
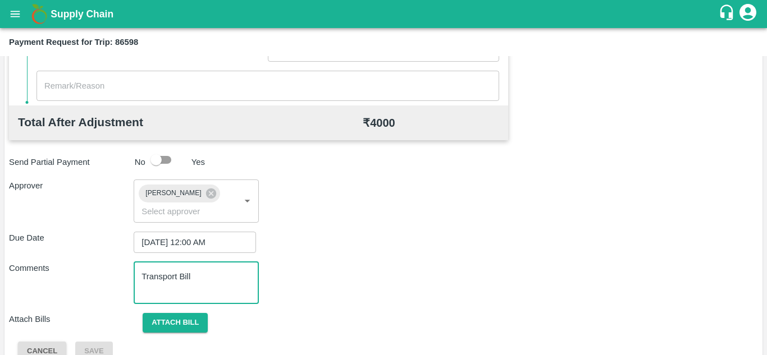
scroll to position [532, 0]
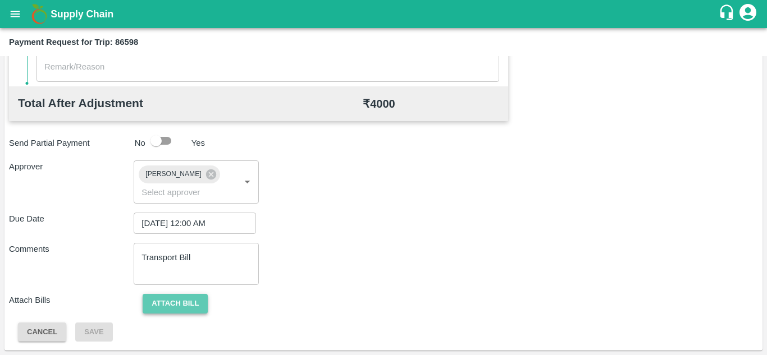
click at [190, 302] on button "Attach bill" at bounding box center [175, 304] width 65 height 20
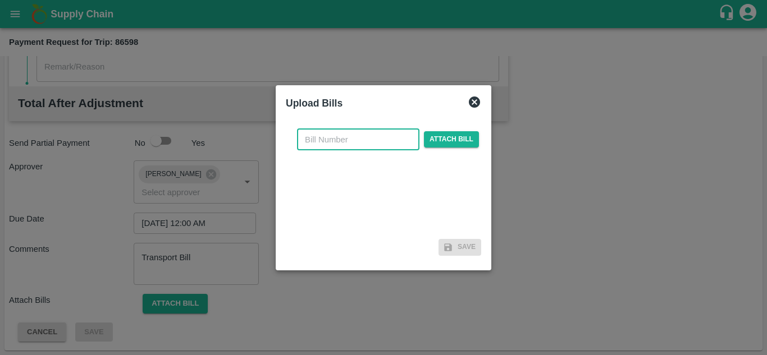
click at [322, 141] on input "text" at bounding box center [358, 139] width 122 height 21
type input "553"
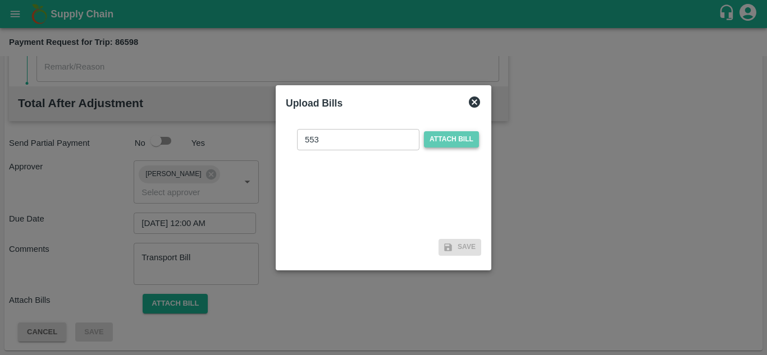
click at [460, 135] on span "Attach bill" at bounding box center [451, 139] width 55 height 16
click at [0, 0] on input "Attach bill" at bounding box center [0, 0] width 0 height 0
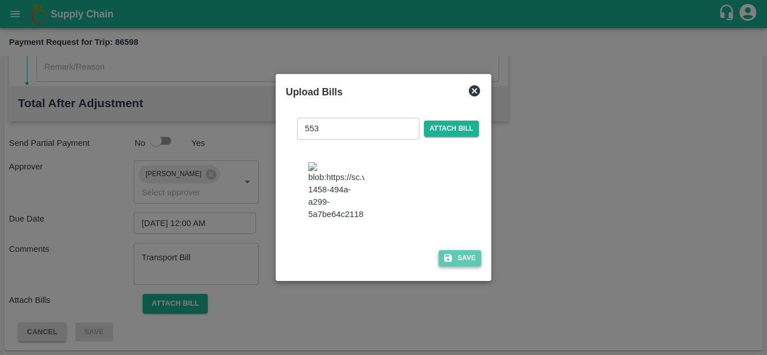
click at [471, 259] on button "Save" at bounding box center [459, 258] width 43 height 16
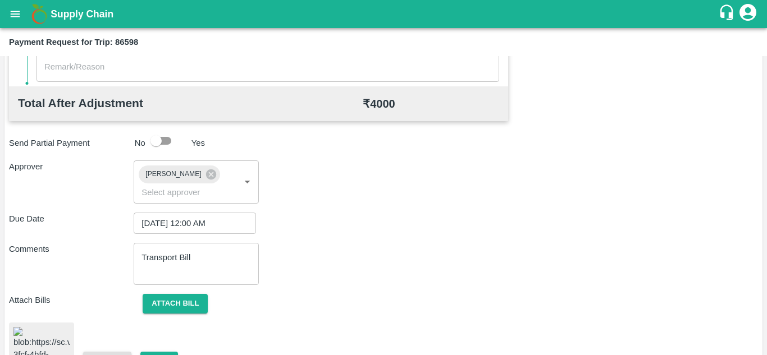
scroll to position [606, 0]
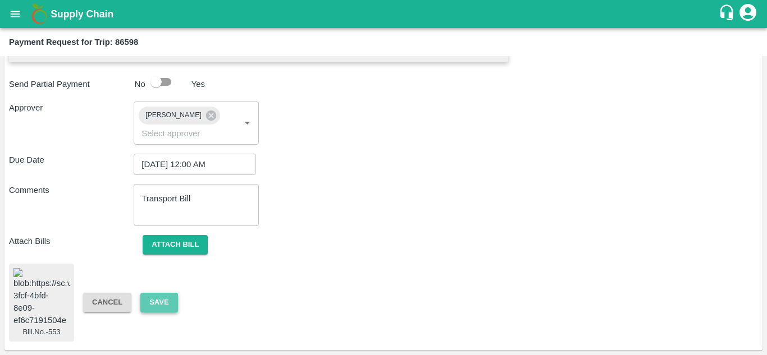
click at [162, 301] on button "Save" at bounding box center [158, 303] width 37 height 20
click at [185, 235] on button "Attach bill" at bounding box center [175, 245] width 65 height 20
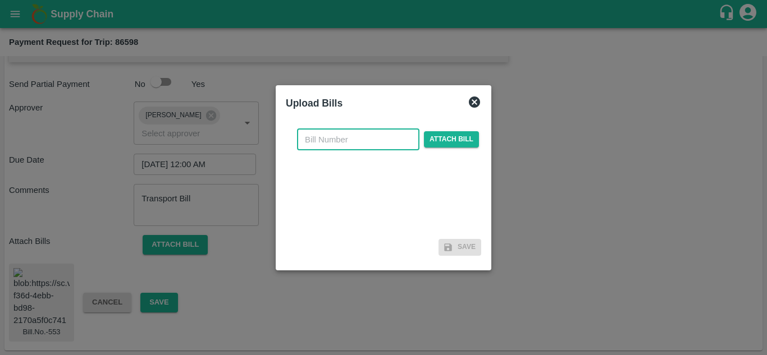
click at [328, 148] on input "text" at bounding box center [358, 139] width 122 height 21
type input "553"
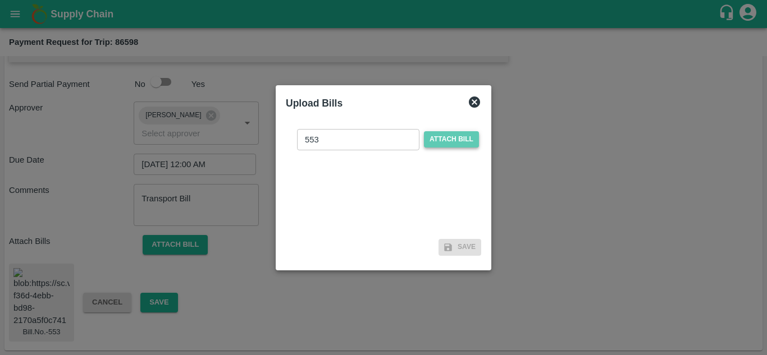
click at [452, 139] on span "Attach bill" at bounding box center [451, 139] width 55 height 16
click at [0, 0] on input "Attach bill" at bounding box center [0, 0] width 0 height 0
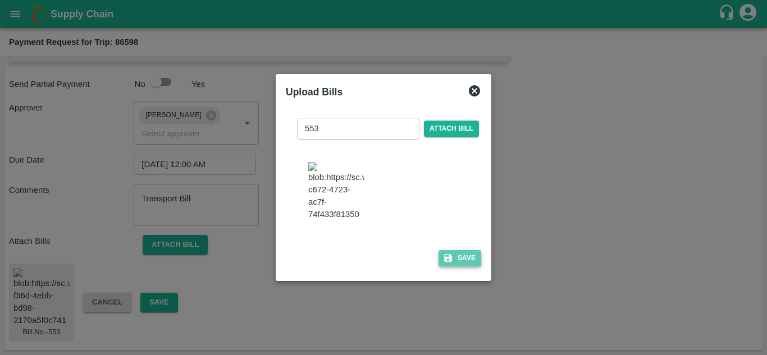
click at [468, 260] on button "Save" at bounding box center [459, 258] width 43 height 16
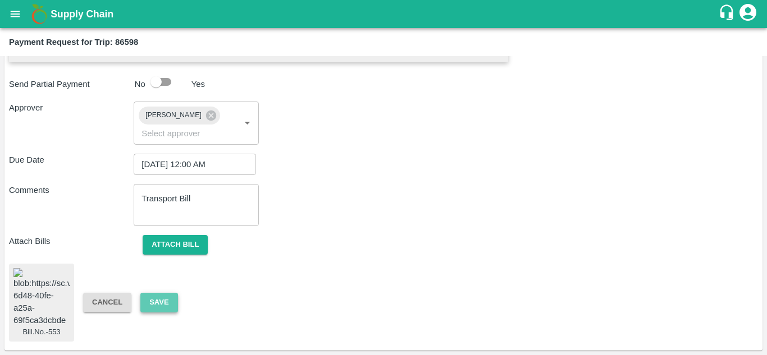
click at [155, 293] on button "Save" at bounding box center [158, 303] width 37 height 20
click at [179, 235] on button "Attach bill" at bounding box center [175, 245] width 65 height 20
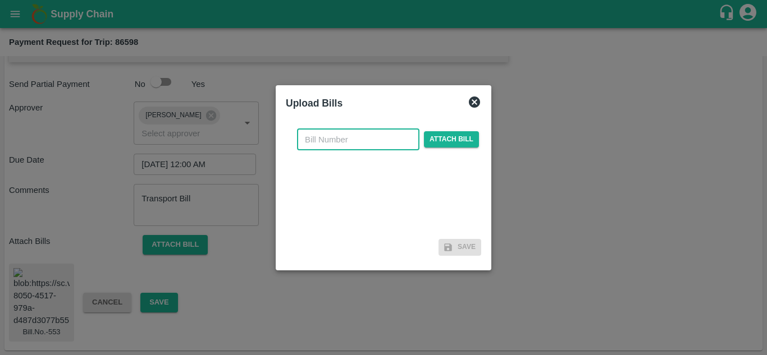
click at [329, 138] on input "text" at bounding box center [358, 139] width 122 height 21
type input "558"
click at [455, 142] on span "Attach bill" at bounding box center [451, 139] width 55 height 16
click at [0, 0] on input "Attach bill" at bounding box center [0, 0] width 0 height 0
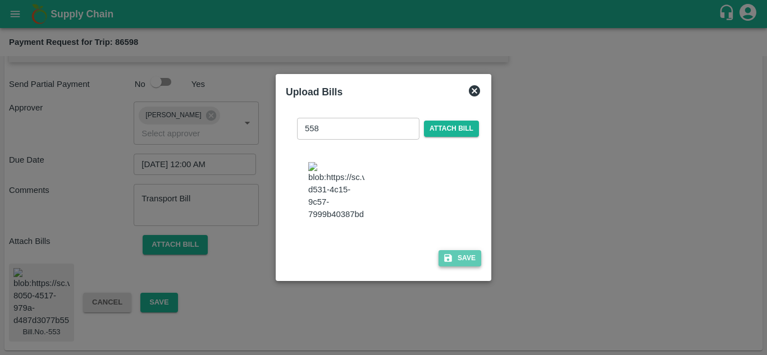
click at [465, 257] on button "Save" at bounding box center [459, 258] width 43 height 16
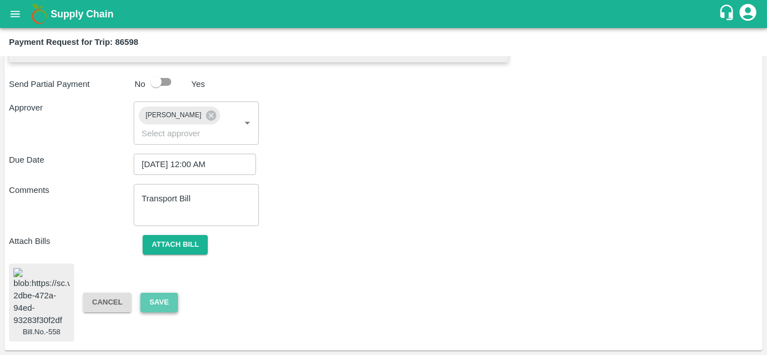
click at [159, 293] on button "Save" at bounding box center [158, 303] width 37 height 20
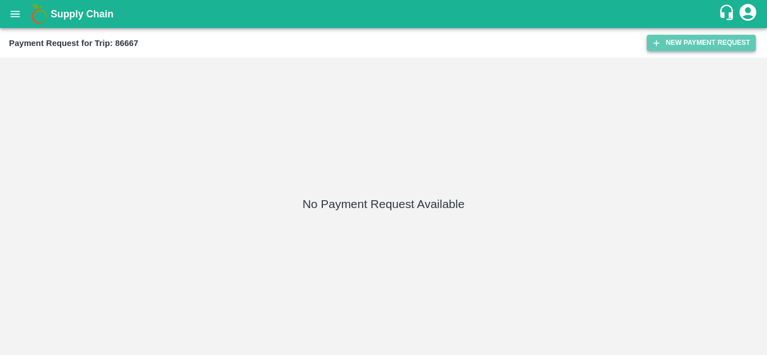
click at [694, 36] on button "New Payment Request" at bounding box center [701, 43] width 109 height 16
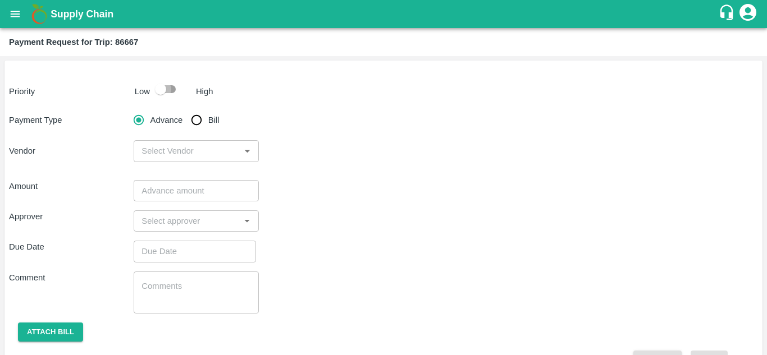
click at [165, 89] on input "checkbox" at bounding box center [161, 89] width 64 height 21
checkbox input "true"
click at [194, 122] on input "Bill" at bounding box center [196, 120] width 22 height 22
radio input "true"
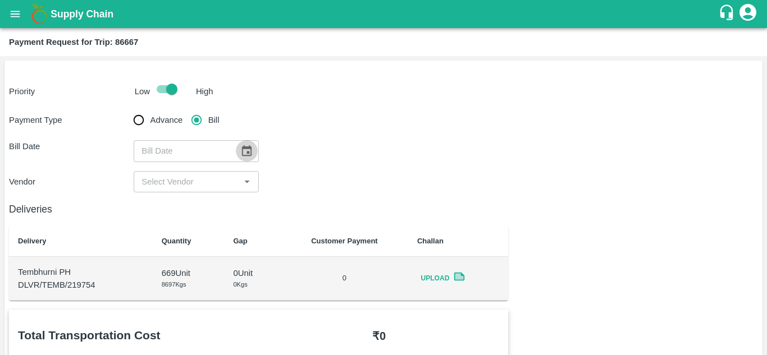
click at [245, 150] on icon "Choose date" at bounding box center [246, 151] width 12 height 12
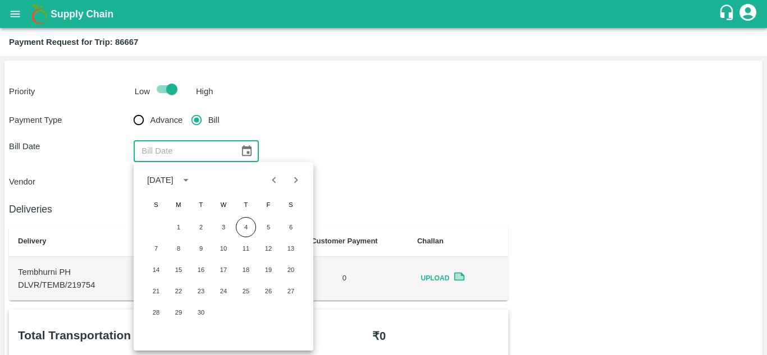
click at [274, 180] on icon "Previous month" at bounding box center [274, 180] width 12 height 12
click at [271, 289] on button "22" at bounding box center [268, 291] width 20 height 20
type input "[DATE]"
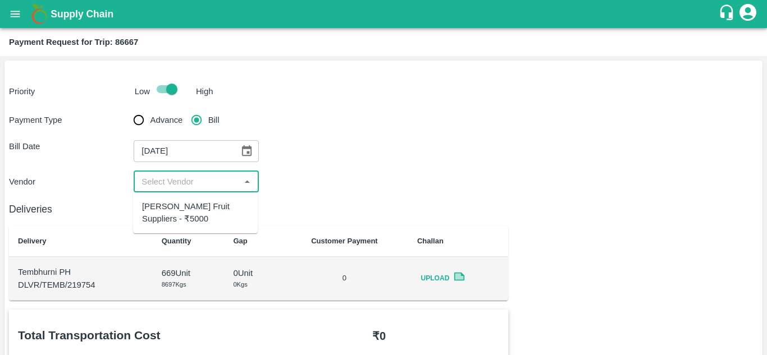
click at [178, 182] on input "input" at bounding box center [186, 182] width 99 height 15
click at [181, 216] on div "[PERSON_NAME] Fruit Suppliers - ₹5000" at bounding box center [195, 212] width 107 height 25
type input "[PERSON_NAME] Fruit Suppliers - ₹5000"
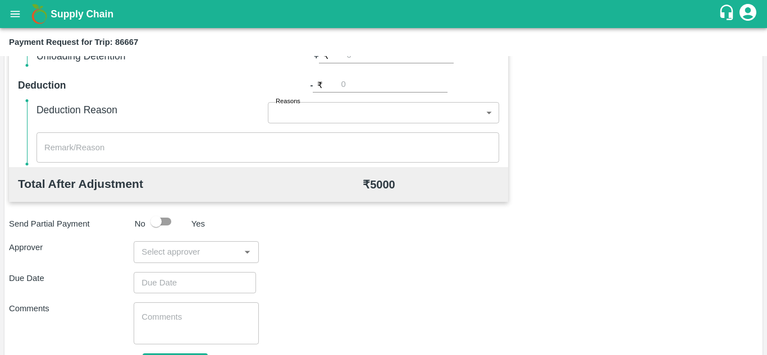
scroll to position [511, 0]
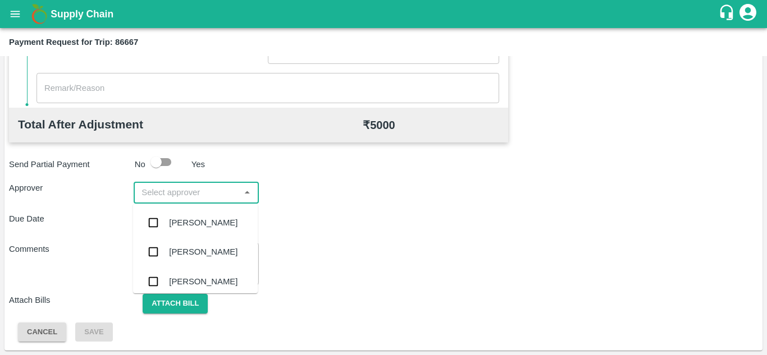
click at [183, 193] on input "input" at bounding box center [186, 192] width 99 height 15
click at [166, 192] on input "input" at bounding box center [186, 192] width 99 height 15
type input "PRASA"
click at [182, 218] on div "[PERSON_NAME]" at bounding box center [203, 223] width 68 height 12
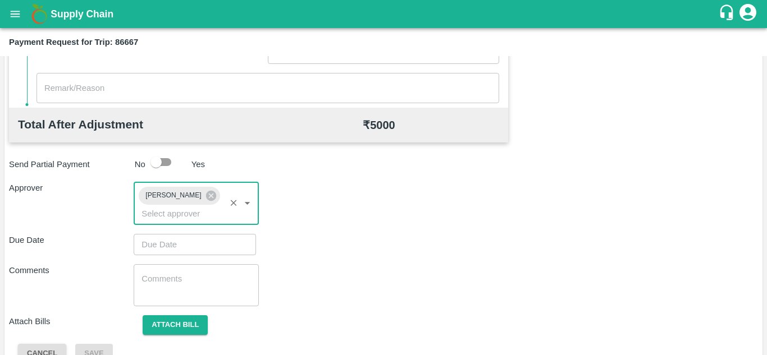
type input "DD/MM/YYYY hh:mm aa"
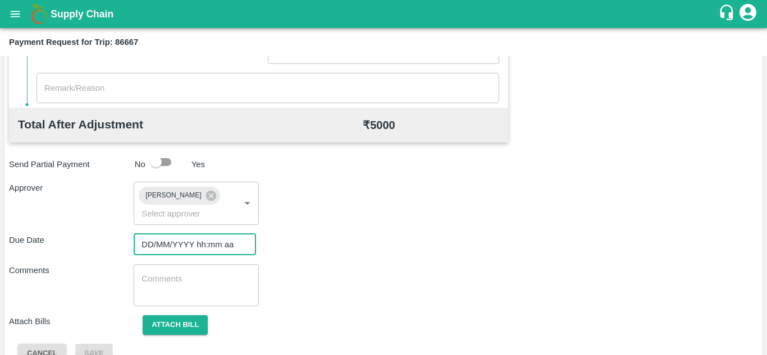
click at [183, 244] on input "DD/MM/YYYY hh:mm aa" at bounding box center [191, 244] width 115 height 21
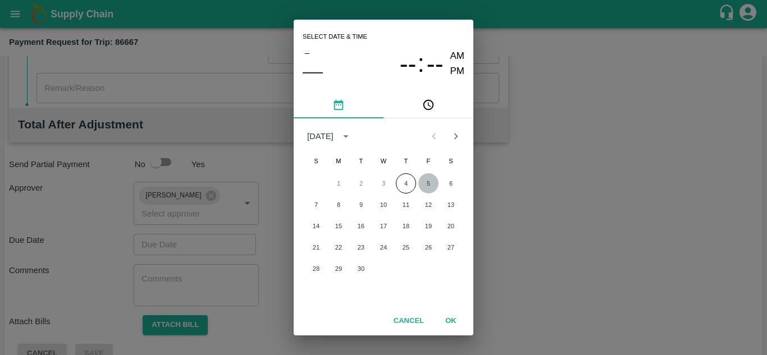
click at [427, 179] on button "5" at bounding box center [428, 183] width 20 height 20
type input "[DATE] 12:00 AM"
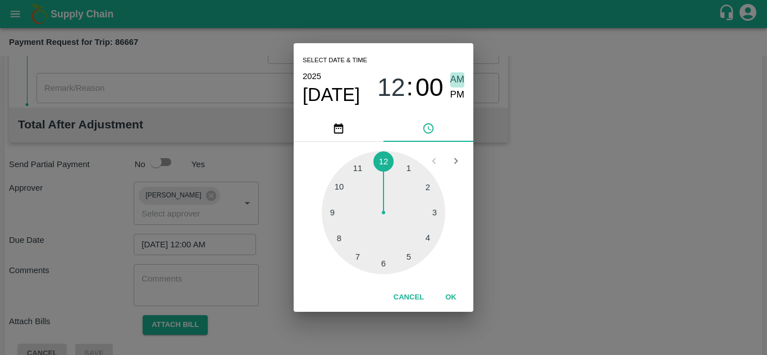
click at [456, 73] on span "AM" at bounding box center [457, 79] width 15 height 15
click at [459, 84] on span "AM" at bounding box center [457, 79] width 15 height 15
click at [452, 292] on button "OK" at bounding box center [451, 298] width 36 height 20
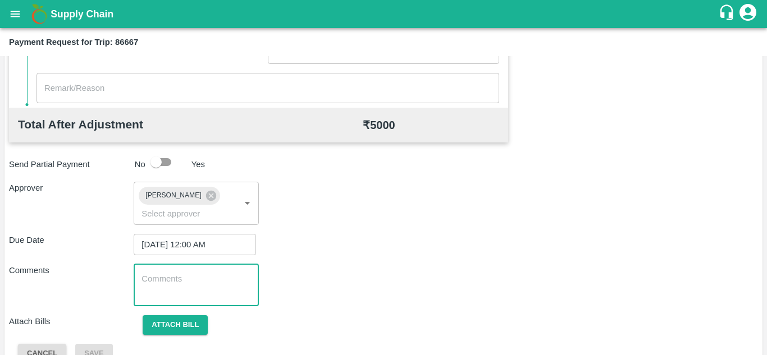
click at [175, 281] on textarea at bounding box center [195, 285] width 109 height 24
paste textarea "Transport Bill"
type textarea "Transport Bill"
click at [368, 234] on div "Due Date 05/09/2025 12:00 AM ​" at bounding box center [383, 244] width 749 height 21
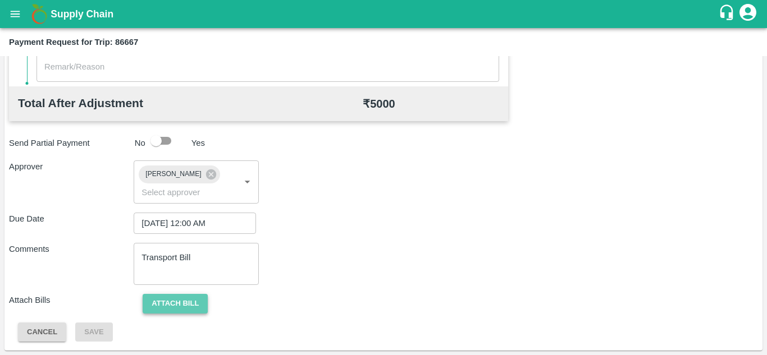
click at [173, 304] on button "Attach bill" at bounding box center [175, 304] width 65 height 20
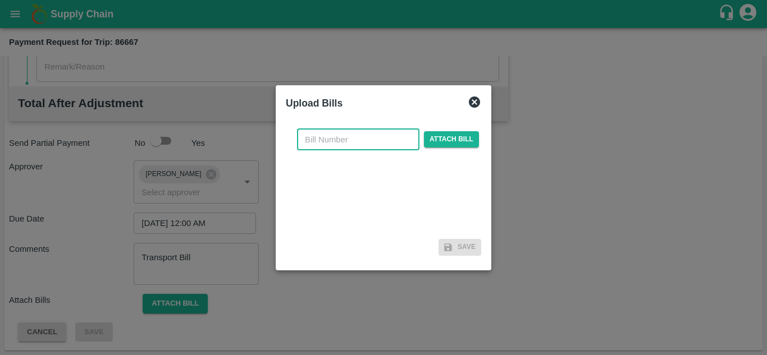
click at [327, 139] on input "text" at bounding box center [358, 139] width 122 height 21
type input "559"
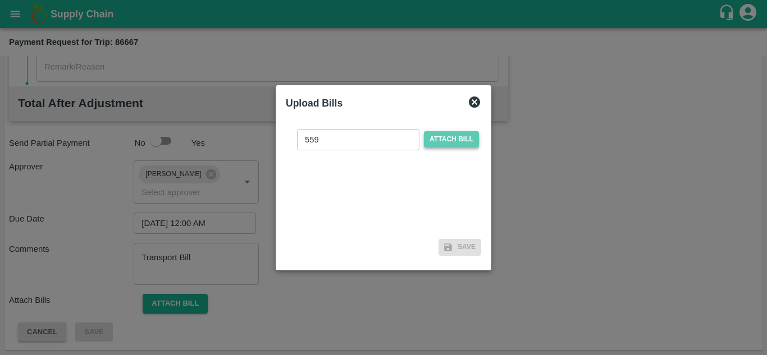
click at [455, 138] on span "Attach bill" at bounding box center [451, 139] width 55 height 16
click at [0, 0] on input "Attach bill" at bounding box center [0, 0] width 0 height 0
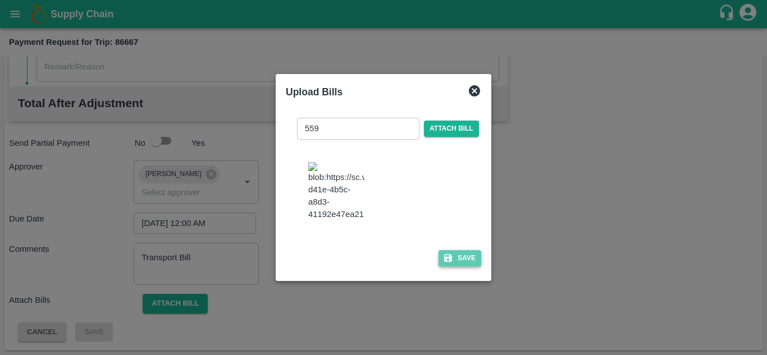
click at [468, 265] on button "Save" at bounding box center [459, 258] width 43 height 16
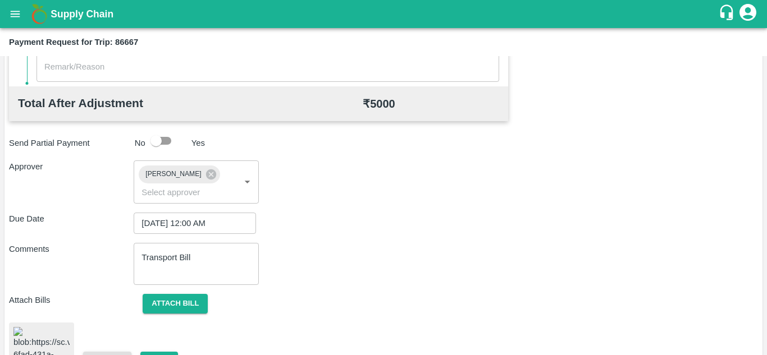
scroll to position [606, 0]
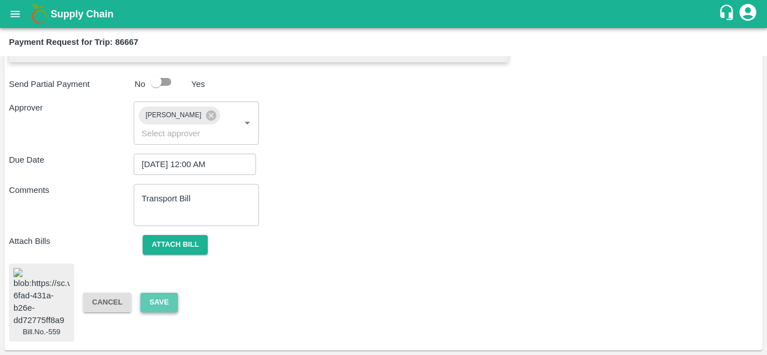
click at [156, 296] on button "Save" at bounding box center [158, 303] width 37 height 20
click at [185, 235] on button "Attach bill" at bounding box center [175, 245] width 65 height 20
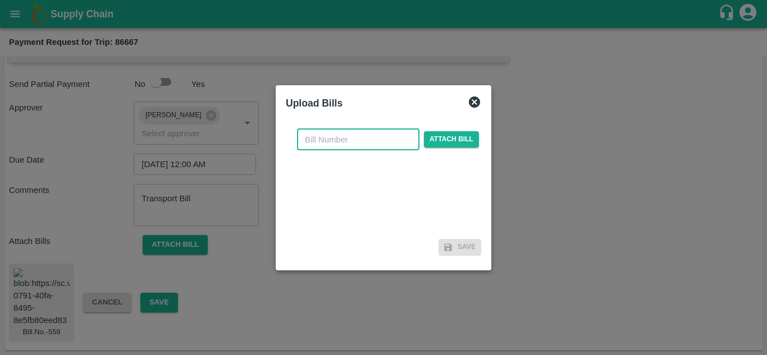
click at [317, 138] on input "text" at bounding box center [358, 139] width 122 height 21
type input "559"
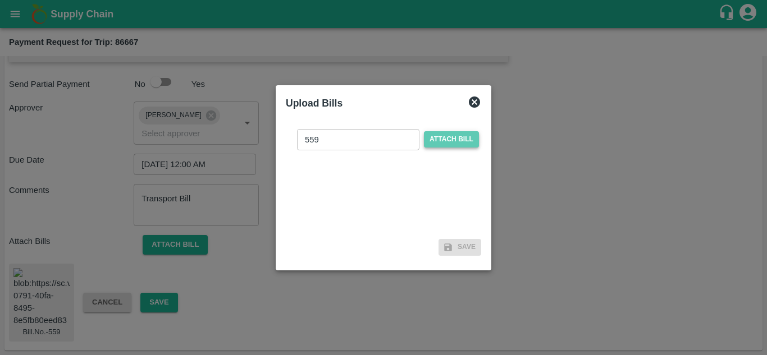
click at [447, 136] on span "Attach bill" at bounding box center [451, 139] width 55 height 16
click at [0, 0] on input "Attach bill" at bounding box center [0, 0] width 0 height 0
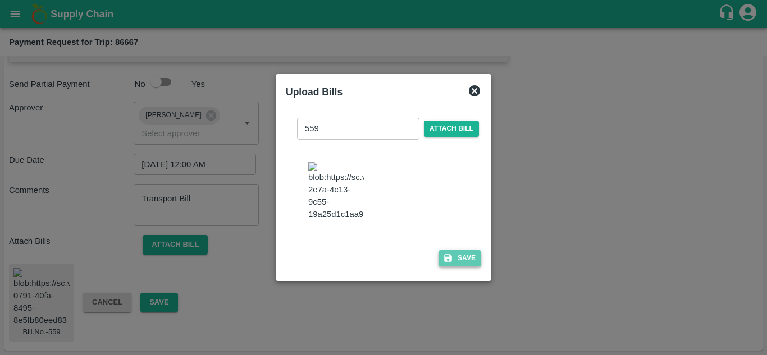
click at [463, 265] on button "Save" at bounding box center [459, 258] width 43 height 16
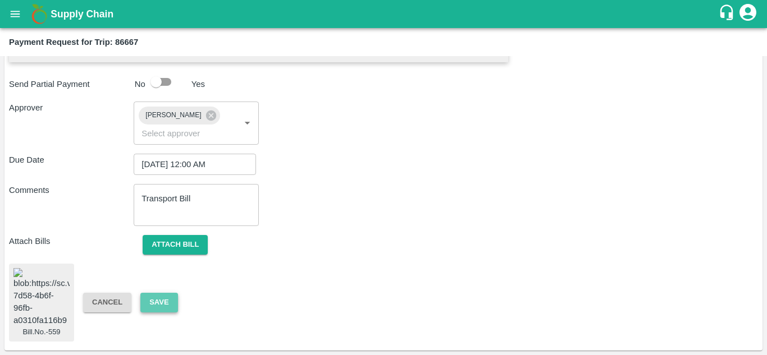
click at [162, 293] on button "Save" at bounding box center [158, 303] width 37 height 20
click at [158, 293] on button "Save" at bounding box center [158, 303] width 37 height 20
click at [46, 295] on img at bounding box center [41, 297] width 56 height 59
click at [181, 235] on button "Attach bill" at bounding box center [175, 245] width 65 height 20
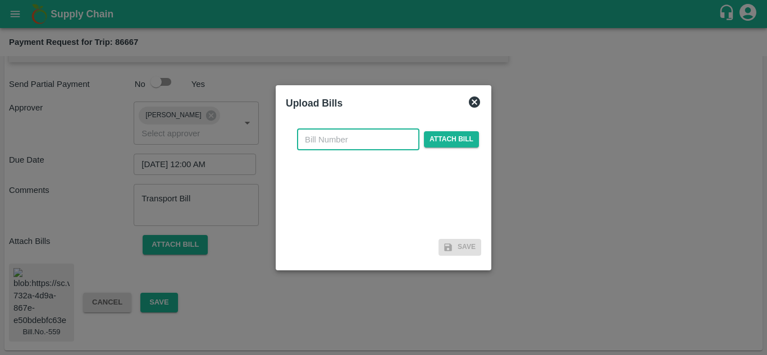
click at [309, 137] on input "text" at bounding box center [358, 139] width 122 height 21
type input "559"
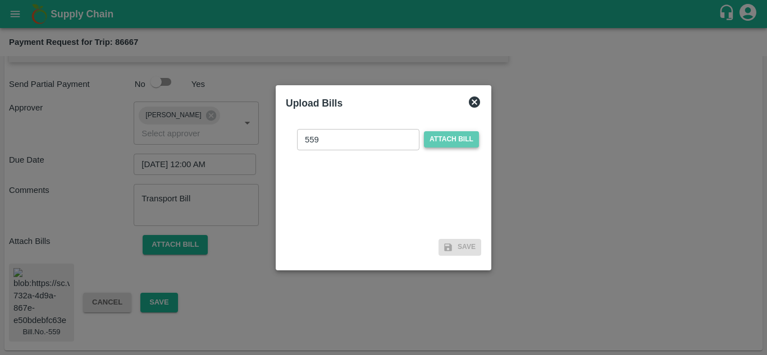
click at [439, 133] on span "Attach bill" at bounding box center [451, 139] width 55 height 16
click at [0, 0] on input "Attach bill" at bounding box center [0, 0] width 0 height 0
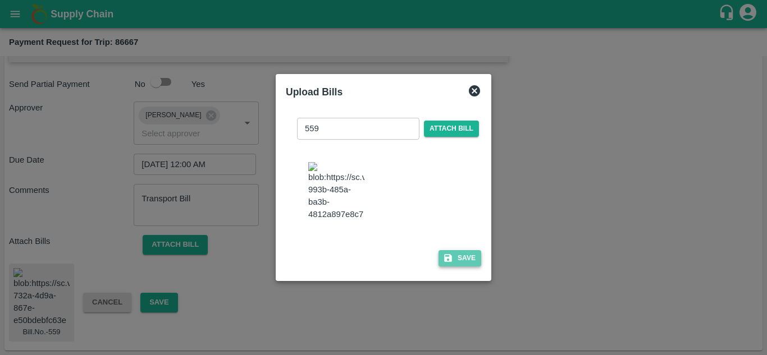
click at [465, 262] on button "Save" at bounding box center [459, 258] width 43 height 16
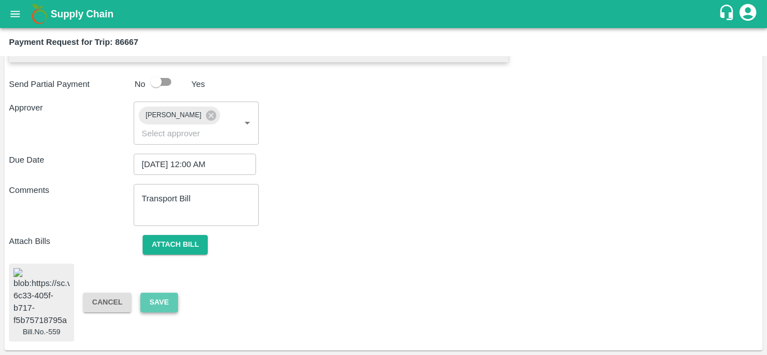
click at [155, 293] on button "Save" at bounding box center [158, 303] width 37 height 20
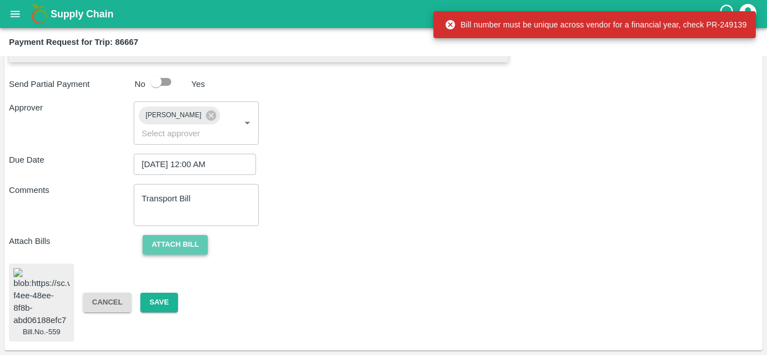
click at [167, 235] on button "Attach bill" at bounding box center [175, 245] width 65 height 20
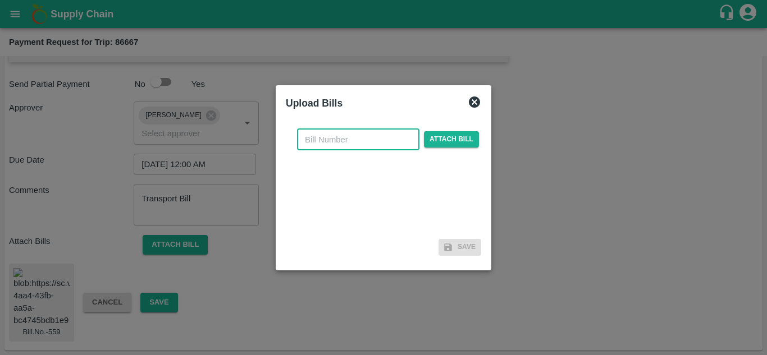
click at [319, 145] on input "text" at bounding box center [358, 139] width 122 height 21
type input "A559"
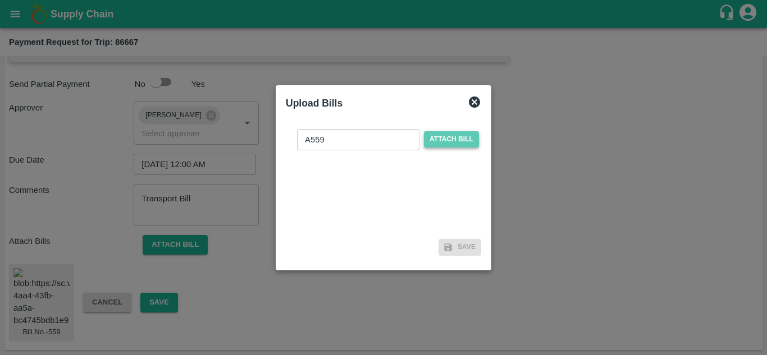
click at [434, 138] on span "Attach bill" at bounding box center [451, 139] width 55 height 16
click at [0, 0] on input "Attach bill" at bounding box center [0, 0] width 0 height 0
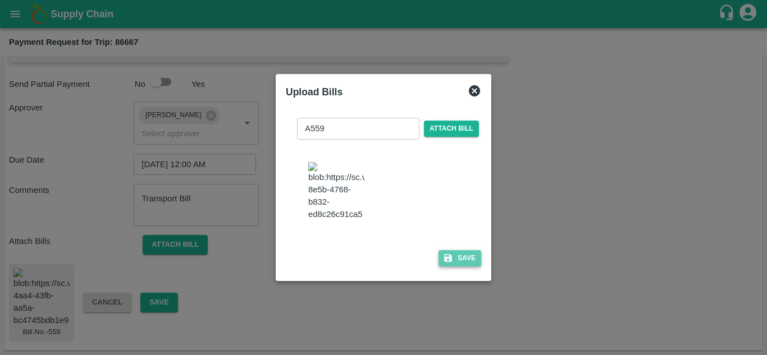
click at [460, 267] on button "Save" at bounding box center [459, 258] width 43 height 16
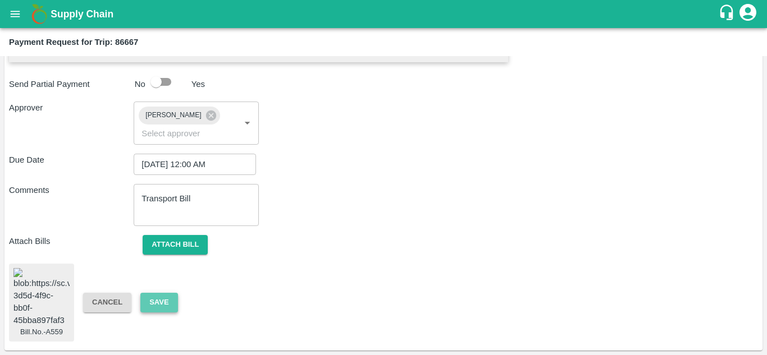
click at [154, 293] on button "Save" at bounding box center [158, 303] width 37 height 20
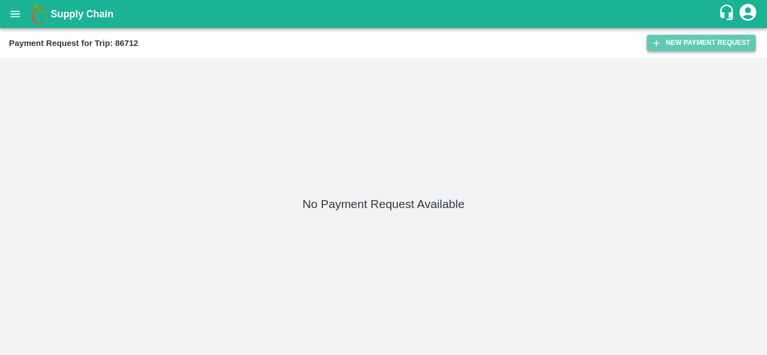
click at [699, 43] on button "New Payment Request" at bounding box center [701, 43] width 109 height 16
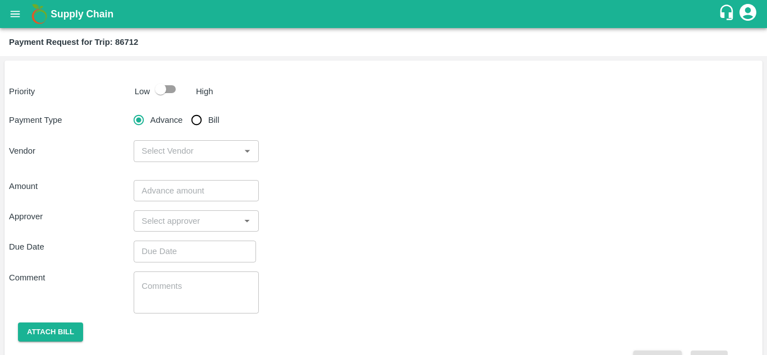
click at [175, 91] on input "checkbox" at bounding box center [161, 89] width 64 height 21
checkbox input "true"
click at [197, 120] on input "Bill" at bounding box center [196, 120] width 22 height 22
radio input "true"
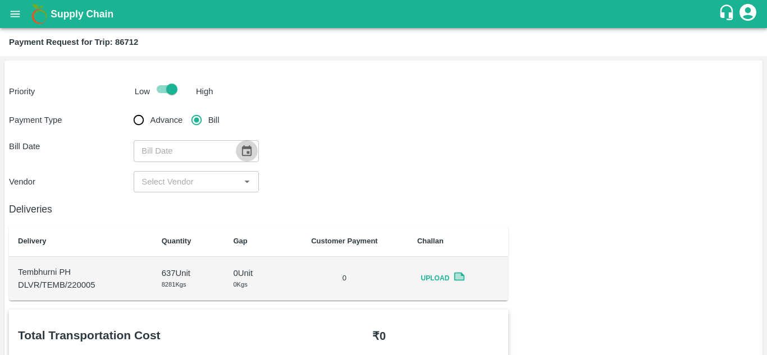
click at [245, 152] on icon "Choose date" at bounding box center [246, 151] width 12 height 12
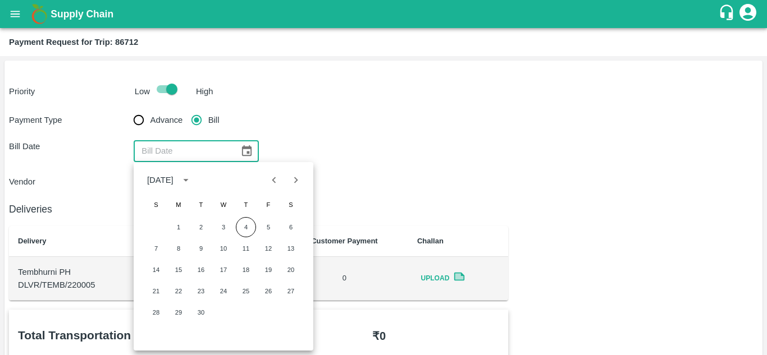
click at [271, 180] on icon "Previous month" at bounding box center [274, 180] width 12 height 12
click at [294, 287] on button "23" at bounding box center [291, 291] width 20 height 20
type input "[DATE]"
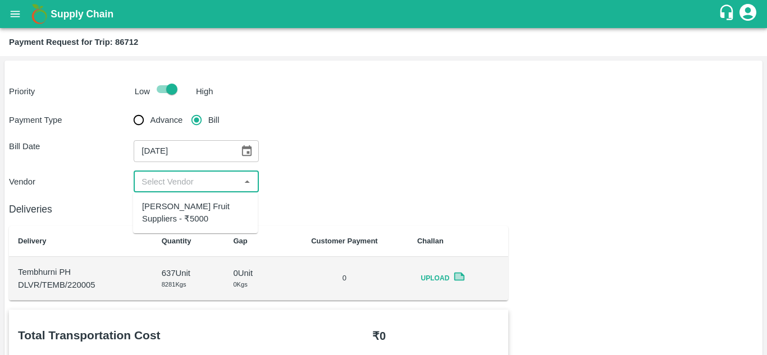
click at [198, 183] on input "input" at bounding box center [186, 182] width 99 height 15
click at [186, 206] on div "[PERSON_NAME] Fruit Suppliers - ₹5000" at bounding box center [195, 212] width 107 height 25
type input "[PERSON_NAME] Fruit Suppliers - ₹5000"
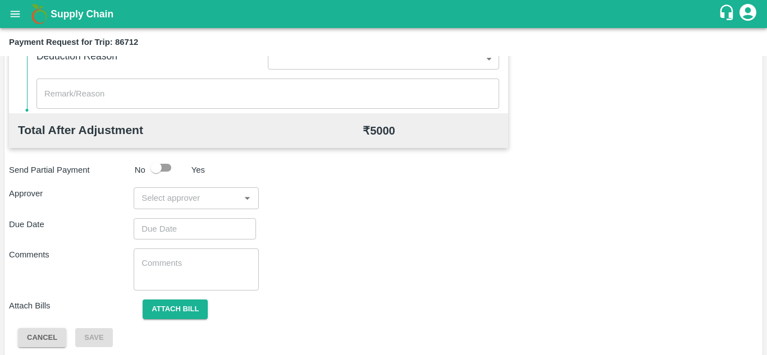
scroll to position [511, 0]
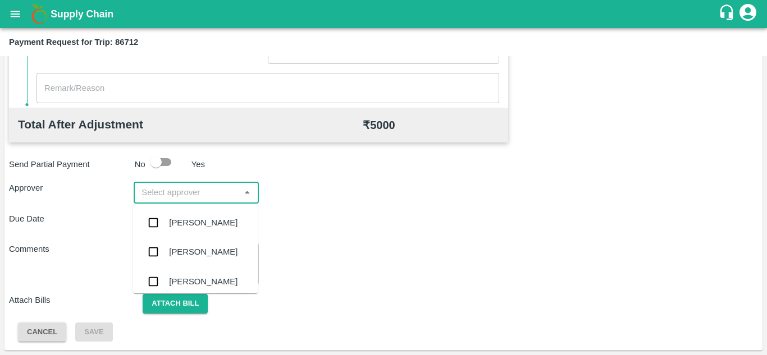
click at [193, 193] on input "input" at bounding box center [186, 192] width 99 height 15
type input "PRASA"
click at [207, 222] on div "[PERSON_NAME]" at bounding box center [203, 223] width 68 height 12
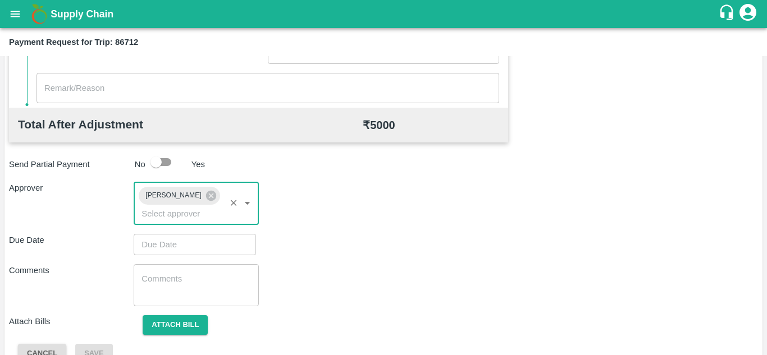
type input "DD/MM/YYYY hh:mm aa"
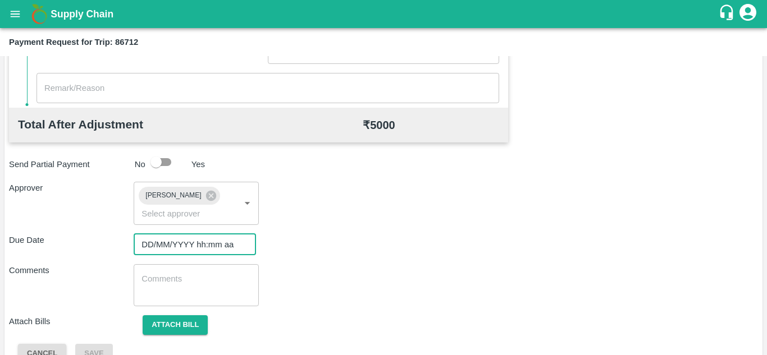
click at [170, 247] on input "DD/MM/YYYY hh:mm aa" at bounding box center [191, 244] width 115 height 21
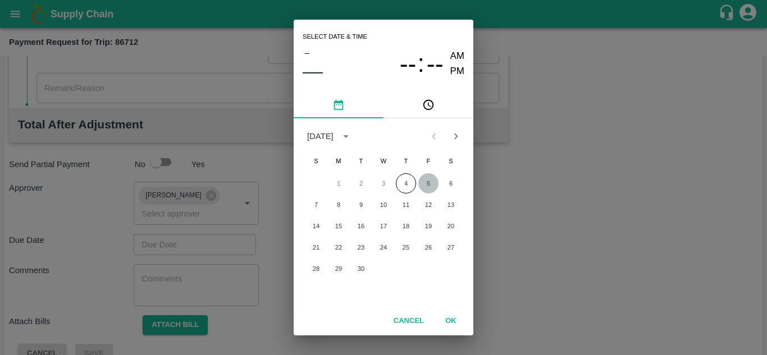
click at [429, 180] on button "5" at bounding box center [428, 183] width 20 height 20
type input "[DATE] 12:00 AM"
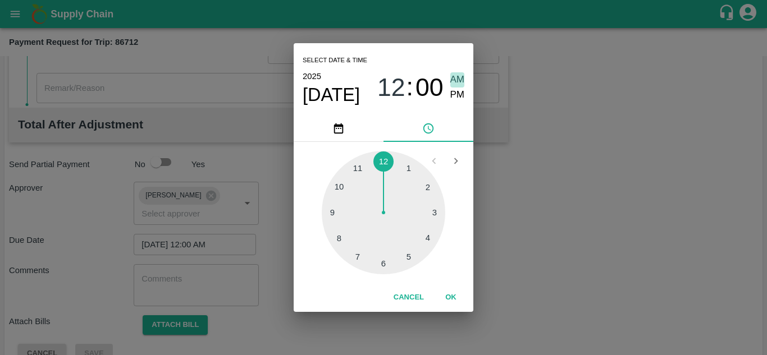
click at [458, 83] on span "AM" at bounding box center [457, 79] width 15 height 15
click at [448, 300] on button "OK" at bounding box center [451, 298] width 36 height 20
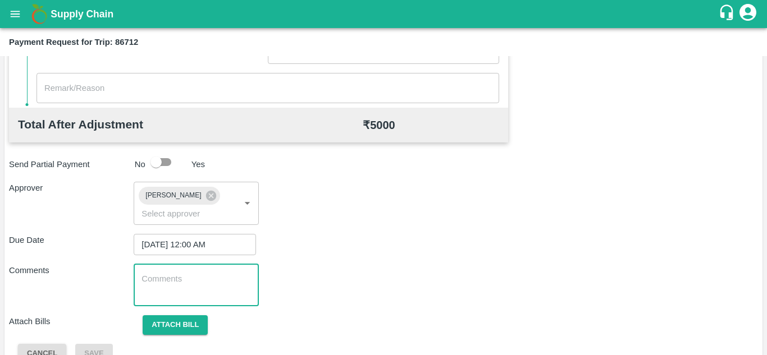
click at [180, 281] on textarea at bounding box center [195, 285] width 109 height 24
paste textarea "Transport Bill"
type textarea "Transport Bill"
click at [371, 255] on div "Total Transportation Cost ₹ 5000 Advance payment - ₹ Additional Charges(+) Inam…" at bounding box center [383, 81] width 749 height 565
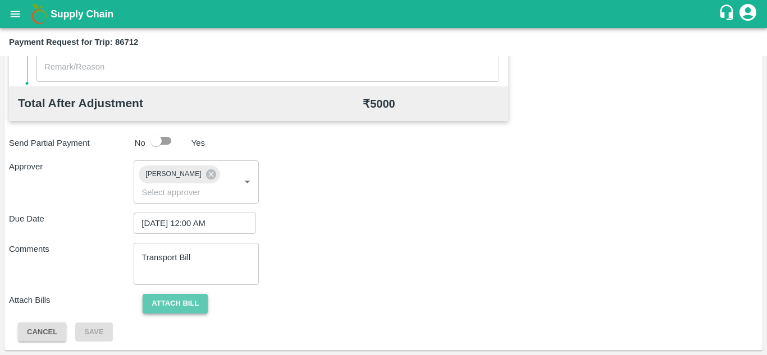
click at [190, 297] on button "Attach bill" at bounding box center [175, 304] width 65 height 20
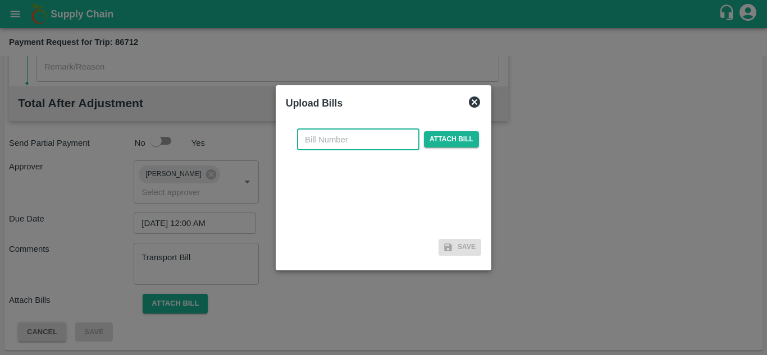
click at [320, 142] on input "text" at bounding box center [358, 139] width 122 height 21
type input "560"
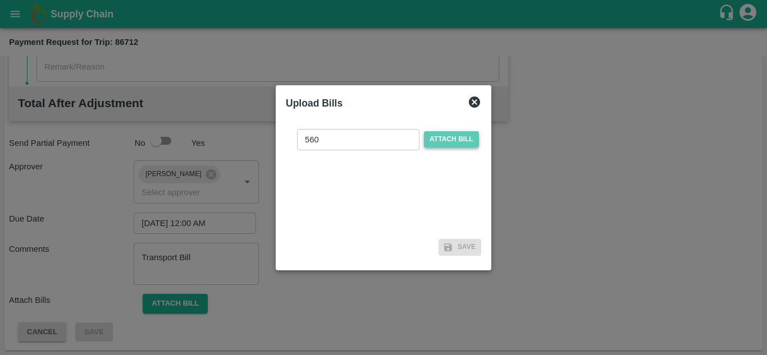
click at [455, 136] on span "Attach bill" at bounding box center [451, 139] width 55 height 16
click at [0, 0] on input "Attach bill" at bounding box center [0, 0] width 0 height 0
click at [456, 137] on span "Attach bill" at bounding box center [451, 139] width 55 height 16
click at [0, 0] on input "Attach bill" at bounding box center [0, 0] width 0 height 0
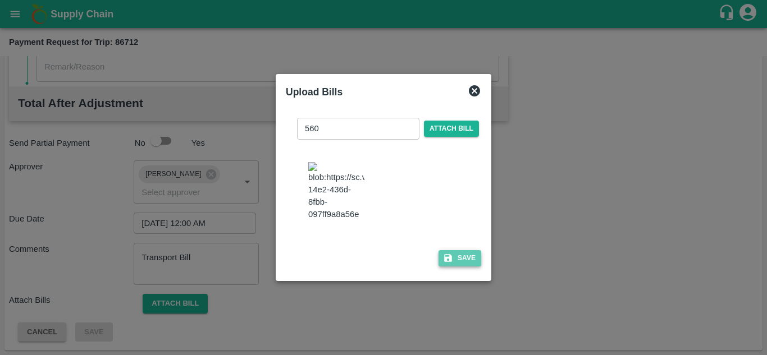
click at [466, 264] on button "Save" at bounding box center [459, 258] width 43 height 16
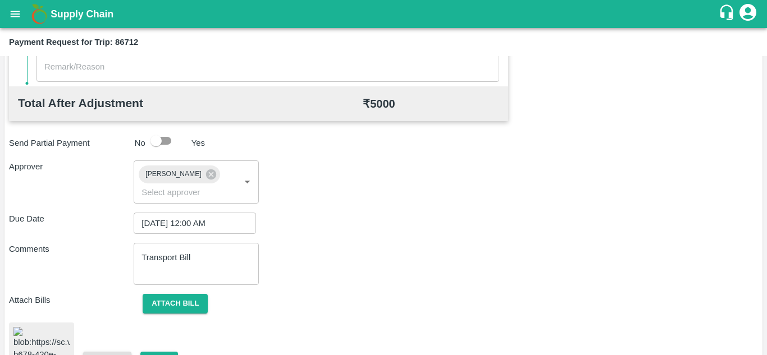
scroll to position [606, 0]
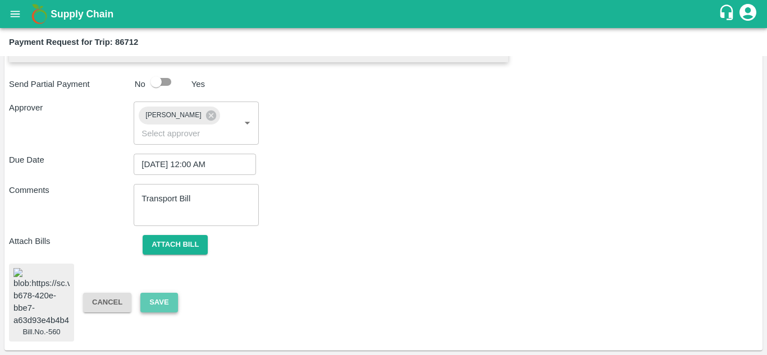
click at [158, 293] on button "Save" at bounding box center [158, 303] width 37 height 20
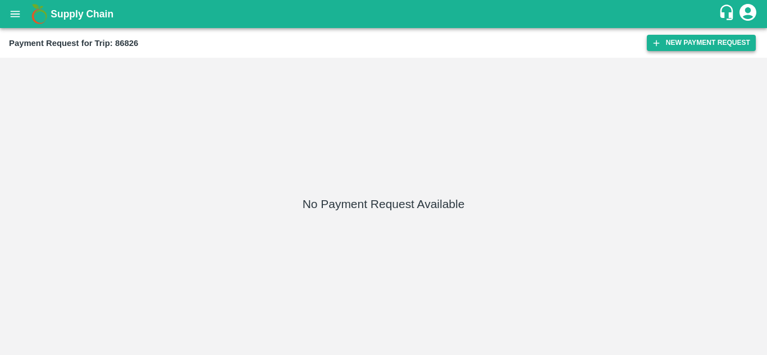
click at [708, 36] on button "New Payment Request" at bounding box center [701, 43] width 109 height 16
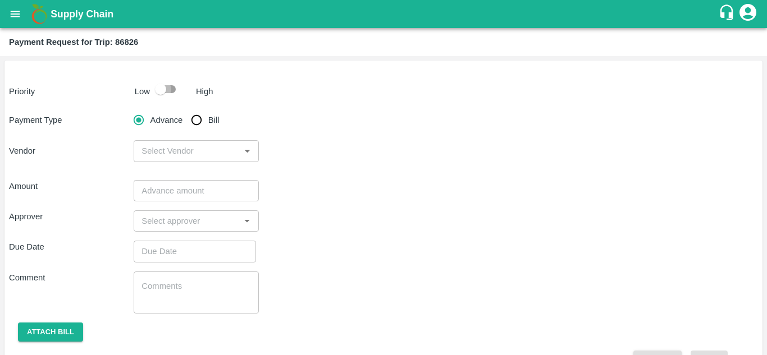
click at [169, 85] on input "checkbox" at bounding box center [161, 89] width 64 height 21
checkbox input "true"
click at [196, 120] on input "Bill" at bounding box center [196, 120] width 22 height 22
radio input "true"
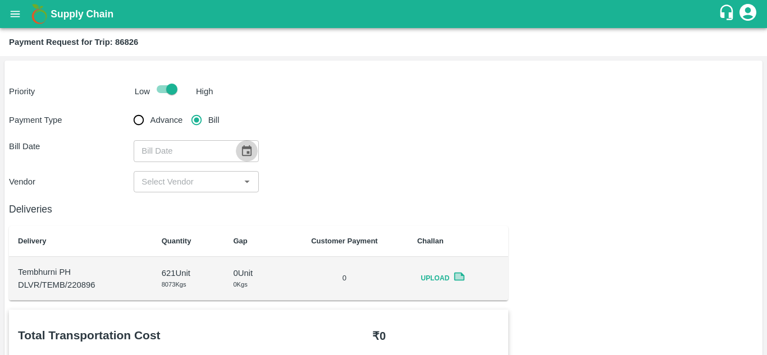
click at [240, 149] on icon "Choose date" at bounding box center [246, 151] width 12 height 12
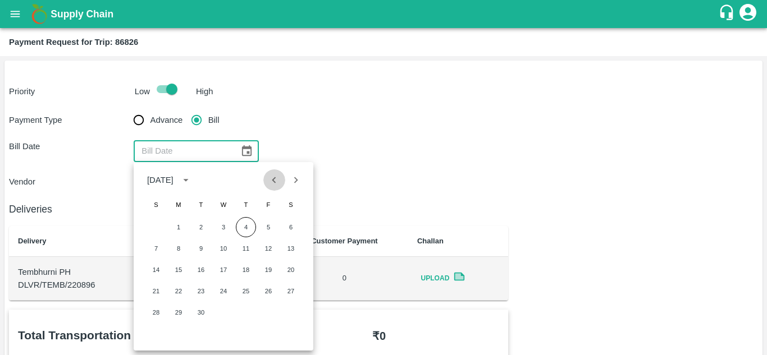
click at [273, 180] on icon "Previous month" at bounding box center [274, 180] width 4 height 6
click at [220, 311] on button "27" at bounding box center [223, 313] width 20 height 20
type input "[DATE]"
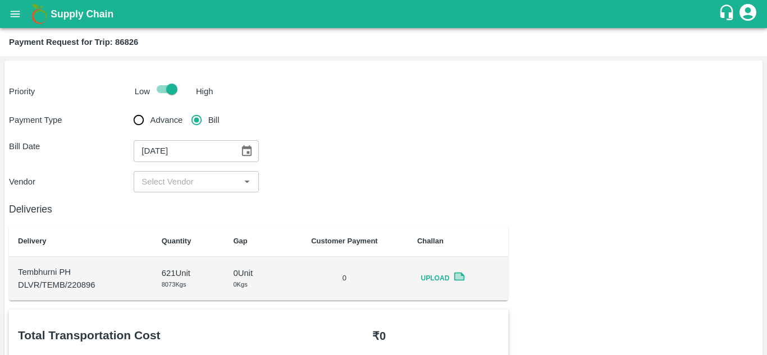
click at [209, 180] on input "input" at bounding box center [186, 182] width 99 height 15
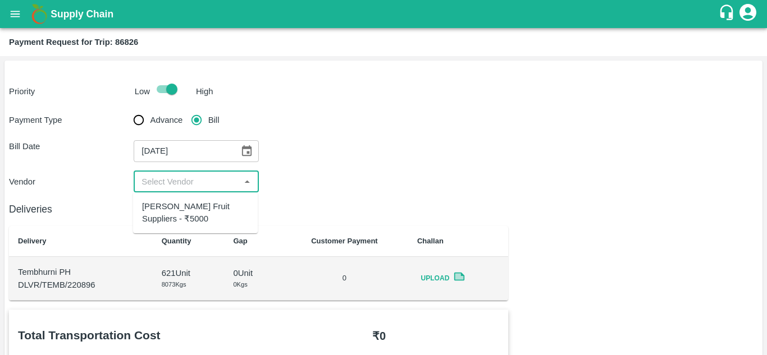
click at [175, 213] on div "Vivan Fruit Suppliers - ₹5000" at bounding box center [195, 212] width 107 height 25
type input "Vivan Fruit Suppliers - ₹5000"
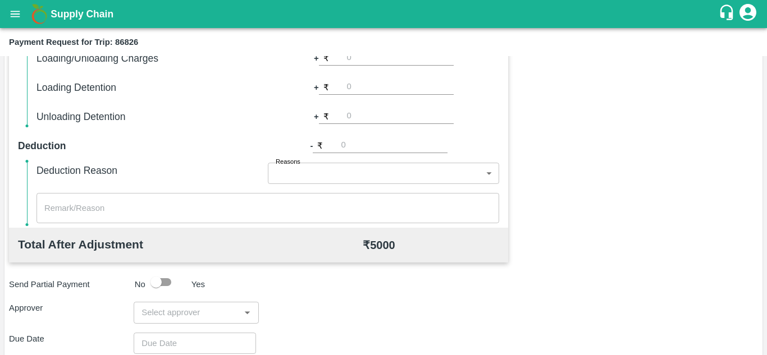
scroll to position [511, 0]
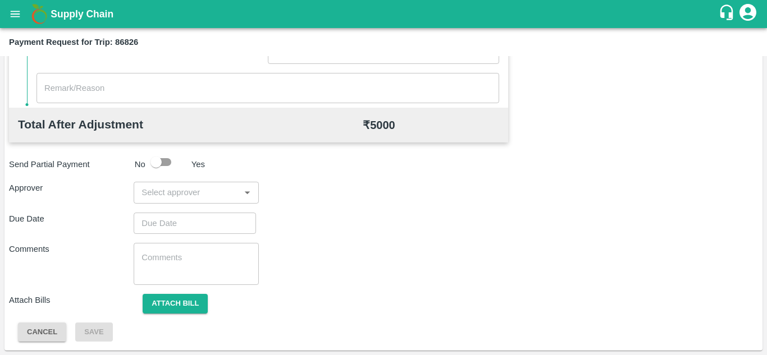
click at [196, 201] on div "​" at bounding box center [196, 192] width 125 height 21
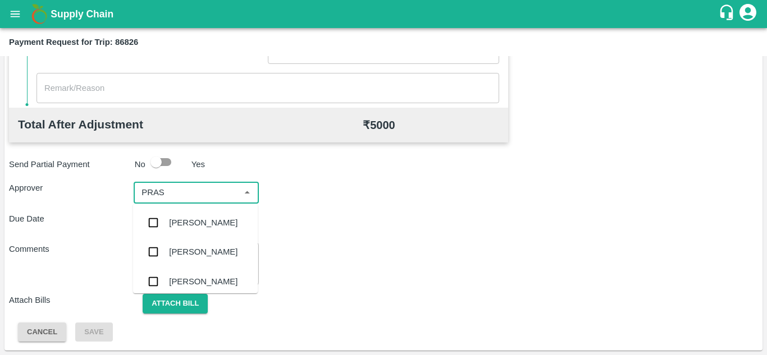
type input "PRASA"
click at [195, 215] on div "[PERSON_NAME]" at bounding box center [195, 222] width 125 height 29
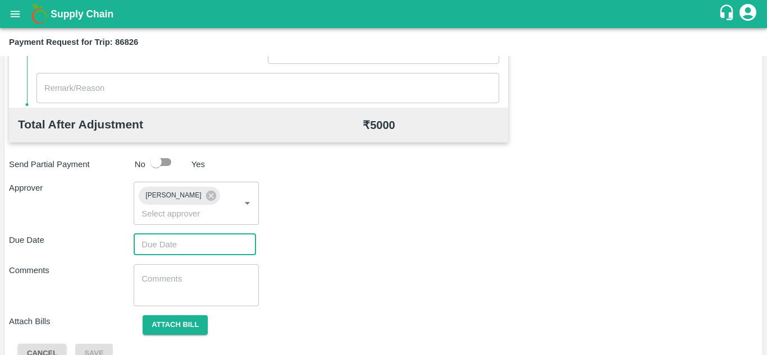
type input "DD/MM/YYYY hh:mm aa"
click at [169, 255] on input "DD/MM/YYYY hh:mm aa" at bounding box center [191, 244] width 115 height 21
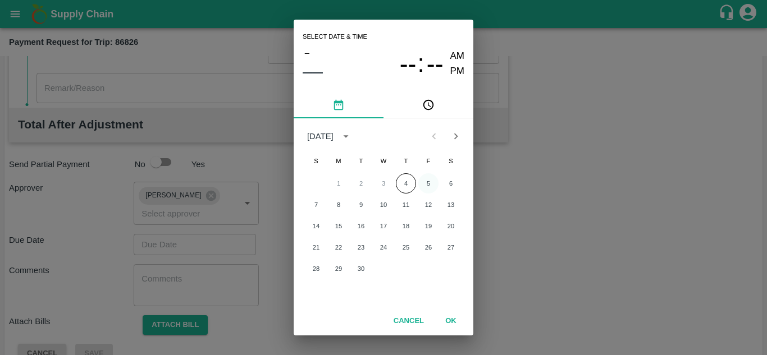
click at [427, 185] on button "5" at bounding box center [428, 183] width 20 height 20
type input "[DATE] 12:00 AM"
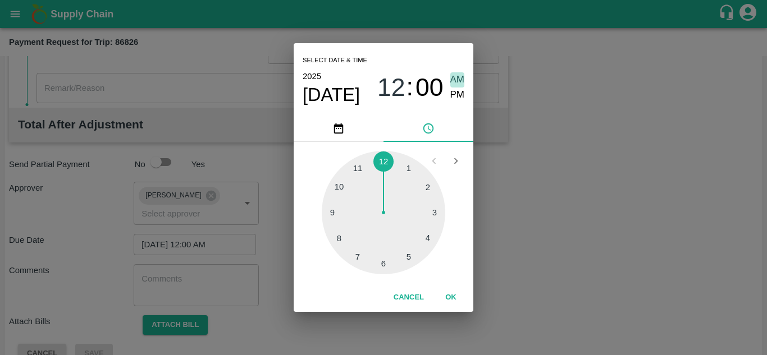
click at [454, 77] on span "AM" at bounding box center [457, 79] width 15 height 15
click at [451, 294] on button "OK" at bounding box center [451, 298] width 36 height 20
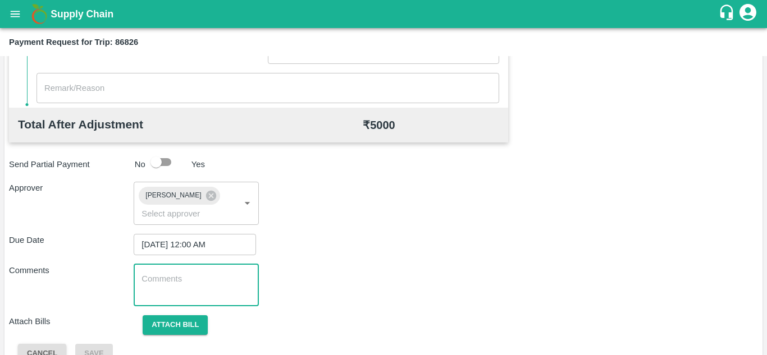
click at [216, 295] on textarea at bounding box center [195, 285] width 109 height 24
paste textarea "Transport Bill"
type textarea "Transport Bill"
click at [335, 275] on div "Comments Transport Bill x ​" at bounding box center [383, 285] width 749 height 42
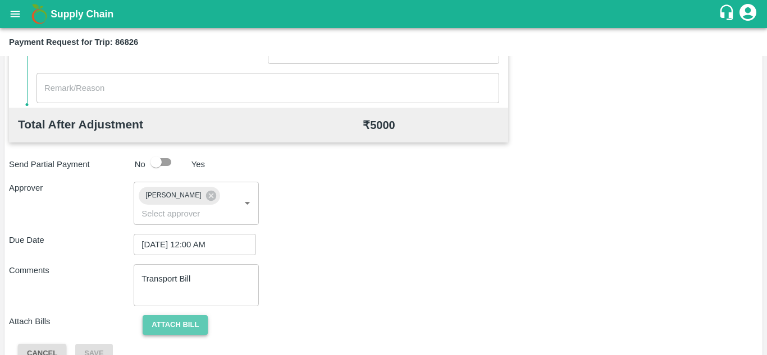
click at [180, 327] on button "Attach bill" at bounding box center [175, 325] width 65 height 20
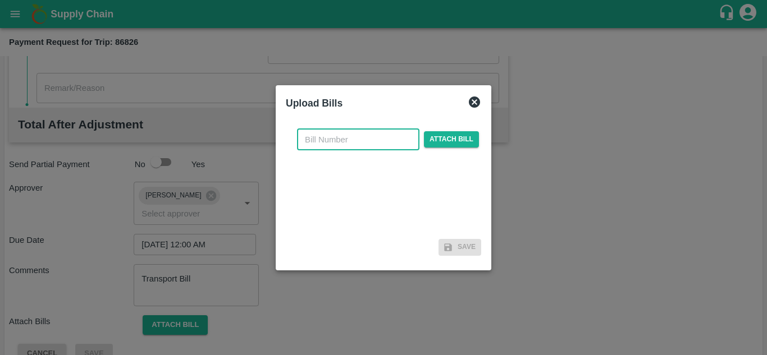
click at [316, 146] on input "text" at bounding box center [358, 139] width 122 height 21
type input "561"
click at [443, 139] on span "Attach bill" at bounding box center [451, 139] width 55 height 16
click at [0, 0] on input "Attach bill" at bounding box center [0, 0] width 0 height 0
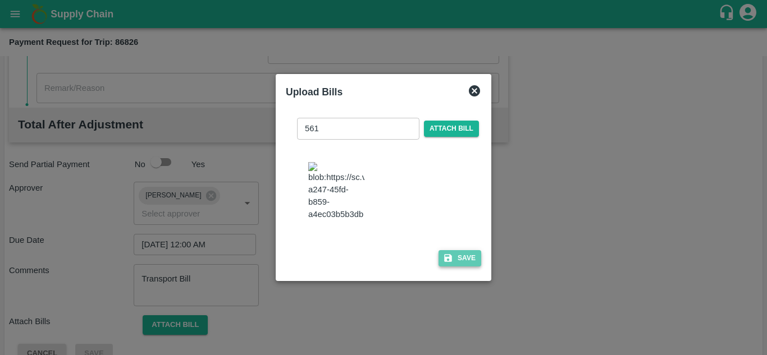
click at [457, 260] on button "Save" at bounding box center [459, 258] width 43 height 16
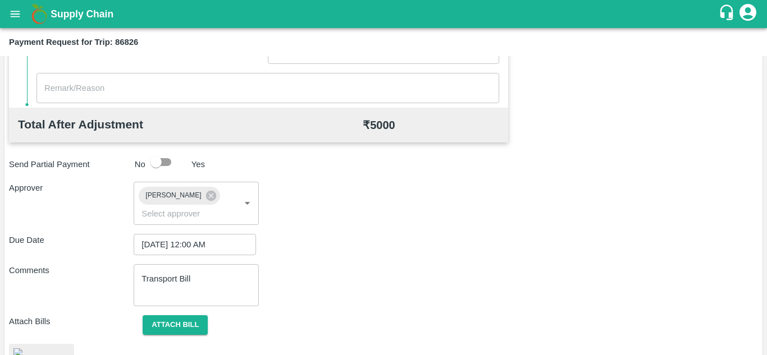
scroll to position [608, 0]
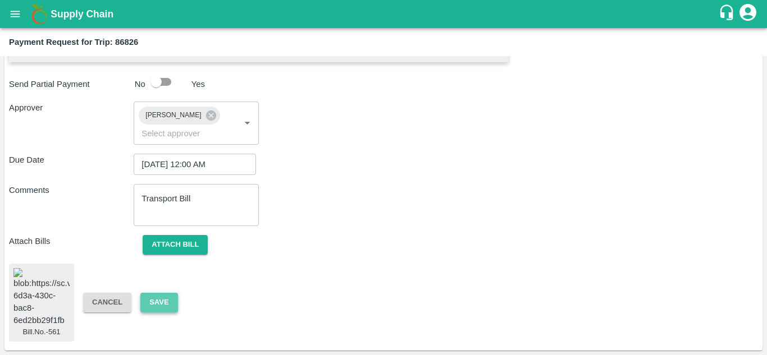
click at [154, 293] on button "Save" at bounding box center [158, 303] width 37 height 20
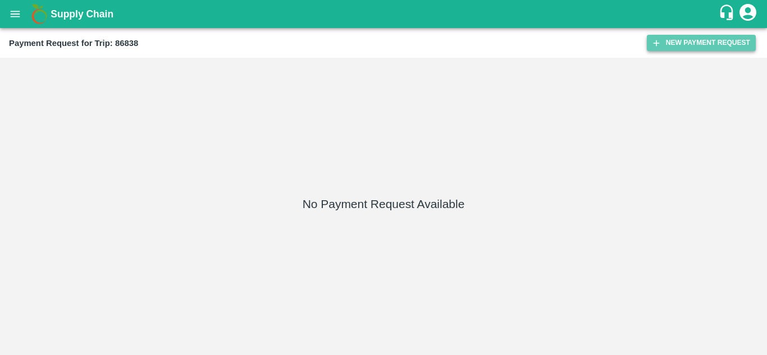
click at [698, 39] on button "New Payment Request" at bounding box center [701, 43] width 109 height 16
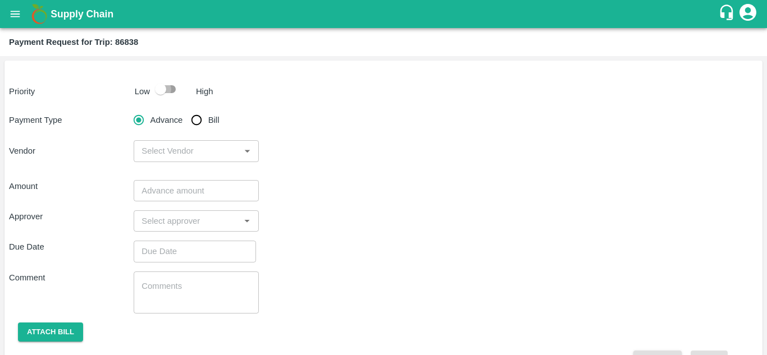
click at [172, 93] on input "checkbox" at bounding box center [161, 89] width 64 height 21
checkbox input "true"
click at [193, 122] on input "Bill" at bounding box center [196, 120] width 22 height 22
radio input "true"
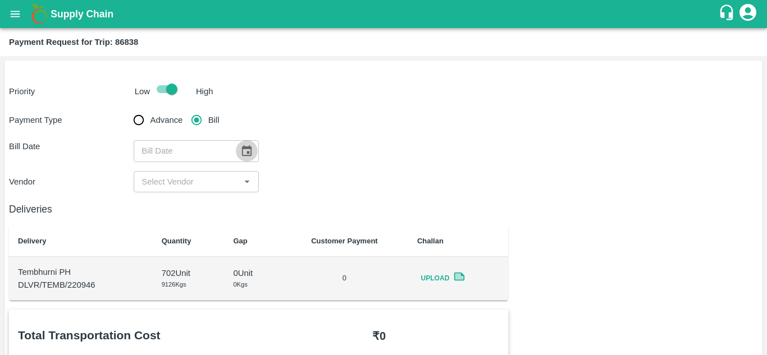
click at [250, 154] on icon "Choose date" at bounding box center [247, 150] width 10 height 11
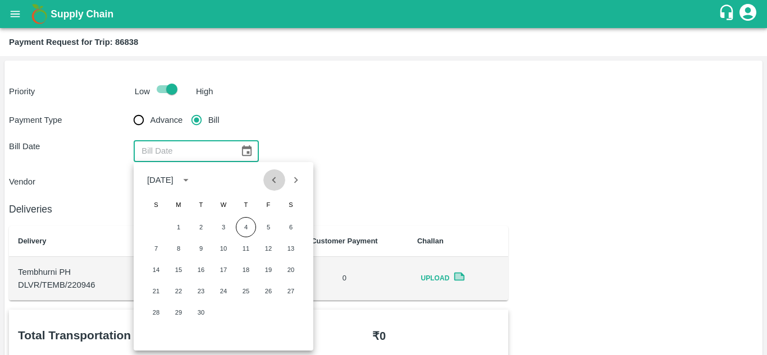
click at [271, 178] on icon "Previous month" at bounding box center [274, 180] width 12 height 12
click at [219, 313] on button "27" at bounding box center [223, 313] width 20 height 20
type input "[DATE]"
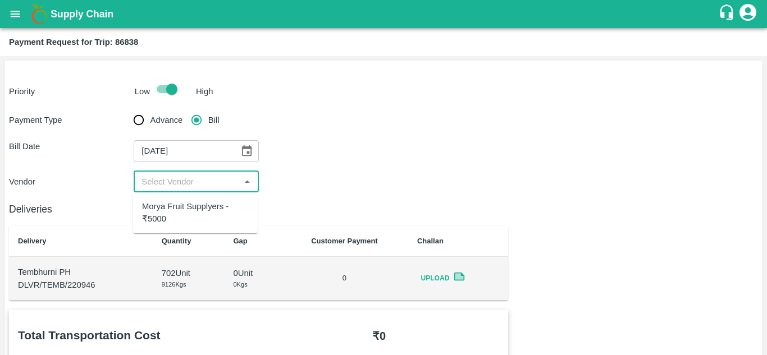
click at [211, 184] on input "input" at bounding box center [186, 182] width 99 height 15
click at [198, 207] on div "Morya Fruit Supplyers - ₹5000" at bounding box center [195, 212] width 107 height 25
type input "Morya Fruit Supplyers - ₹5000"
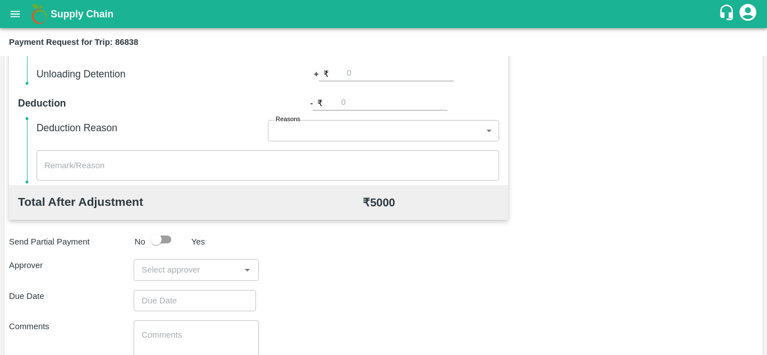
scroll to position [511, 0]
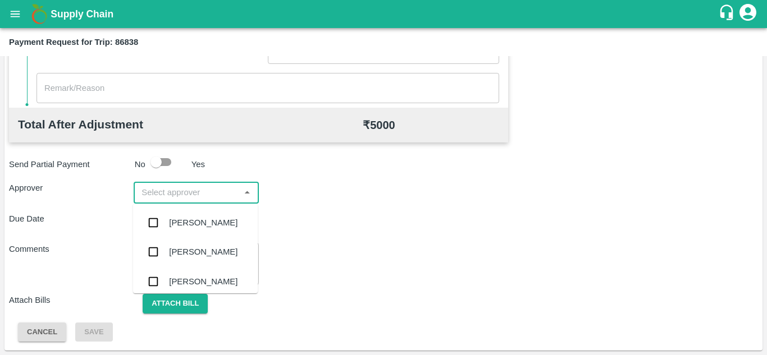
click at [178, 196] on input "input" at bounding box center [186, 192] width 99 height 15
type input "PRASA"
click at [185, 218] on div "[PERSON_NAME]" at bounding box center [203, 223] width 68 height 12
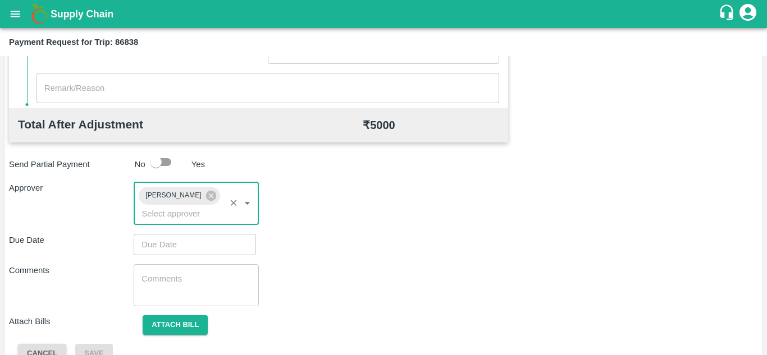
type input "DD/MM/YYYY hh:mm aa"
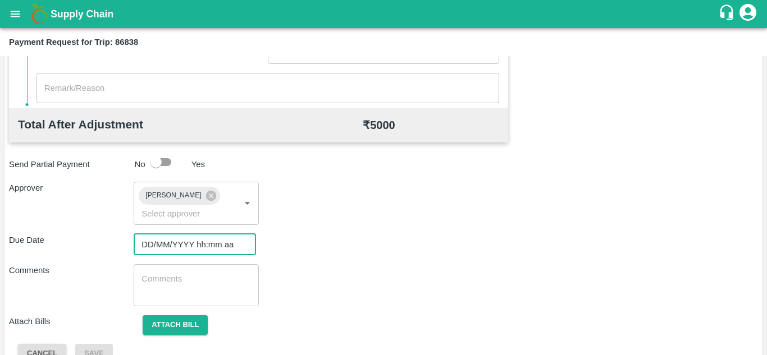
click at [171, 239] on input "DD/MM/YYYY hh:mm aa" at bounding box center [191, 244] width 115 height 21
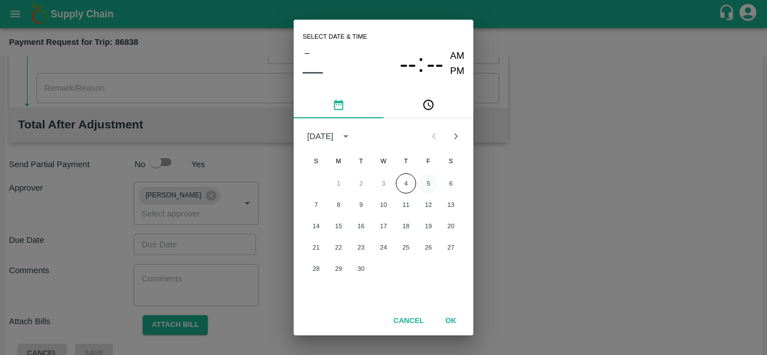
click at [424, 178] on button "5" at bounding box center [428, 183] width 20 height 20
type input "[DATE] 12:00 AM"
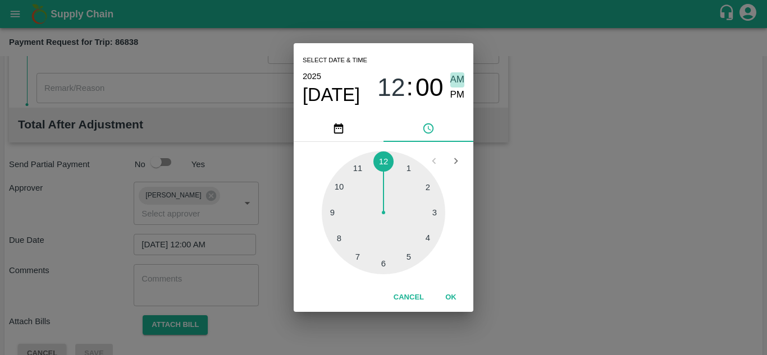
click at [455, 74] on span "AM" at bounding box center [457, 79] width 15 height 15
click at [446, 293] on button "OK" at bounding box center [451, 298] width 36 height 20
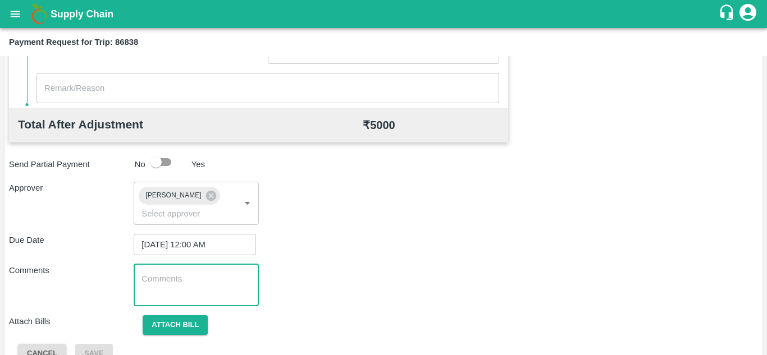
click at [195, 276] on textarea at bounding box center [195, 285] width 109 height 24
paste textarea "Transport Bill"
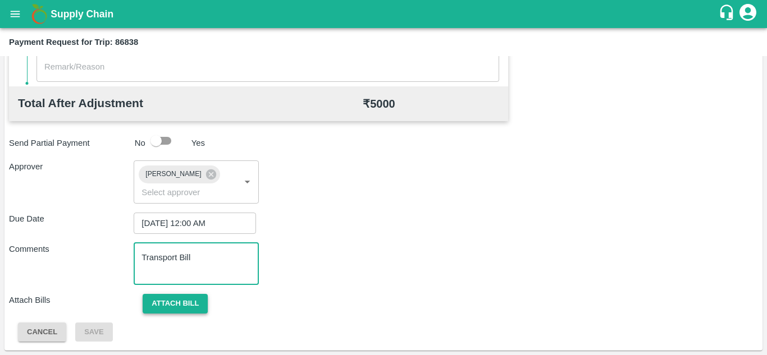
type textarea "Transport Bill"
click at [155, 298] on button "Attach bill" at bounding box center [175, 304] width 65 height 20
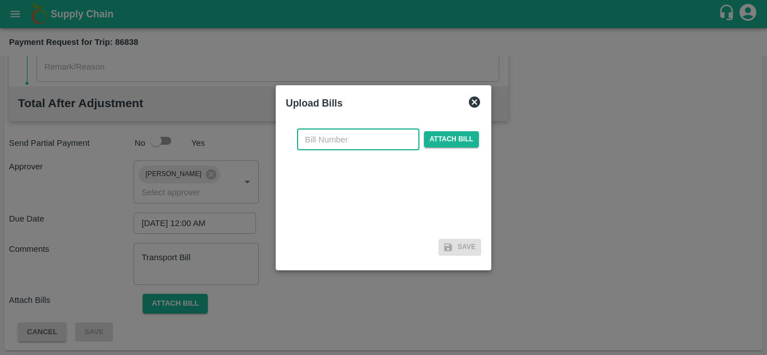
click at [320, 139] on input "text" at bounding box center [358, 139] width 122 height 21
type input "835"
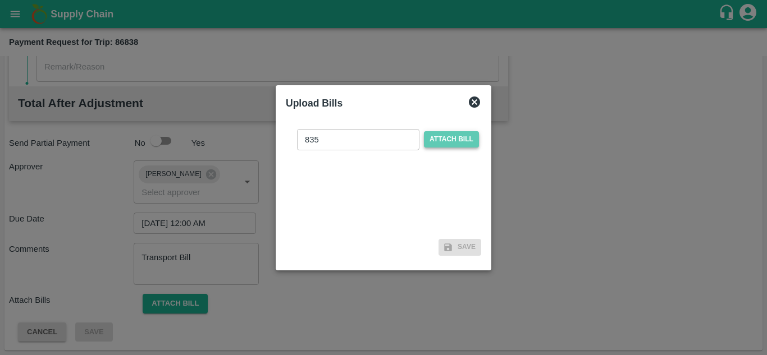
click at [452, 136] on span "Attach bill" at bounding box center [451, 139] width 55 height 16
click at [0, 0] on input "Attach bill" at bounding box center [0, 0] width 0 height 0
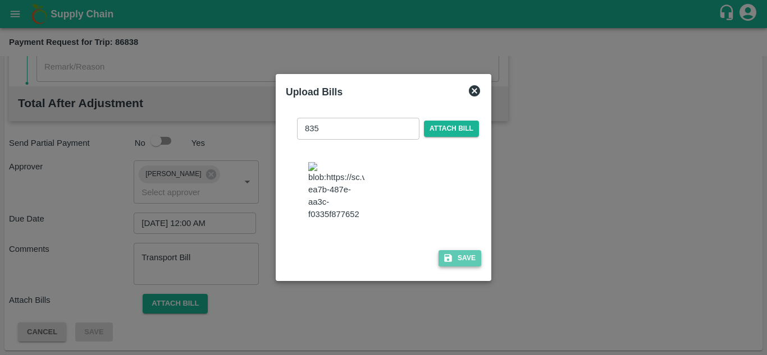
click at [459, 260] on button "Save" at bounding box center [459, 258] width 43 height 16
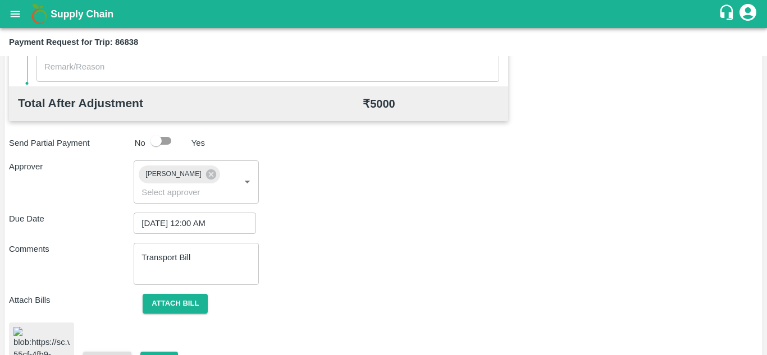
scroll to position [598, 0]
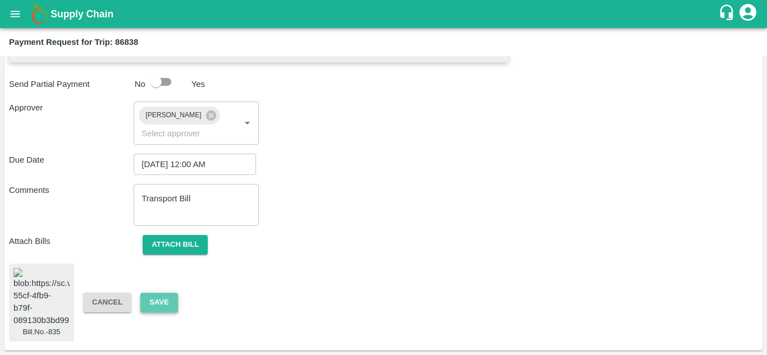
click at [153, 297] on button "Save" at bounding box center [158, 303] width 37 height 20
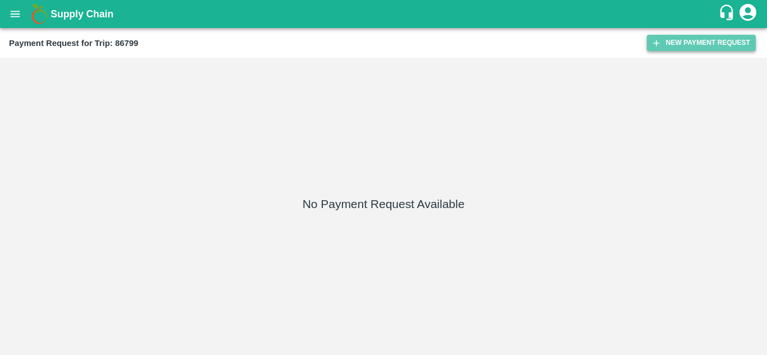
click at [686, 44] on button "New Payment Request" at bounding box center [701, 43] width 109 height 16
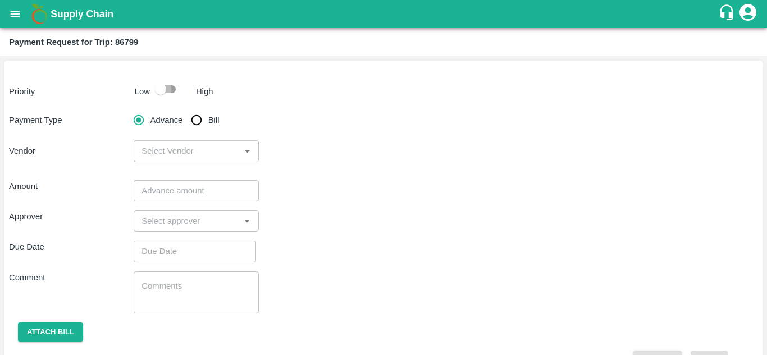
click at [169, 89] on input "checkbox" at bounding box center [161, 89] width 64 height 21
checkbox input "true"
click at [196, 118] on input "Bill" at bounding box center [196, 120] width 22 height 22
radio input "true"
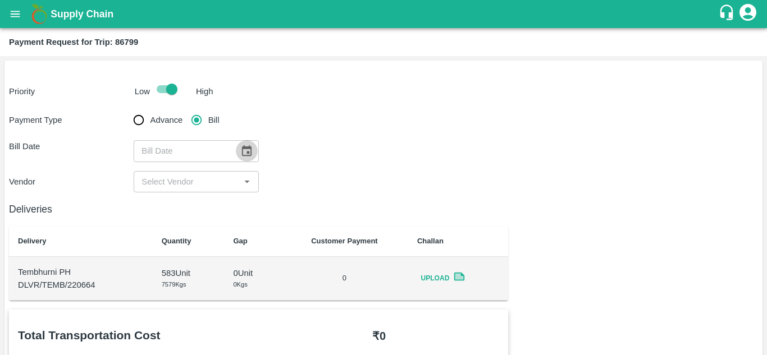
click at [244, 148] on icon "Choose date" at bounding box center [247, 150] width 10 height 11
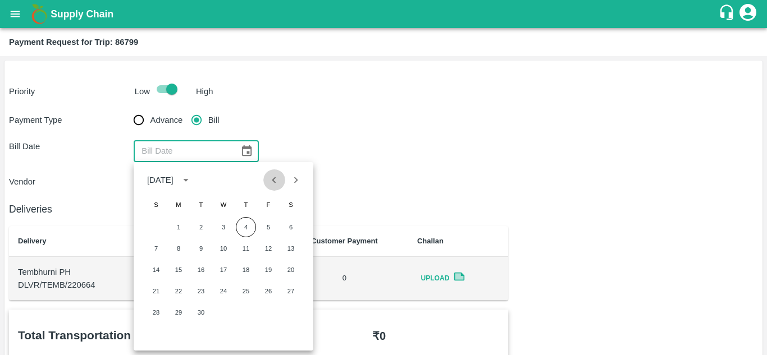
click at [274, 184] on icon "Previous month" at bounding box center [274, 180] width 12 height 12
click at [202, 312] on button "26" at bounding box center [201, 313] width 20 height 20
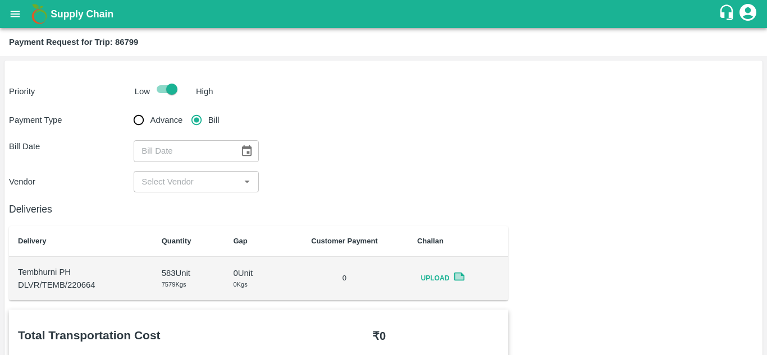
type input "26/08/2025"
click at [182, 182] on input "input" at bounding box center [186, 182] width 99 height 15
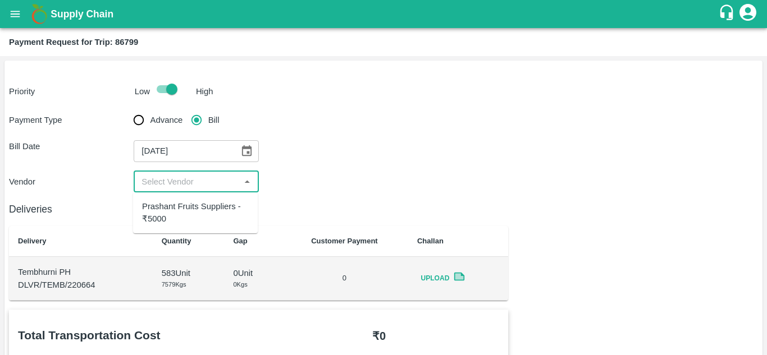
click at [188, 213] on div "Prashant Fruits Suppliers - ₹5000" at bounding box center [195, 212] width 107 height 25
type input "Prashant Fruits Suppliers - ₹5000"
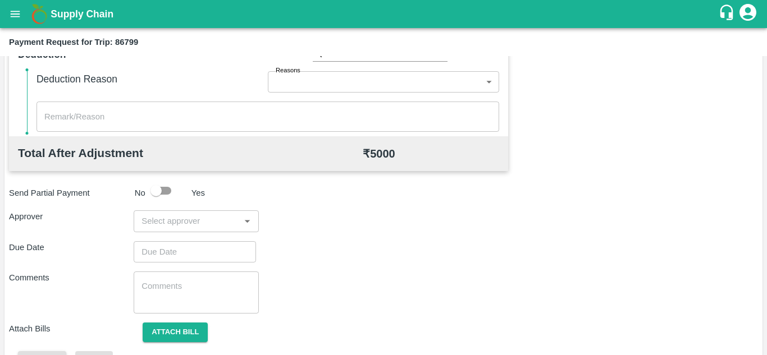
scroll to position [511, 0]
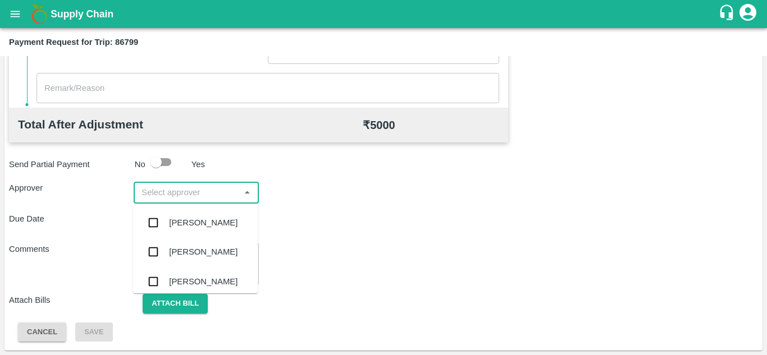
click at [188, 200] on input "input" at bounding box center [186, 192] width 99 height 15
type input "PRASA"
click at [193, 212] on div "[PERSON_NAME]" at bounding box center [195, 222] width 125 height 29
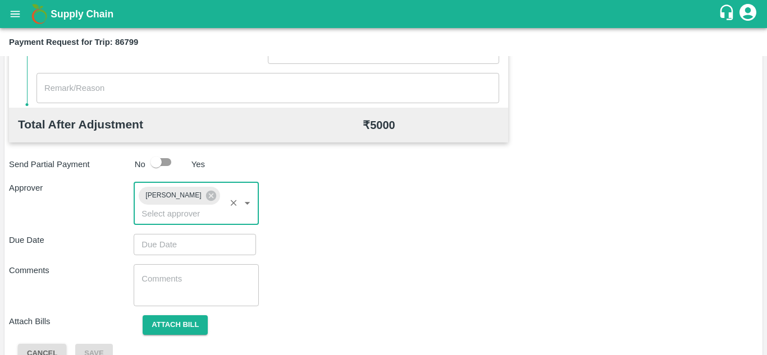
type input "DD/MM/YYYY hh:mm aa"
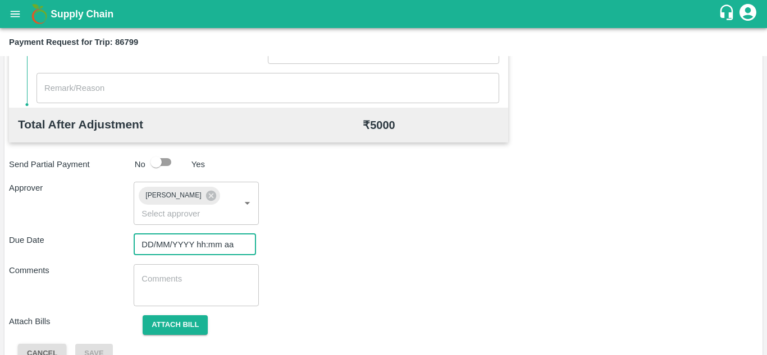
click at [159, 238] on input "DD/MM/YYYY hh:mm aa" at bounding box center [191, 244] width 115 height 21
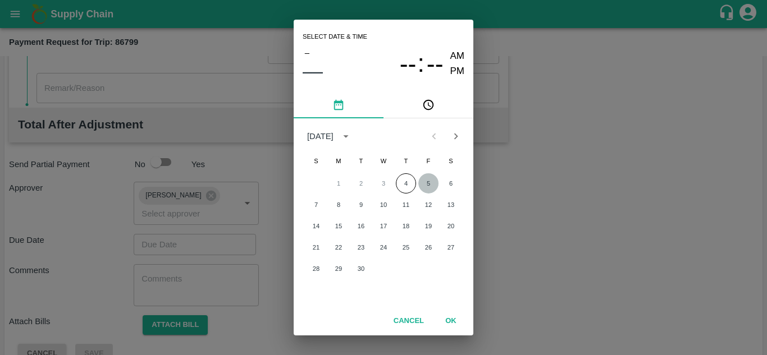
click at [432, 184] on button "5" at bounding box center [428, 183] width 20 height 20
type input "[DATE] 12:00 AM"
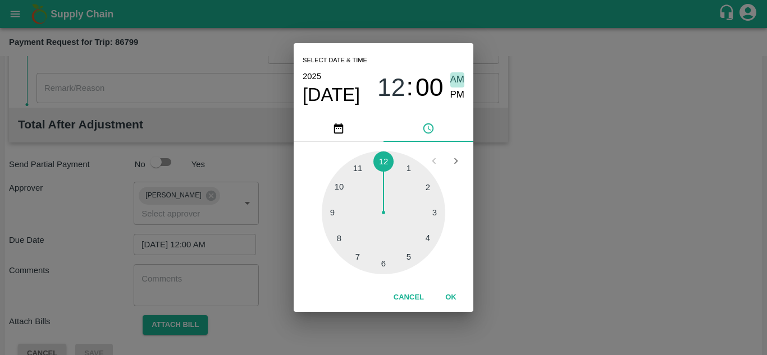
click at [457, 75] on span "AM" at bounding box center [457, 79] width 15 height 15
click at [447, 301] on button "OK" at bounding box center [451, 298] width 36 height 20
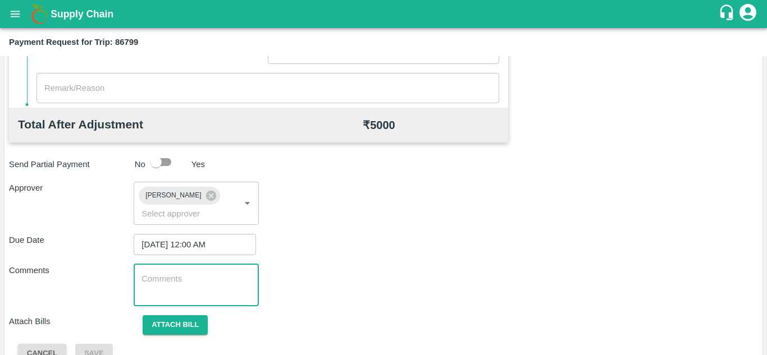
click at [185, 274] on textarea at bounding box center [195, 285] width 109 height 24
paste textarea "Transport Bill"
type textarea "Transport Bill"
click at [384, 285] on div "Comments Transport Bill x ​" at bounding box center [383, 285] width 749 height 42
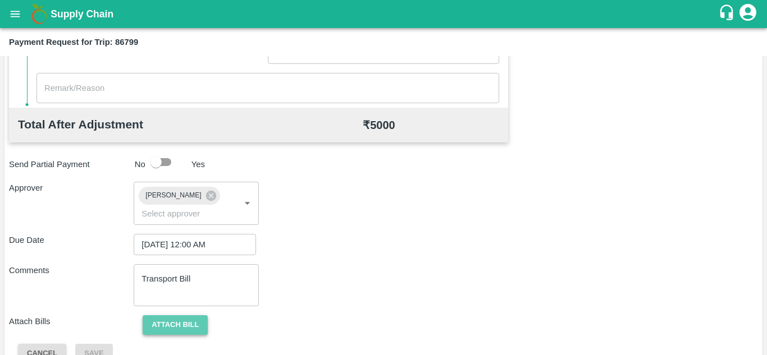
click at [188, 322] on button "Attach bill" at bounding box center [175, 325] width 65 height 20
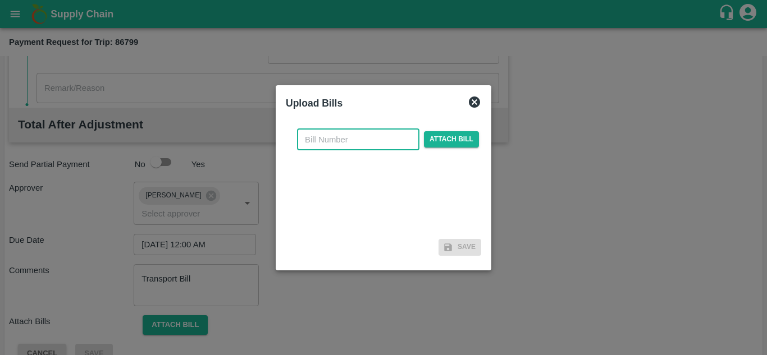
click at [325, 144] on input "text" at bounding box center [358, 139] width 122 height 21
type input "490"
click at [452, 142] on span "Attach bill" at bounding box center [451, 139] width 55 height 16
click at [0, 0] on input "Attach bill" at bounding box center [0, 0] width 0 height 0
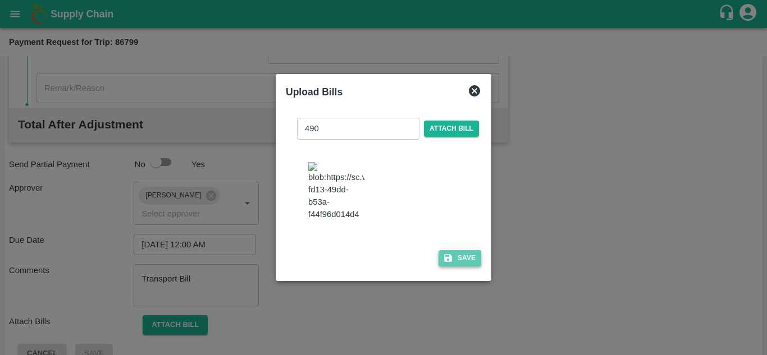
click at [468, 267] on button "Save" at bounding box center [459, 258] width 43 height 16
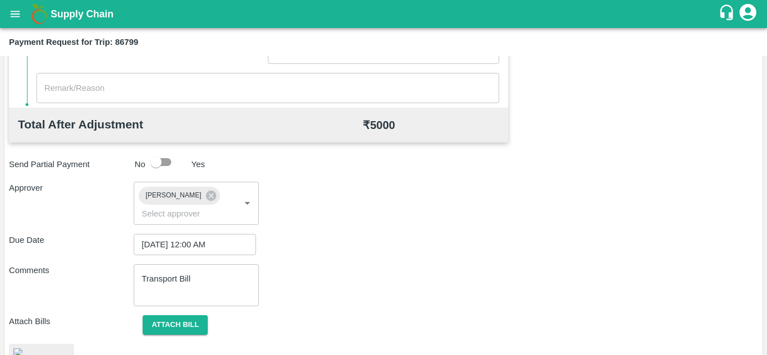
scroll to position [608, 0]
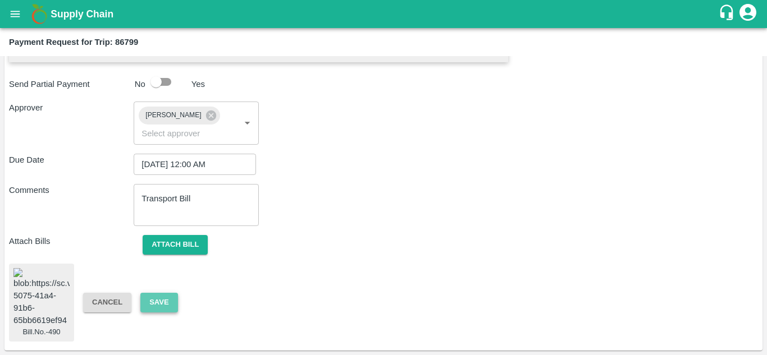
click at [164, 293] on button "Save" at bounding box center [158, 303] width 37 height 20
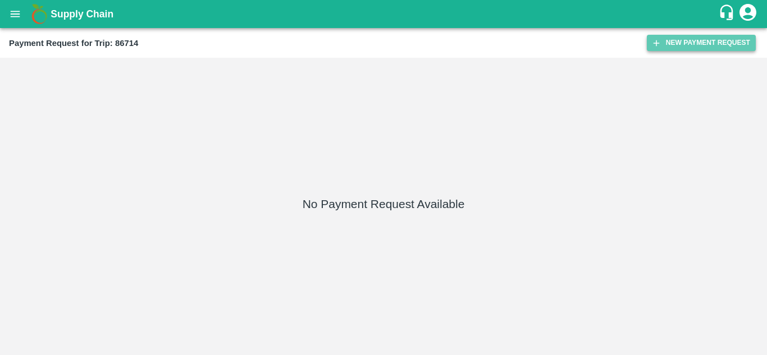
click at [695, 39] on button "New Payment Request" at bounding box center [701, 43] width 109 height 16
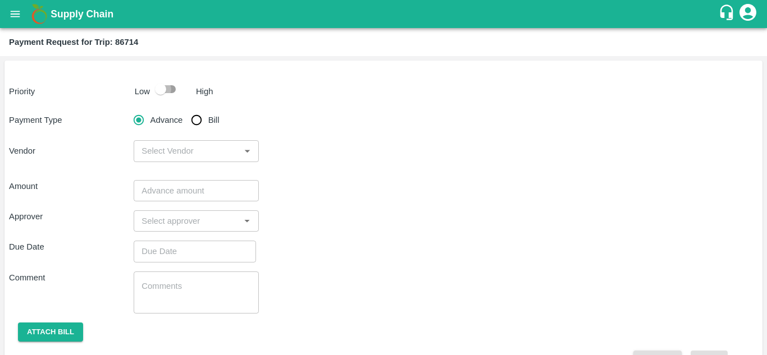
click at [170, 88] on input "checkbox" at bounding box center [161, 89] width 64 height 21
checkbox input "true"
click at [196, 115] on input "Bill" at bounding box center [196, 120] width 22 height 22
radio input "true"
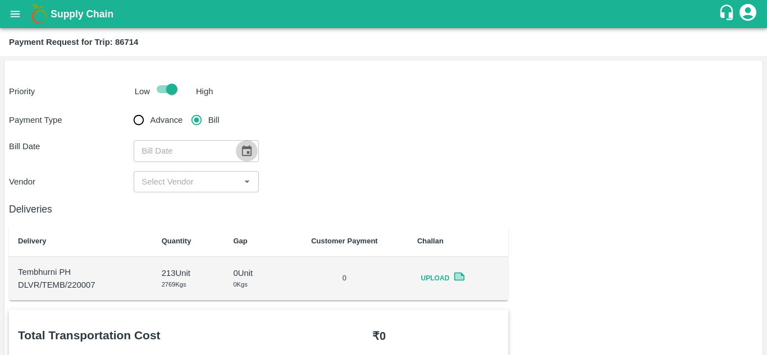
click at [247, 153] on icon "Choose date" at bounding box center [247, 150] width 10 height 11
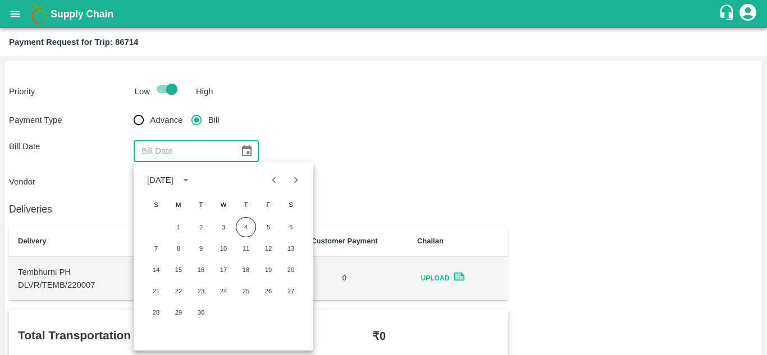
click at [273, 184] on icon "Previous month" at bounding box center [274, 180] width 12 height 12
click at [294, 288] on button "23" at bounding box center [291, 291] width 20 height 20
type input "[DATE]"
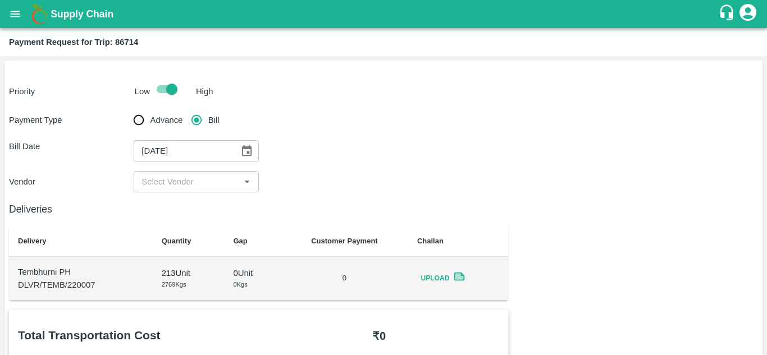
click at [215, 189] on div "​" at bounding box center [196, 181] width 125 height 21
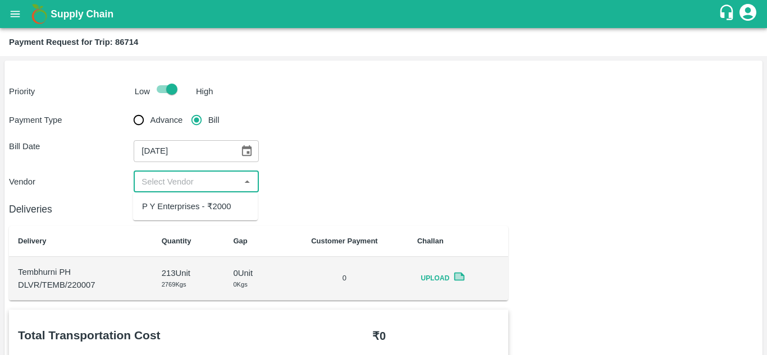
click at [200, 199] on div "P Y Enterprises - ₹2000" at bounding box center [195, 206] width 125 height 19
type input "P Y Enterprises - ₹2000"
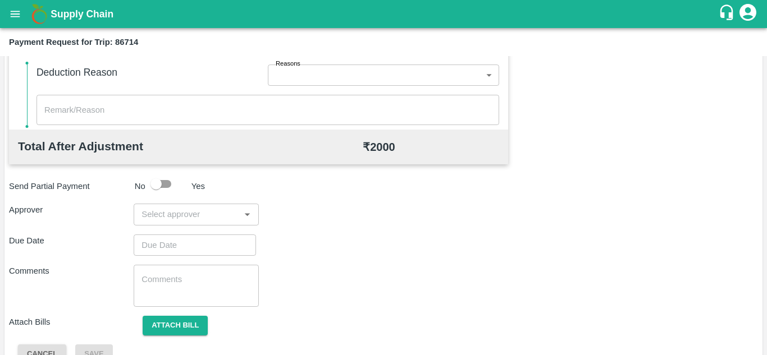
scroll to position [510, 0]
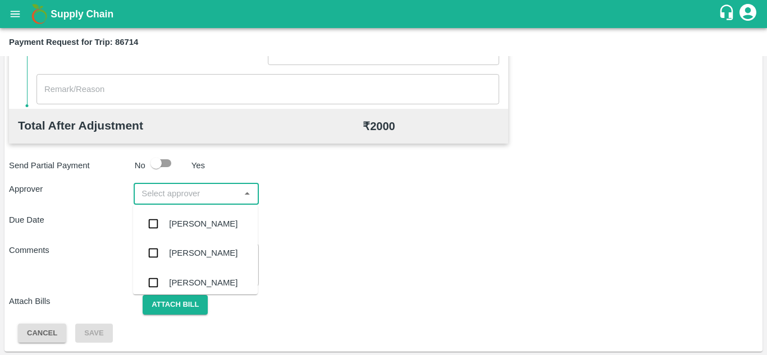
click at [190, 190] on input "input" at bounding box center [186, 193] width 99 height 15
type input "PRASA"
click at [199, 227] on div "[PERSON_NAME]" at bounding box center [203, 224] width 68 height 12
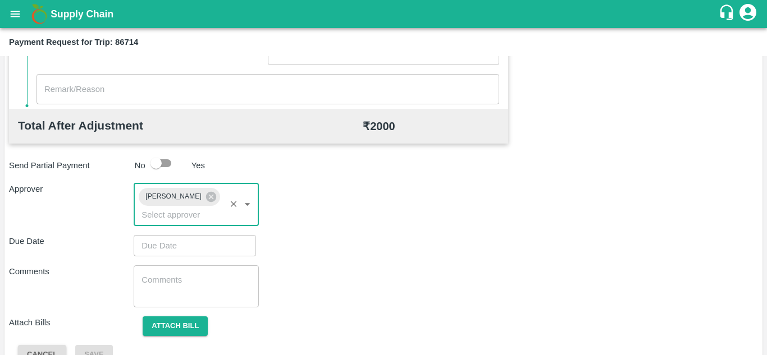
type input "DD/MM/YYYY hh:mm aa"
click at [177, 245] on input "DD/MM/YYYY hh:mm aa" at bounding box center [191, 245] width 115 height 21
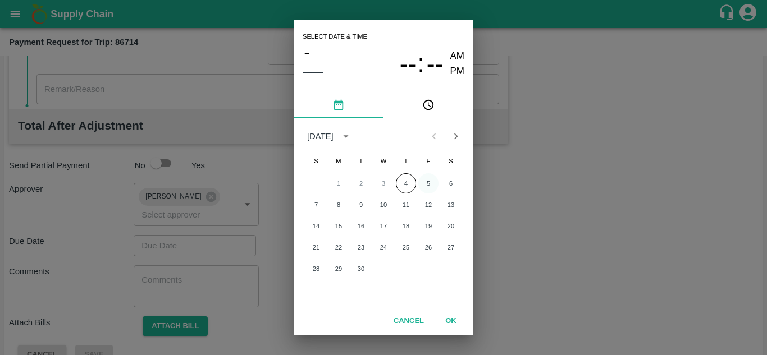
click at [425, 184] on button "5" at bounding box center [428, 183] width 20 height 20
type input "[DATE] 12:00 AM"
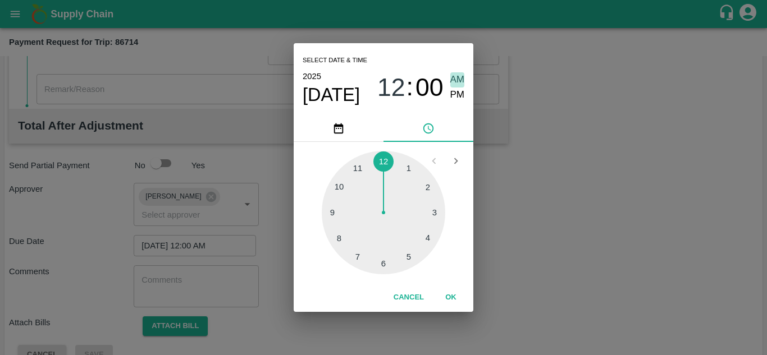
click at [456, 75] on span "AM" at bounding box center [457, 79] width 15 height 15
click at [452, 294] on button "OK" at bounding box center [451, 298] width 36 height 20
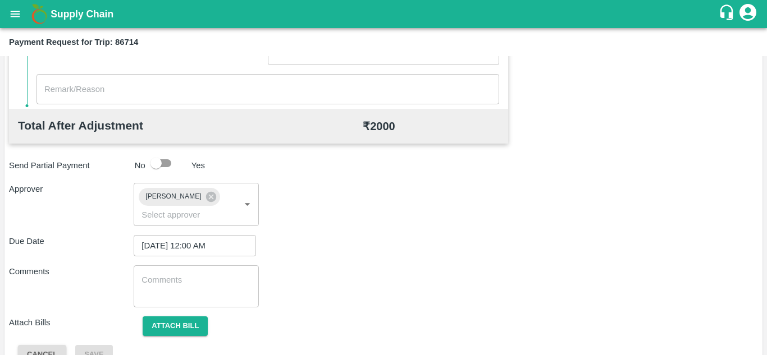
click at [160, 272] on div "x ​" at bounding box center [196, 286] width 125 height 42
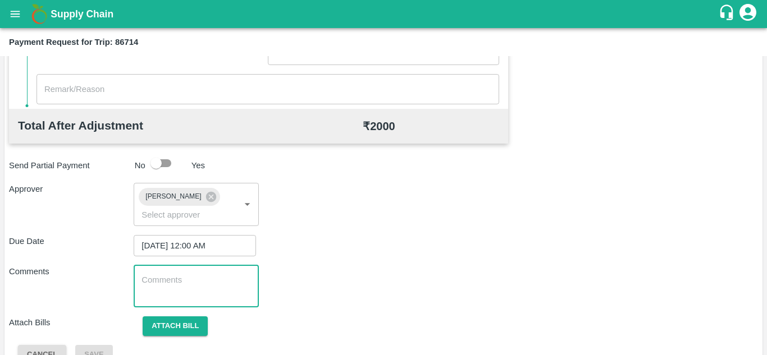
paste textarea "Transport Bill"
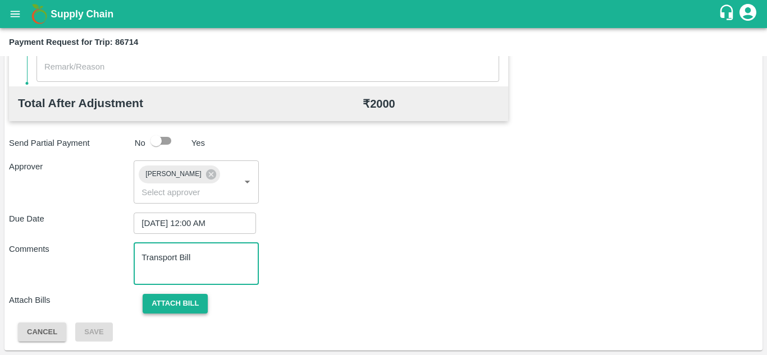
type textarea "Transport Bill"
click at [184, 308] on button "Attach bill" at bounding box center [175, 304] width 65 height 20
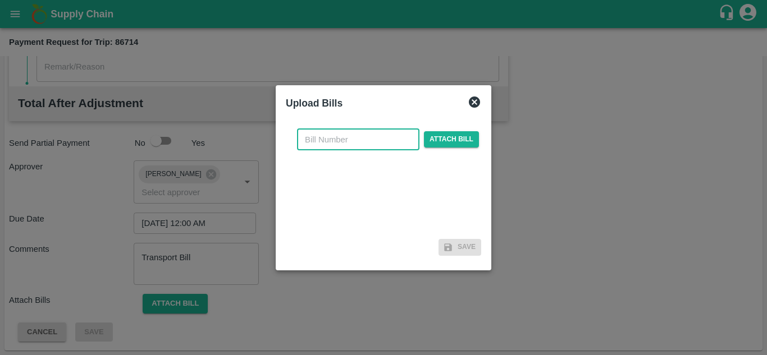
click at [318, 144] on input "text" at bounding box center [358, 139] width 122 height 21
type input "857"
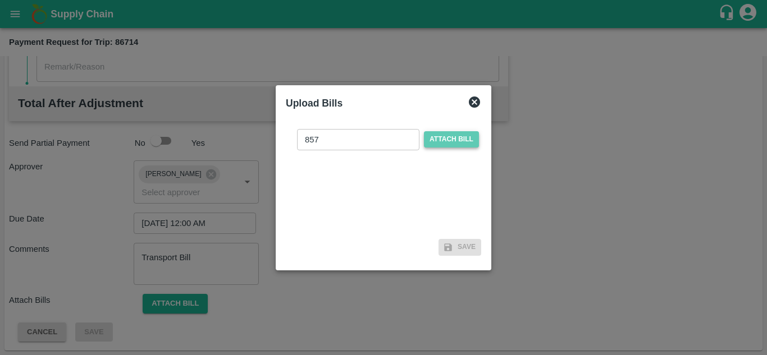
click at [448, 137] on span "Attach bill" at bounding box center [451, 139] width 55 height 16
click at [0, 0] on input "Attach bill" at bounding box center [0, 0] width 0 height 0
click at [432, 140] on span "Attach bill" at bounding box center [451, 139] width 55 height 16
click at [0, 0] on input "Attach bill" at bounding box center [0, 0] width 0 height 0
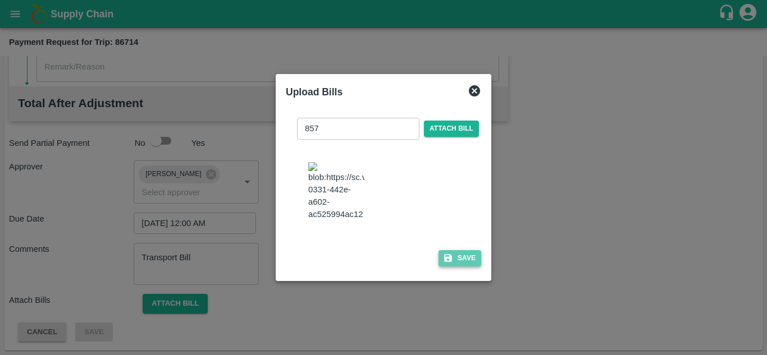
click at [462, 263] on button "Save" at bounding box center [459, 258] width 43 height 16
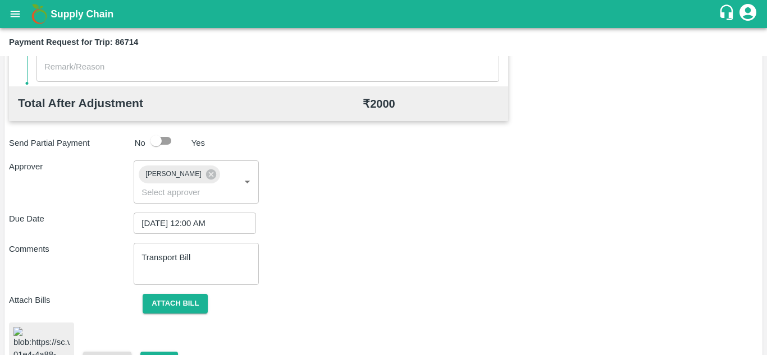
scroll to position [611, 0]
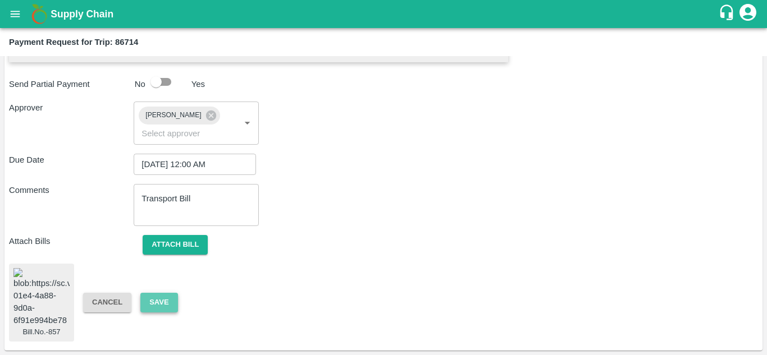
click at [157, 297] on button "Save" at bounding box center [158, 303] width 37 height 20
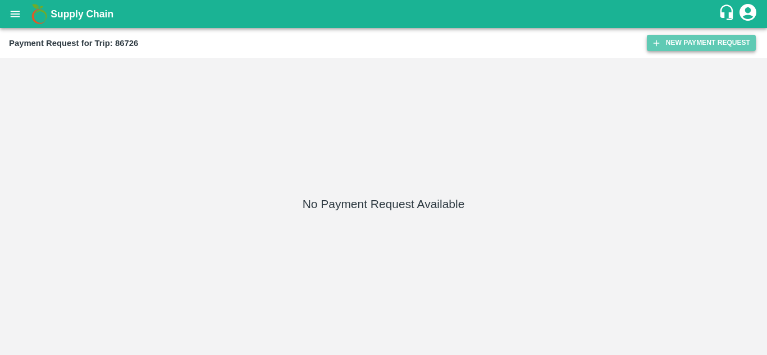
click at [680, 43] on button "New Payment Request" at bounding box center [701, 43] width 109 height 16
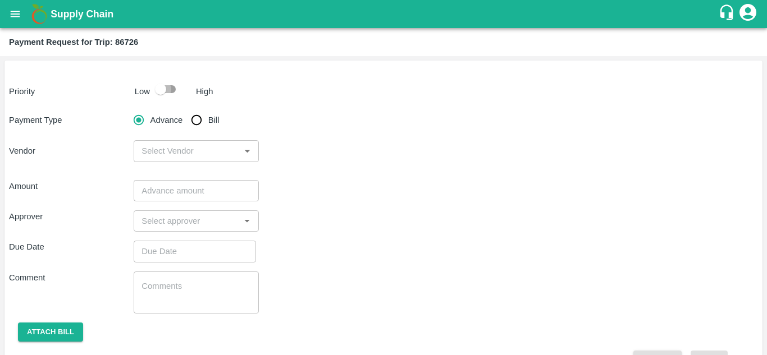
click at [171, 90] on input "checkbox" at bounding box center [161, 89] width 64 height 21
checkbox input "true"
click at [197, 123] on input "Bill" at bounding box center [196, 120] width 22 height 22
radio input "true"
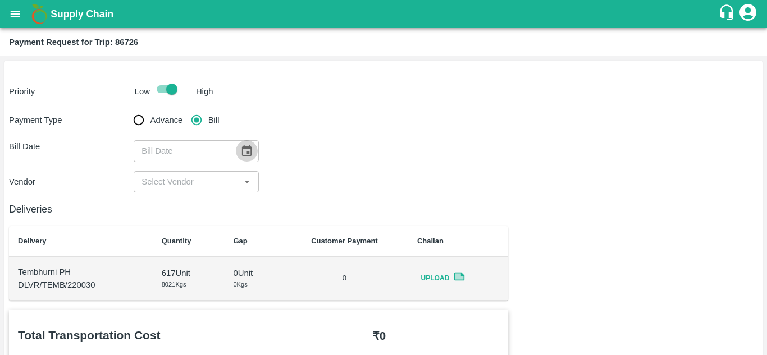
click at [246, 153] on icon "Choose date" at bounding box center [246, 151] width 12 height 12
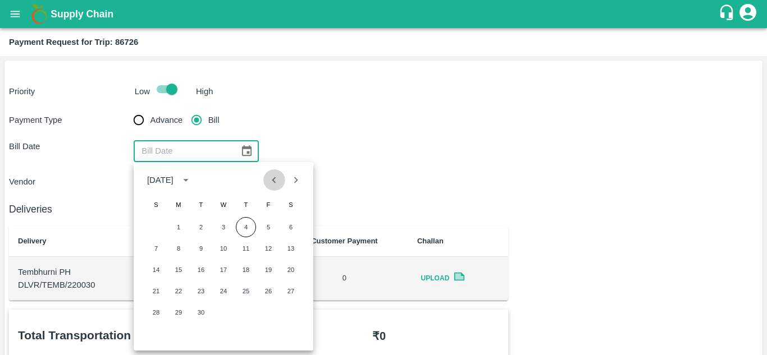
click at [274, 183] on icon "Previous month" at bounding box center [274, 180] width 12 height 12
click at [155, 317] on button "24" at bounding box center [156, 313] width 20 height 20
type input "[DATE]"
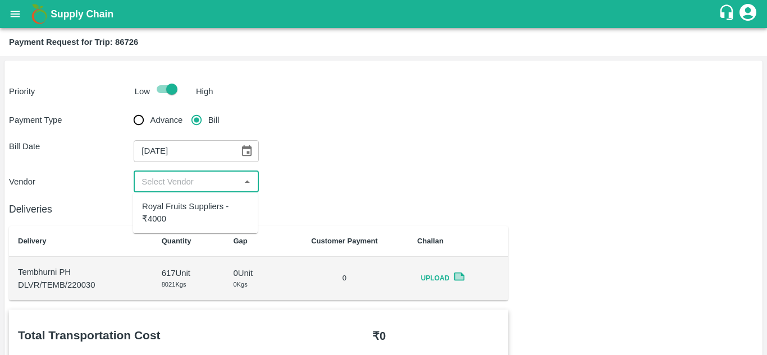
click at [221, 179] on input "input" at bounding box center [186, 182] width 99 height 15
click at [204, 211] on div "Royal Fruits Suppliers - ₹4000" at bounding box center [195, 212] width 107 height 25
type input "Royal Fruits Suppliers - ₹4000"
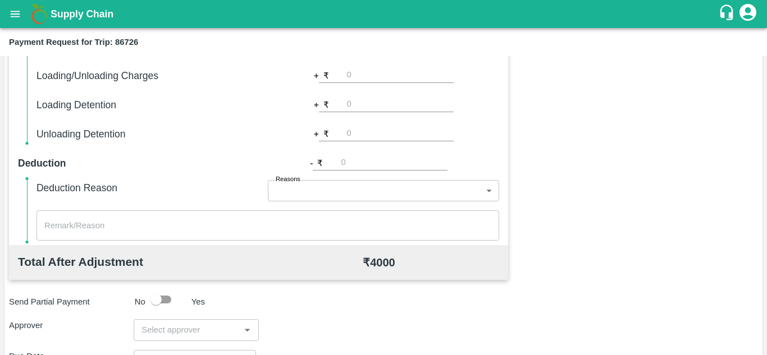
scroll to position [511, 0]
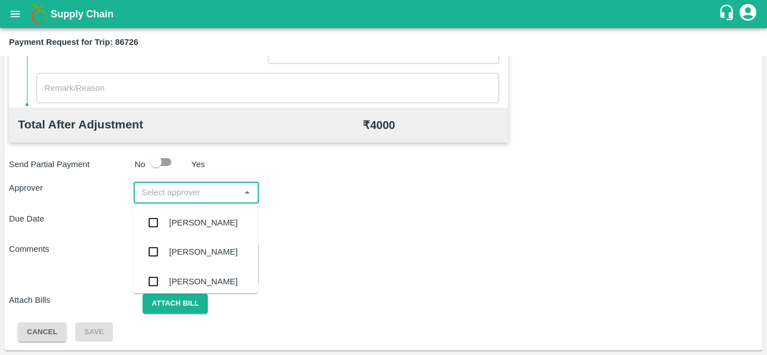
click at [210, 196] on input "input" at bounding box center [186, 192] width 99 height 15
type input "PRASA"
click at [208, 226] on div "[PERSON_NAME]" at bounding box center [203, 223] width 68 height 12
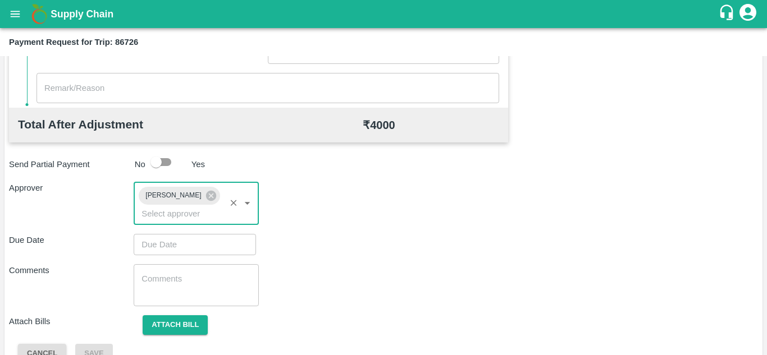
type input "DD/MM/YYYY hh:mm aa"
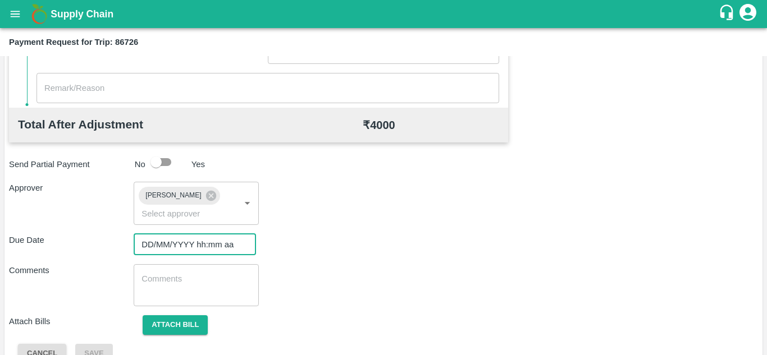
click at [175, 237] on input "DD/MM/YYYY hh:mm aa" at bounding box center [191, 244] width 115 height 21
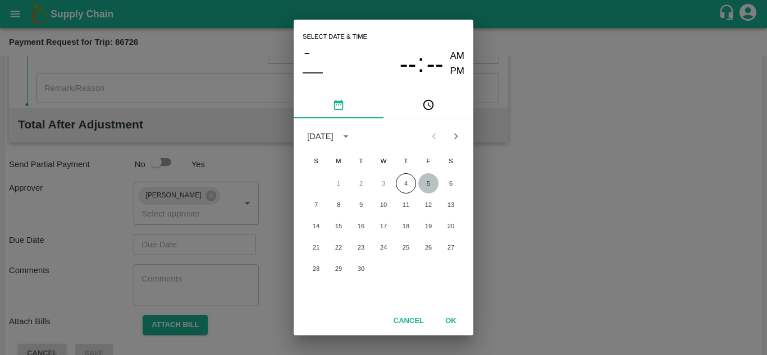
click at [427, 184] on button "5" at bounding box center [428, 183] width 20 height 20
type input "[DATE] 12:00 AM"
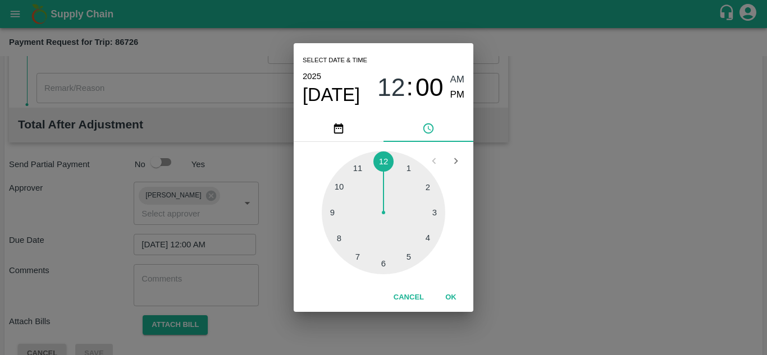
click at [455, 77] on span "AM" at bounding box center [457, 79] width 15 height 15
click at [454, 297] on button "OK" at bounding box center [451, 298] width 36 height 20
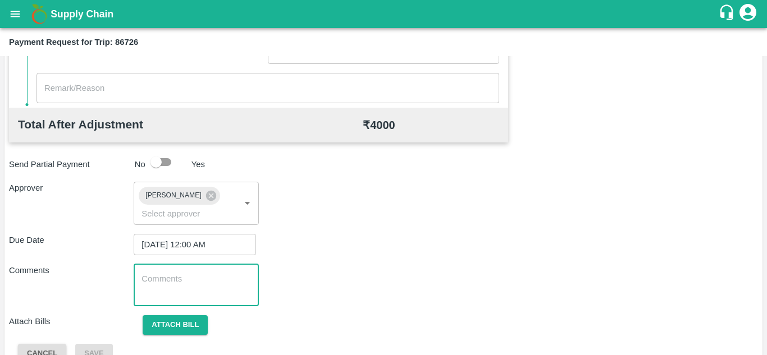
click at [177, 281] on textarea at bounding box center [195, 285] width 109 height 24
paste textarea "Transport Bill"
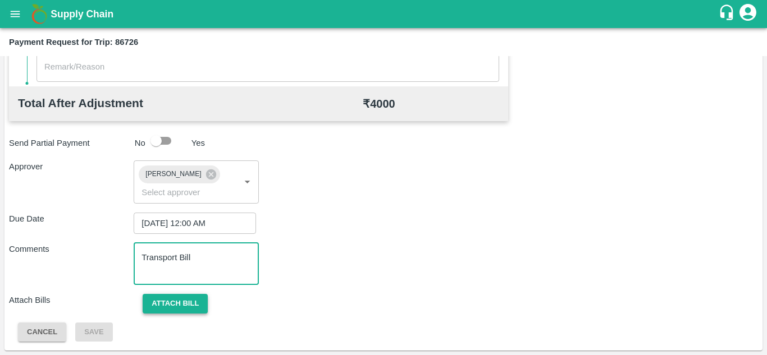
type textarea "Transport Bill"
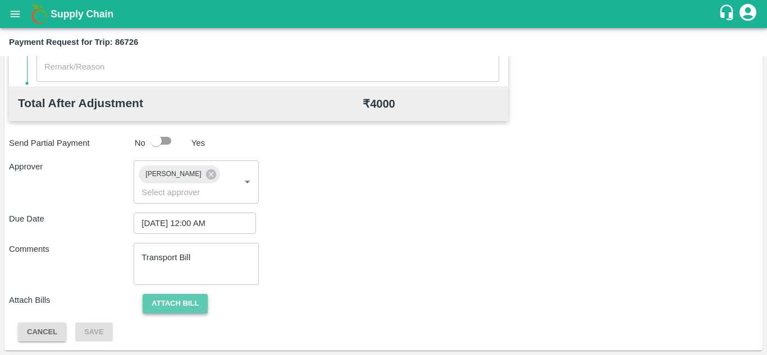
click at [173, 306] on button "Attach bill" at bounding box center [175, 304] width 65 height 20
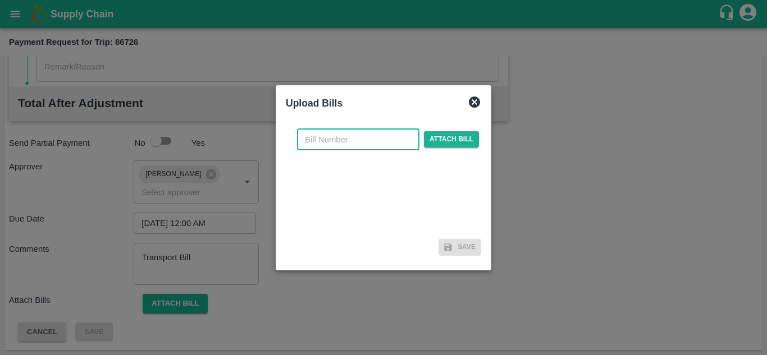
click at [322, 137] on input "text" at bounding box center [358, 139] width 122 height 21
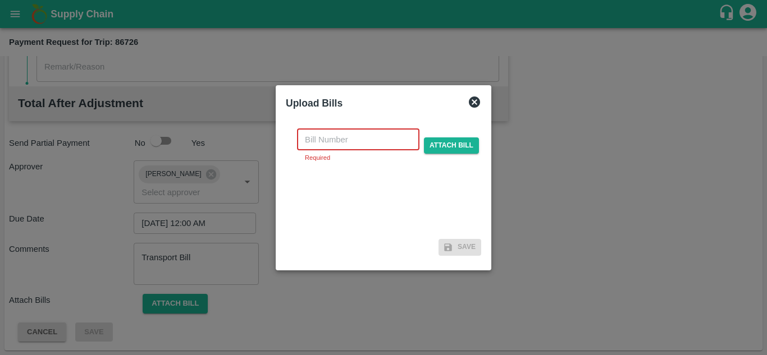
click at [321, 147] on input "text" at bounding box center [358, 139] width 122 height 21
click at [322, 139] on input "text" at bounding box center [358, 139] width 122 height 21
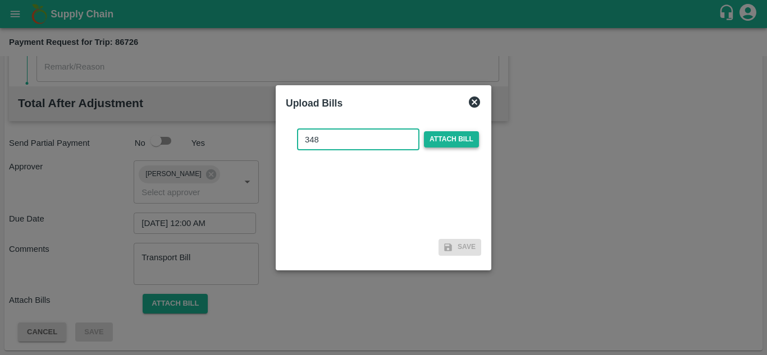
type input "348"
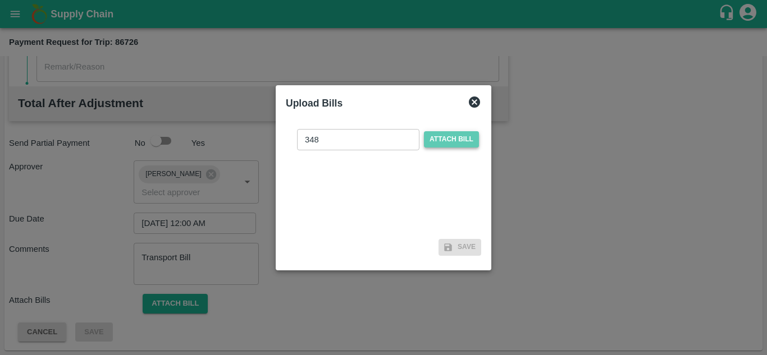
click at [449, 139] on span "Attach bill" at bounding box center [451, 139] width 55 height 16
click at [0, 0] on input "Attach bill" at bounding box center [0, 0] width 0 height 0
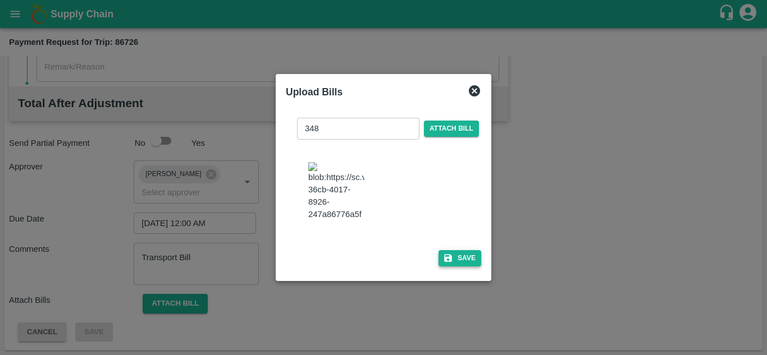
click at [459, 267] on button "Save" at bounding box center [459, 258] width 43 height 16
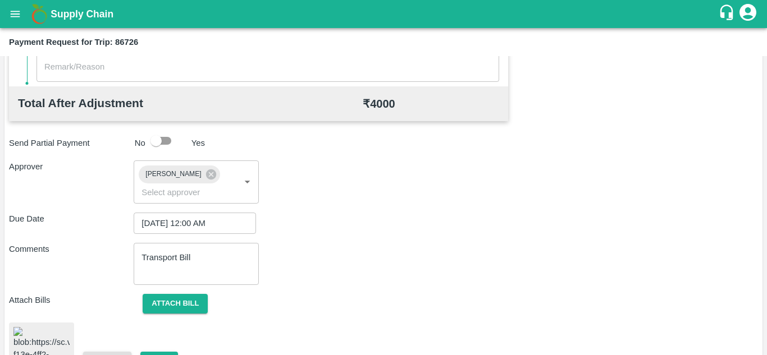
scroll to position [606, 0]
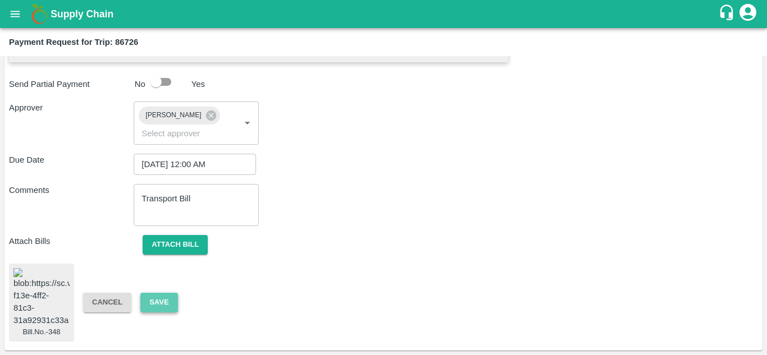
click at [158, 295] on button "Save" at bounding box center [158, 303] width 37 height 20
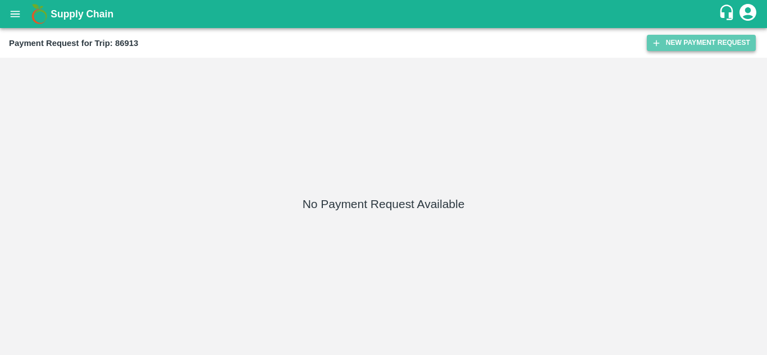
click at [693, 40] on button "New Payment Request" at bounding box center [701, 43] width 109 height 16
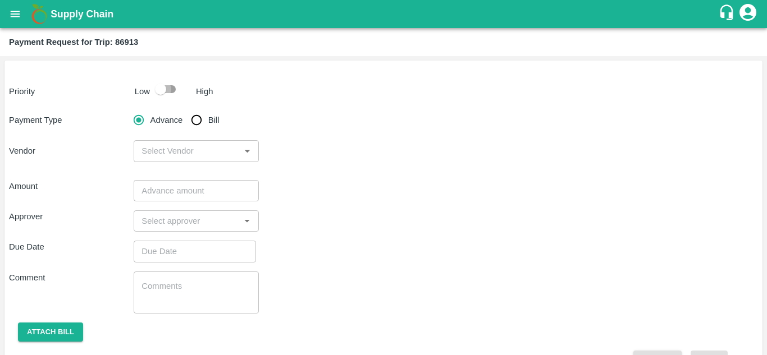
click at [174, 90] on input "checkbox" at bounding box center [161, 89] width 64 height 21
checkbox input "true"
click at [196, 113] on input "Bill" at bounding box center [196, 120] width 22 height 22
radio input "true"
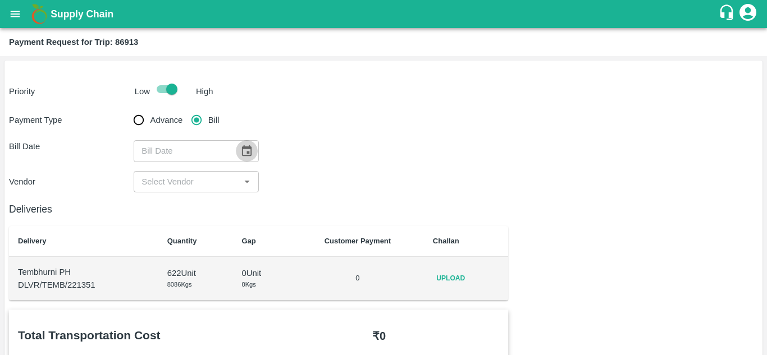
click at [247, 153] on icon "Choose date" at bounding box center [247, 150] width 10 height 11
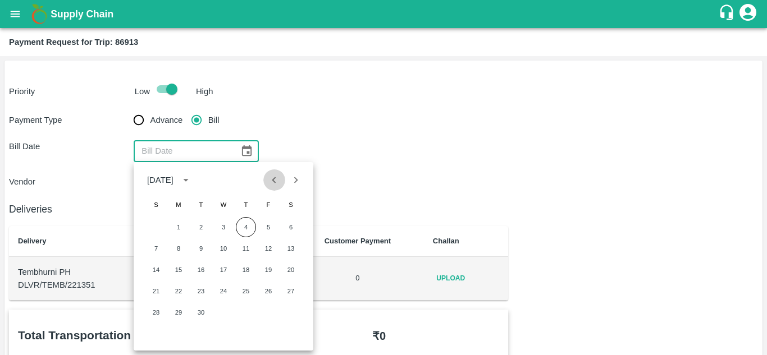
click at [273, 179] on icon "Previous month" at bounding box center [274, 180] width 12 height 12
click at [222, 312] on button "27" at bounding box center [223, 313] width 20 height 20
type input "[DATE]"
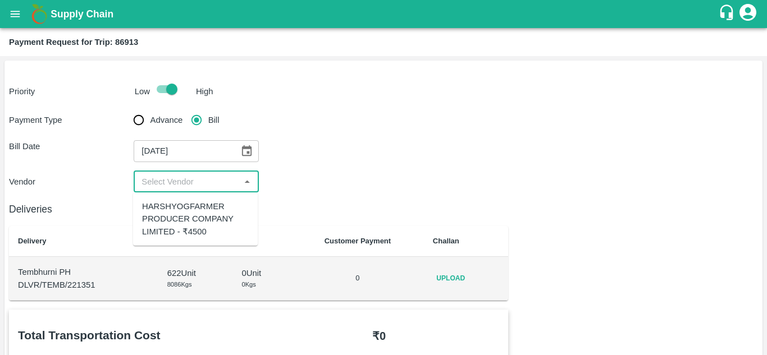
click at [186, 184] on input "input" at bounding box center [186, 182] width 99 height 15
click at [201, 221] on div "HARSHYOGFARMER PRODUCER COMPANY LIMITED - ₹4500" at bounding box center [195, 219] width 107 height 38
type input "HARSHYOGFARMER PRODUCER COMPANY LIMITED - ₹4500"
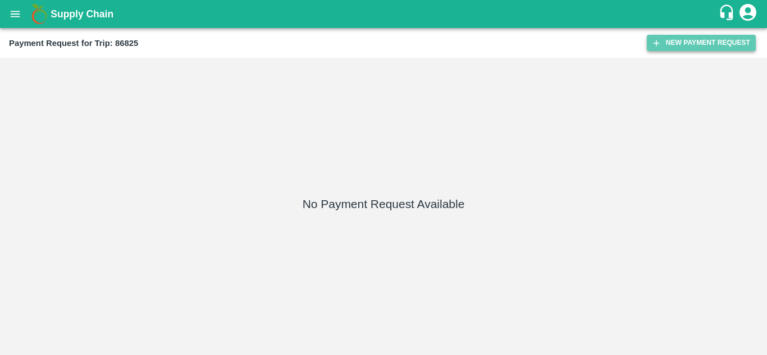
click at [680, 38] on button "New Payment Request" at bounding box center [701, 43] width 109 height 16
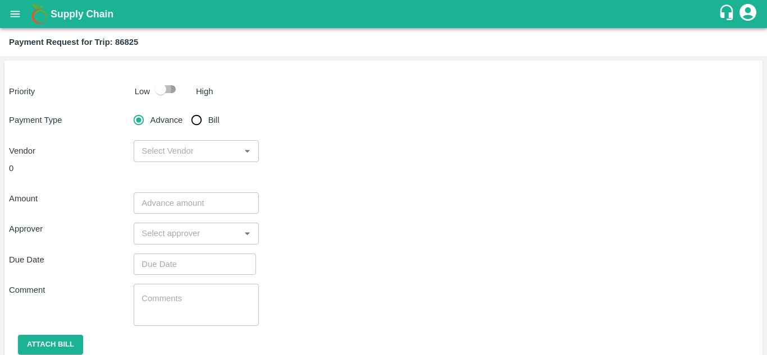
click at [170, 90] on input "checkbox" at bounding box center [161, 89] width 64 height 21
checkbox input "true"
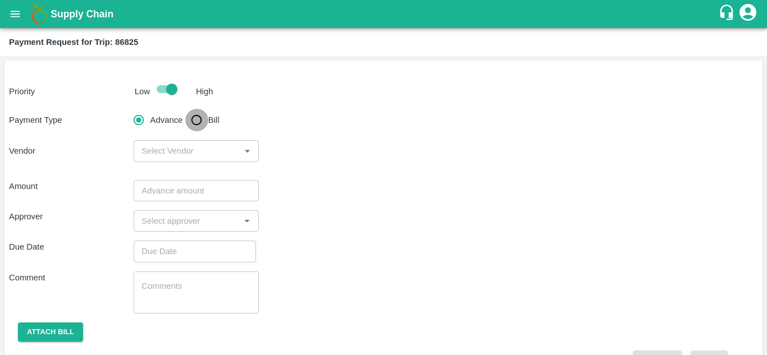
click at [199, 119] on input "Bill" at bounding box center [196, 120] width 22 height 22
radio input "true"
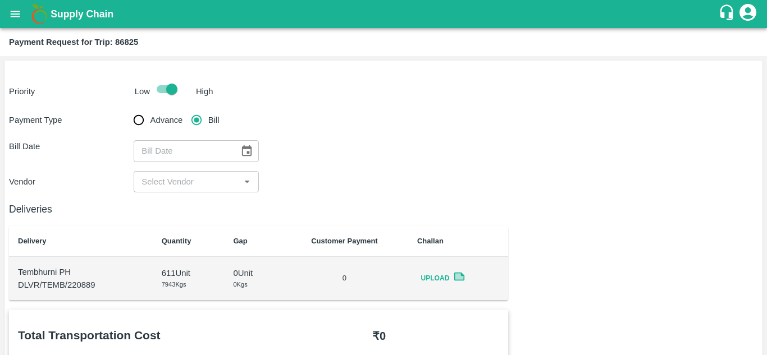
click at [245, 154] on icon "Choose date" at bounding box center [246, 151] width 12 height 12
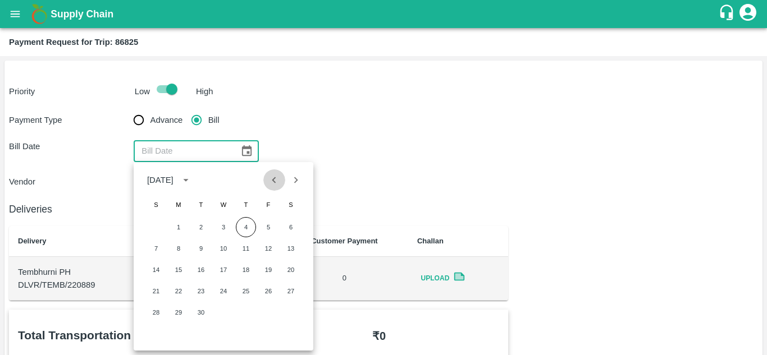
click at [272, 181] on icon "Previous month" at bounding box center [274, 180] width 12 height 12
click at [220, 309] on button "27" at bounding box center [223, 313] width 20 height 20
type input "27/08/2025"
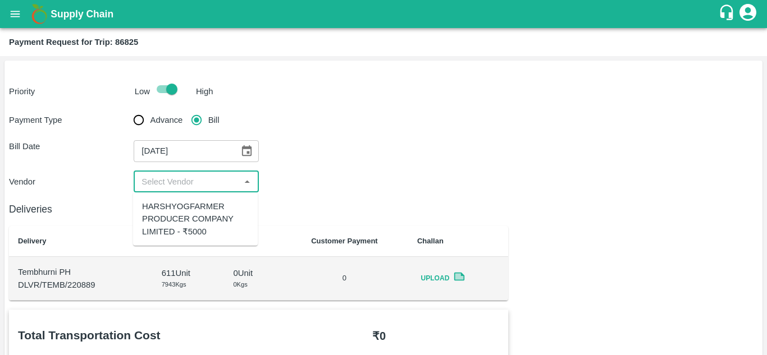
click at [192, 184] on input "input" at bounding box center [186, 182] width 99 height 15
click at [187, 212] on div "HARSHYOGFARMER PRODUCER COMPANY LIMITED - ₹5000" at bounding box center [195, 219] width 107 height 38
type input "HARSHYOGFARMER PRODUCER COMPANY LIMITED - ₹5000"
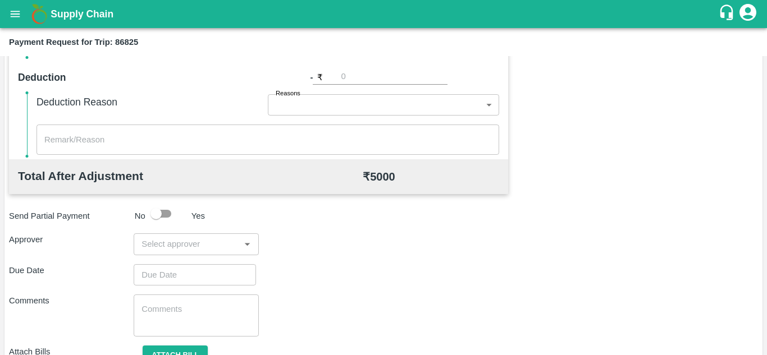
scroll to position [511, 0]
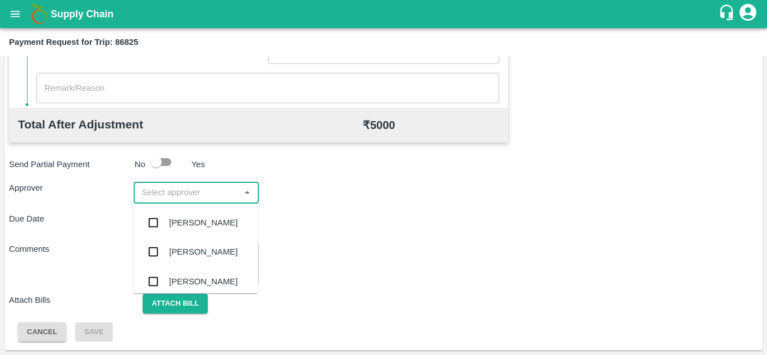
click at [178, 188] on input "input" at bounding box center [186, 192] width 99 height 15
type input "PRASA"
click at [202, 224] on div "[PERSON_NAME]" at bounding box center [203, 223] width 68 height 12
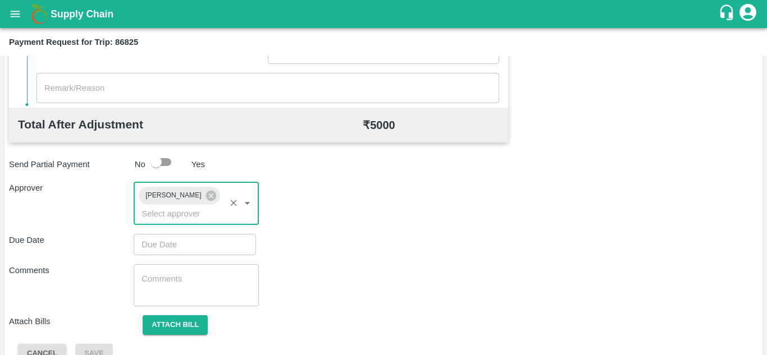
type input "DD/MM/YYYY hh:mm aa"
click at [167, 244] on input "DD/MM/YYYY hh:mm aa" at bounding box center [191, 244] width 115 height 21
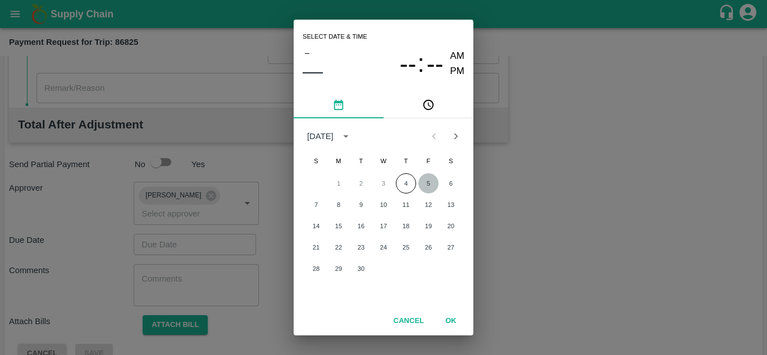
click at [430, 182] on button "5" at bounding box center [428, 183] width 20 height 20
type input "[DATE] 12:00 AM"
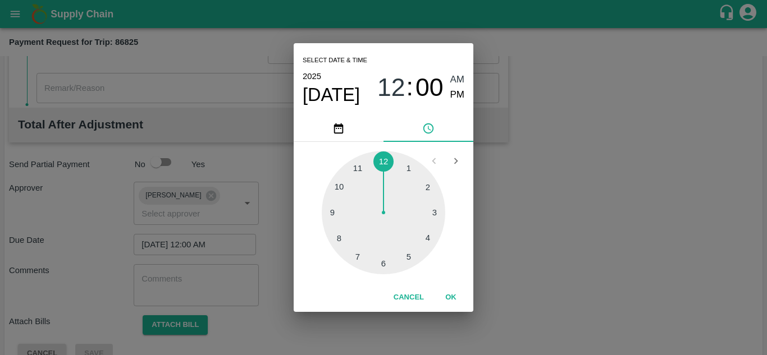
click at [460, 80] on span "AM" at bounding box center [457, 79] width 15 height 15
click at [454, 292] on button "OK" at bounding box center [451, 298] width 36 height 20
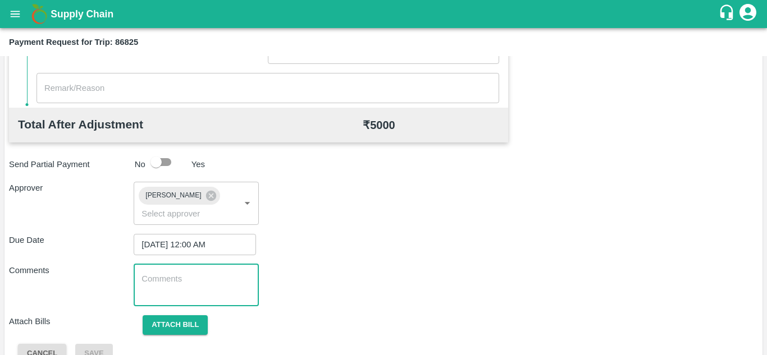
click at [221, 277] on textarea at bounding box center [195, 285] width 109 height 24
paste textarea "Transport Bill"
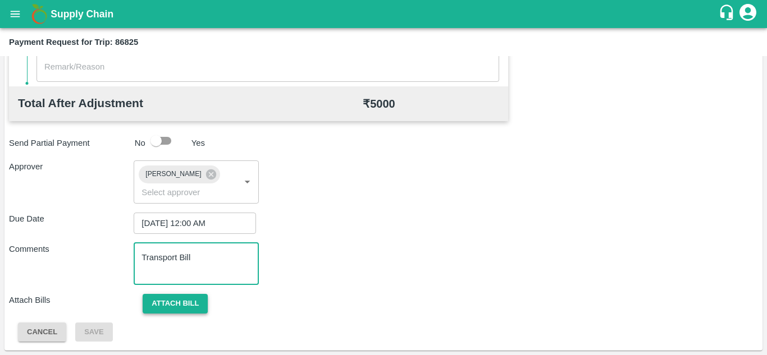
type textarea "Transport Bill"
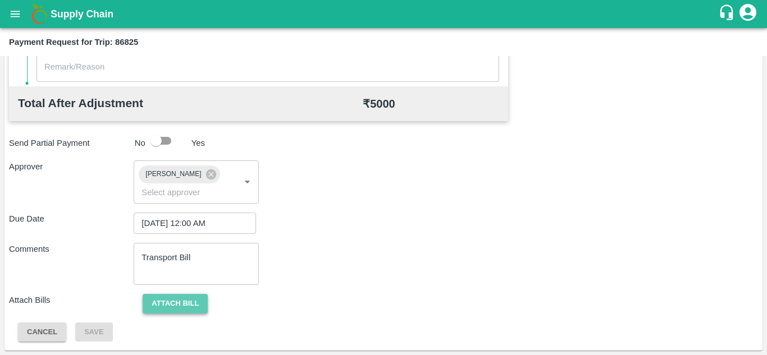
click at [168, 303] on button "Attach bill" at bounding box center [175, 304] width 65 height 20
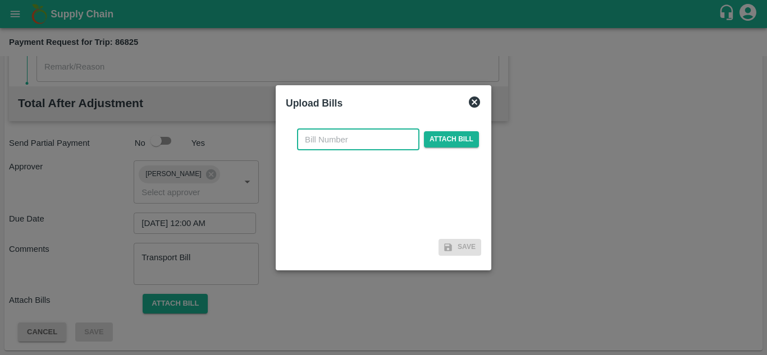
click at [330, 144] on input "text" at bounding box center [358, 139] width 122 height 21
type input "HPVC-294/25-26"
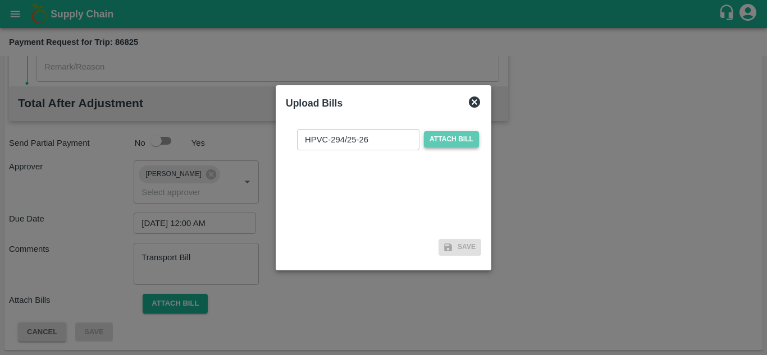
click at [447, 134] on span "Attach bill" at bounding box center [451, 139] width 55 height 16
click at [0, 0] on input "Attach bill" at bounding box center [0, 0] width 0 height 0
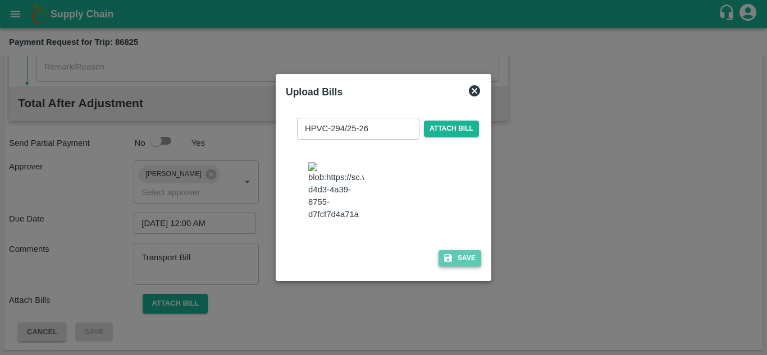
click at [459, 256] on button "Save" at bounding box center [459, 258] width 43 height 16
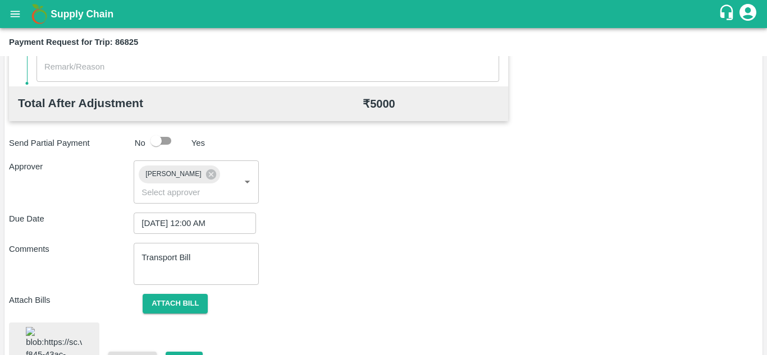
scroll to position [603, 0]
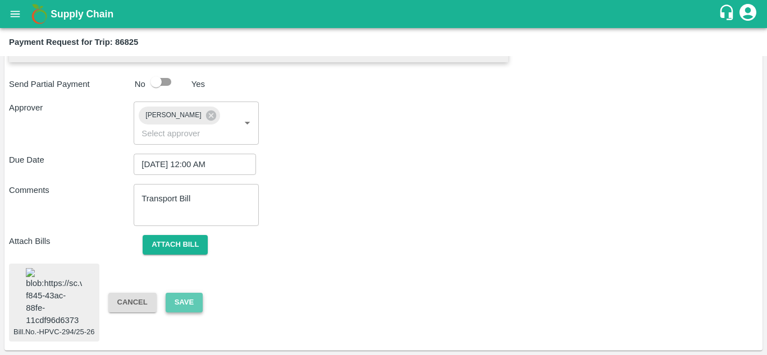
click at [185, 293] on button "Save" at bounding box center [184, 303] width 37 height 20
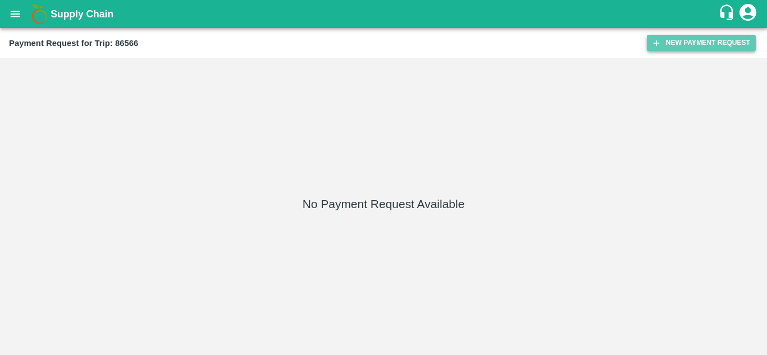
click at [681, 43] on button "New Payment Request" at bounding box center [701, 43] width 109 height 16
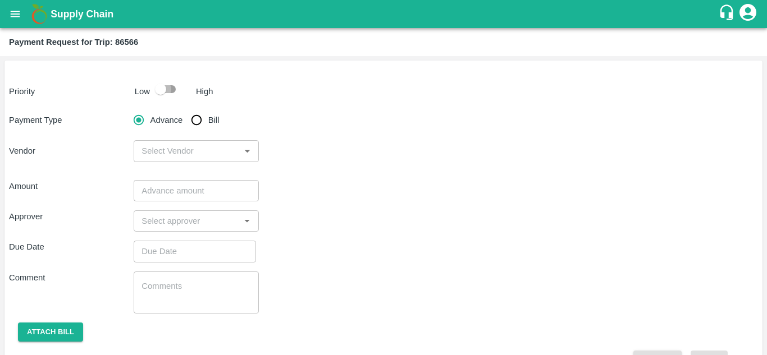
click at [172, 89] on input "checkbox" at bounding box center [161, 89] width 64 height 21
checkbox input "true"
click at [196, 117] on input "Bill" at bounding box center [196, 120] width 22 height 22
radio input "true"
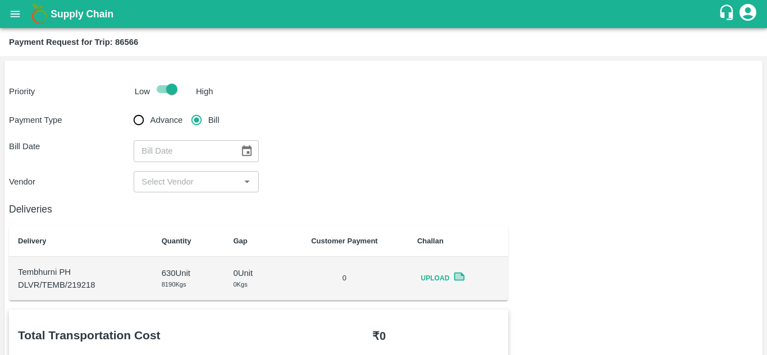
click at [244, 156] on icon "Choose date" at bounding box center [246, 151] width 12 height 12
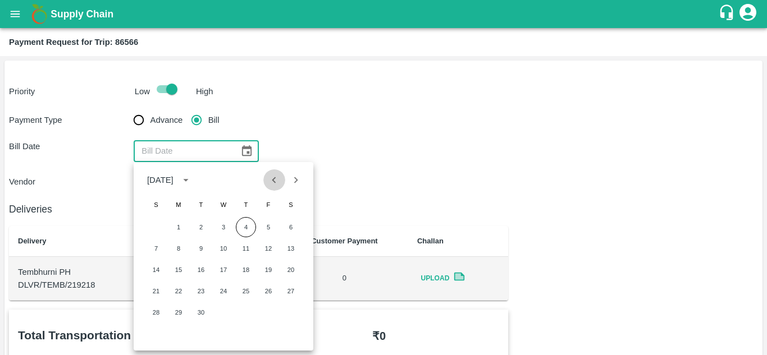
click at [273, 178] on icon "Previous month" at bounding box center [274, 180] width 12 height 12
click at [221, 288] on button "20" at bounding box center [223, 291] width 20 height 20
type input "[DATE]"
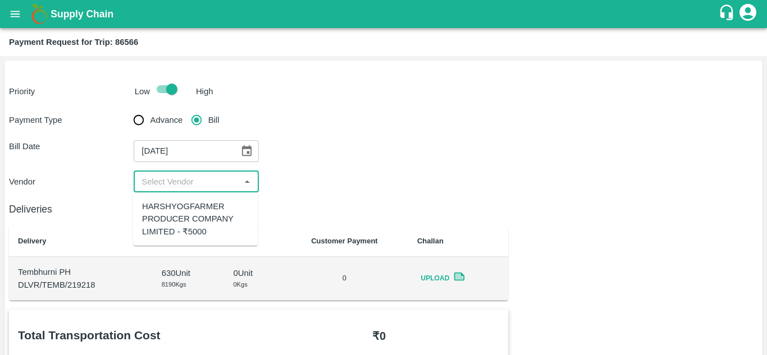
click at [200, 181] on input "input" at bounding box center [186, 182] width 99 height 15
click at [190, 210] on div "HARSHYOGFARMER PRODUCER COMPANY LIMITED - ₹5000" at bounding box center [195, 219] width 107 height 38
type input "HARSHYOGFARMER PRODUCER COMPANY LIMITED - ₹5000"
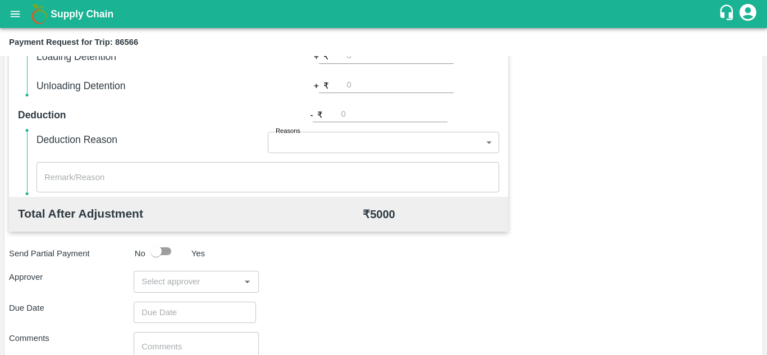
scroll to position [423, 0]
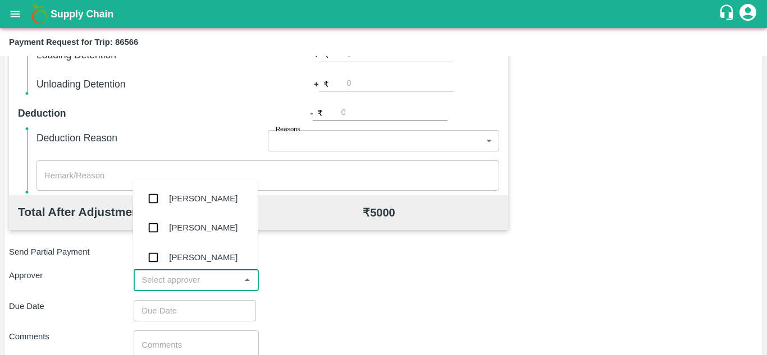
click at [173, 283] on input "input" at bounding box center [186, 280] width 99 height 15
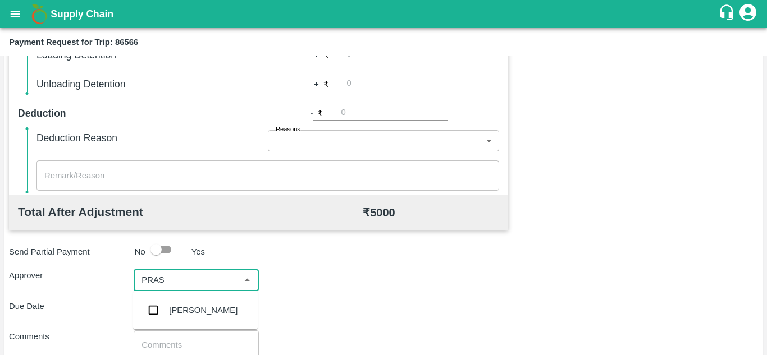
type input "PRASA"
click at [178, 304] on div "[PERSON_NAME]" at bounding box center [195, 310] width 125 height 29
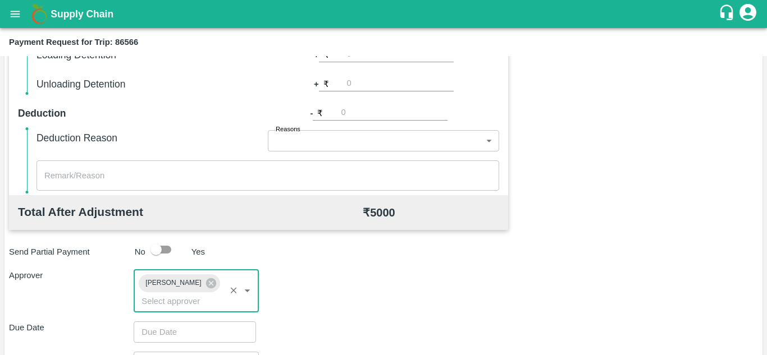
scroll to position [532, 0]
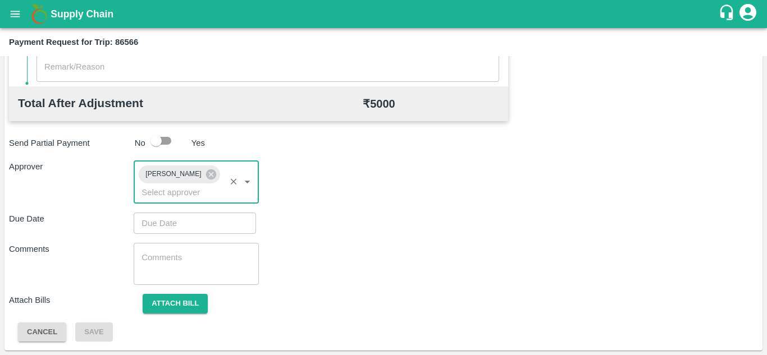
type input "DD/MM/YYYY hh:mm aa"
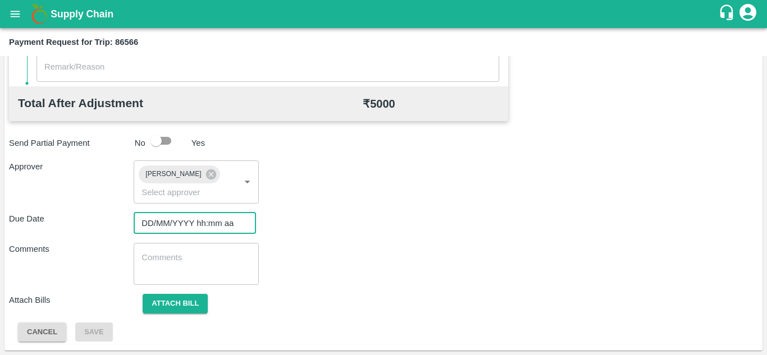
click at [153, 224] on input "DD/MM/YYYY hh:mm aa" at bounding box center [191, 223] width 115 height 21
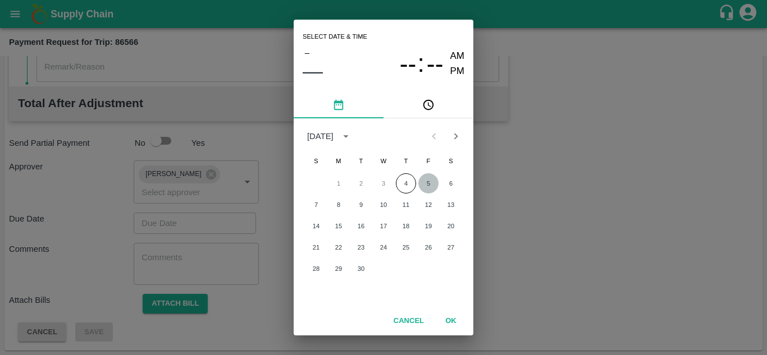
click at [426, 184] on button "5" at bounding box center [428, 183] width 20 height 20
type input "[DATE] 12:00 AM"
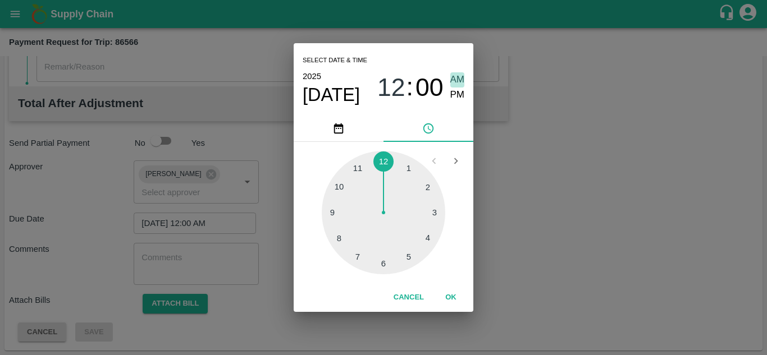
click at [455, 80] on span "AM" at bounding box center [457, 79] width 15 height 15
click at [452, 297] on button "OK" at bounding box center [451, 298] width 36 height 20
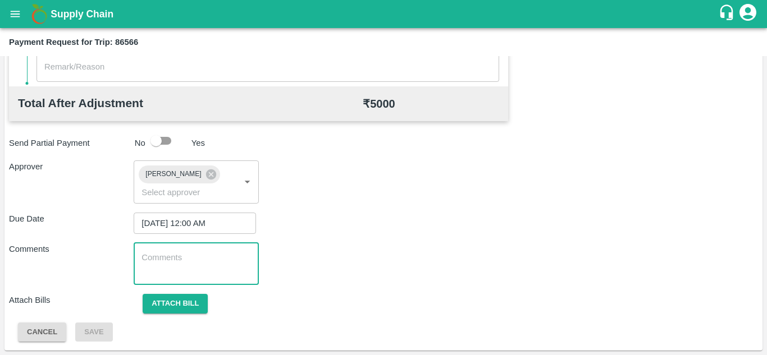
click at [201, 258] on textarea at bounding box center [195, 264] width 109 height 24
paste textarea "Transport Bill"
type textarea "Transport Bill"
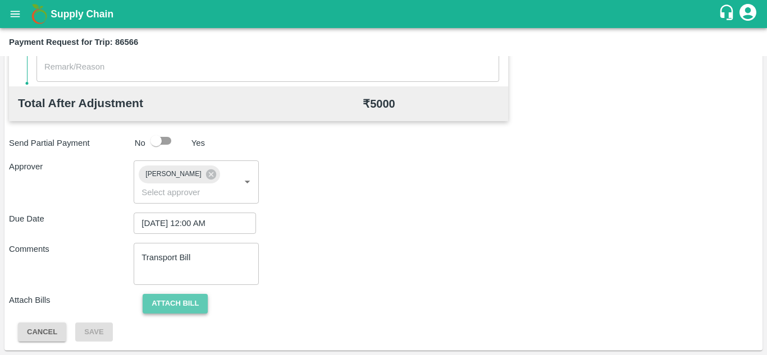
click at [168, 298] on button "Attach bill" at bounding box center [175, 304] width 65 height 20
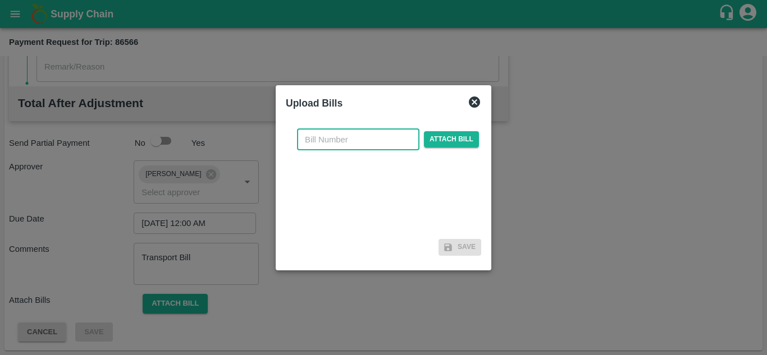
click at [317, 137] on input "text" at bounding box center [358, 139] width 122 height 21
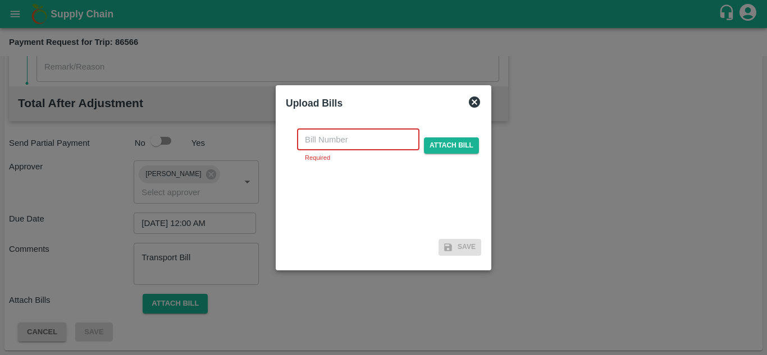
click at [326, 140] on input "text" at bounding box center [358, 139] width 122 height 21
